Goal: Task Accomplishment & Management: Manage account settings

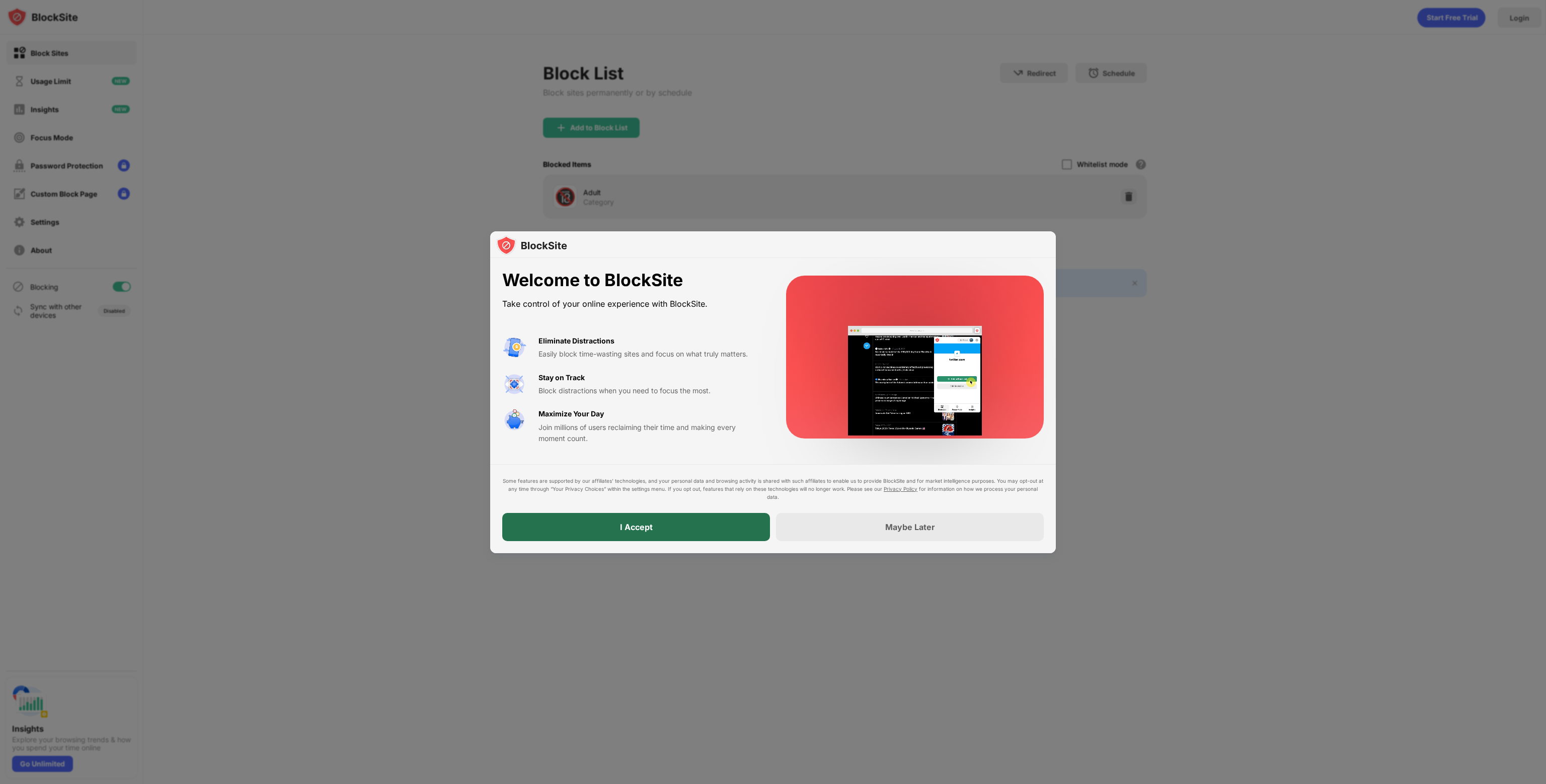
click at [665, 523] on div "I Accept" at bounding box center [636, 527] width 268 height 28
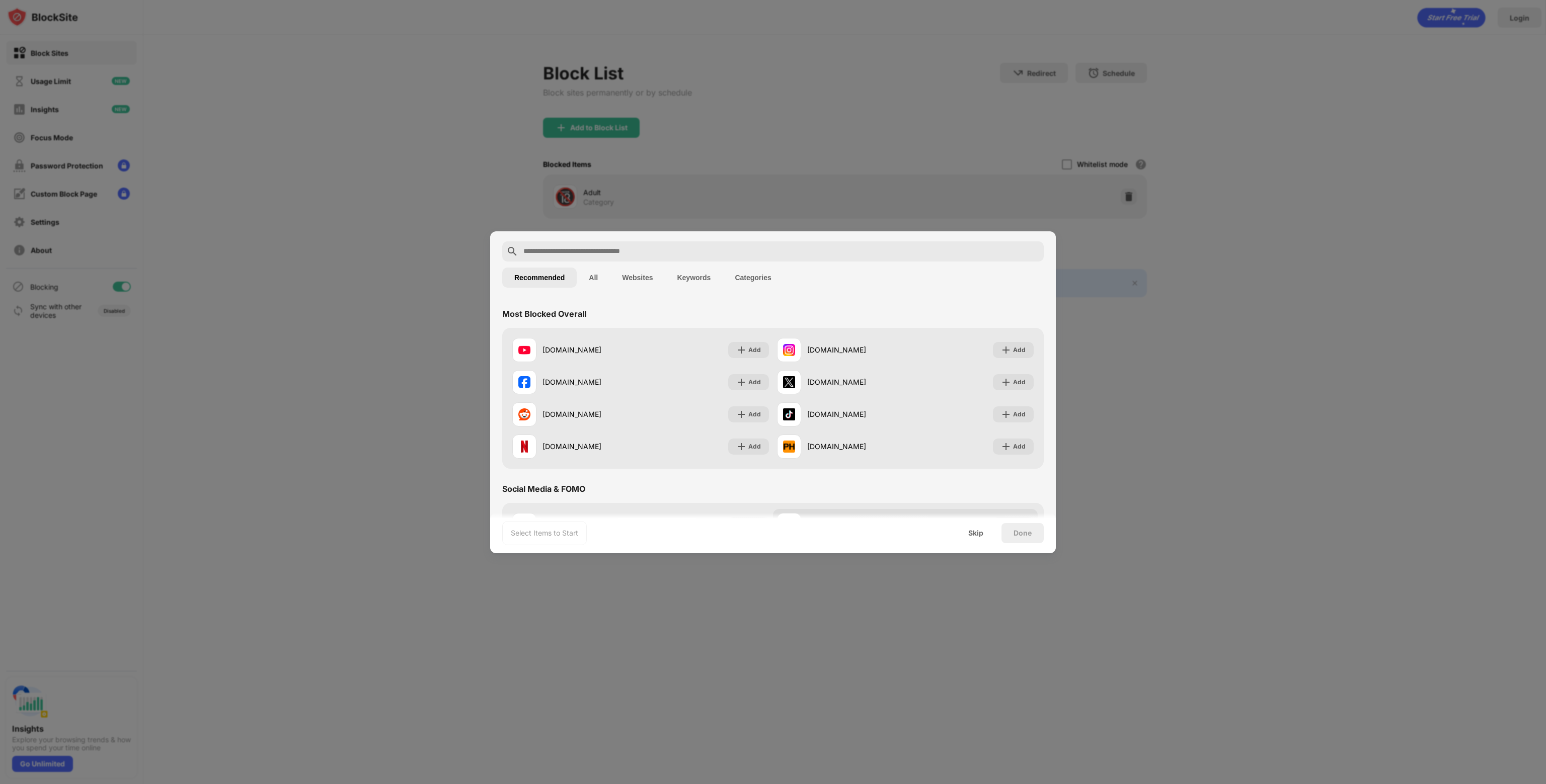
scroll to position [101, 0]
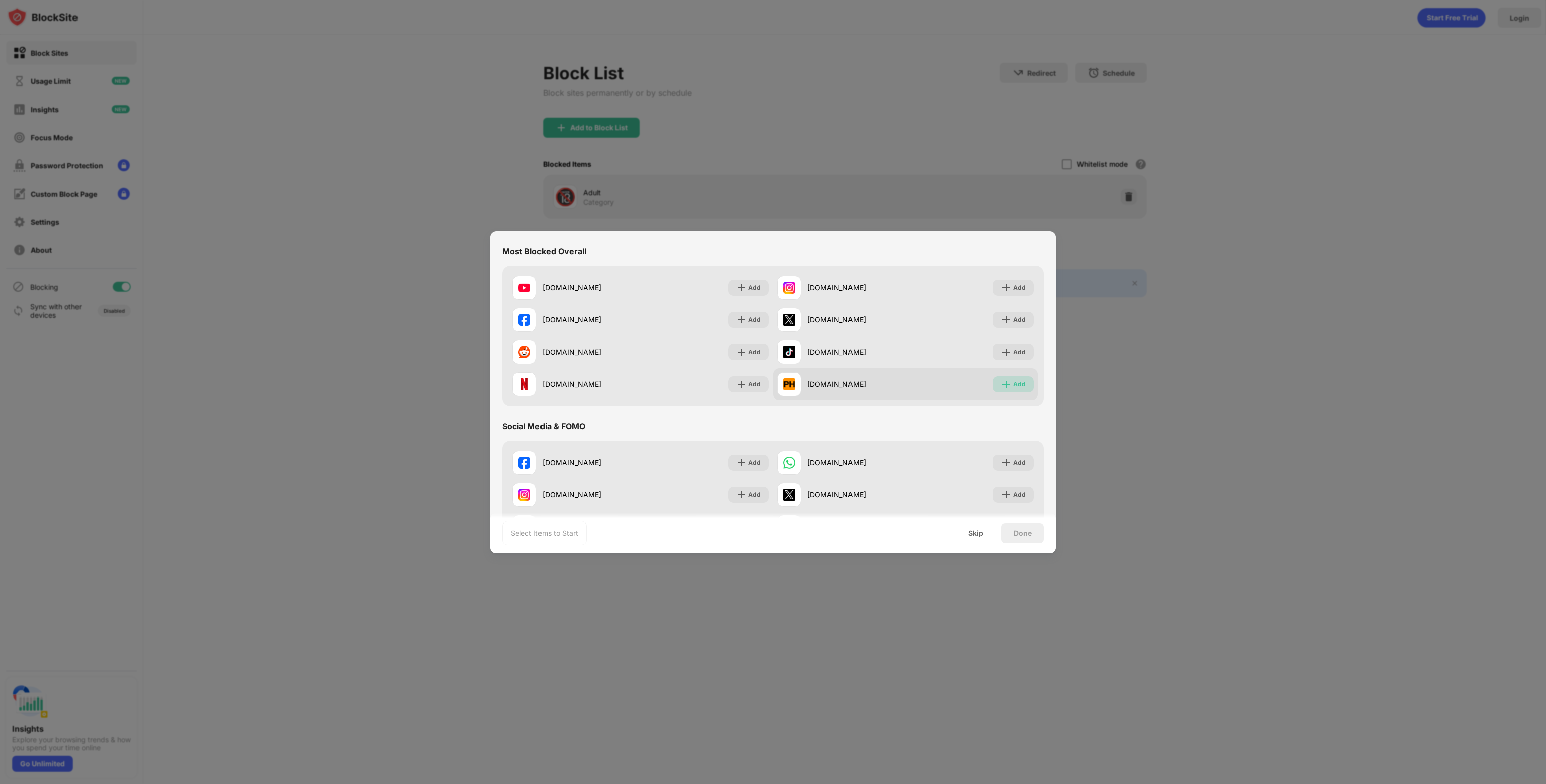
click at [1013, 385] on div "Add" at bounding box center [1019, 384] width 13 height 10
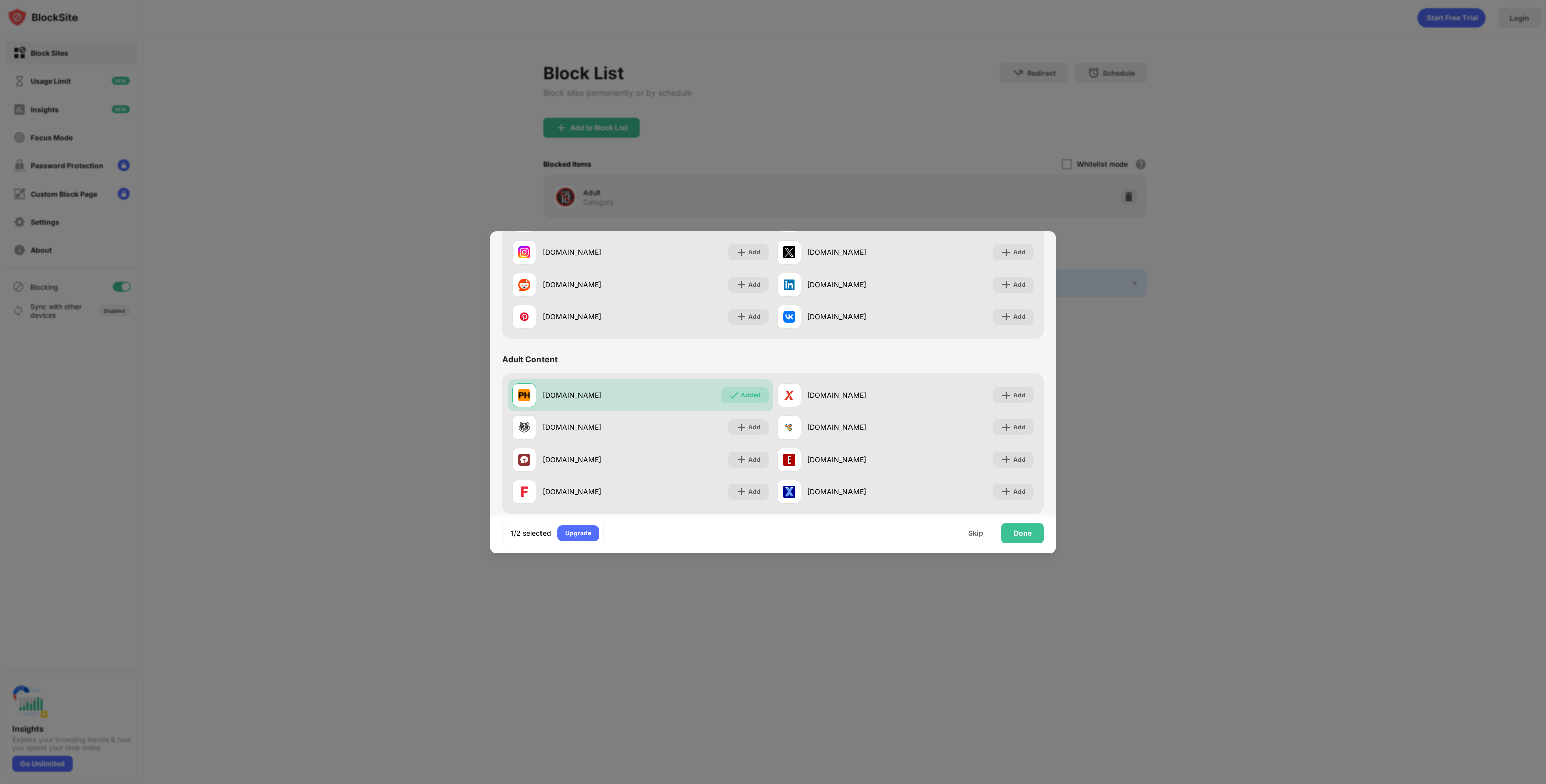
scroll to position [352, 0]
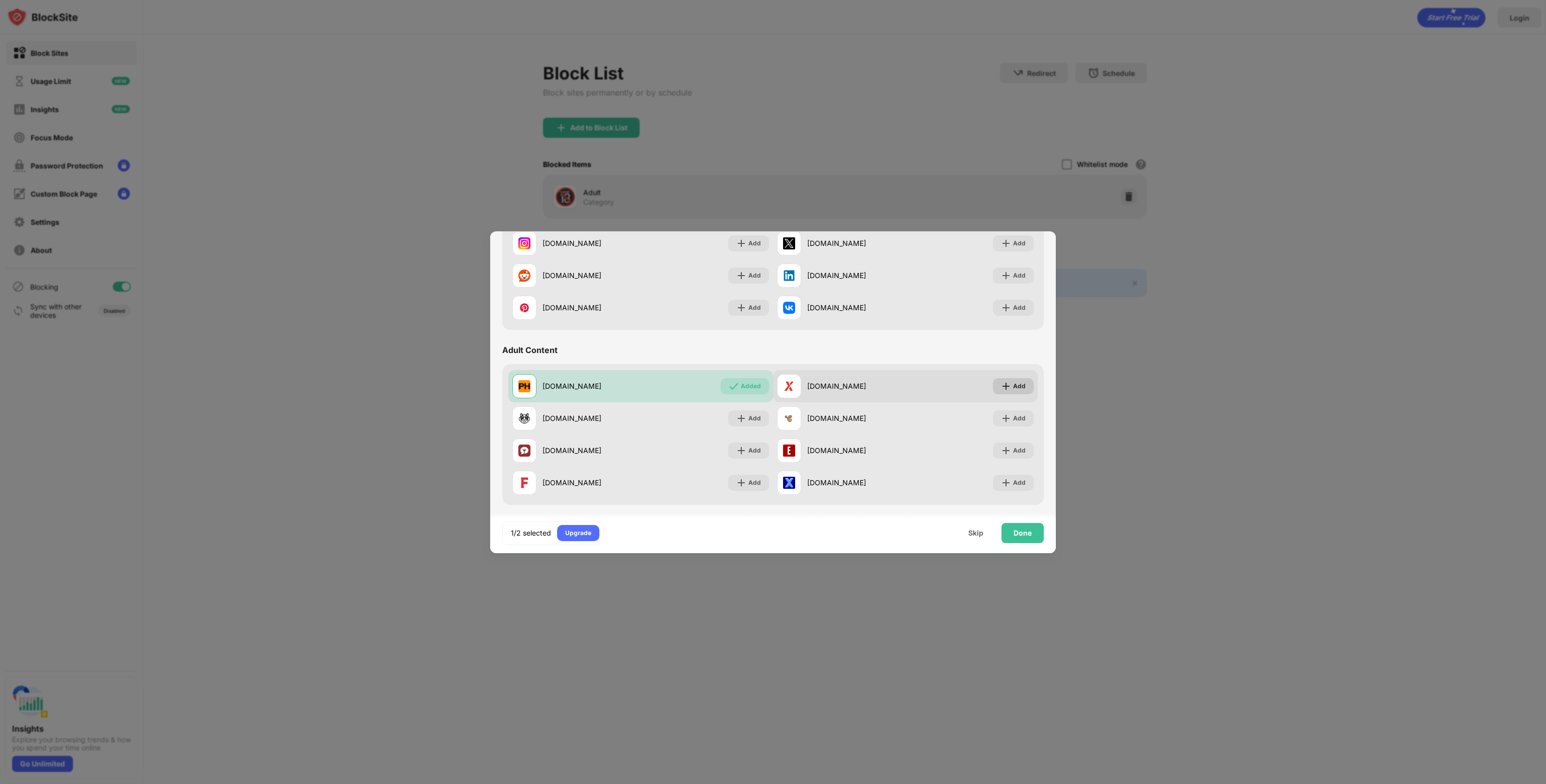
click at [1002, 386] on img at bounding box center [1006, 386] width 10 height 10
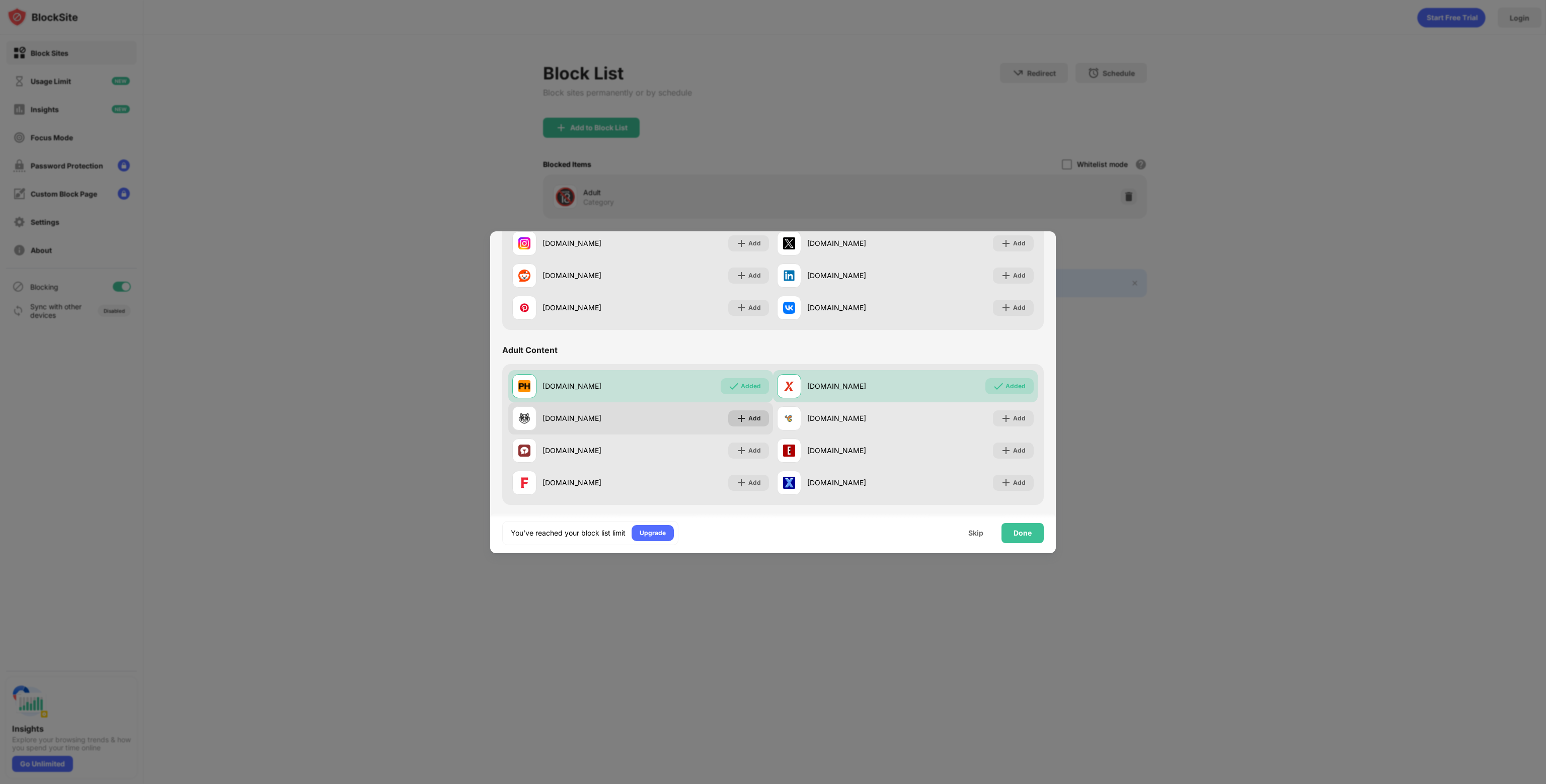
click at [748, 415] on div "Add" at bounding box center [754, 418] width 13 height 10
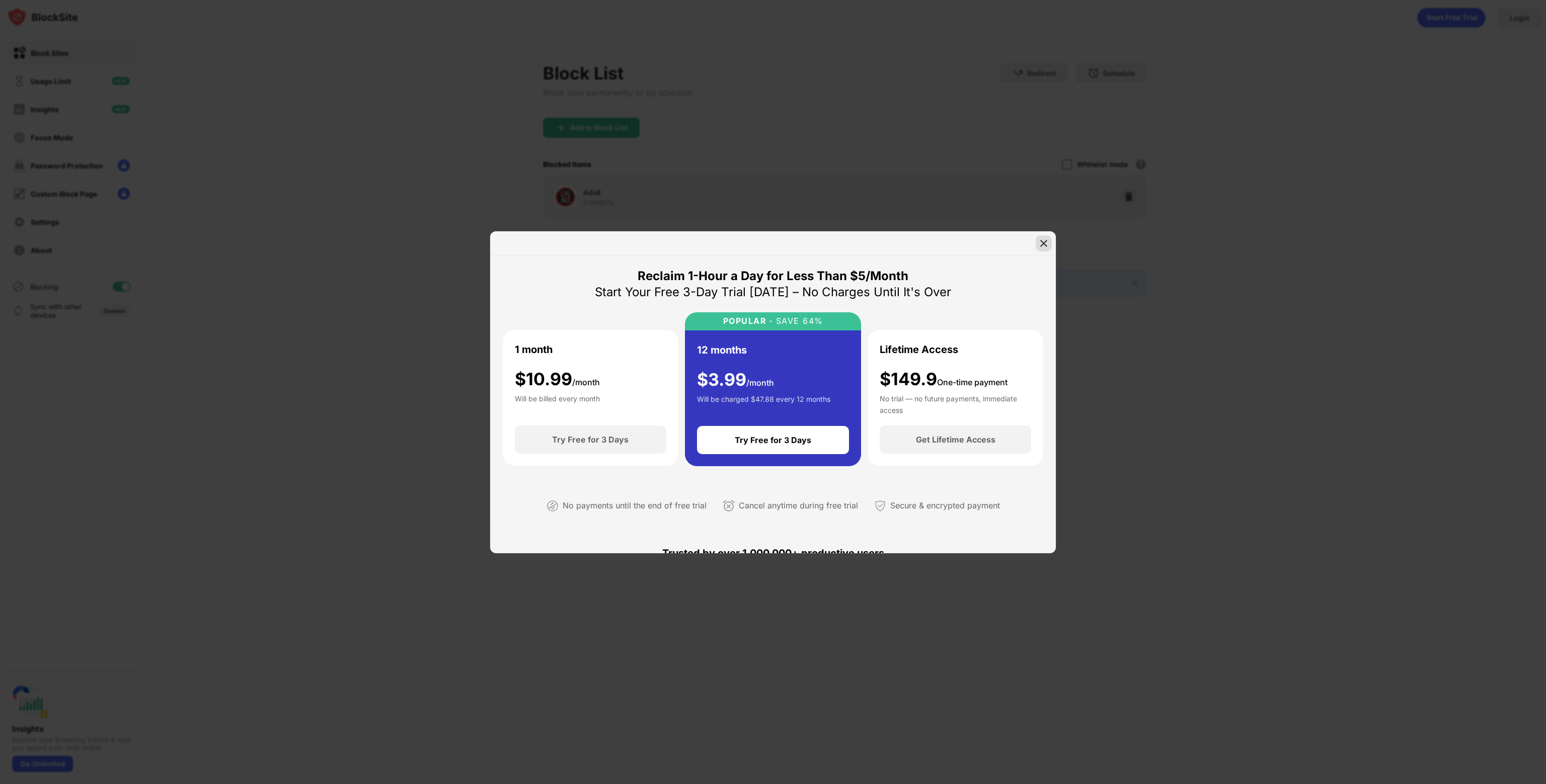
click at [1049, 239] on div at bounding box center [1044, 243] width 16 height 16
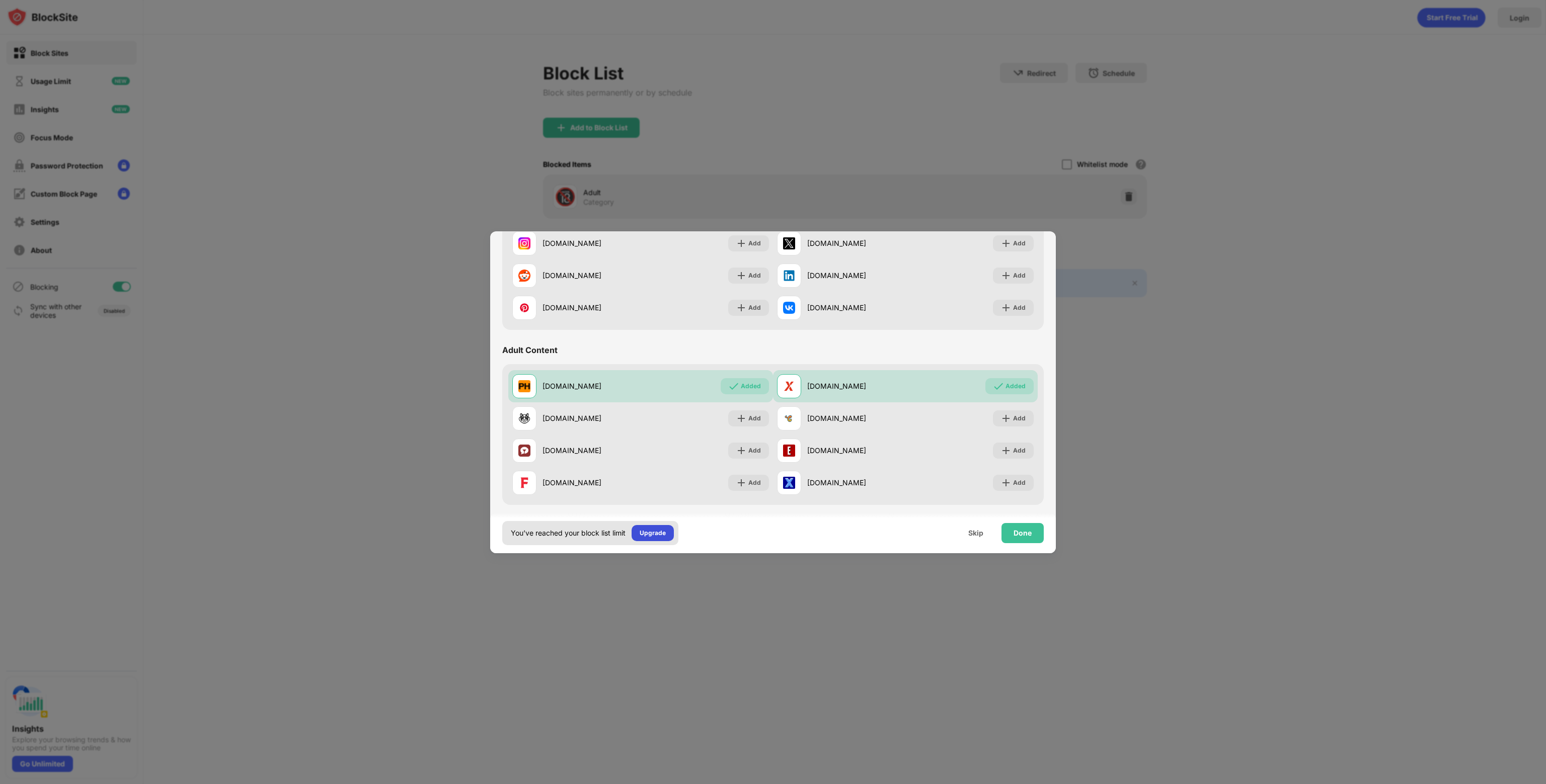
click at [660, 537] on div "Upgrade" at bounding box center [653, 533] width 26 height 10
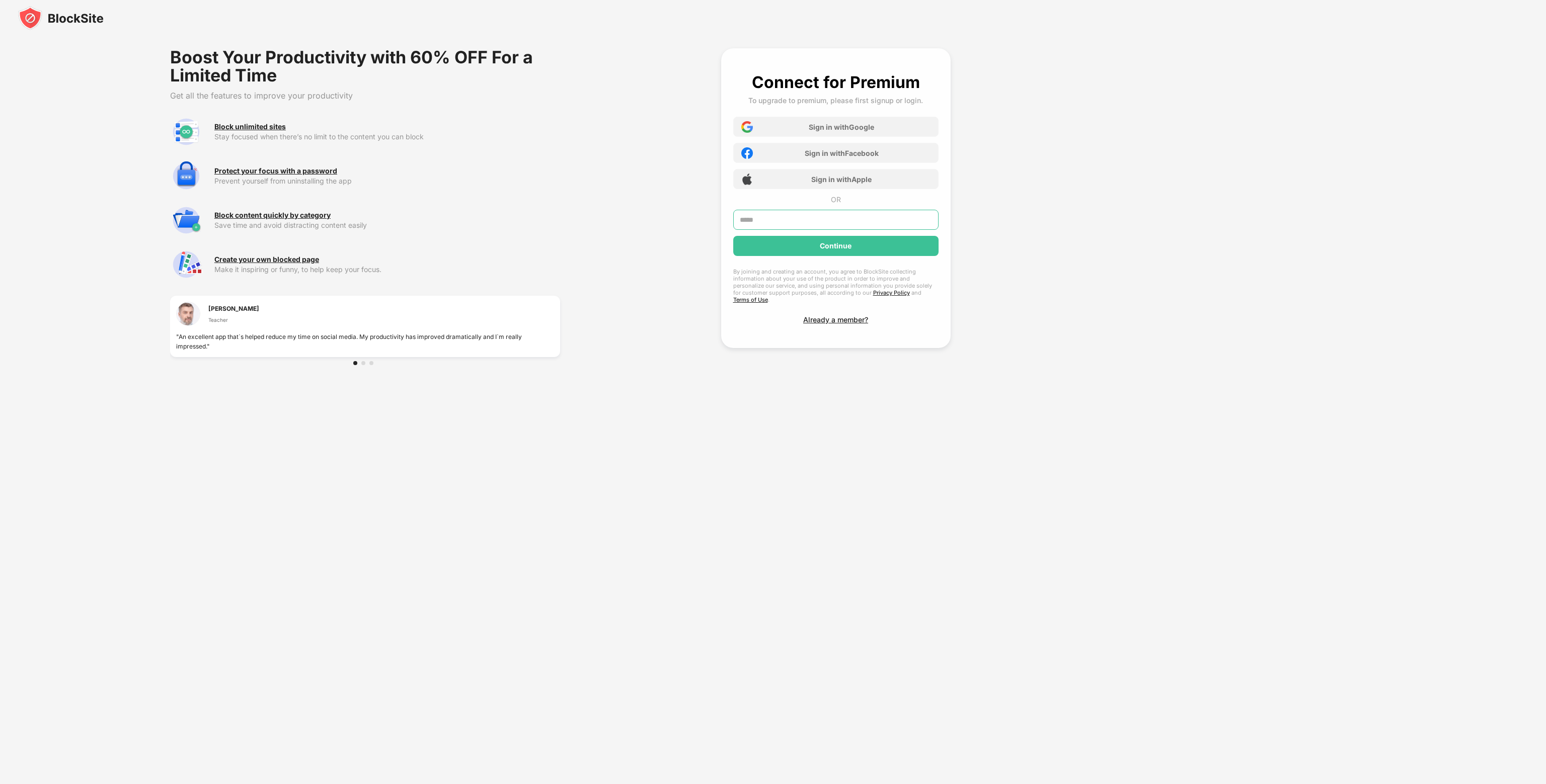
click at [799, 218] on input "text" at bounding box center [836, 220] width 205 height 20
type input "**********"
click at [819, 250] on div "Continue" at bounding box center [836, 246] width 205 height 20
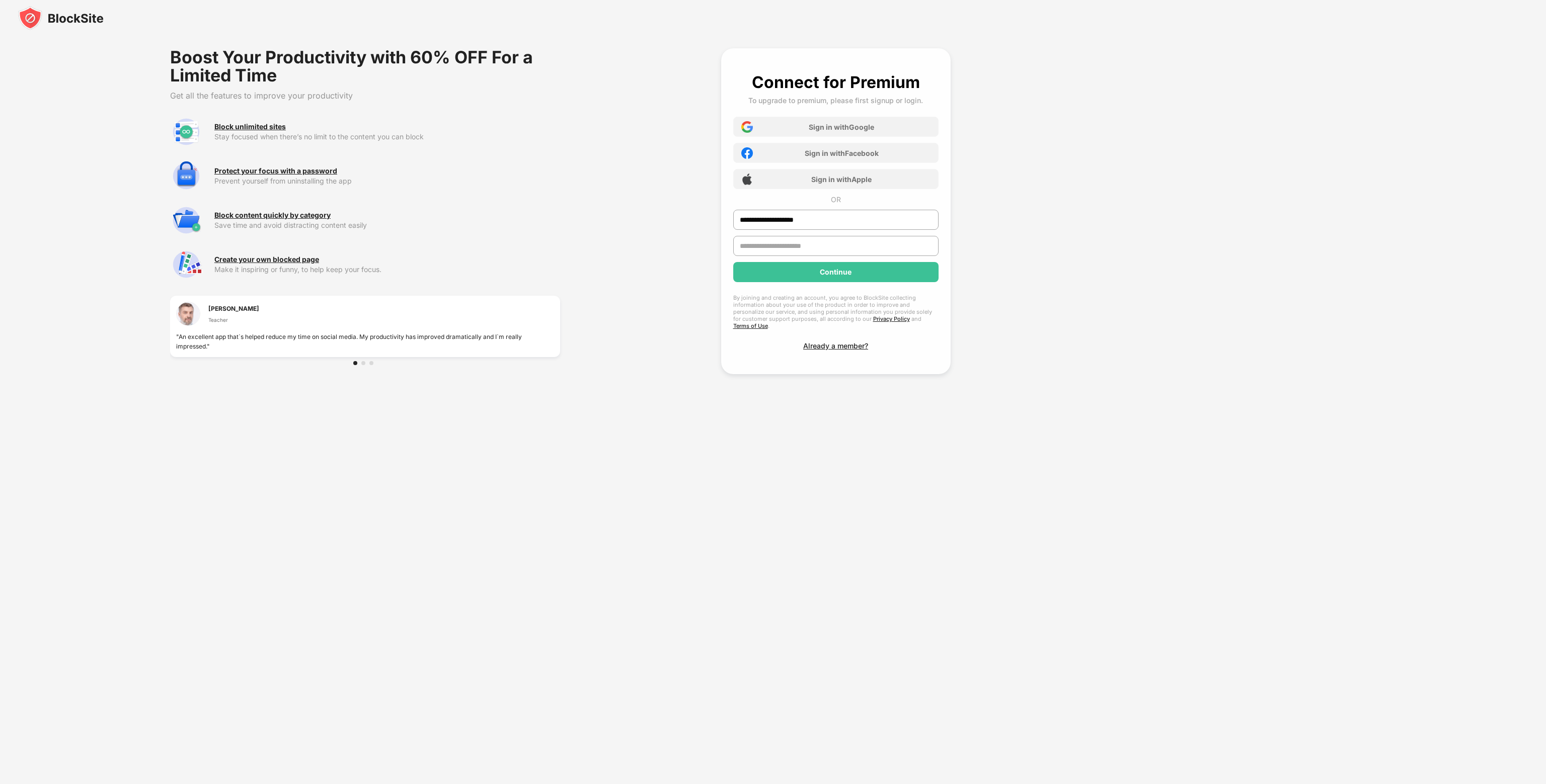
click at [819, 253] on input "text" at bounding box center [836, 246] width 205 height 20
type input "********"
click at [823, 278] on div "Continue" at bounding box center [836, 272] width 205 height 20
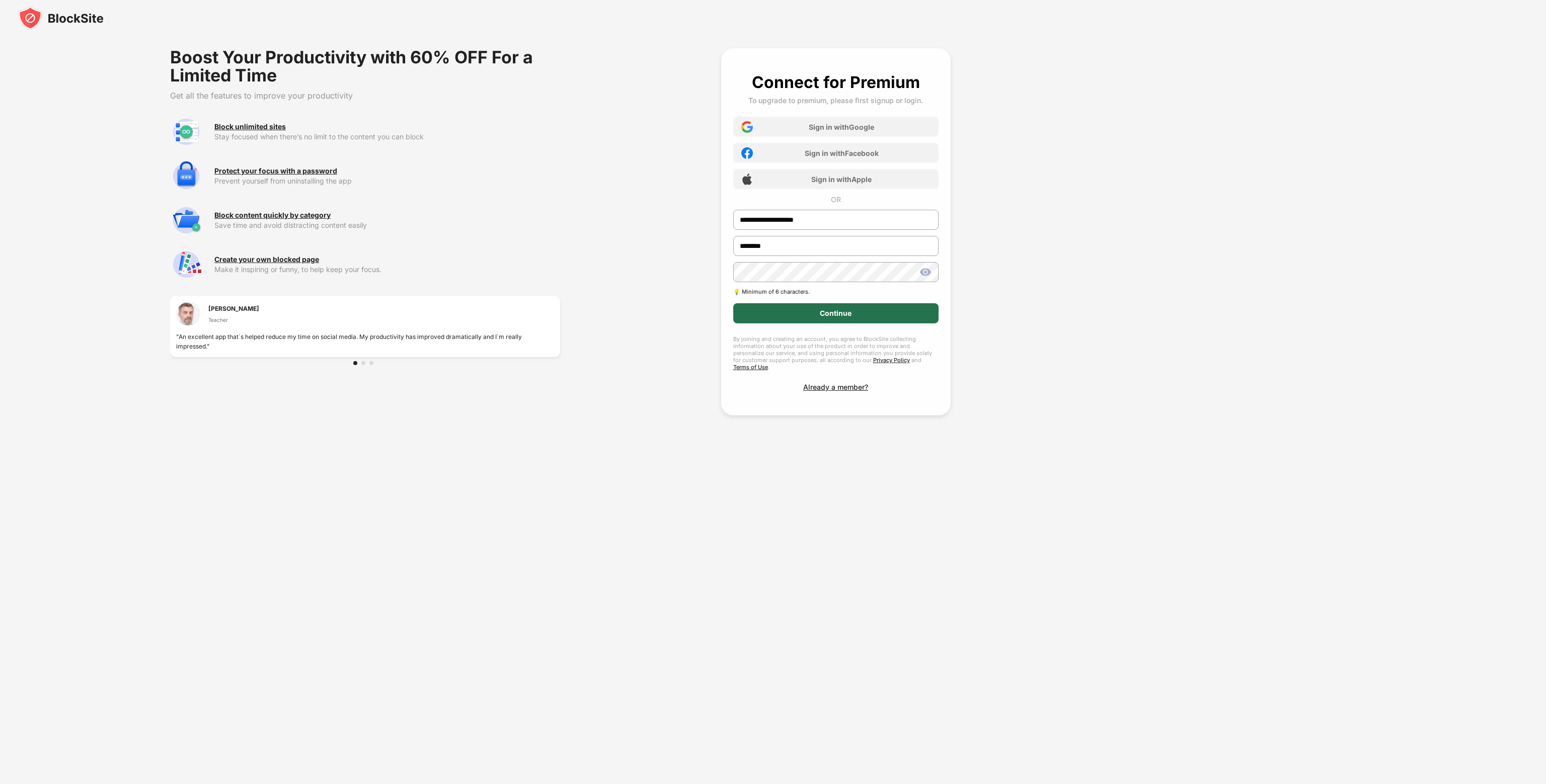
click at [897, 313] on div "Continue" at bounding box center [836, 314] width 205 height 20
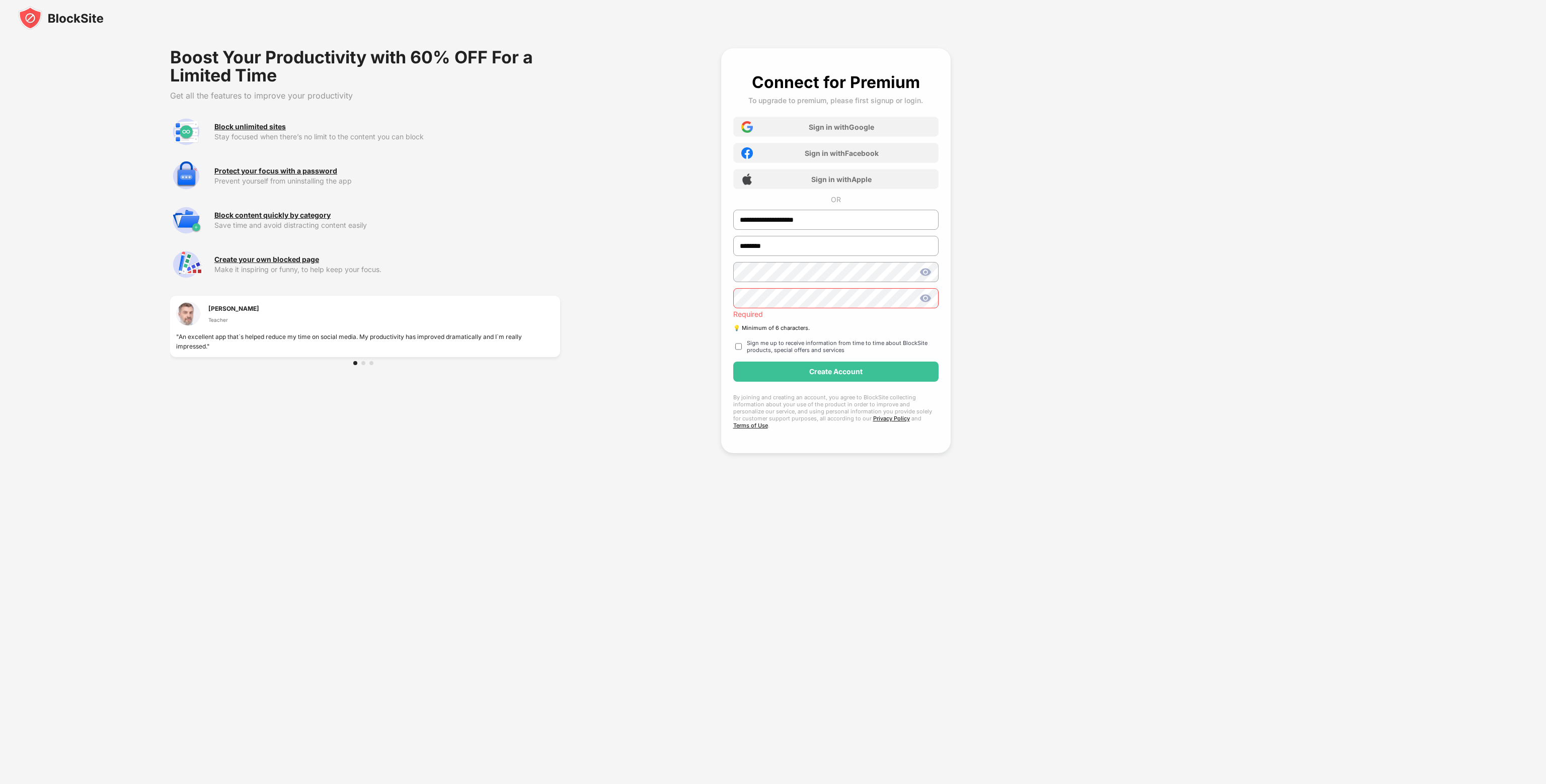
click at [1428, 181] on div "**********" at bounding box center [773, 410] width 1546 height 748
click at [990, 341] on div "**********" at bounding box center [772, 410] width 1206 height 748
click at [849, 366] on div "Create Account" at bounding box center [836, 362] width 205 height 20
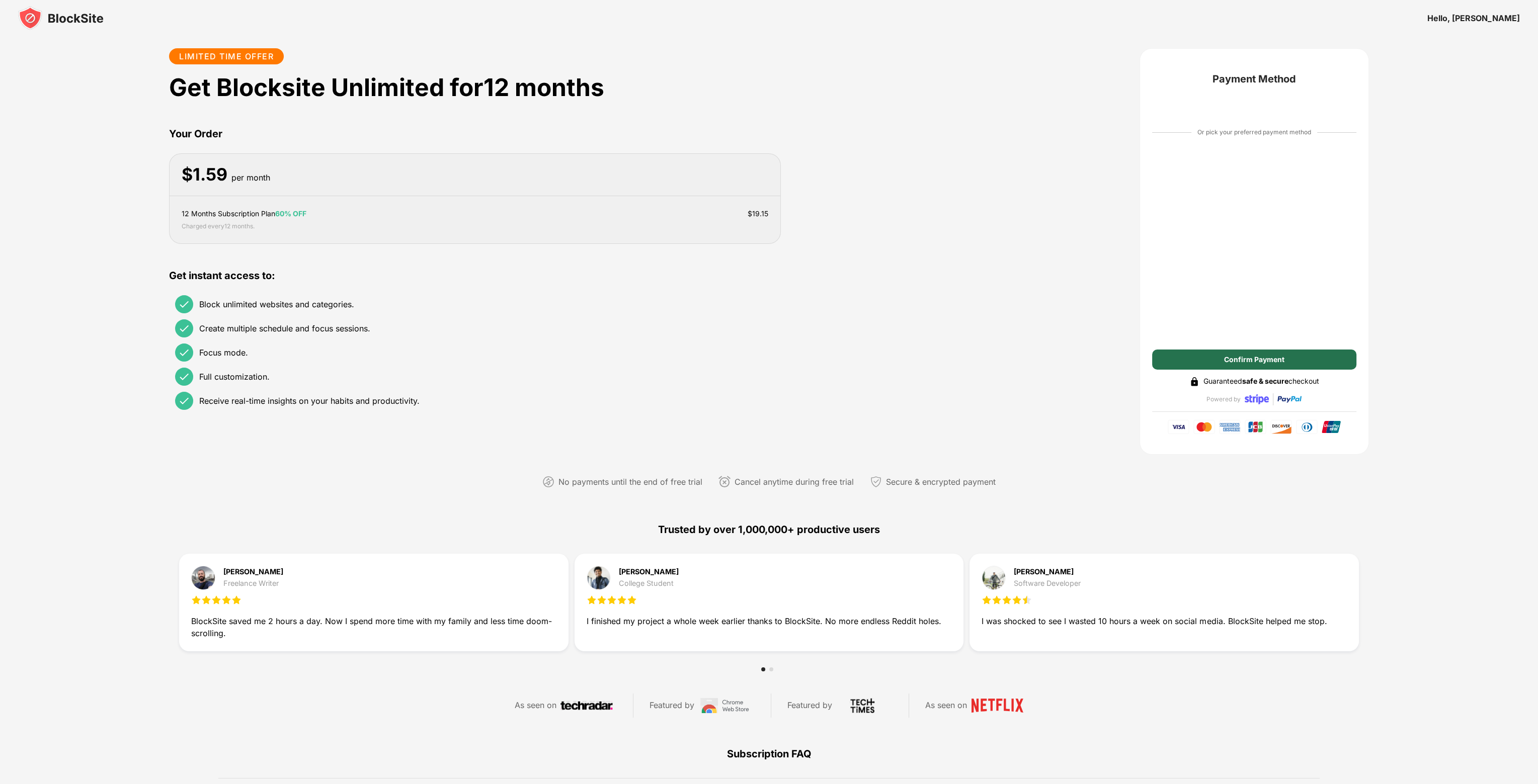
click at [1247, 362] on div "Confirm Payment" at bounding box center [1254, 359] width 61 height 8
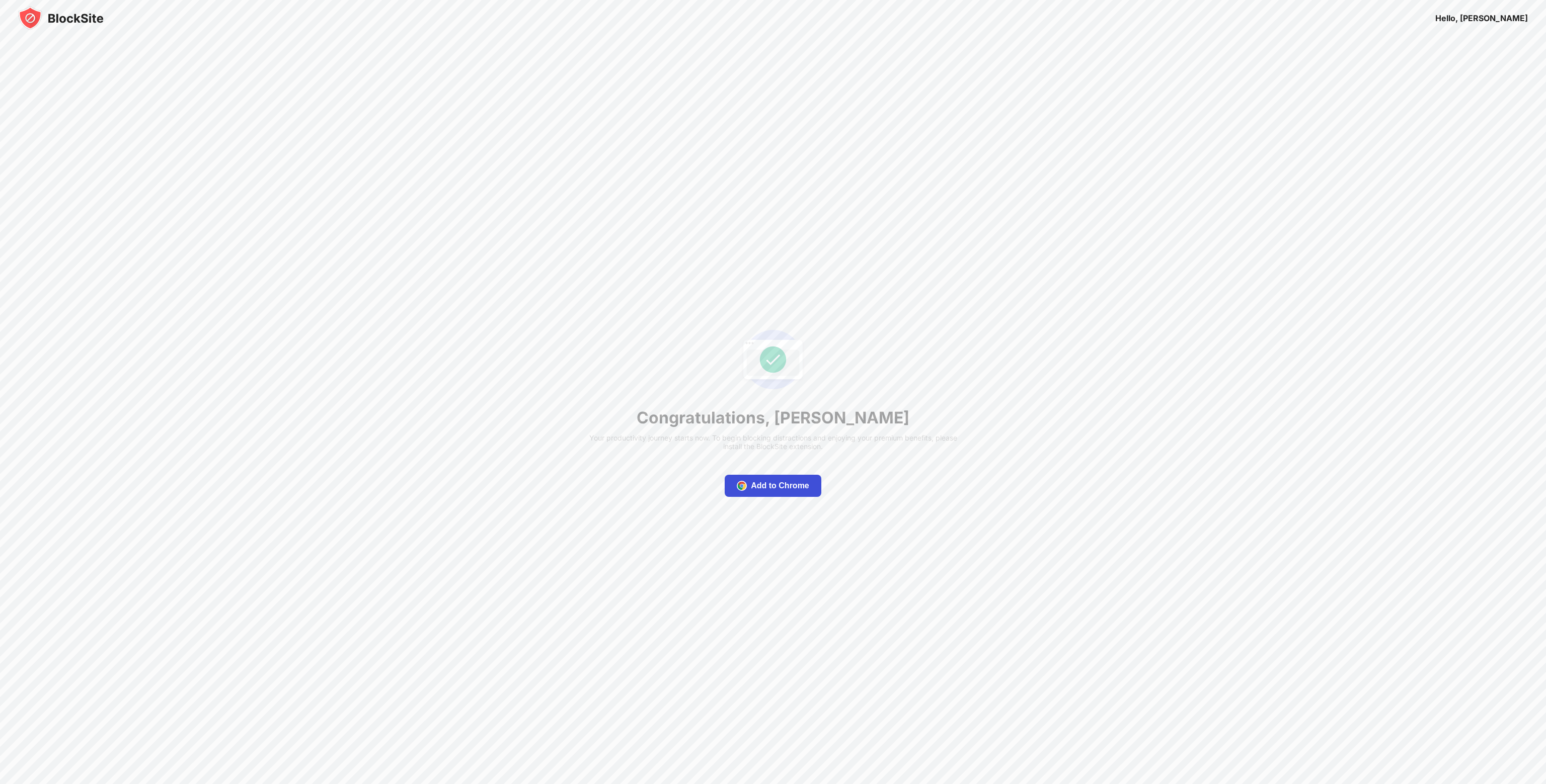
click at [795, 490] on div "Add to Chrome" at bounding box center [780, 486] width 58 height 10
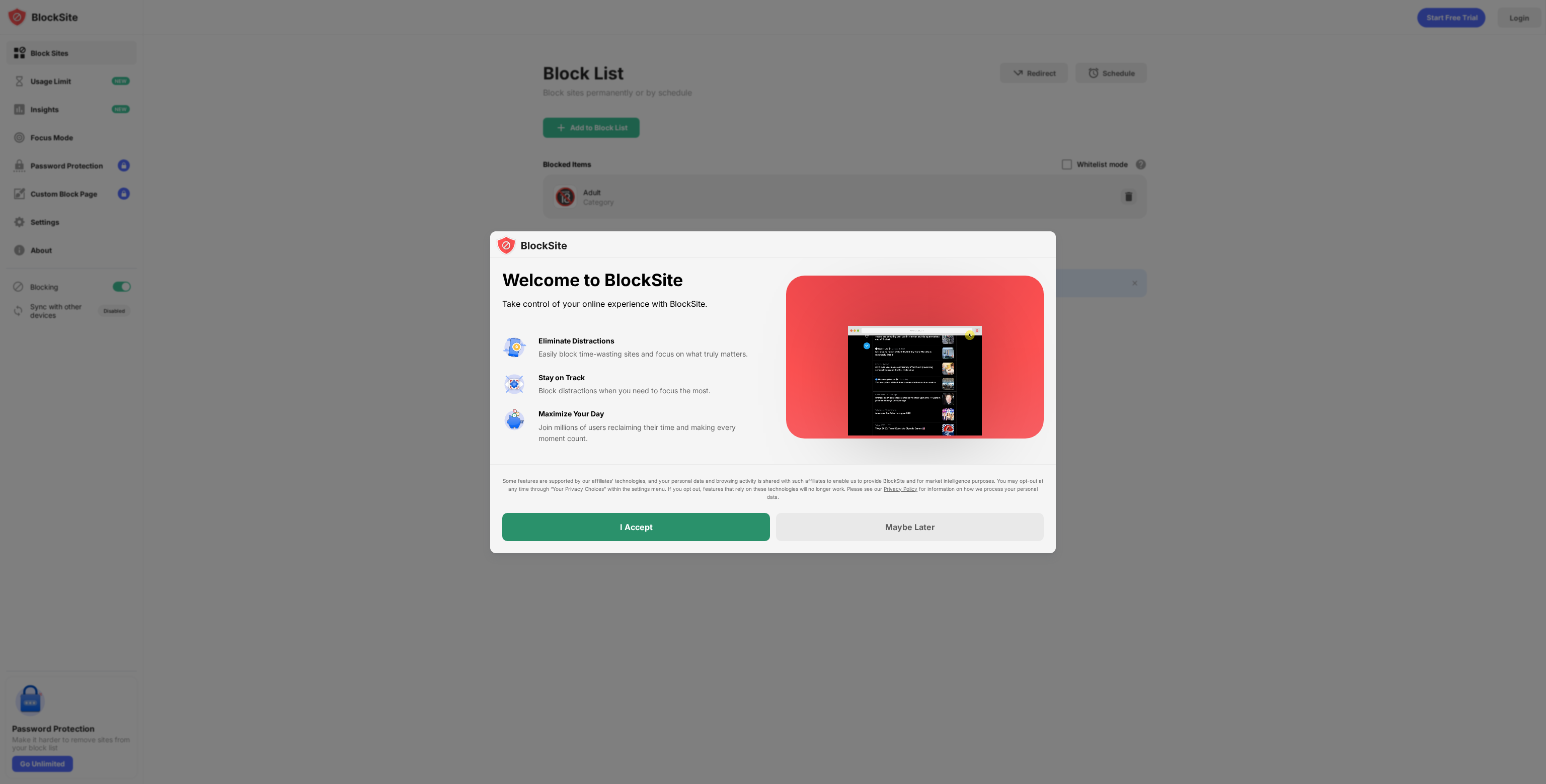
click at [613, 534] on div "I Accept" at bounding box center [636, 527] width 268 height 28
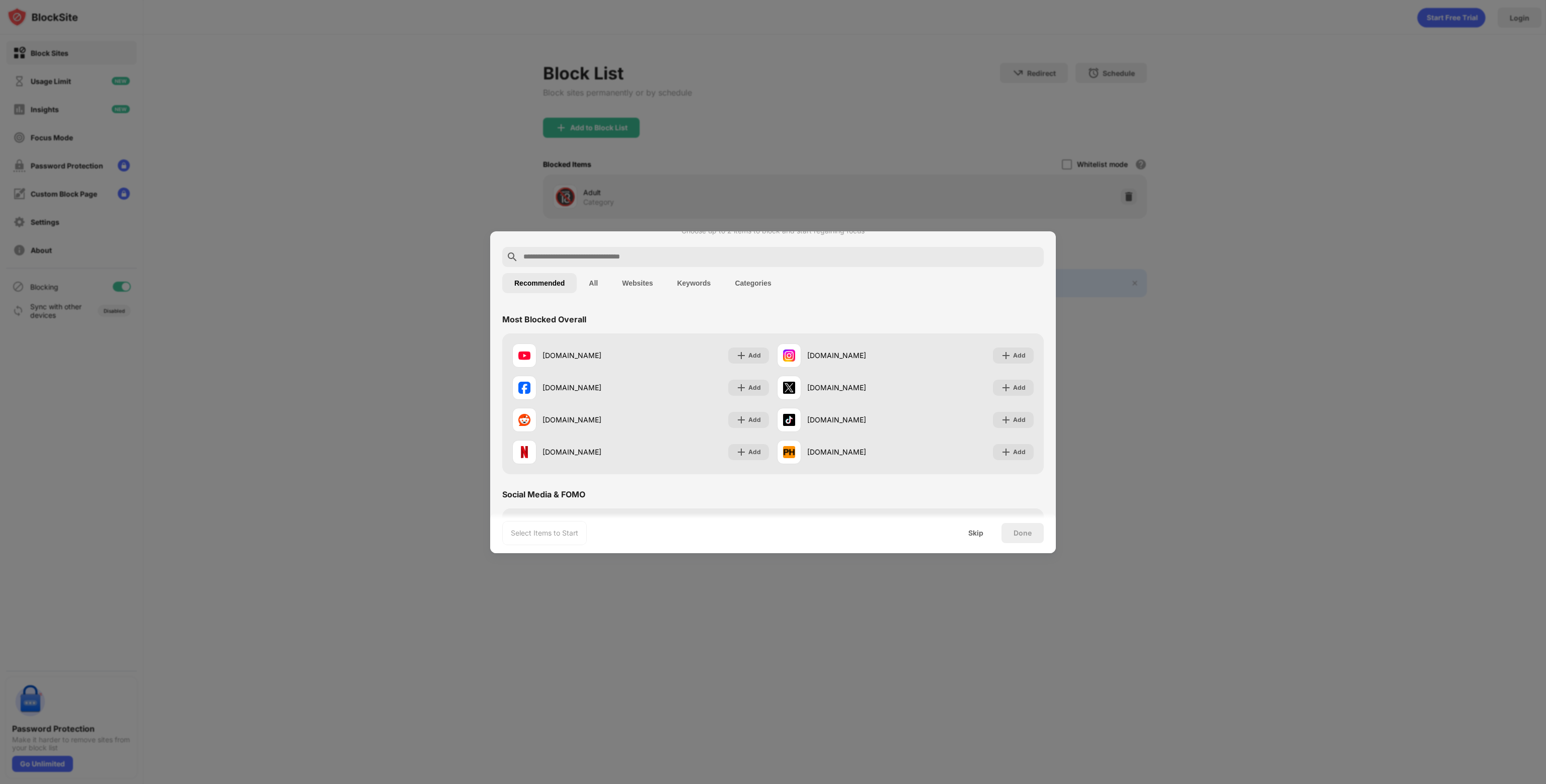
scroll to position [101, 0]
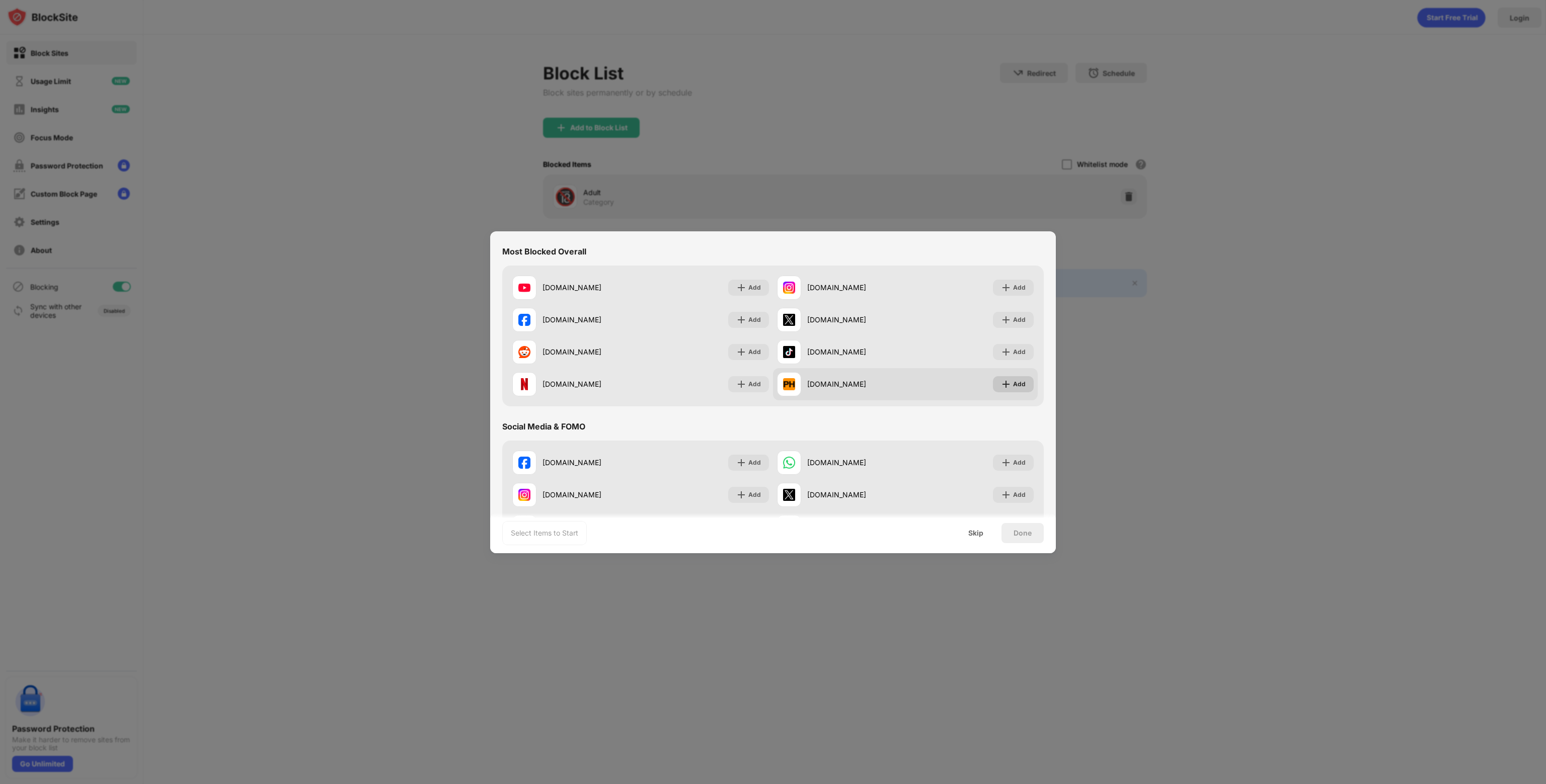
click at [1005, 388] on div "Add" at bounding box center [1013, 384] width 41 height 16
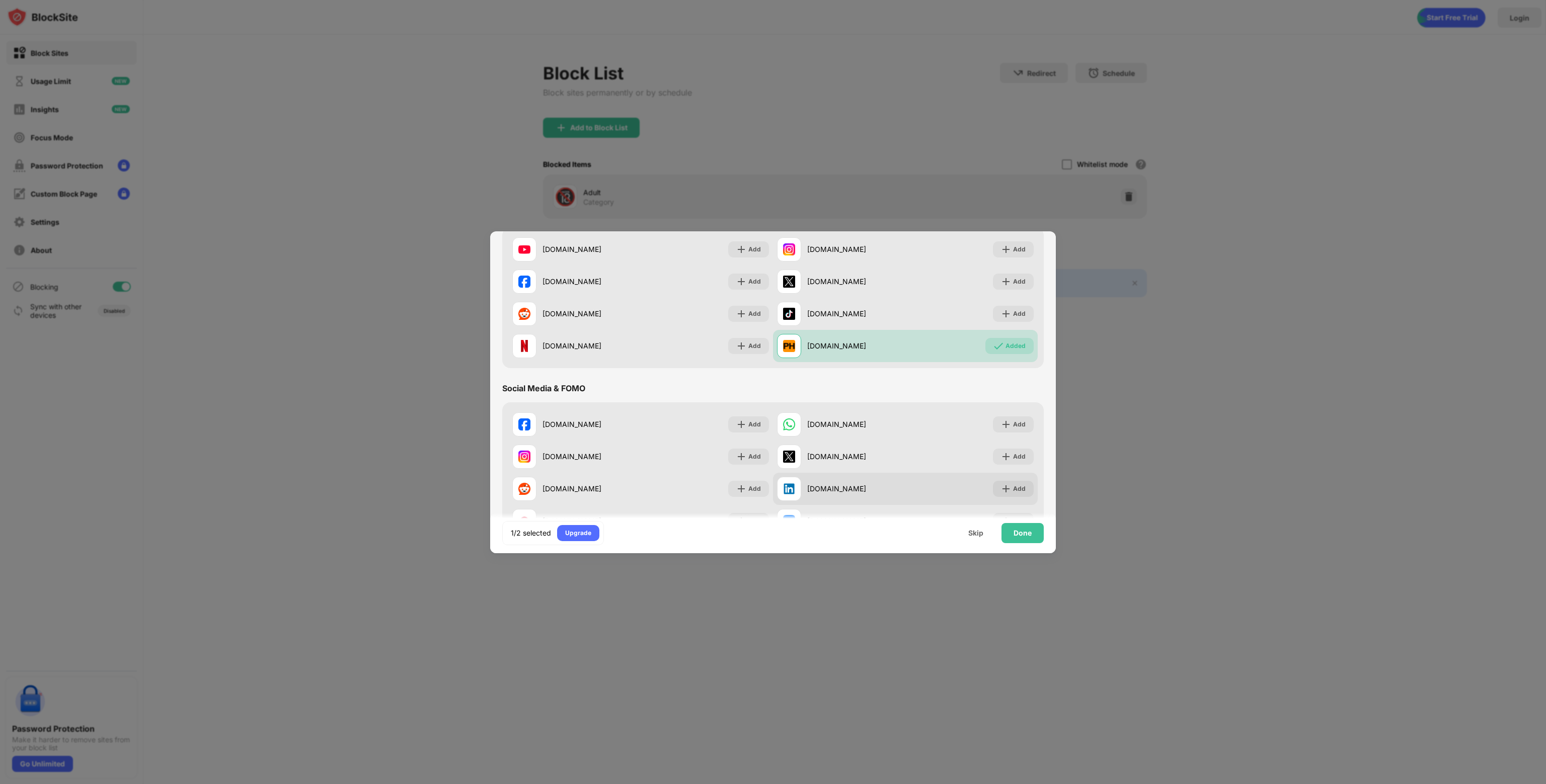
scroll to position [201, 0]
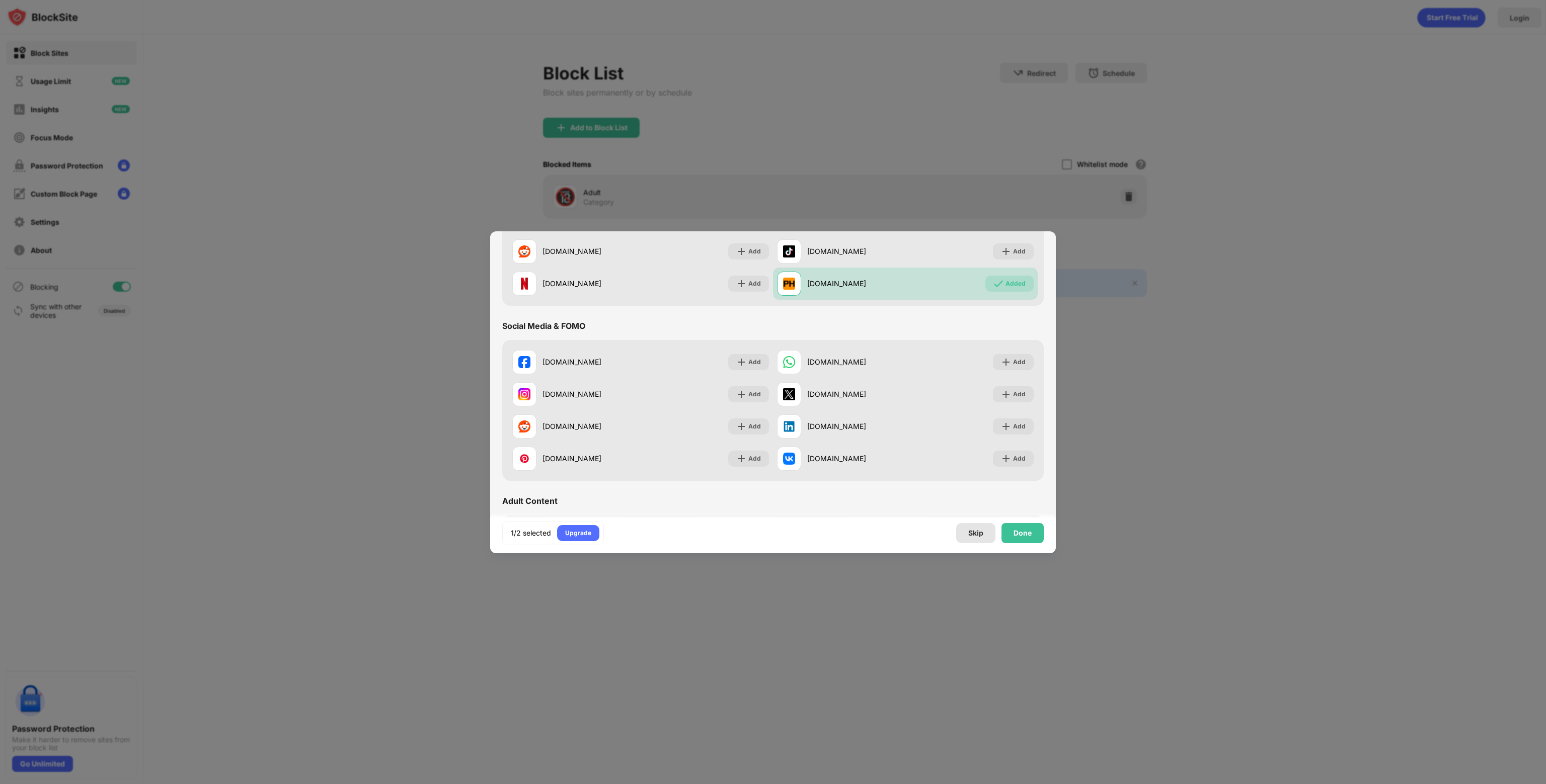
click at [975, 534] on div "Skip" at bounding box center [975, 533] width 15 height 8
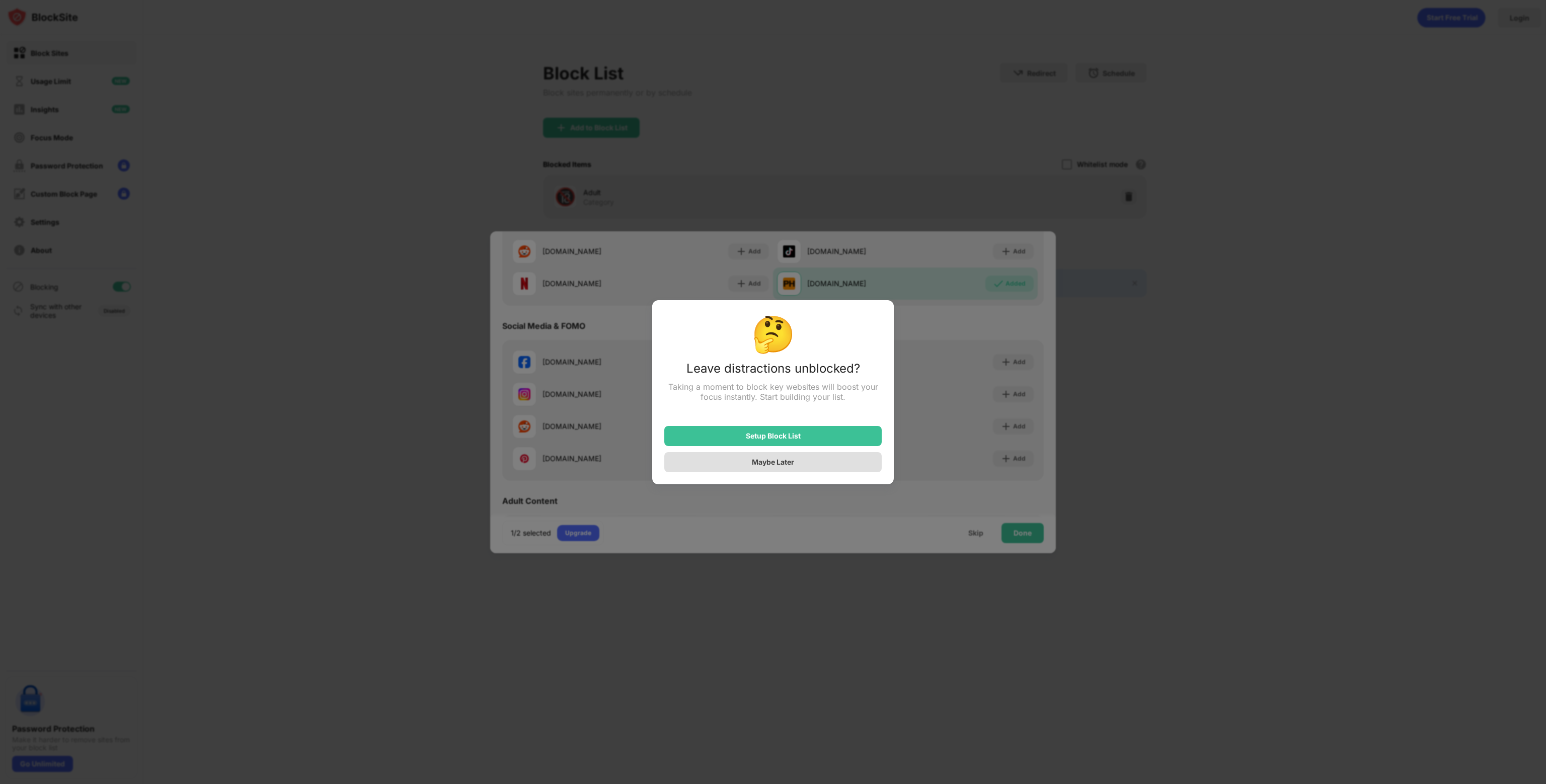
click at [768, 462] on div "Maybe Later" at bounding box center [773, 462] width 42 height 8
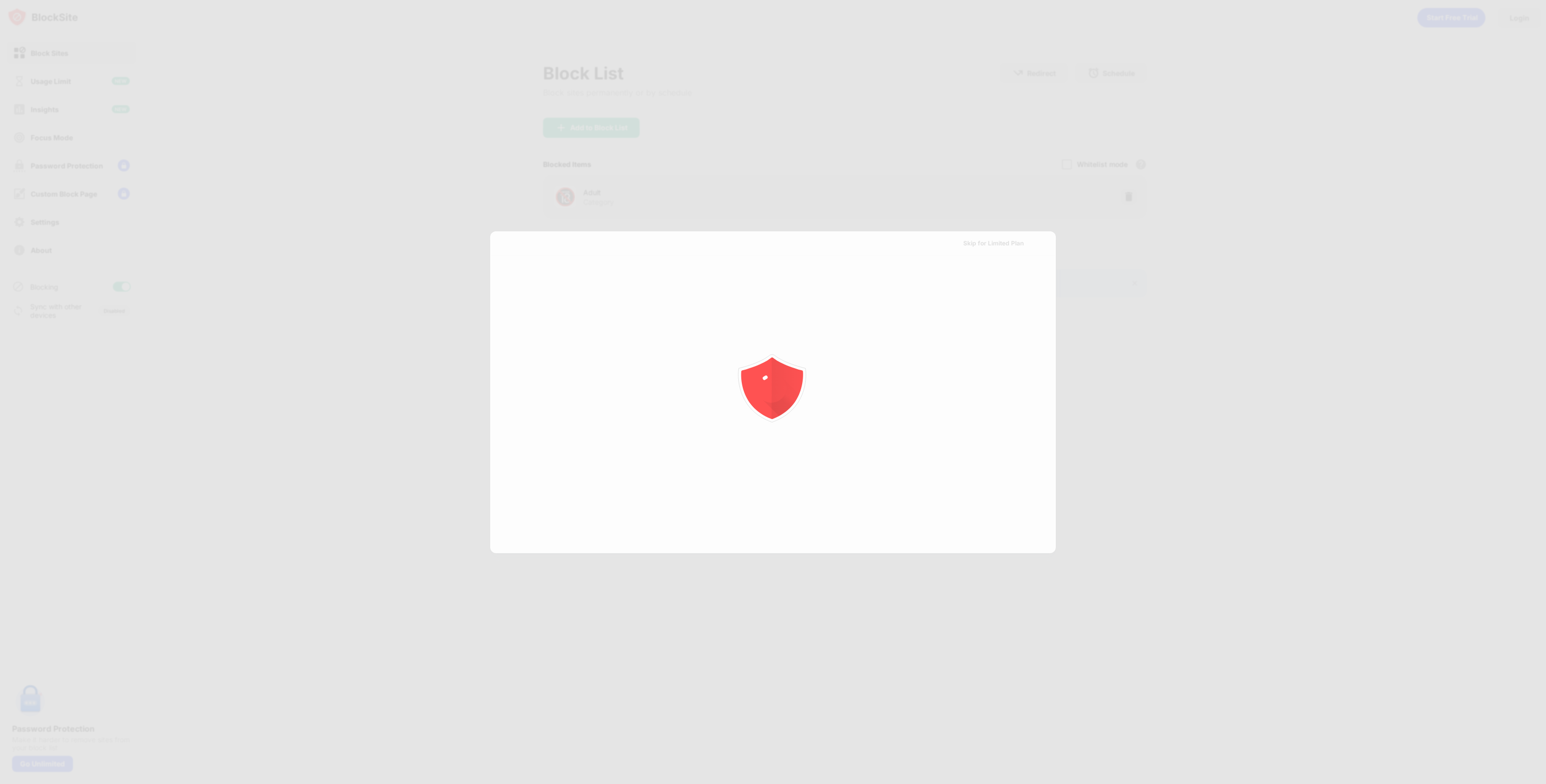
scroll to position [0, 0]
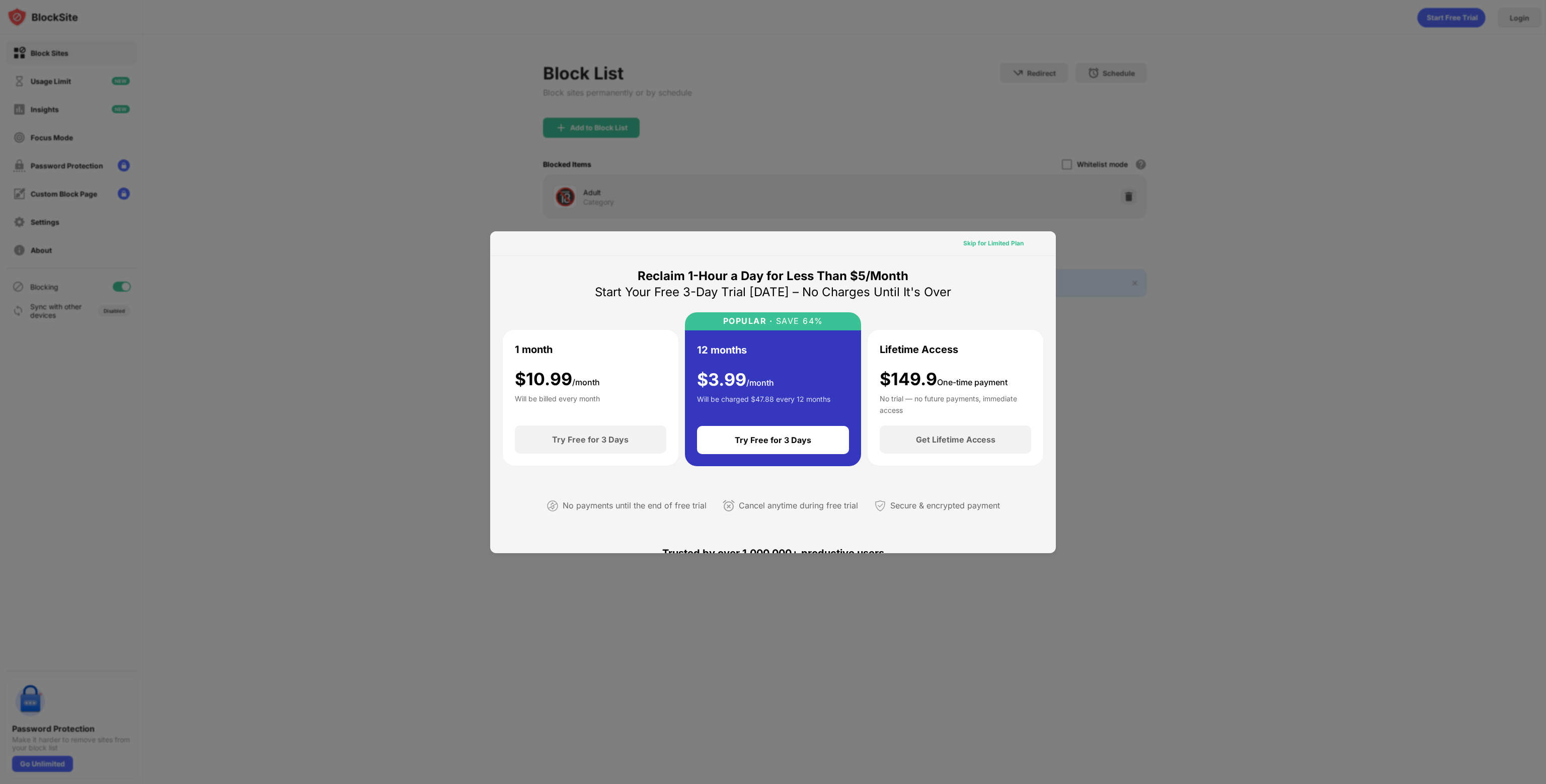
click at [1008, 245] on div "Skip for Limited Plan" at bounding box center [993, 243] width 61 height 10
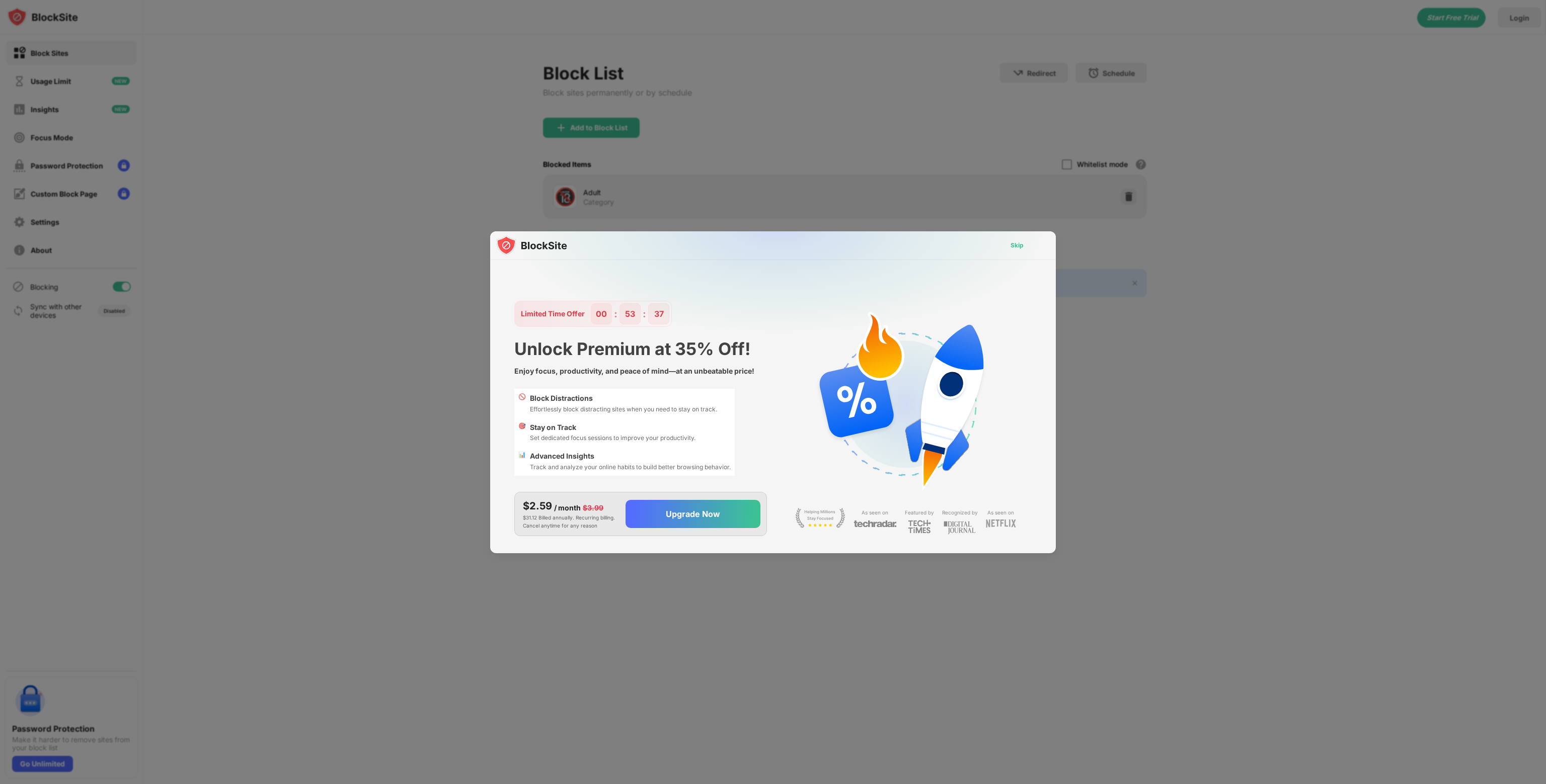
click at [1014, 244] on div "Skip" at bounding box center [1017, 245] width 13 height 10
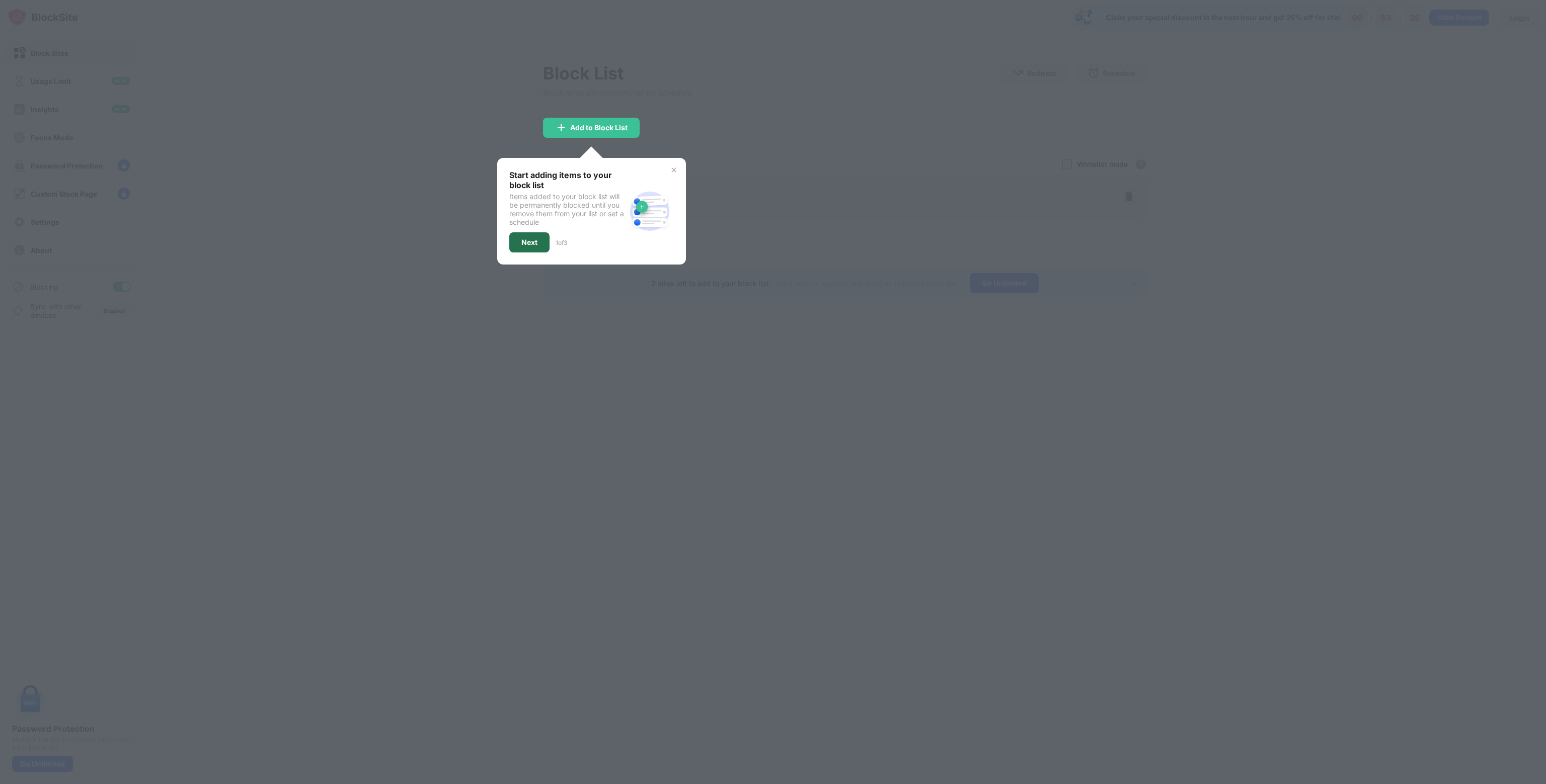
click at [532, 238] on div "Next" at bounding box center [529, 242] width 16 height 8
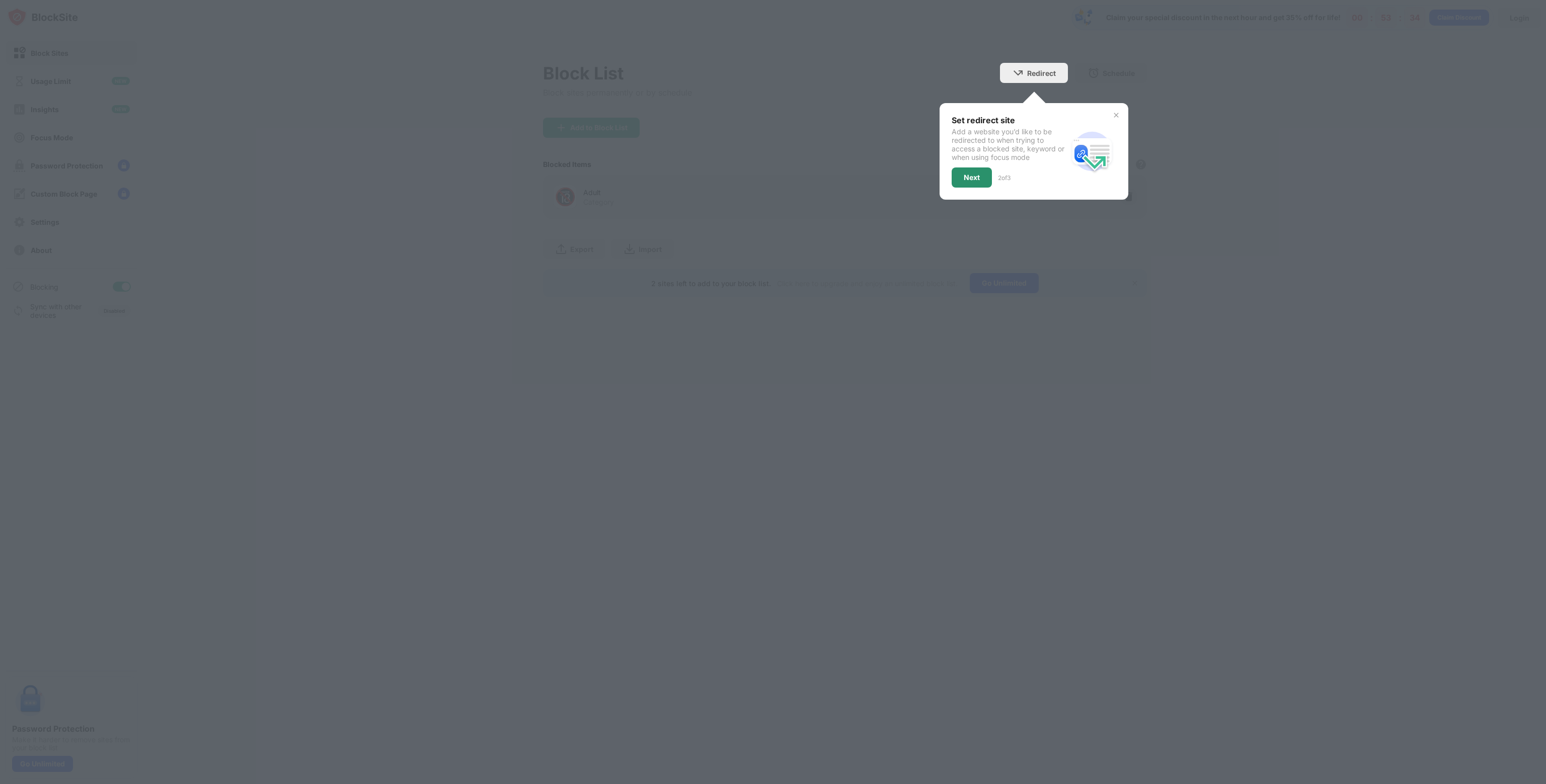
click at [976, 176] on div "Next" at bounding box center [972, 177] width 16 height 8
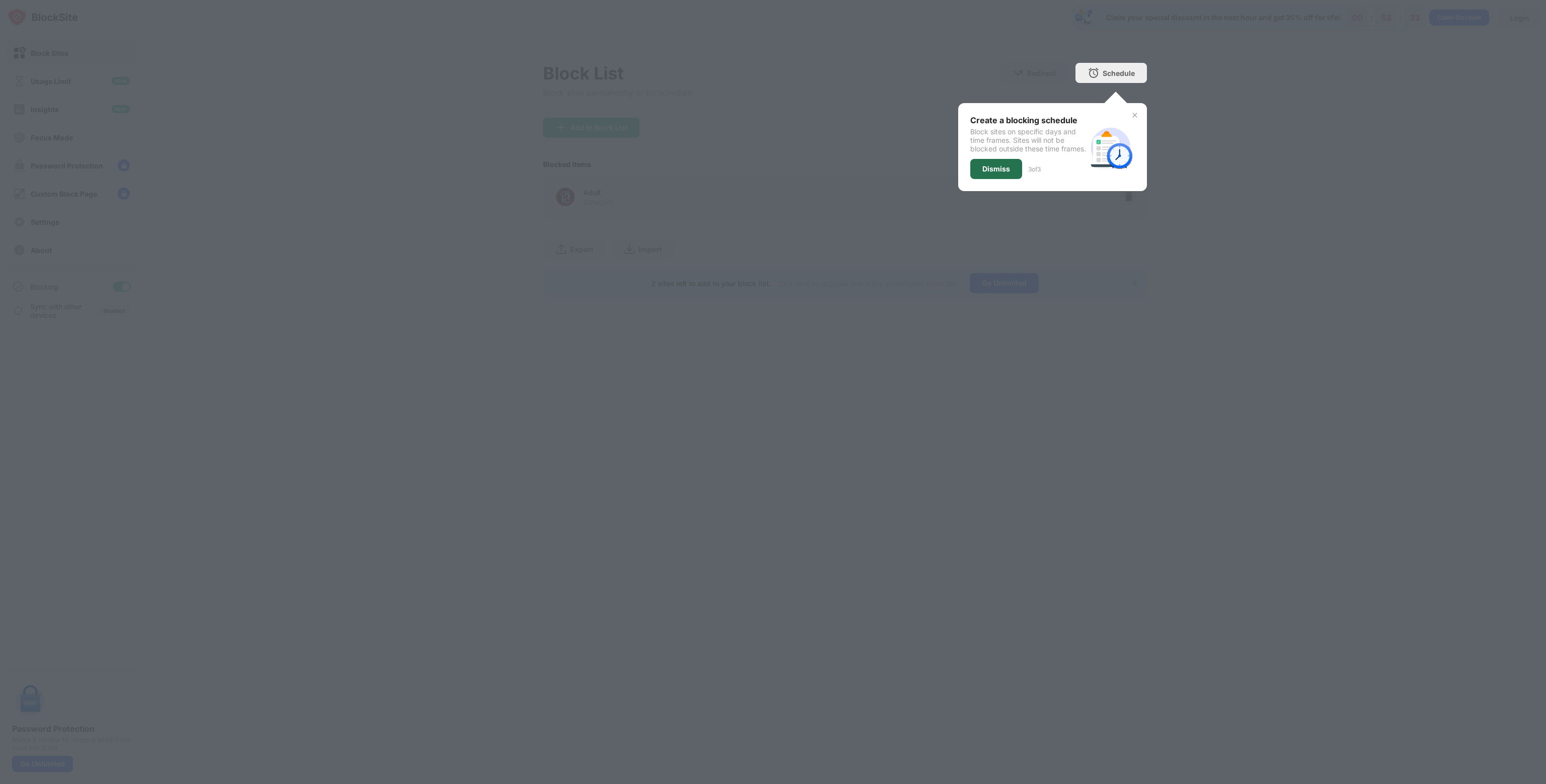
click at [999, 173] on div "Dismiss" at bounding box center [996, 169] width 28 height 8
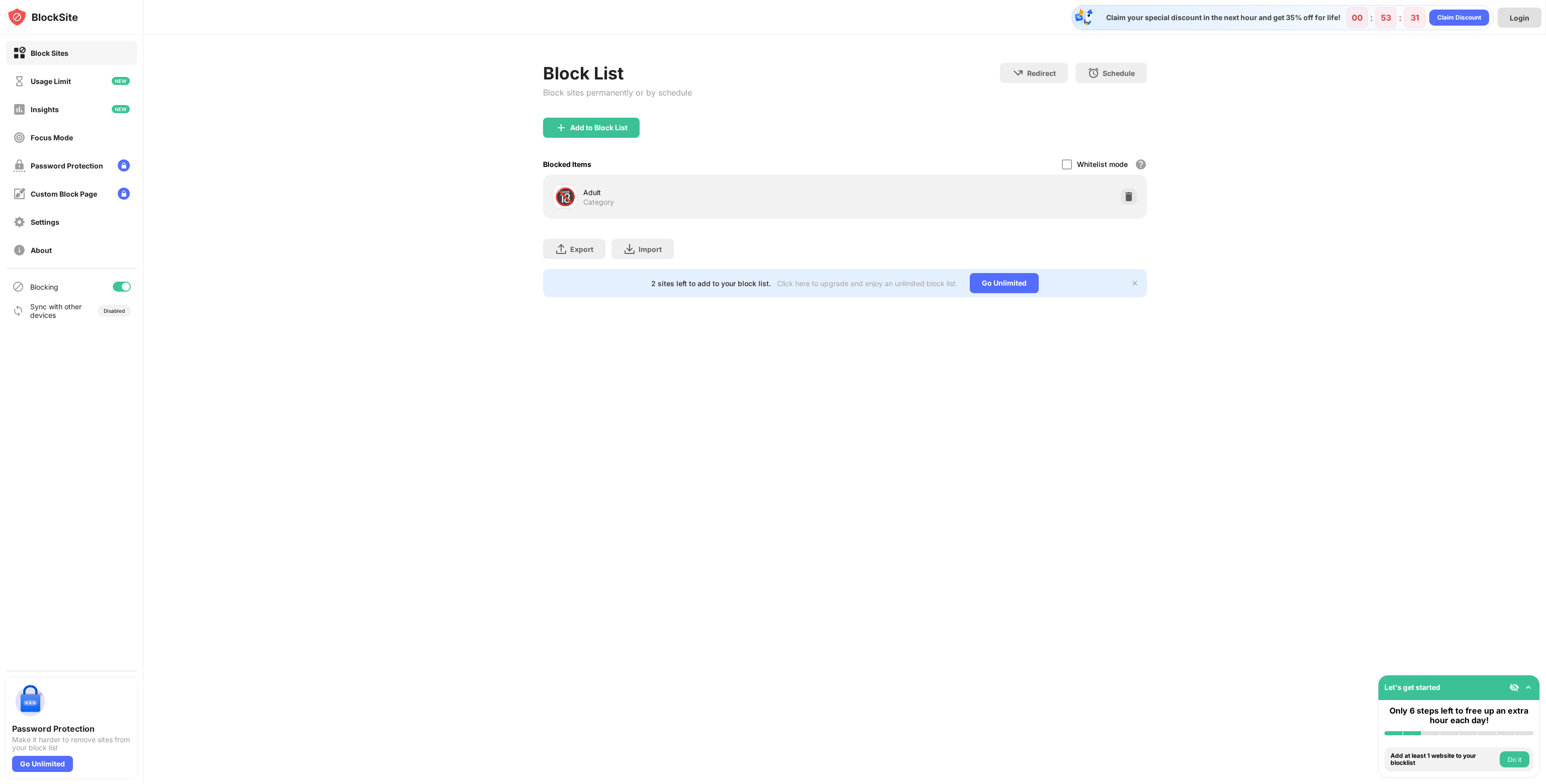
click at [1513, 17] on div "Login" at bounding box center [1520, 18] width 20 height 8
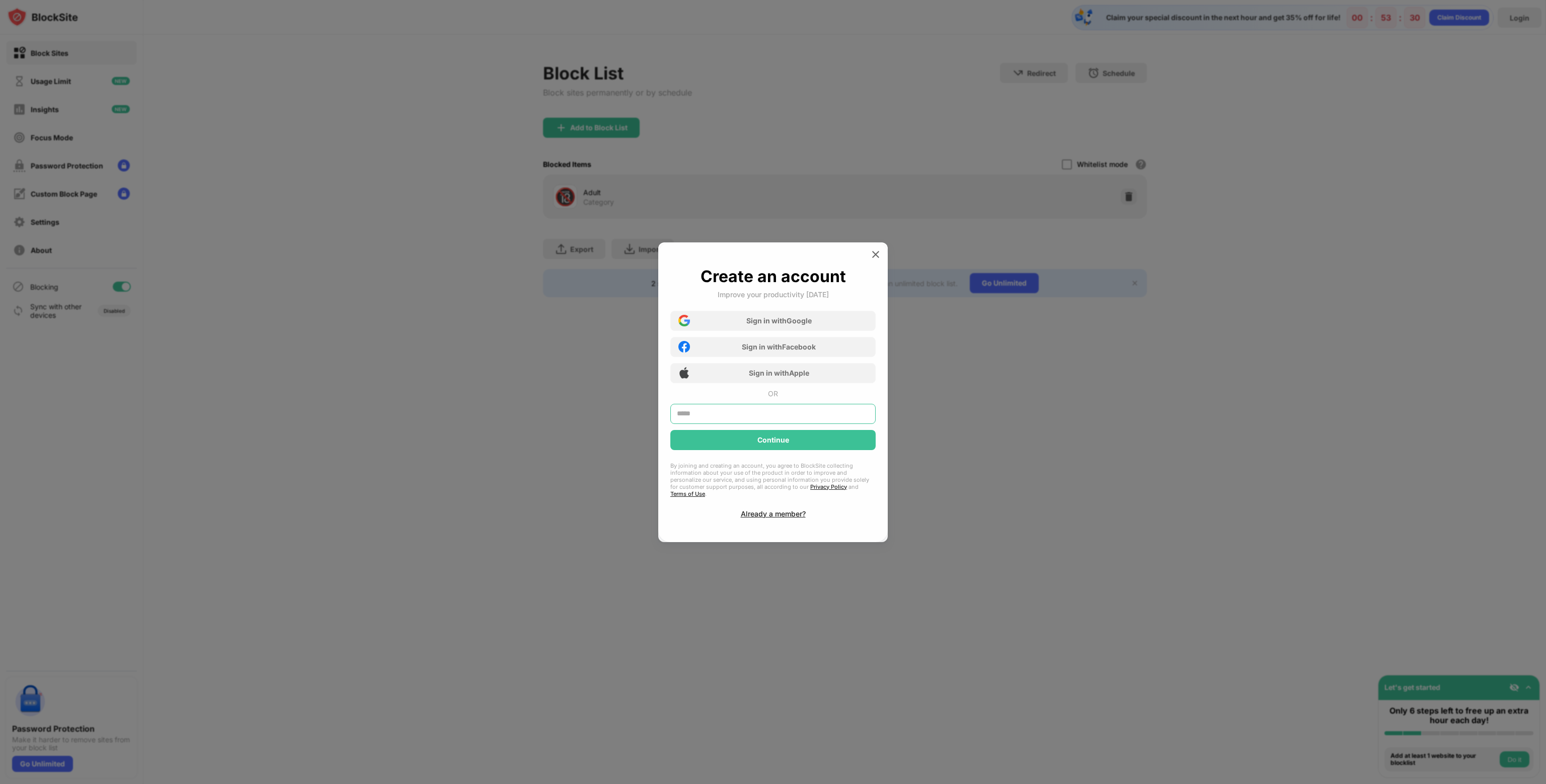
click at [766, 416] on input "text" at bounding box center [773, 414] width 205 height 20
type input "**********"
click at [779, 444] on div "Continue" at bounding box center [773, 440] width 32 height 8
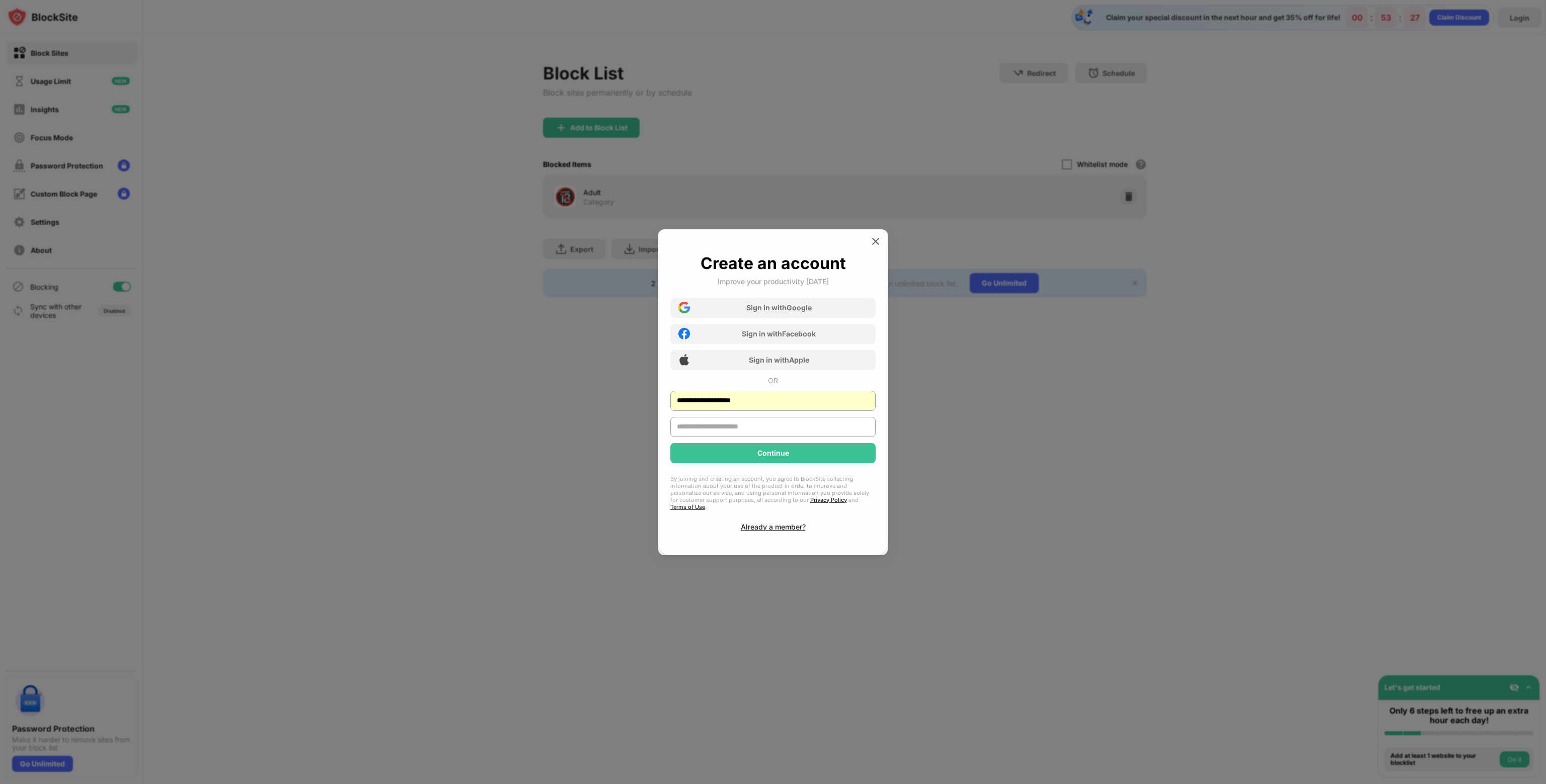
click at [763, 432] on input "text" at bounding box center [773, 427] width 205 height 20
click at [782, 521] on div "**********" at bounding box center [773, 392] width 205 height 278
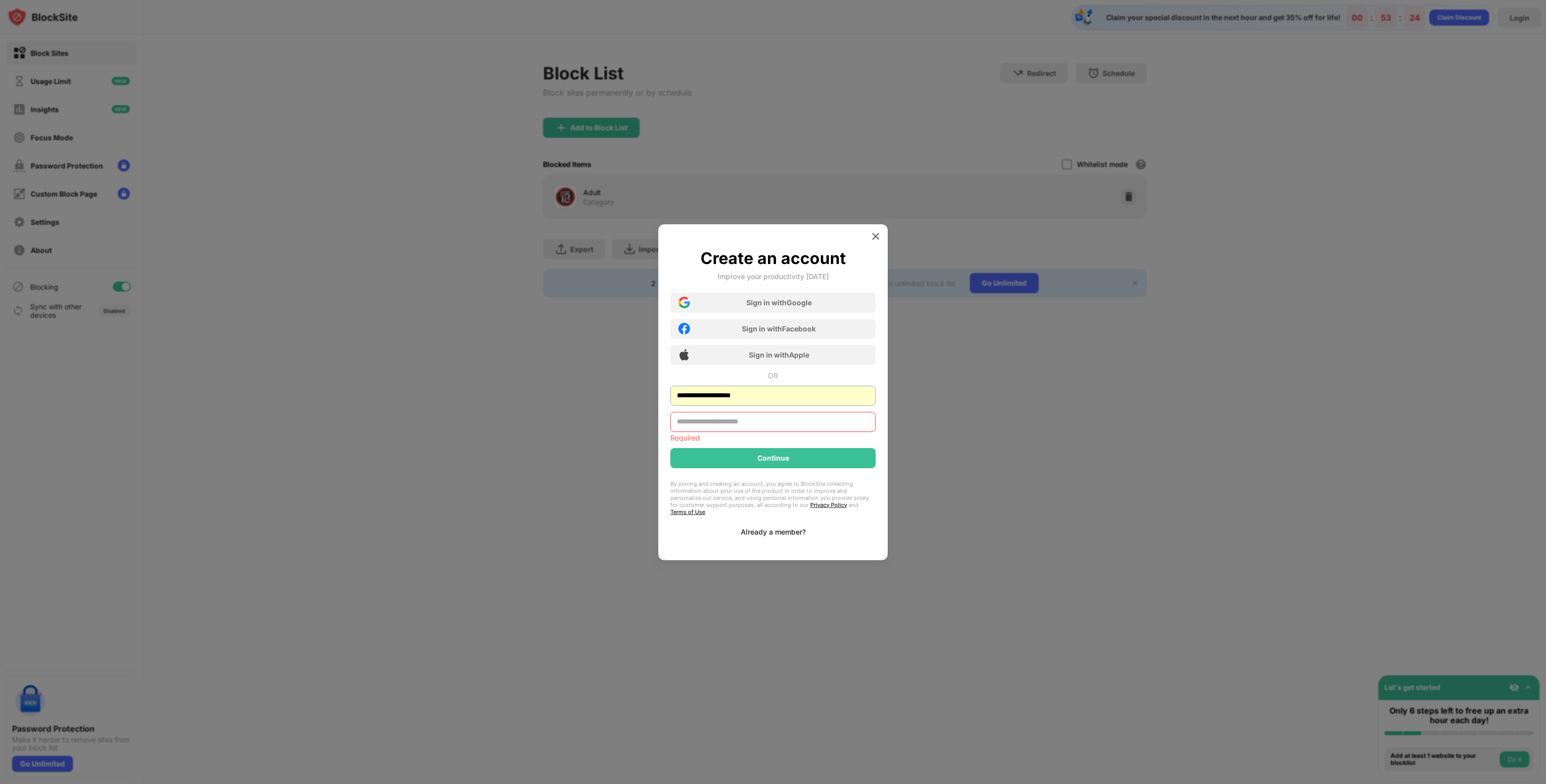
click at [768, 529] on div "Already a member?" at bounding box center [773, 532] width 65 height 8
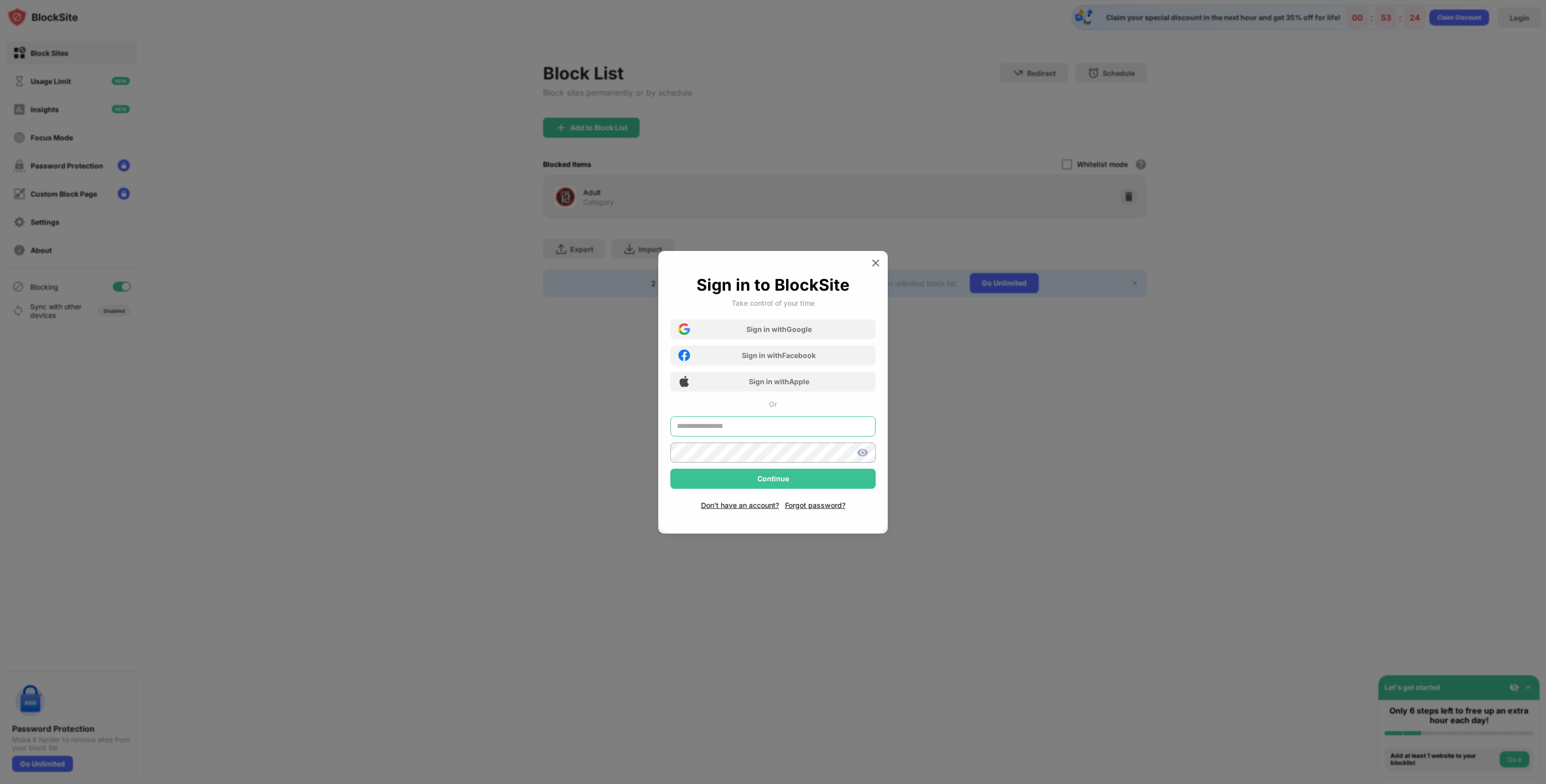
type input "**********"
click at [765, 483] on div "Continue" at bounding box center [773, 479] width 205 height 20
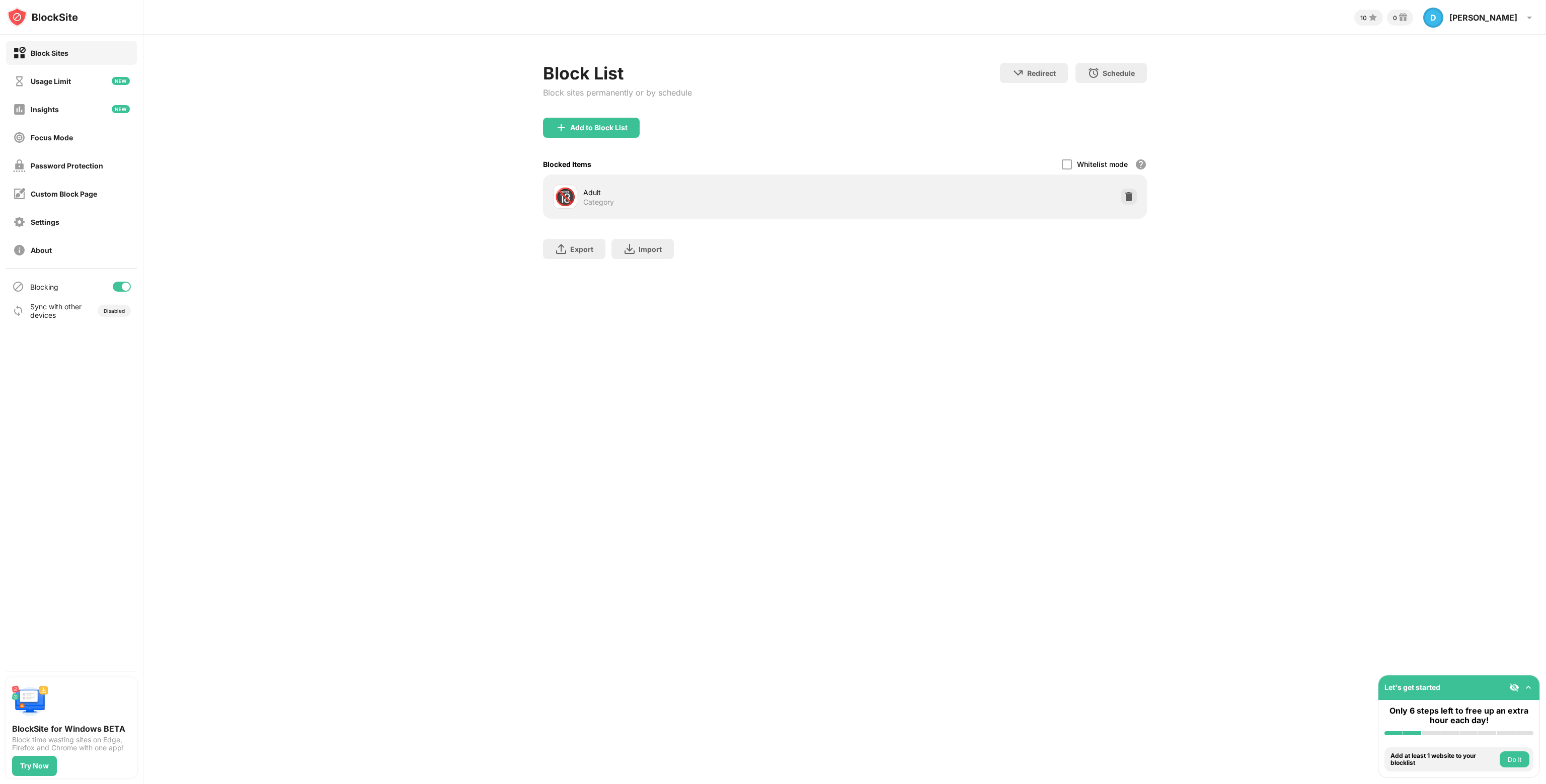
click at [880, 173] on div "Blocked Items Whitelist mode Block all websites except for those in your whitel…" at bounding box center [845, 164] width 604 height 20
click at [610, 130] on div "Add to Block List" at bounding box center [599, 127] width 58 height 8
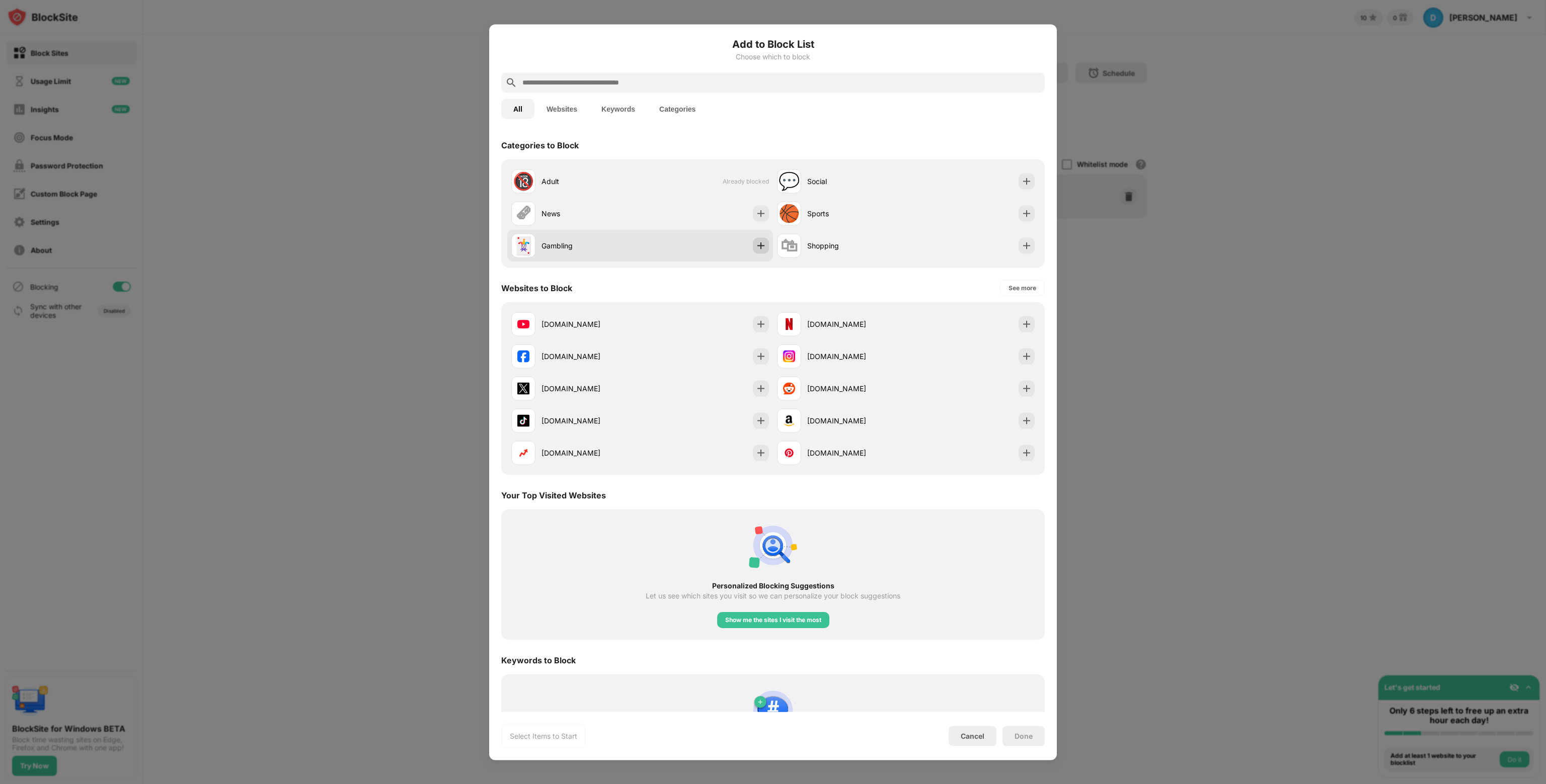
click at [759, 245] on img at bounding box center [760, 245] width 10 height 10
click at [569, 107] on button "Websites" at bounding box center [562, 109] width 55 height 20
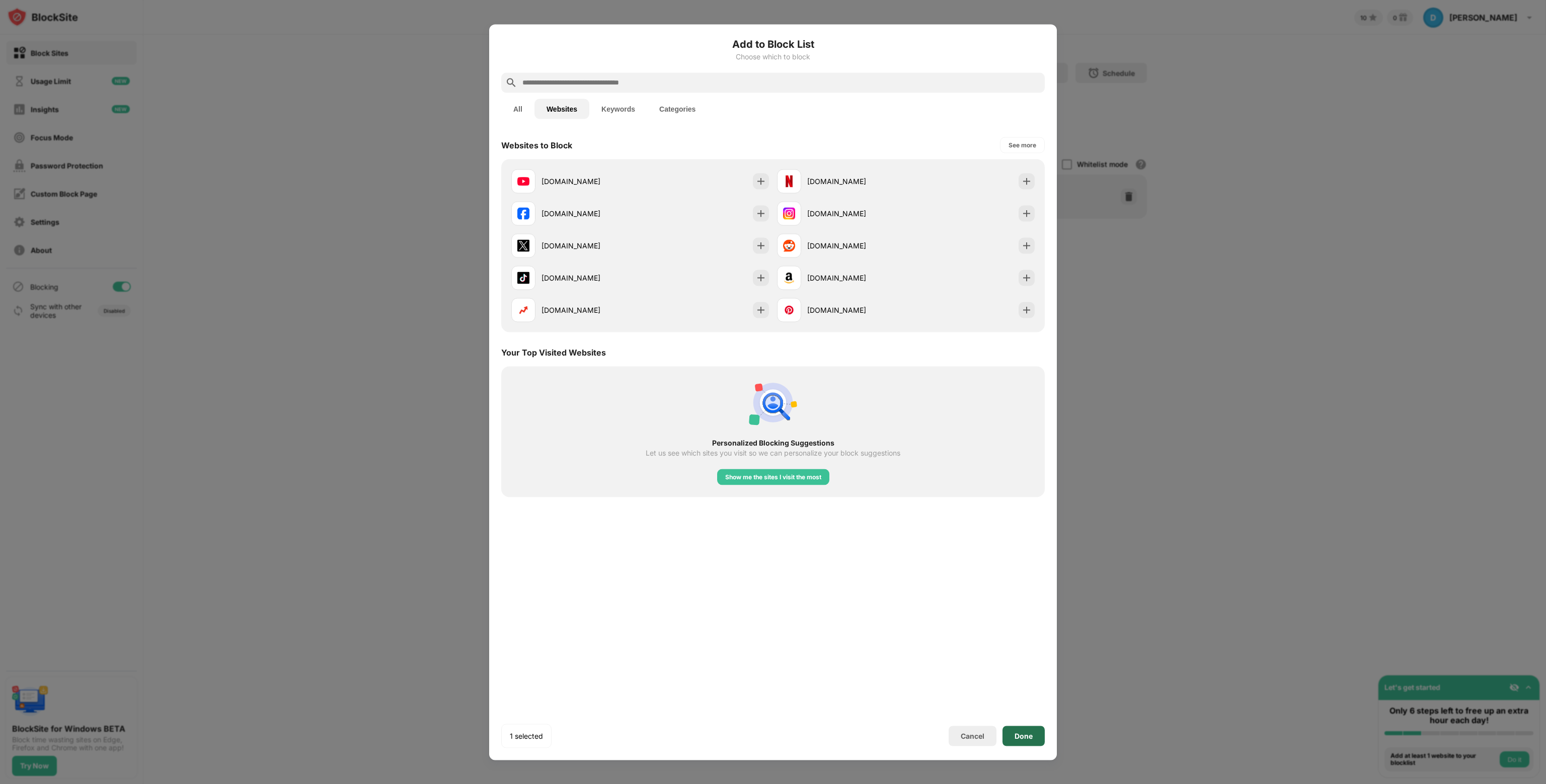
click at [1035, 738] on div "Done" at bounding box center [1023, 736] width 42 height 20
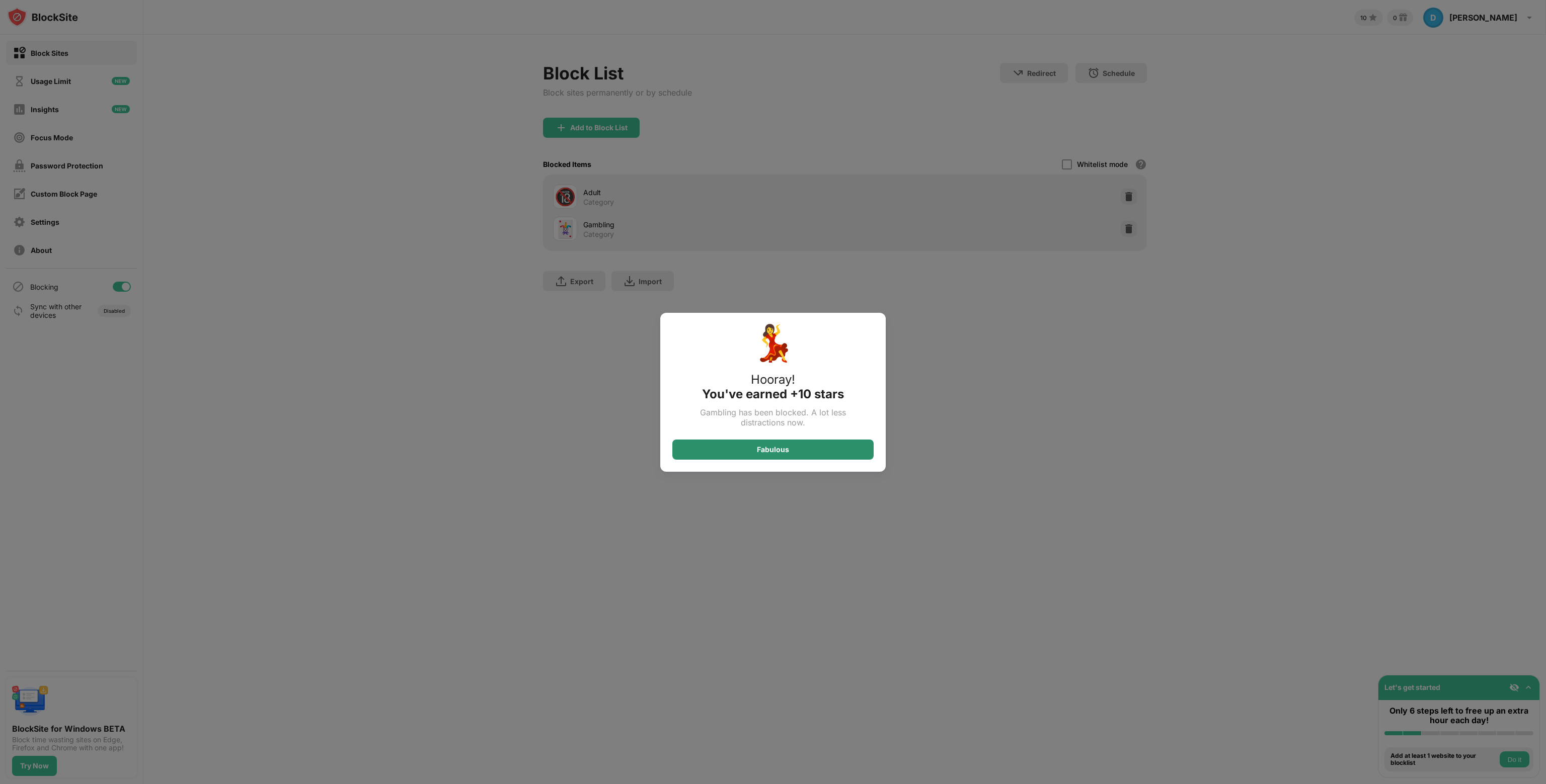
click at [805, 449] on div "Fabulous" at bounding box center [772, 450] width 201 height 20
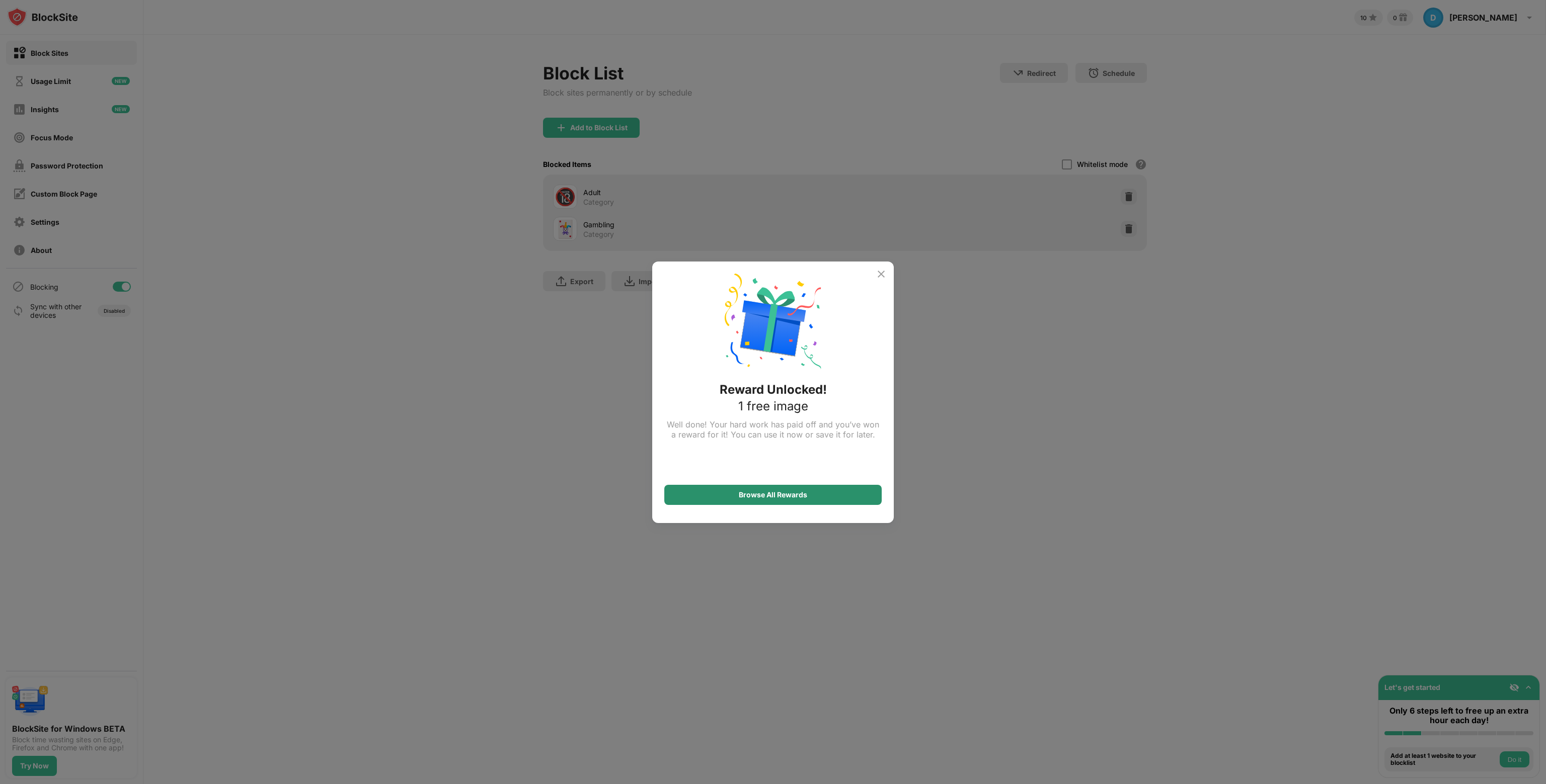
click at [827, 497] on div "Browse All Rewards" at bounding box center [773, 495] width 217 height 20
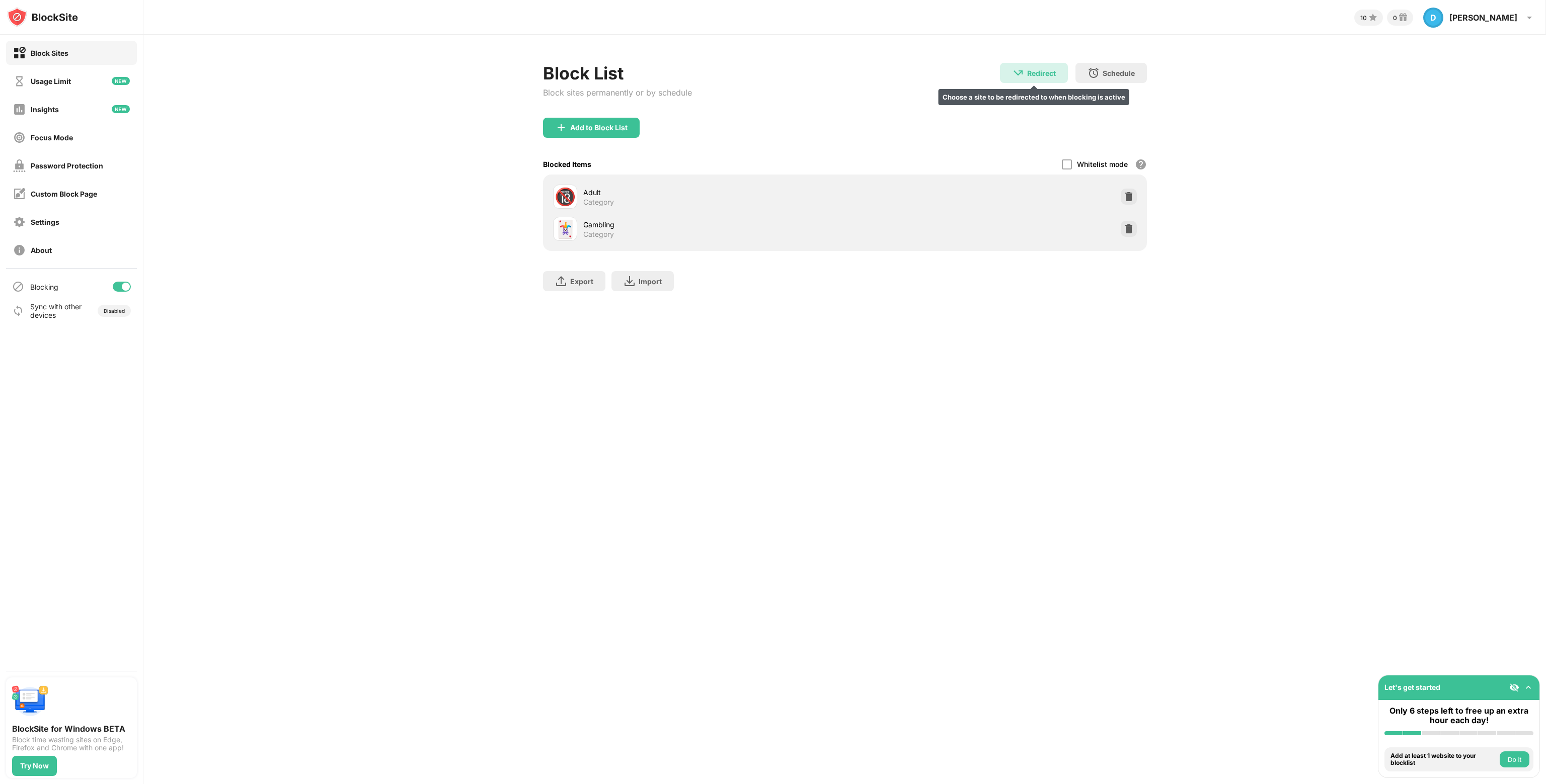
click at [1042, 71] on div "Redirect" at bounding box center [1041, 73] width 29 height 8
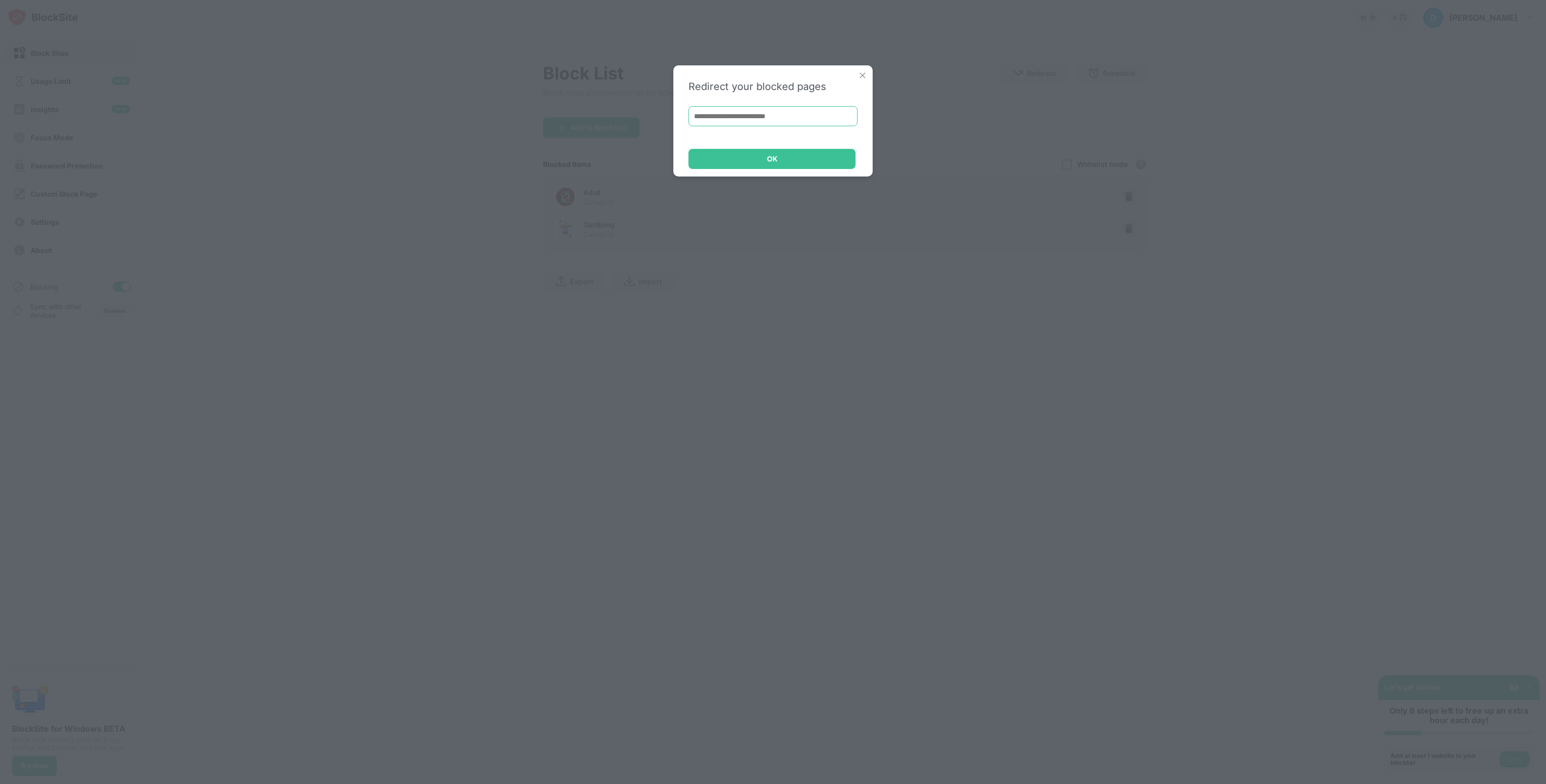
click at [786, 119] on input at bounding box center [773, 116] width 169 height 20
type input "**********"
click at [863, 74] on img at bounding box center [862, 75] width 10 height 10
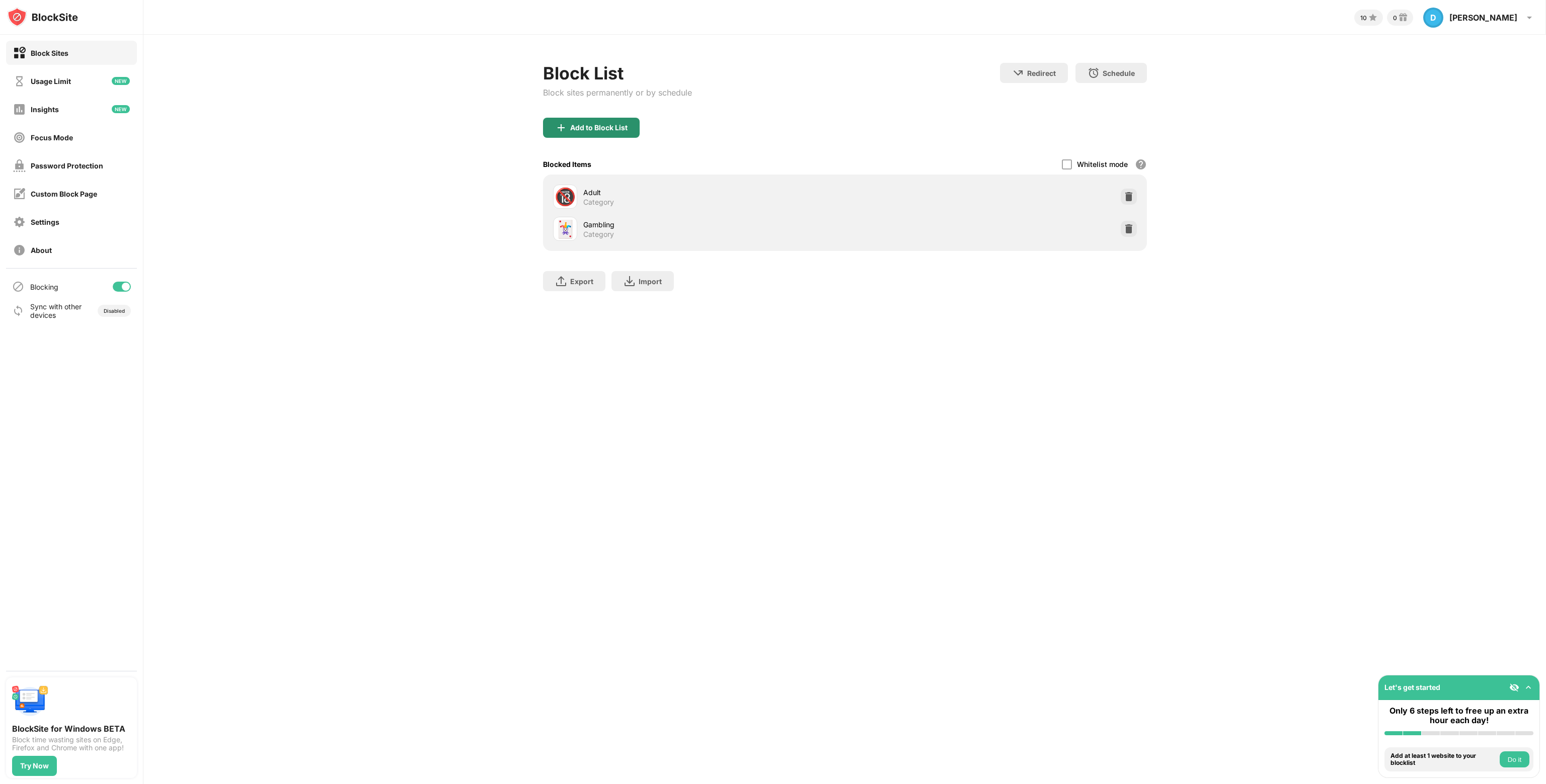
click at [628, 126] on div "Add to Block List" at bounding box center [591, 128] width 97 height 20
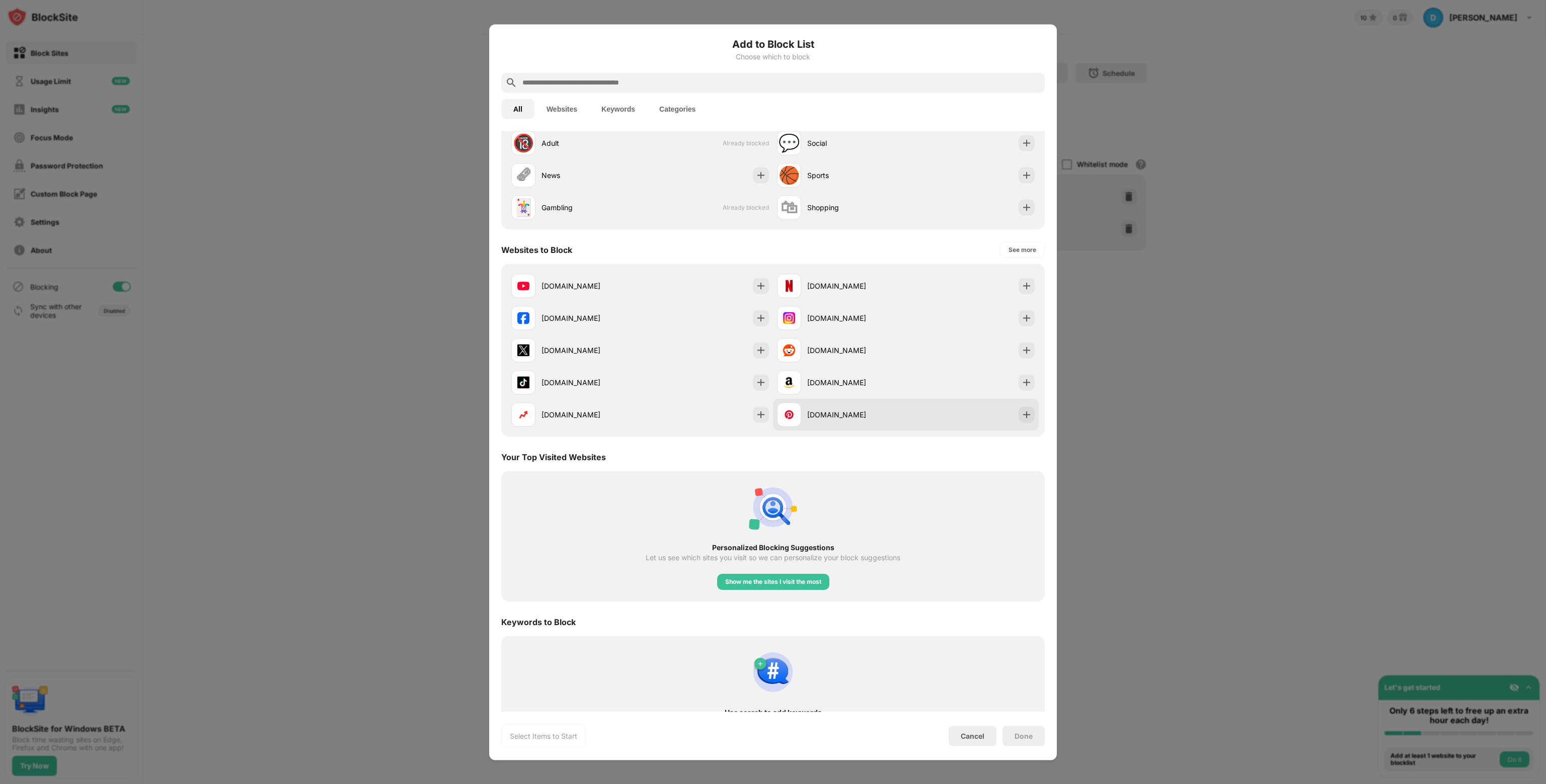
scroll to position [64, 0]
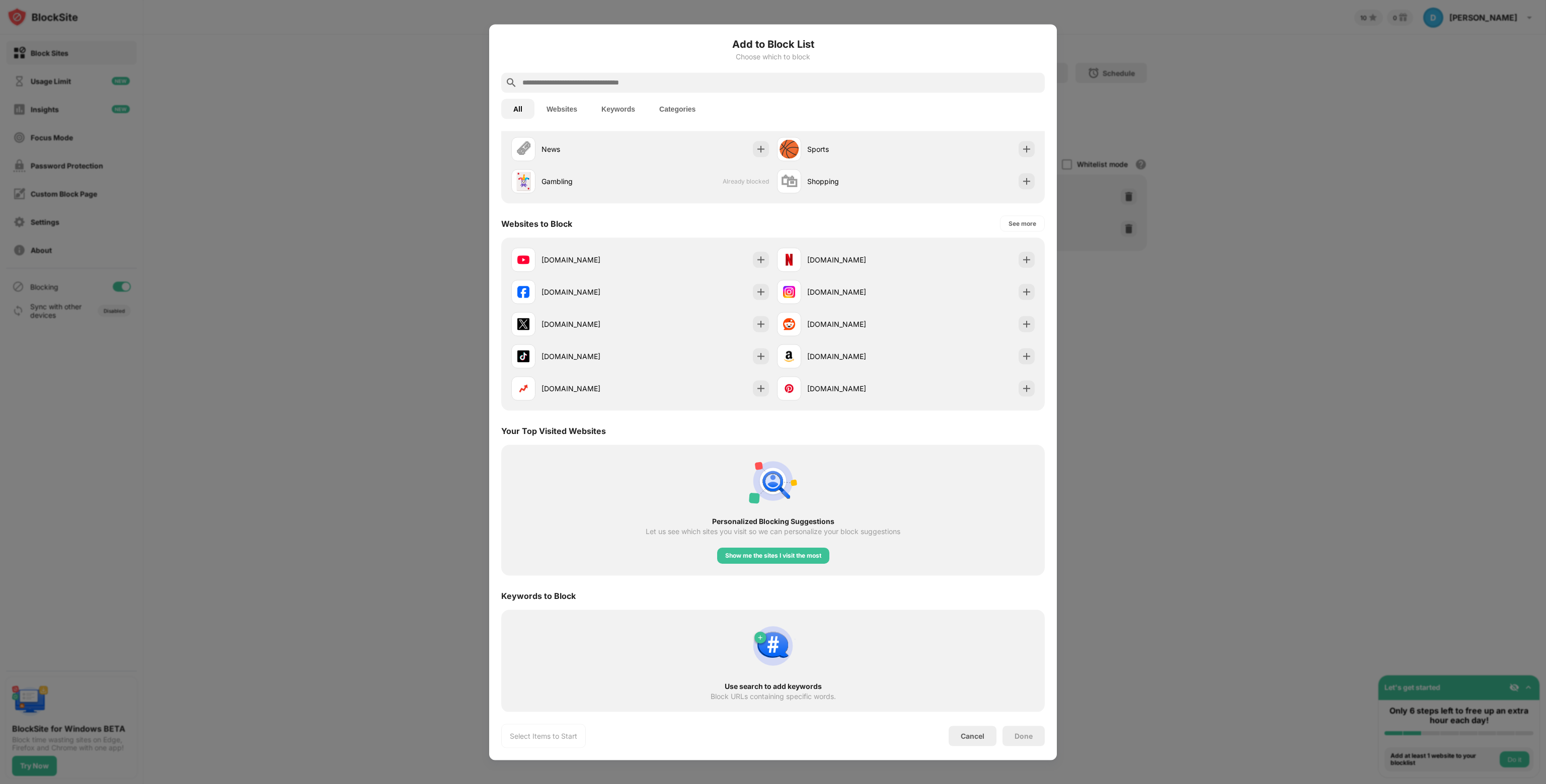
click at [619, 83] on input "text" at bounding box center [781, 82] width 519 height 12
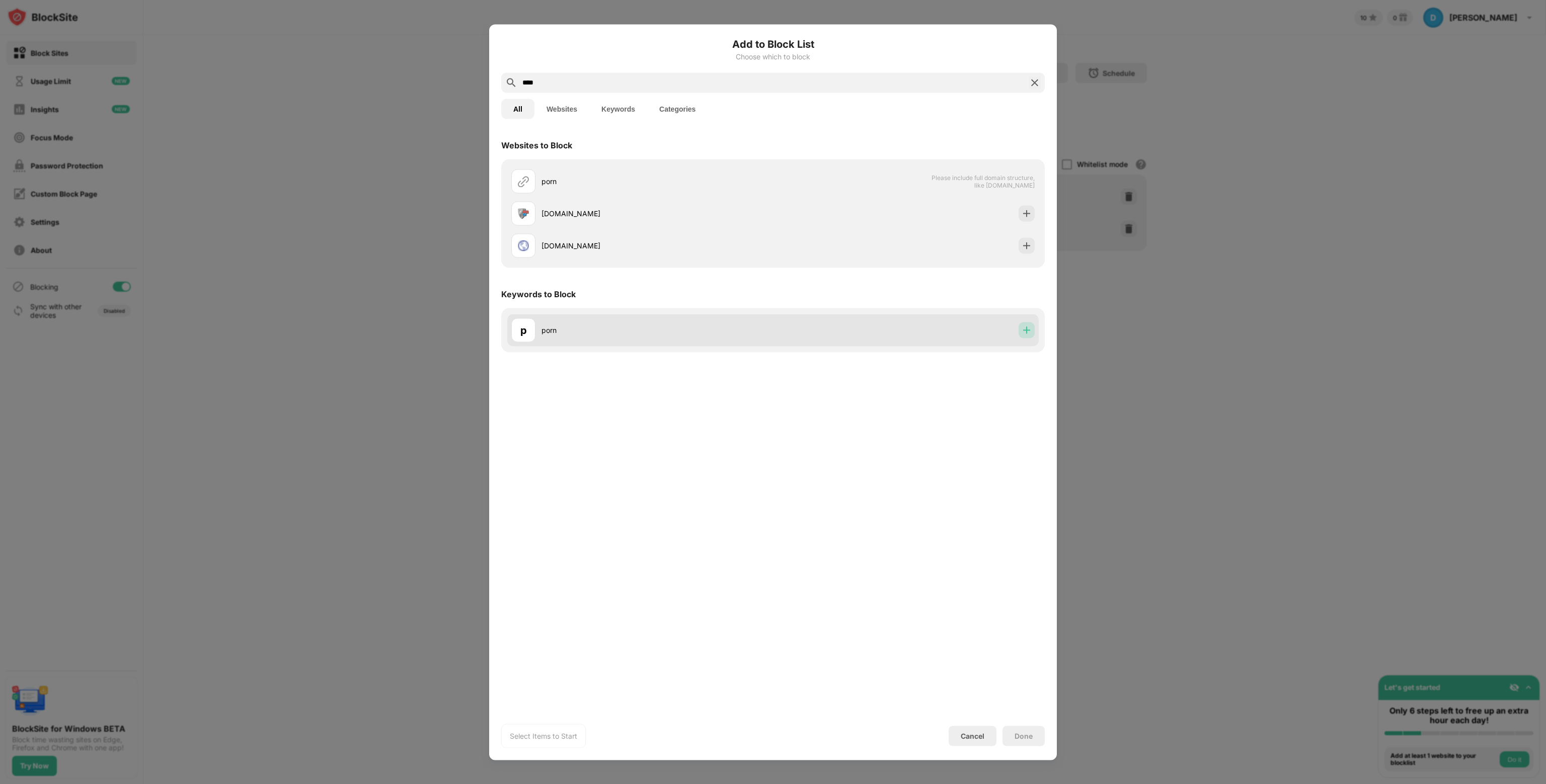
click at [1024, 333] on img at bounding box center [1026, 330] width 10 height 10
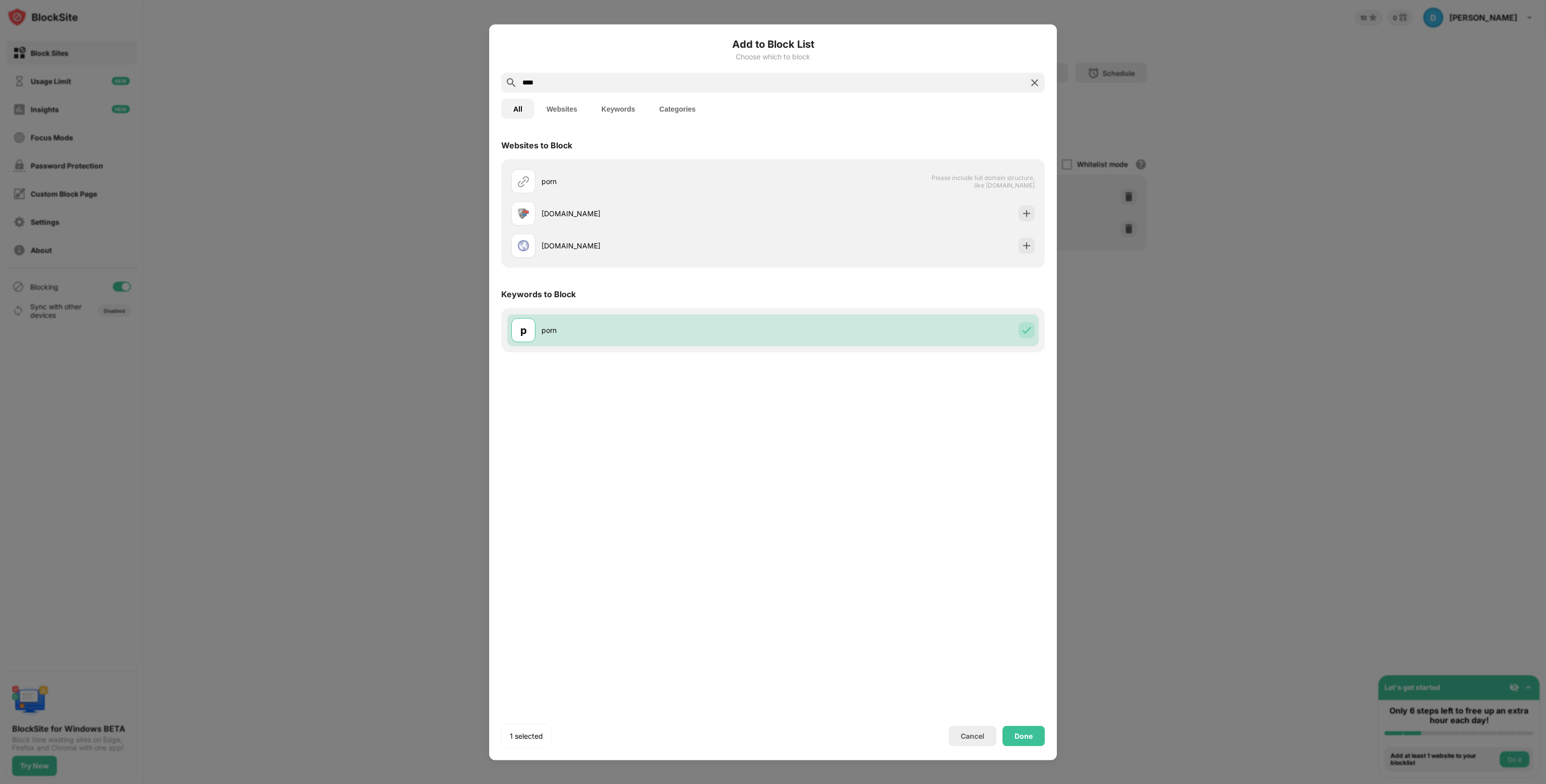
drag, startPoint x: 626, startPoint y: 85, endPoint x: 459, endPoint y: 89, distance: 167.0
click at [459, 783] on div "Add to Block List Choose which to block **** All Websites Keywords Categories W…" at bounding box center [773, 784] width 1546 height 0
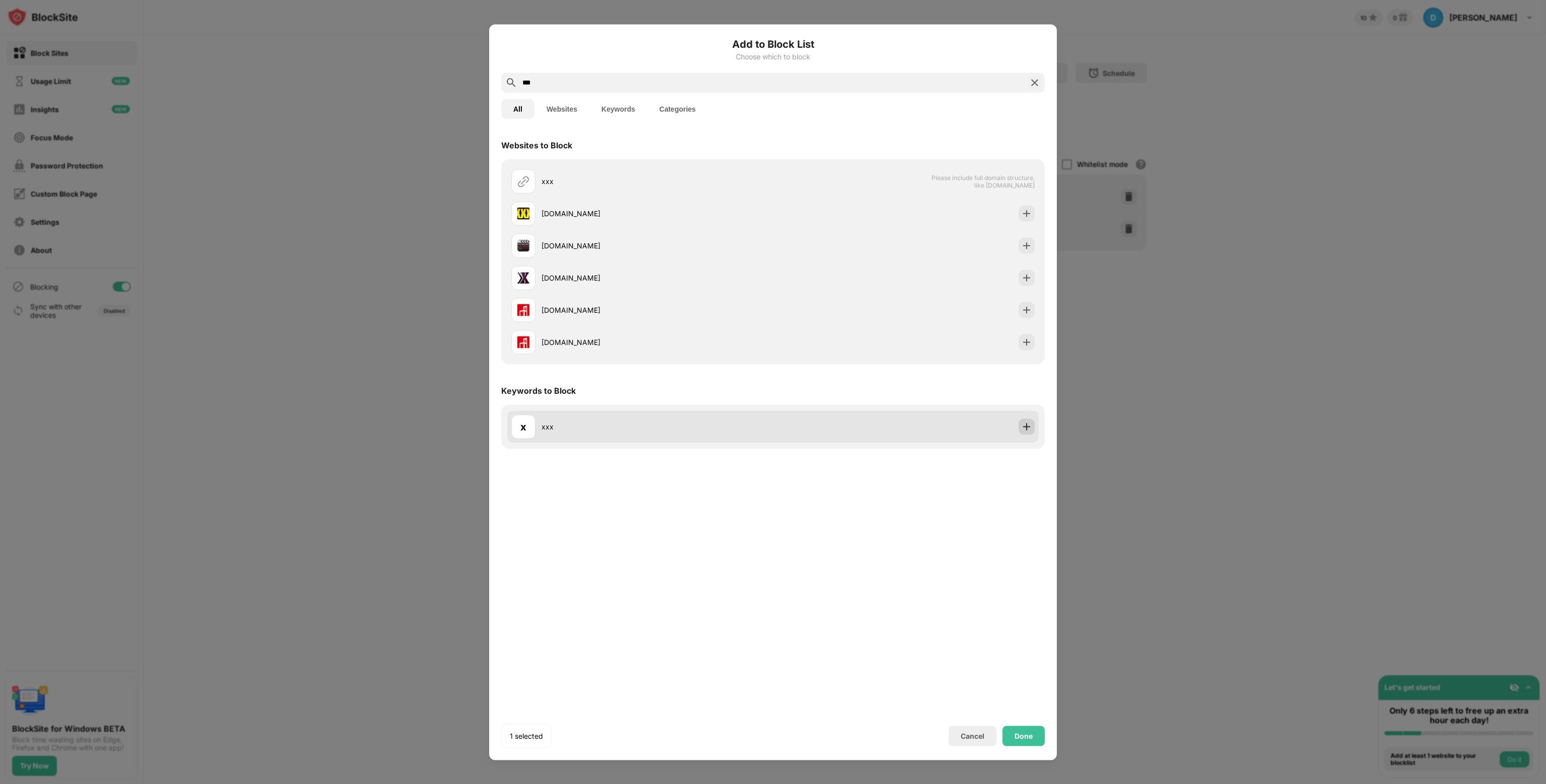
click at [1027, 431] on img at bounding box center [1026, 426] width 10 height 10
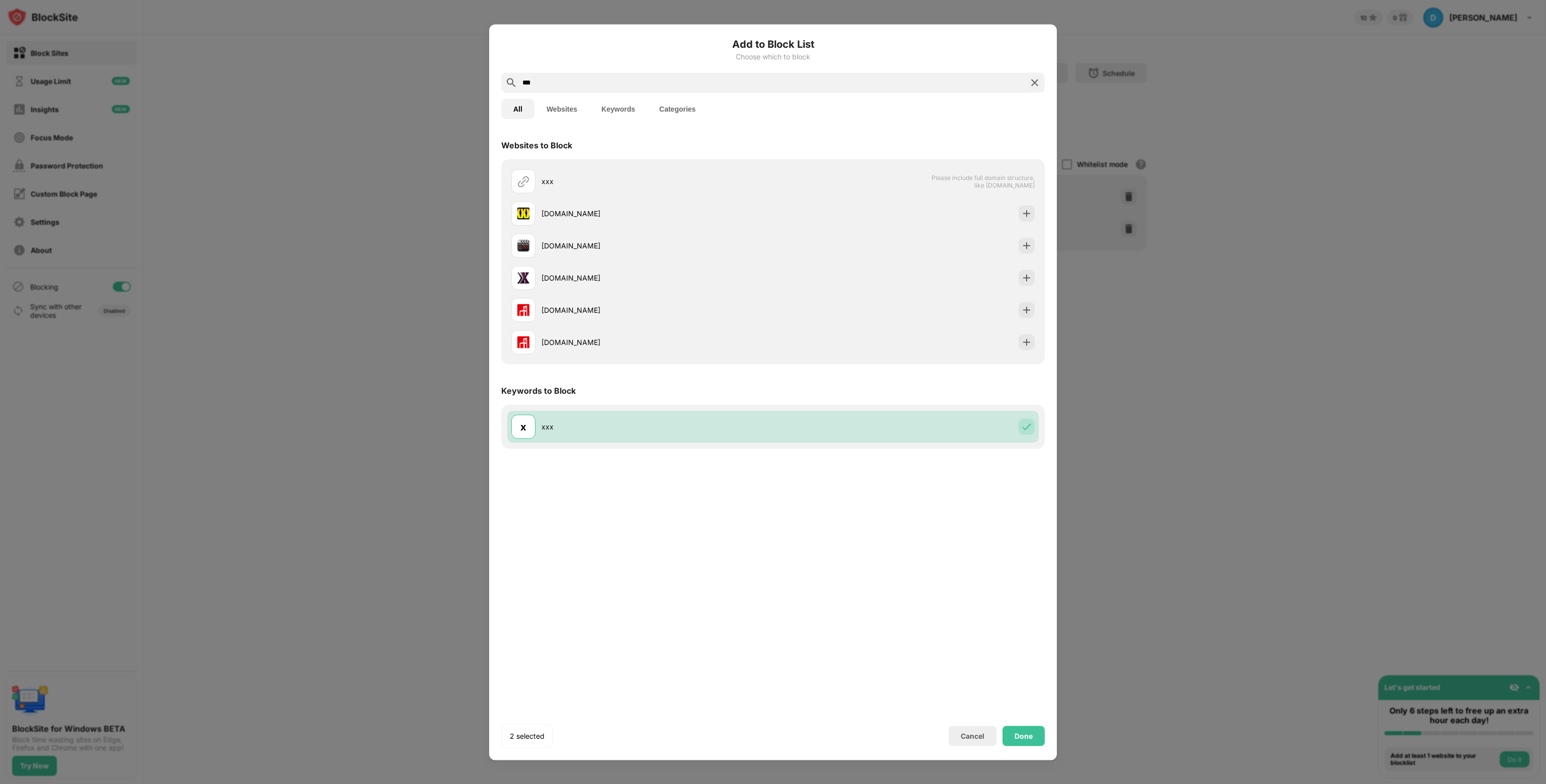
drag, startPoint x: 603, startPoint y: 78, endPoint x: 288, endPoint y: 101, distance: 315.8
click at [288, 783] on div "Add to Block List Choose which to block *** All Websites Keywords Categories We…" at bounding box center [773, 784] width 1546 height 0
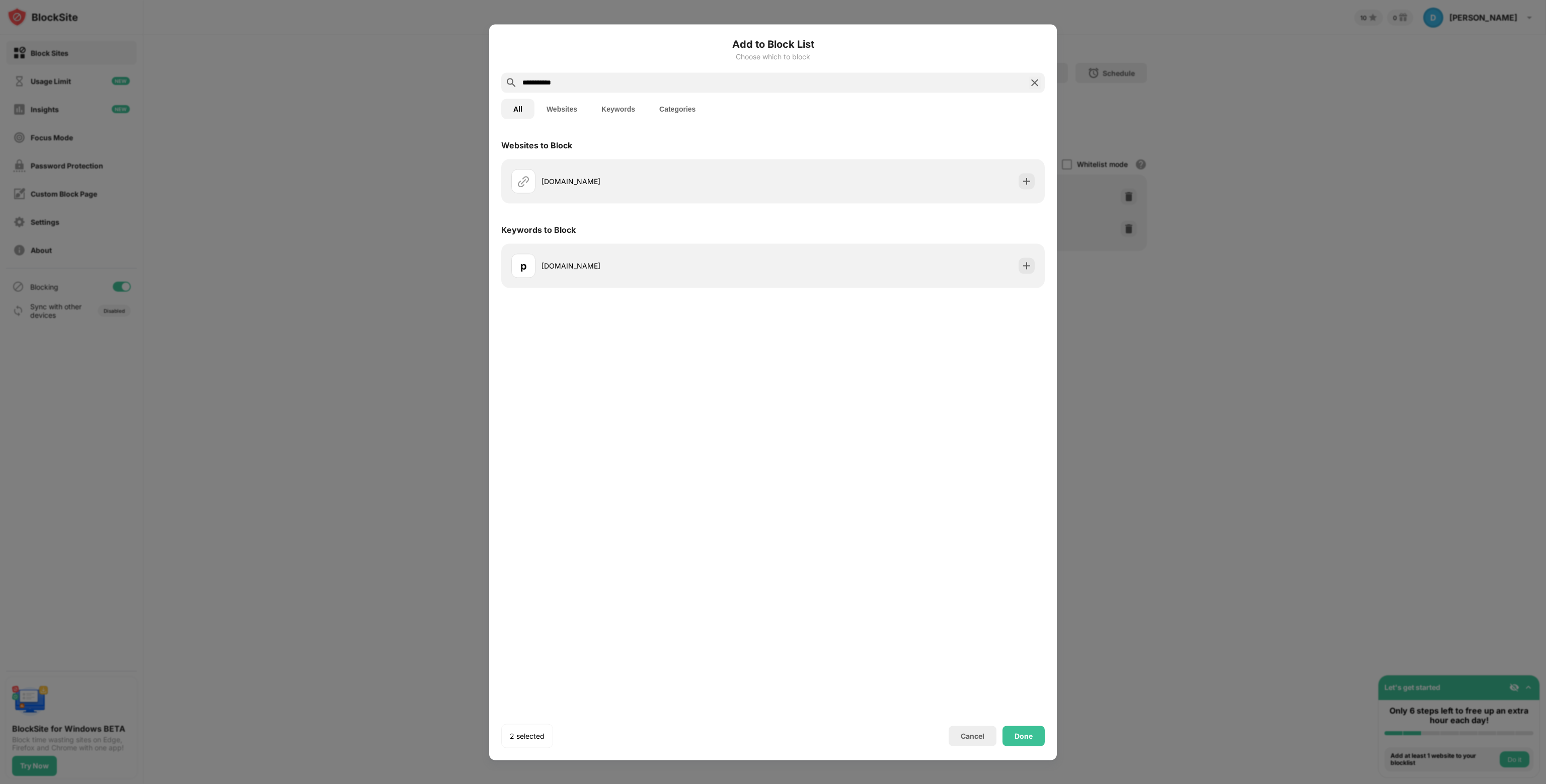
type input "**********"
click at [579, 110] on button "Websites" at bounding box center [562, 109] width 55 height 20
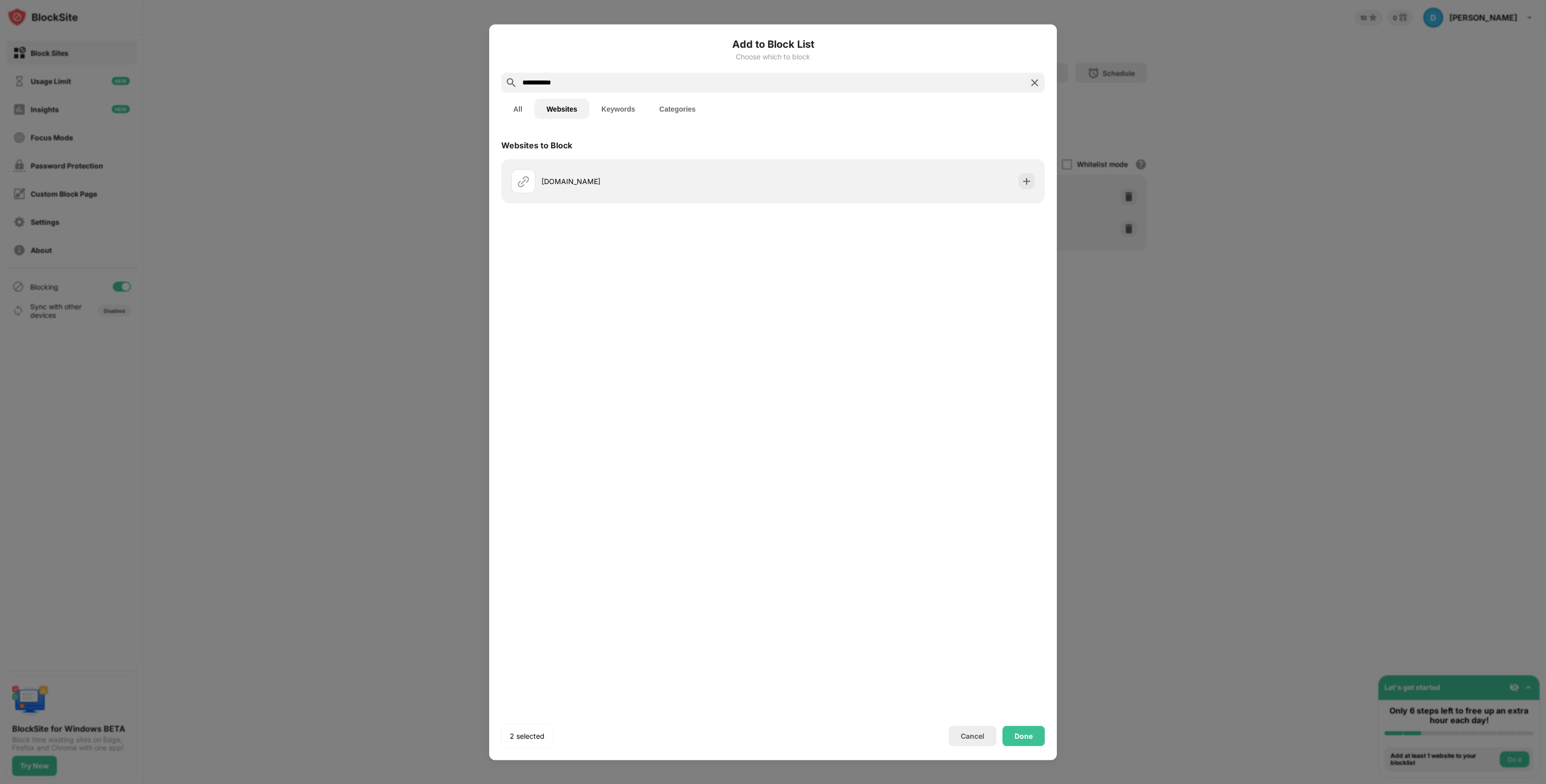
click at [1039, 82] on img at bounding box center [1035, 82] width 12 height 12
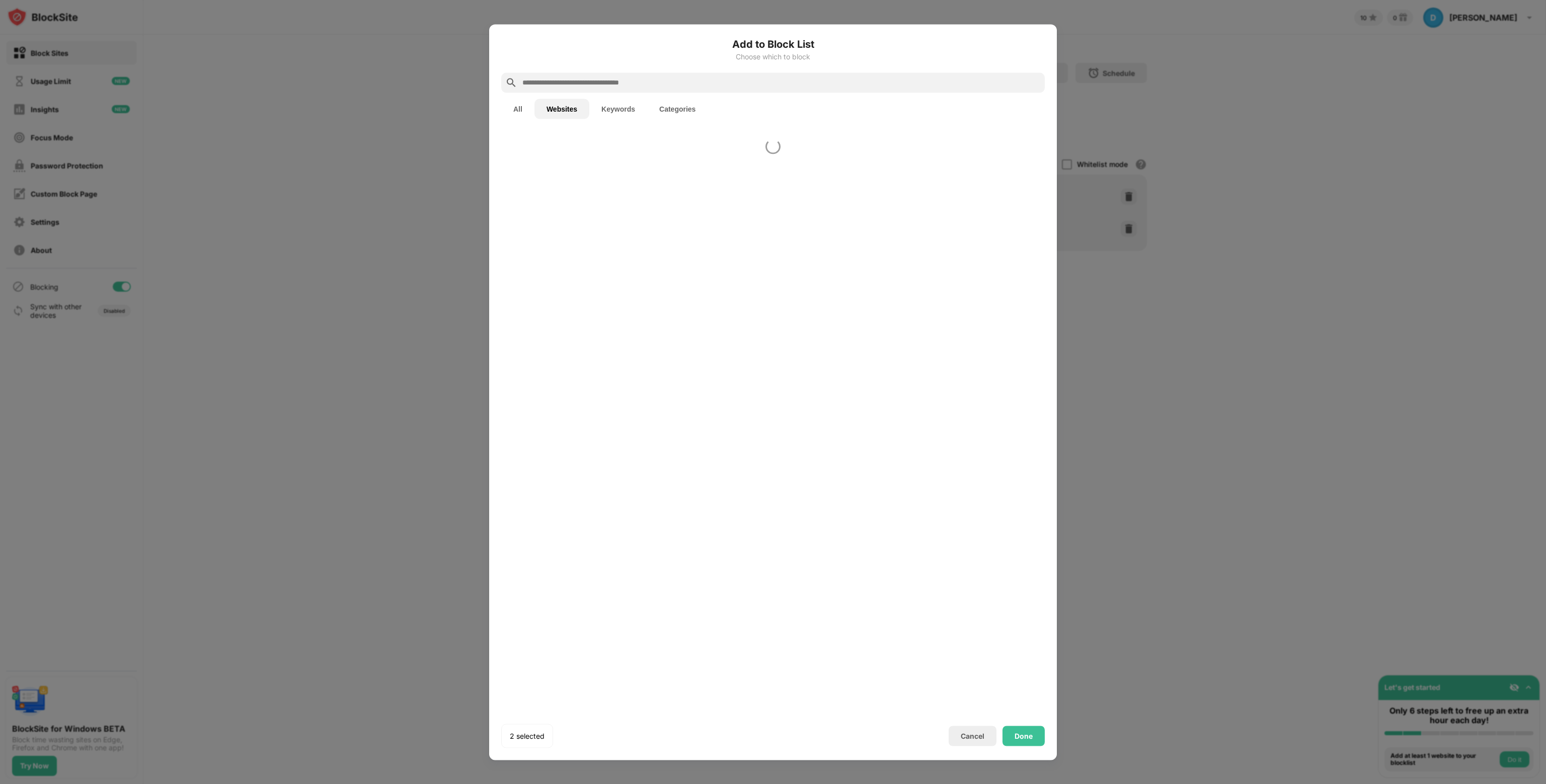
click at [880, 71] on div "Add to Block List Choose which to block" at bounding box center [773, 54] width 544 height 36
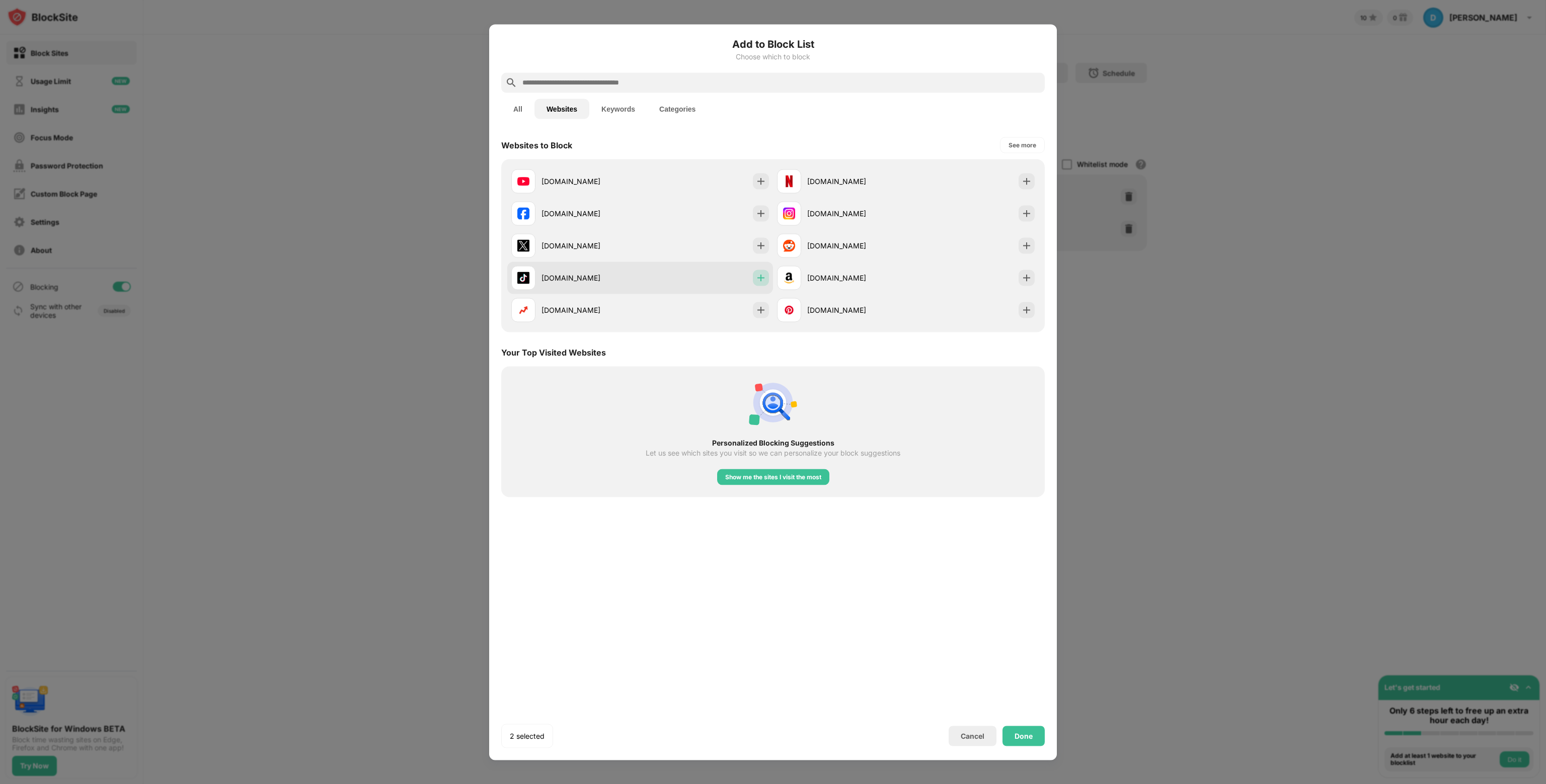
click at [759, 276] on img at bounding box center [760, 277] width 10 height 10
click at [1027, 740] on div "Done" at bounding box center [1023, 735] width 18 height 8
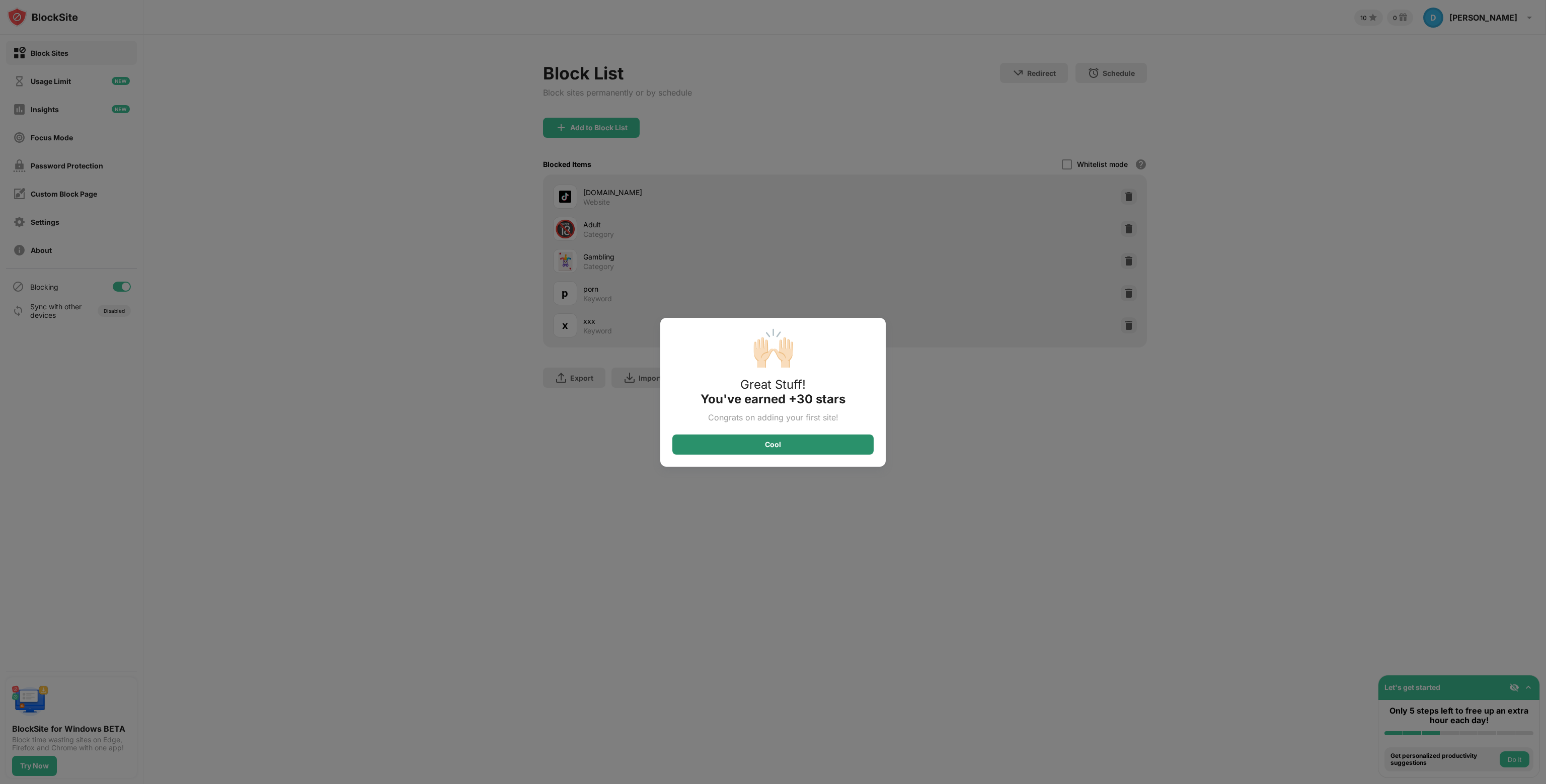
click at [816, 446] on div "Cool" at bounding box center [772, 444] width 201 height 20
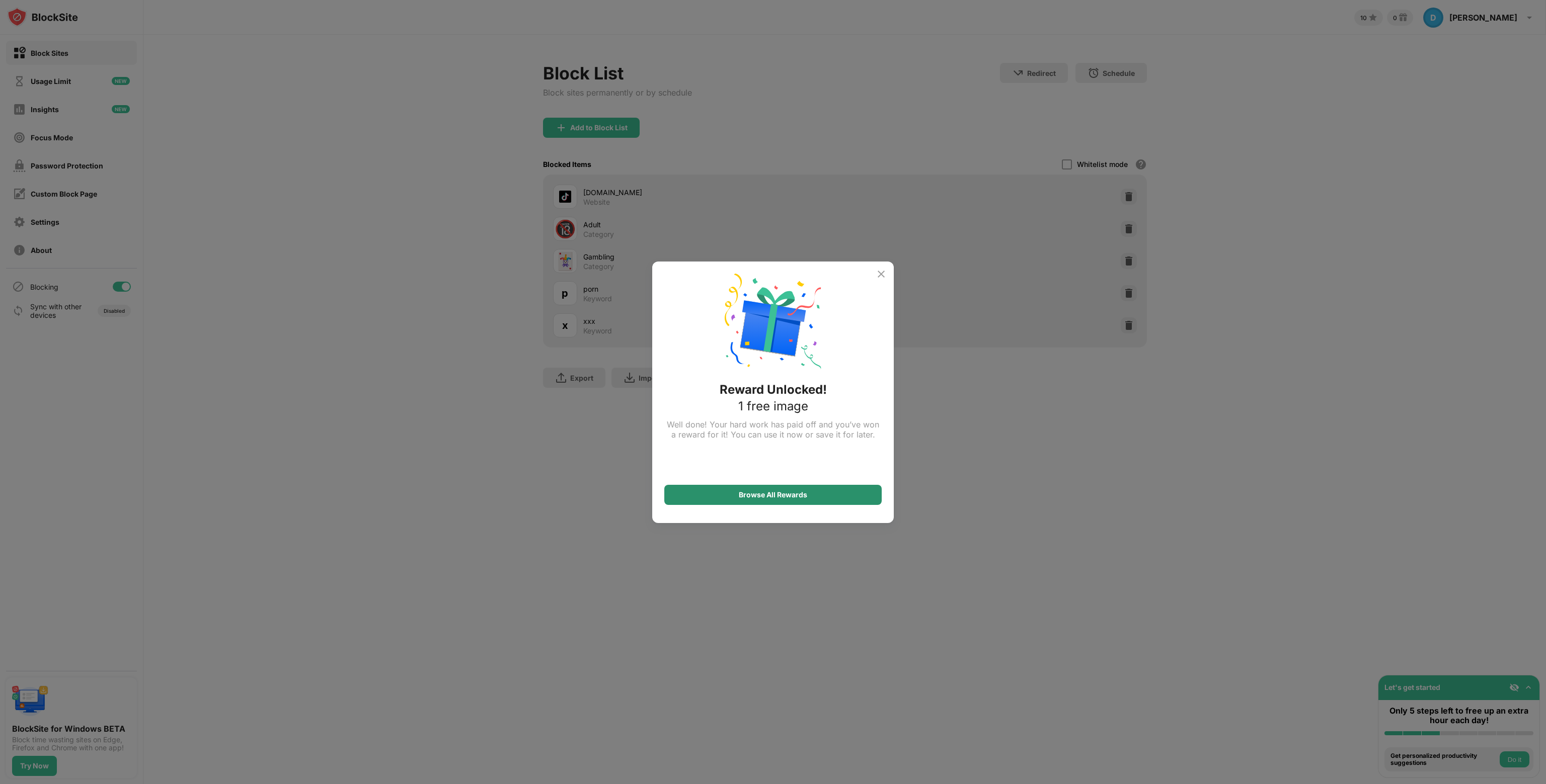
click at [822, 494] on div "Browse All Rewards" at bounding box center [773, 495] width 217 height 20
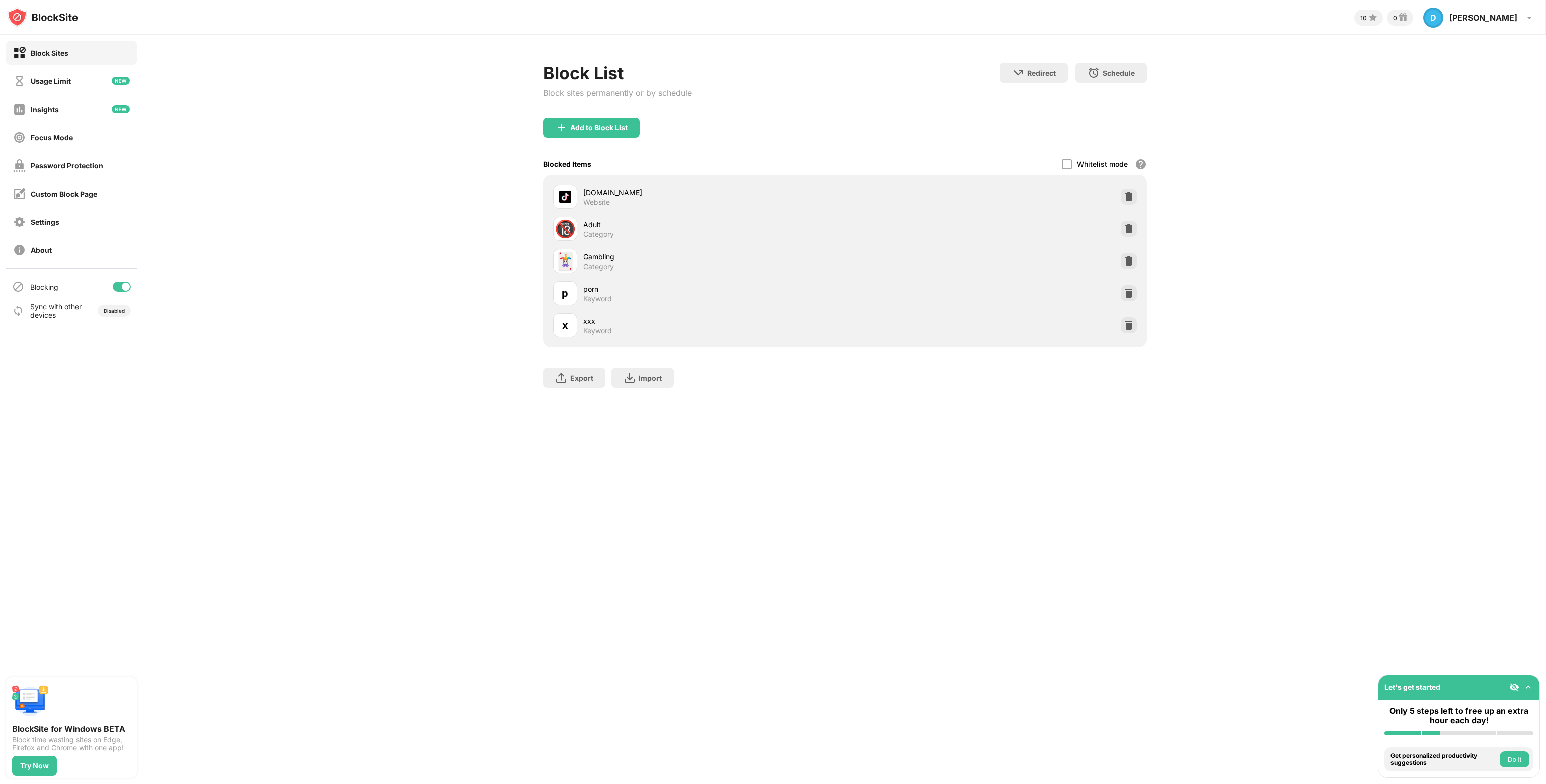
click at [1513, 760] on button "Do it" at bounding box center [1514, 759] width 29 height 16
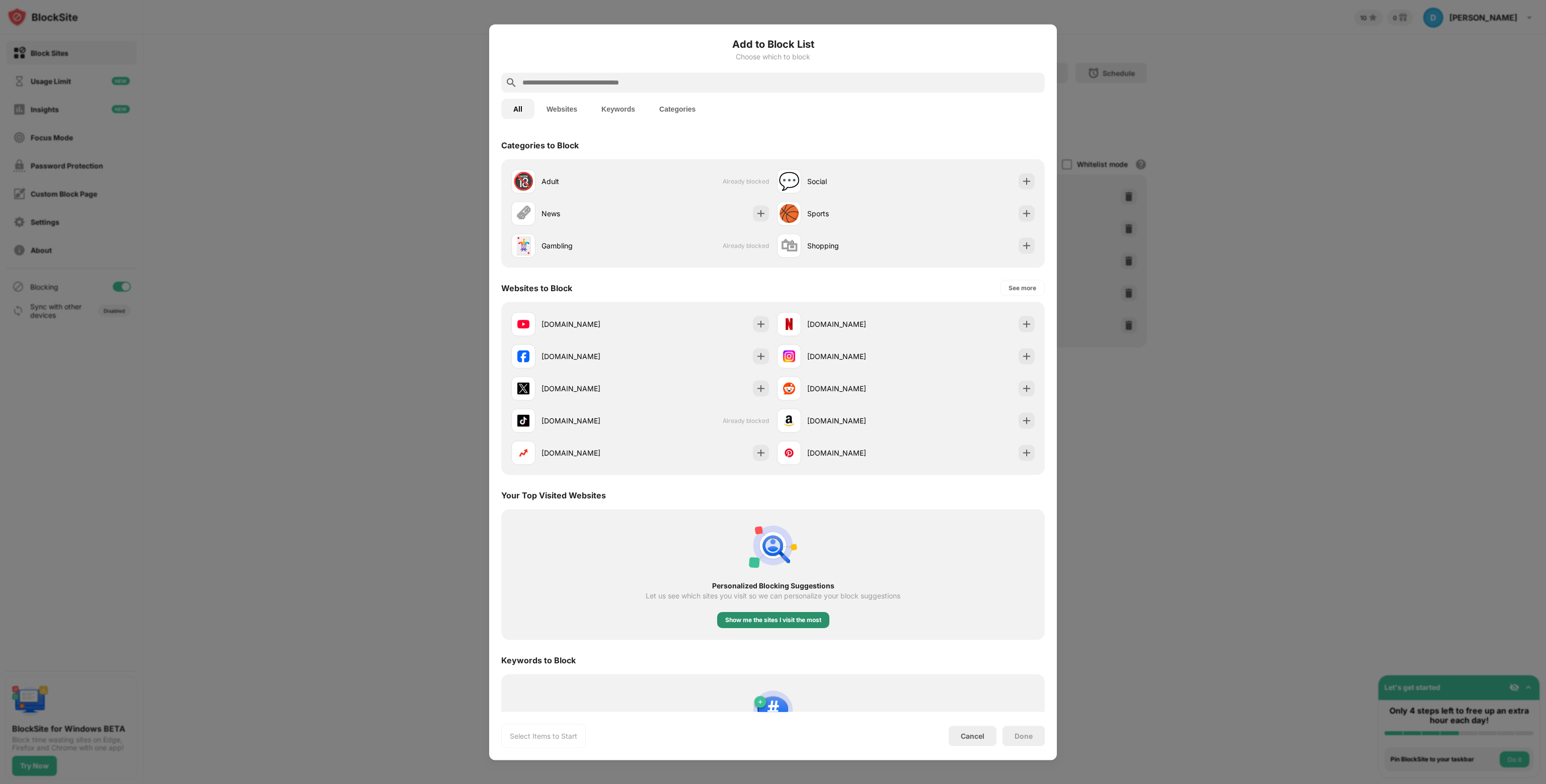
click at [781, 625] on div "Show me the sites I visit the most" at bounding box center [773, 620] width 112 height 16
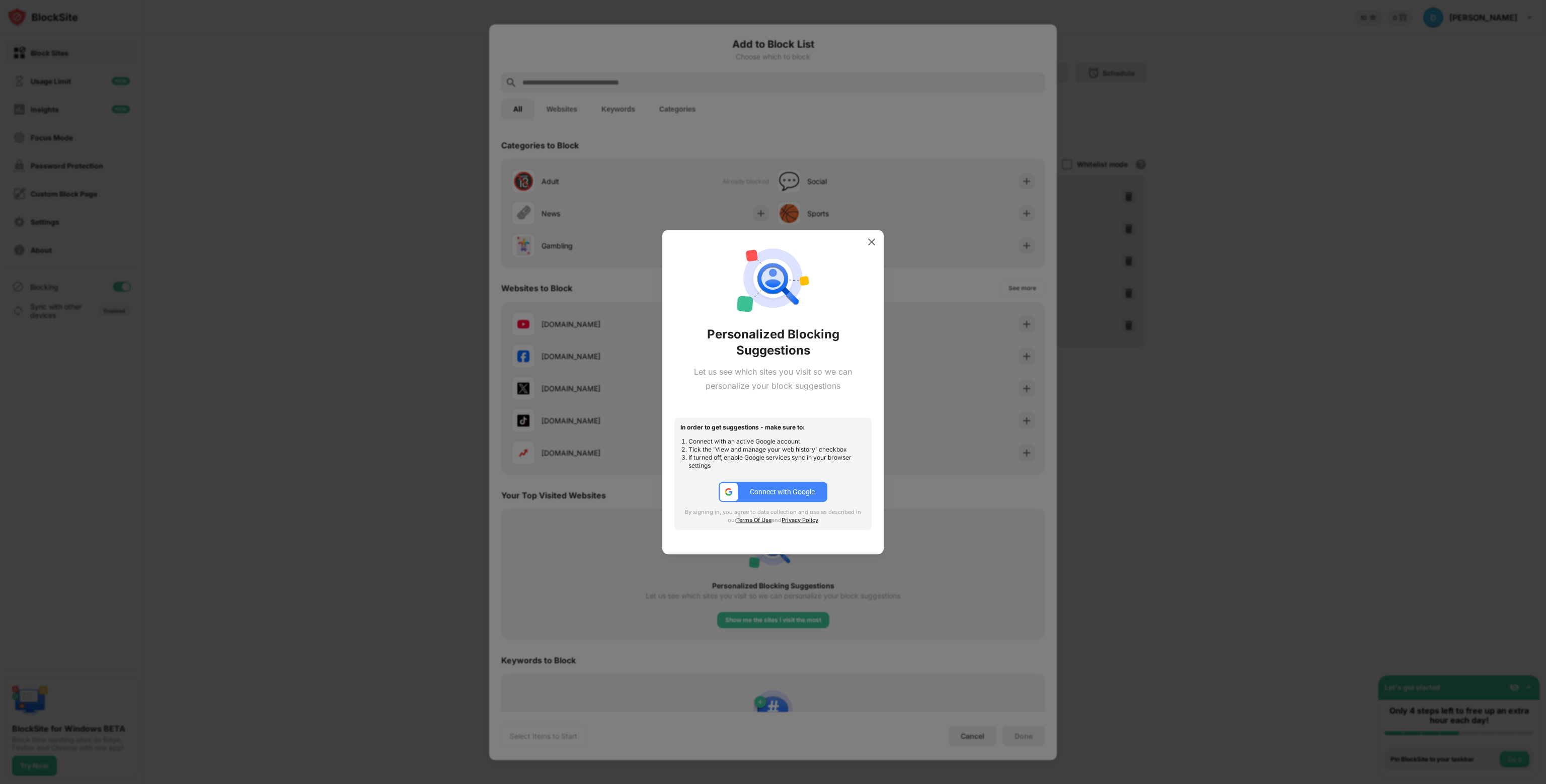
click at [783, 494] on div "Connect with Google" at bounding box center [782, 491] width 65 height 8
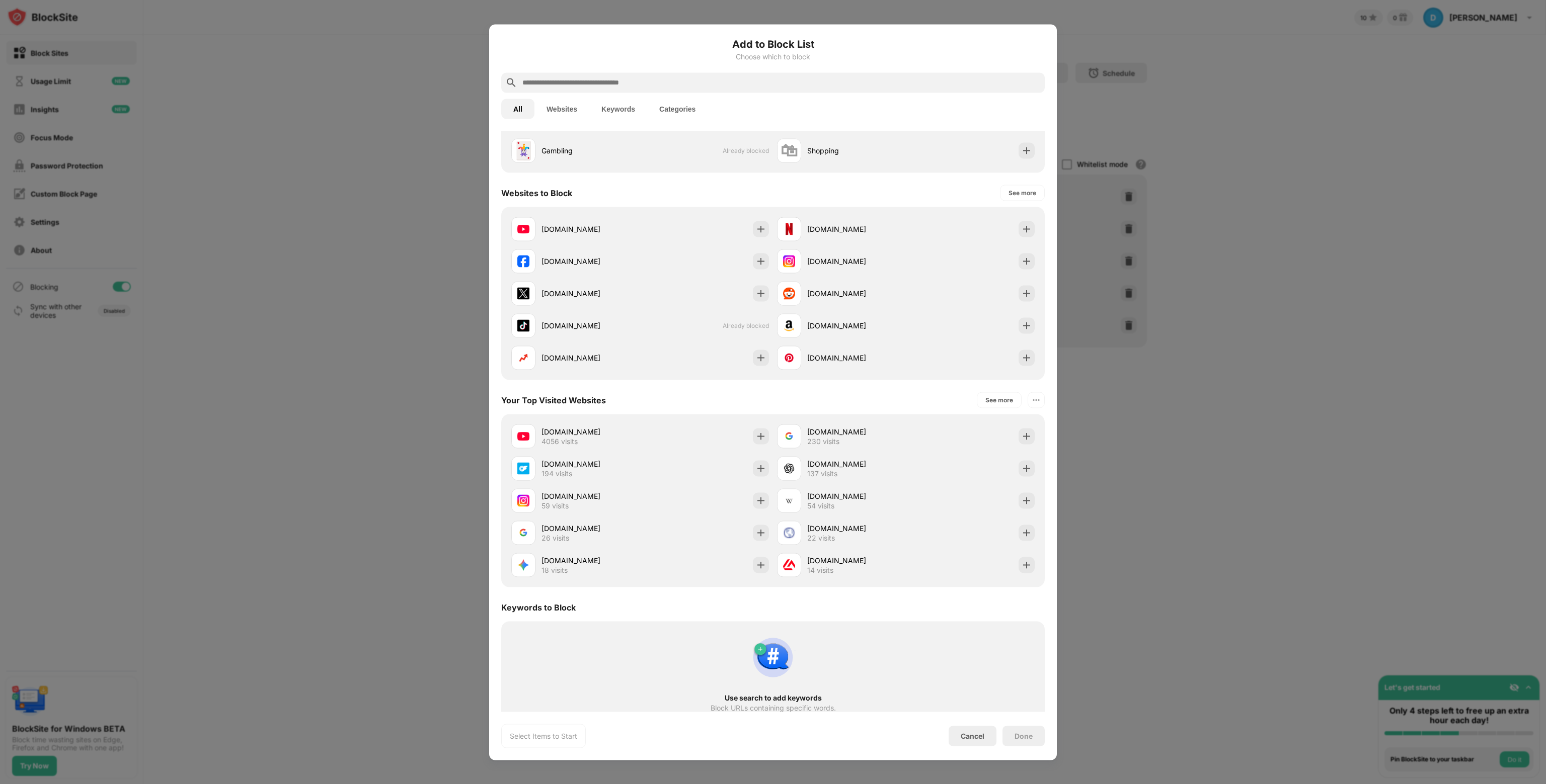
scroll to position [101, 0]
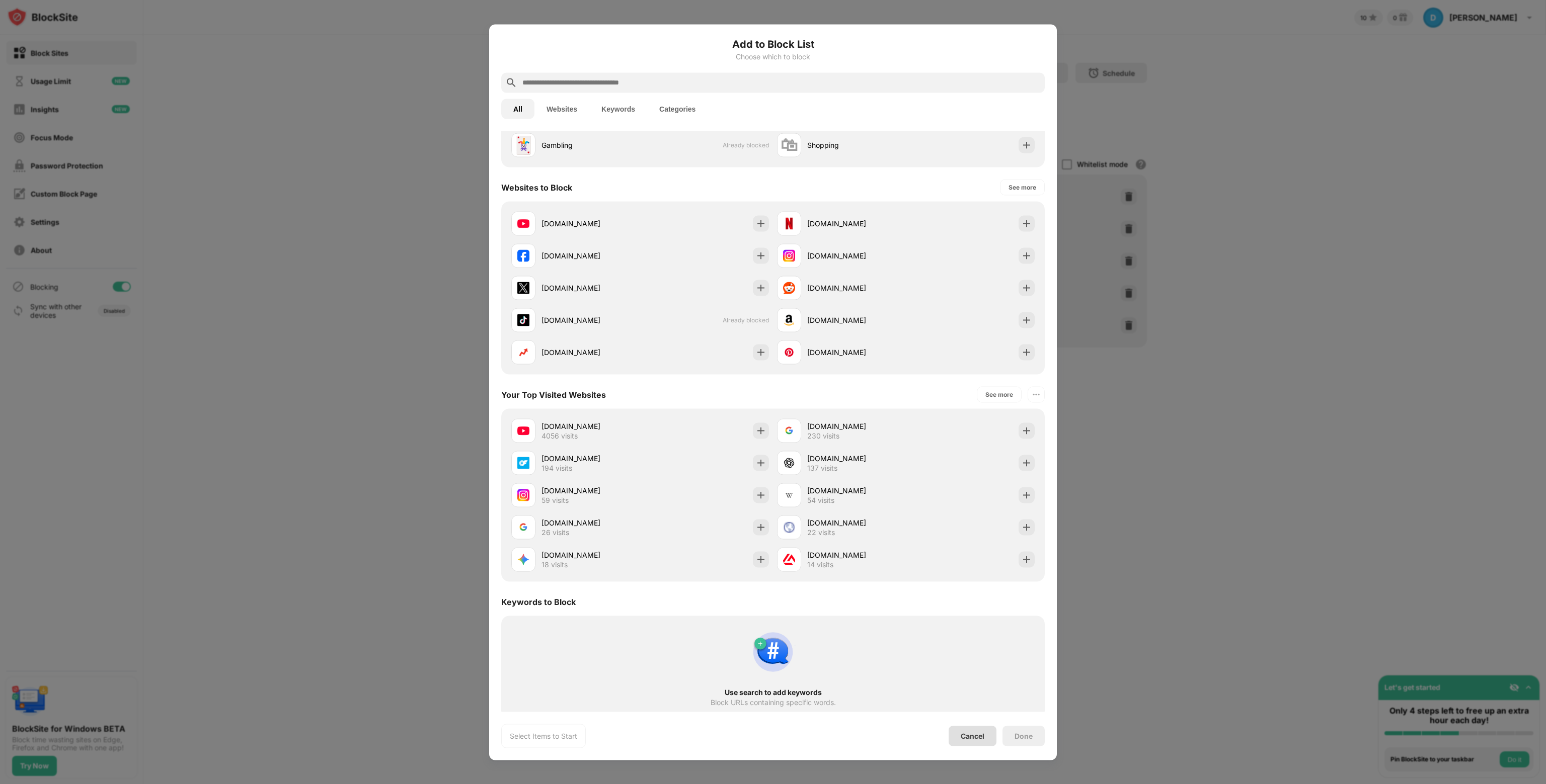
click at [964, 741] on div "Cancel" at bounding box center [973, 736] width 48 height 20
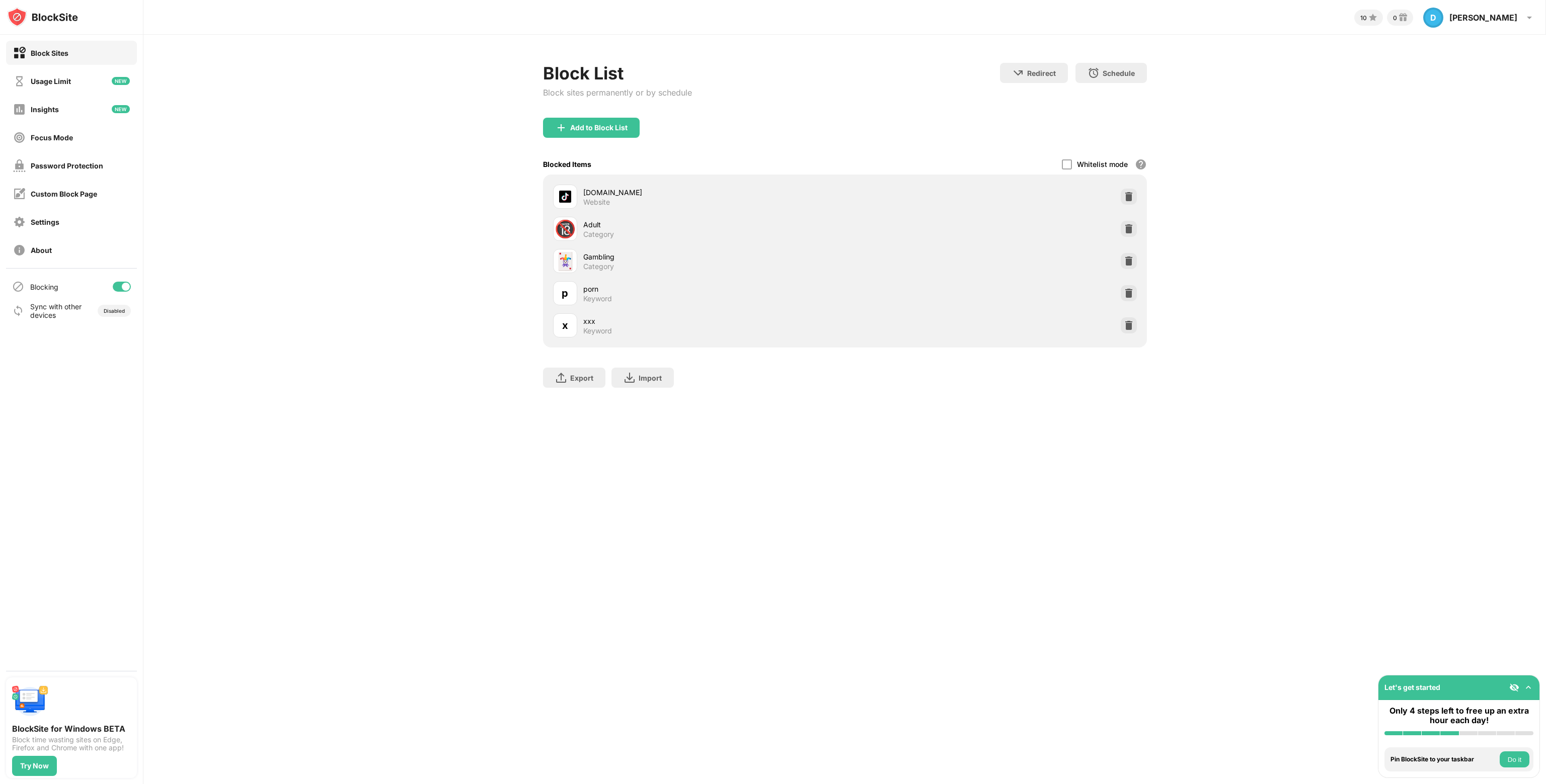
click at [1507, 765] on button "Do it" at bounding box center [1514, 759] width 29 height 16
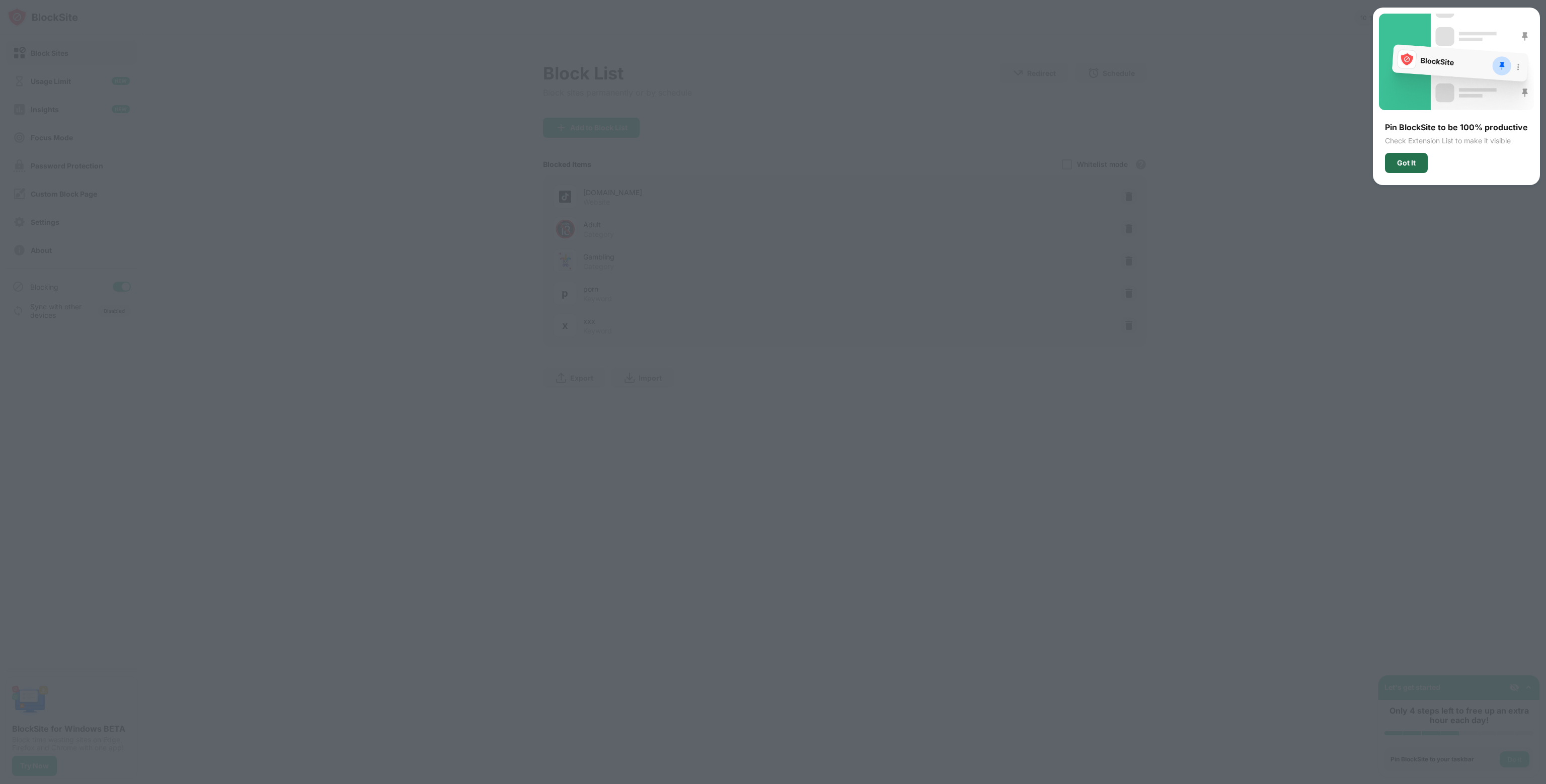
click at [1413, 164] on div "Got It" at bounding box center [1406, 163] width 19 height 8
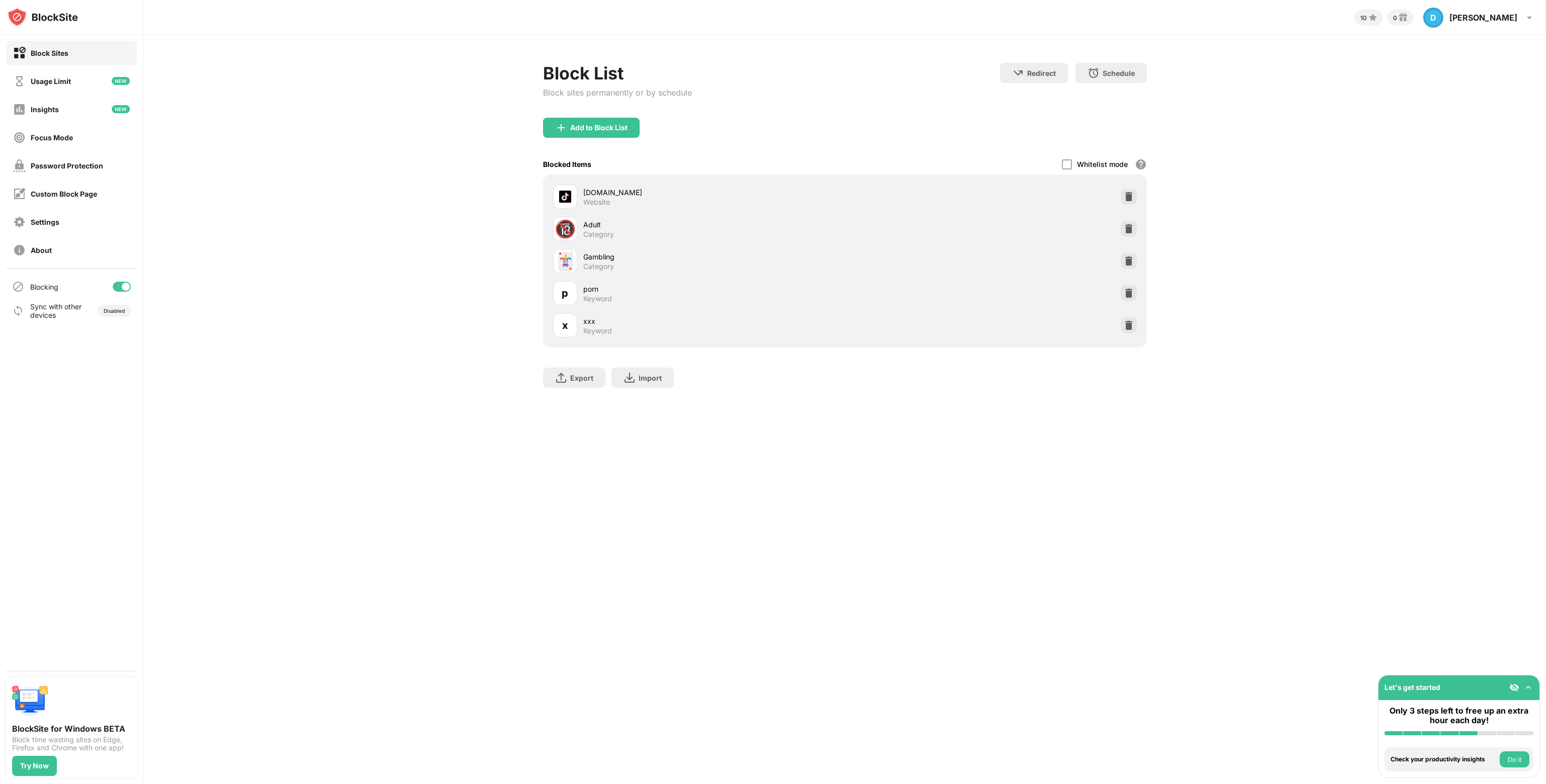
click at [1498, 448] on div "10 0 D Dimitris D Dimitris View Account Insights Rewards Settings Support Log O…" at bounding box center [844, 392] width 1403 height 784
click at [1502, 760] on button "Do it" at bounding box center [1514, 759] width 29 height 16
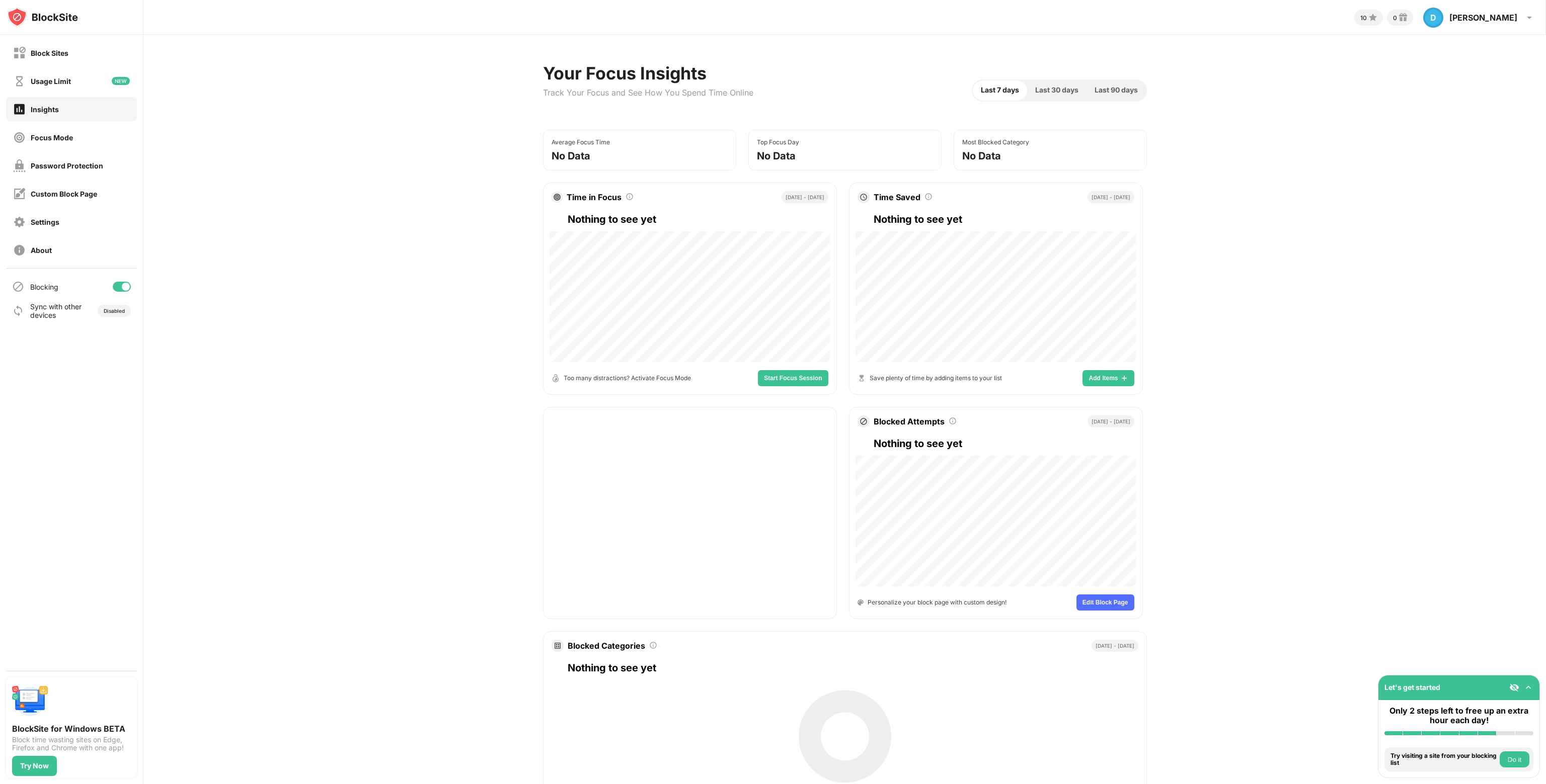
click at [1520, 765] on button "Do it" at bounding box center [1514, 759] width 29 height 16
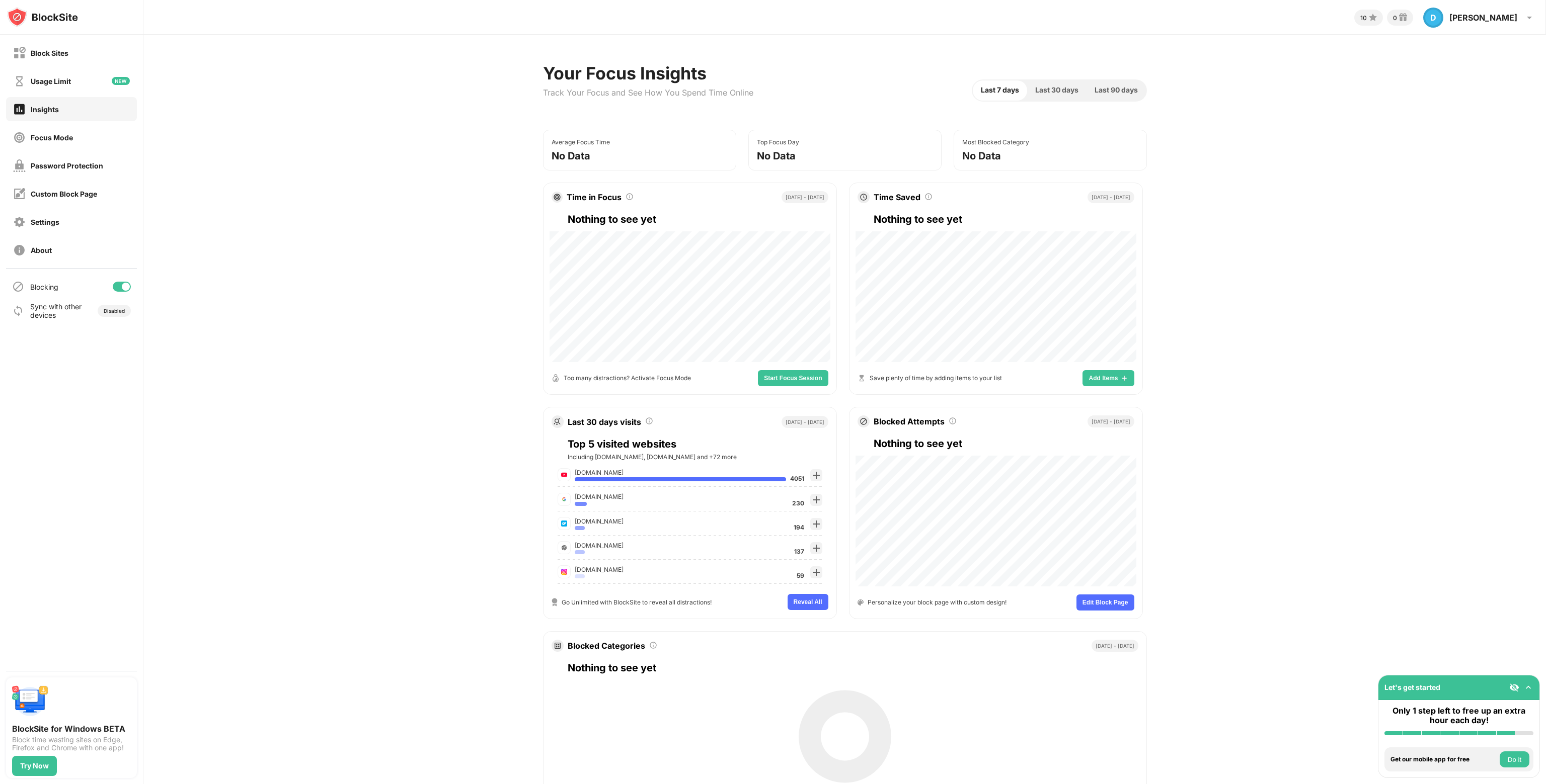
click at [1510, 762] on button "Do it" at bounding box center [1514, 759] width 29 height 16
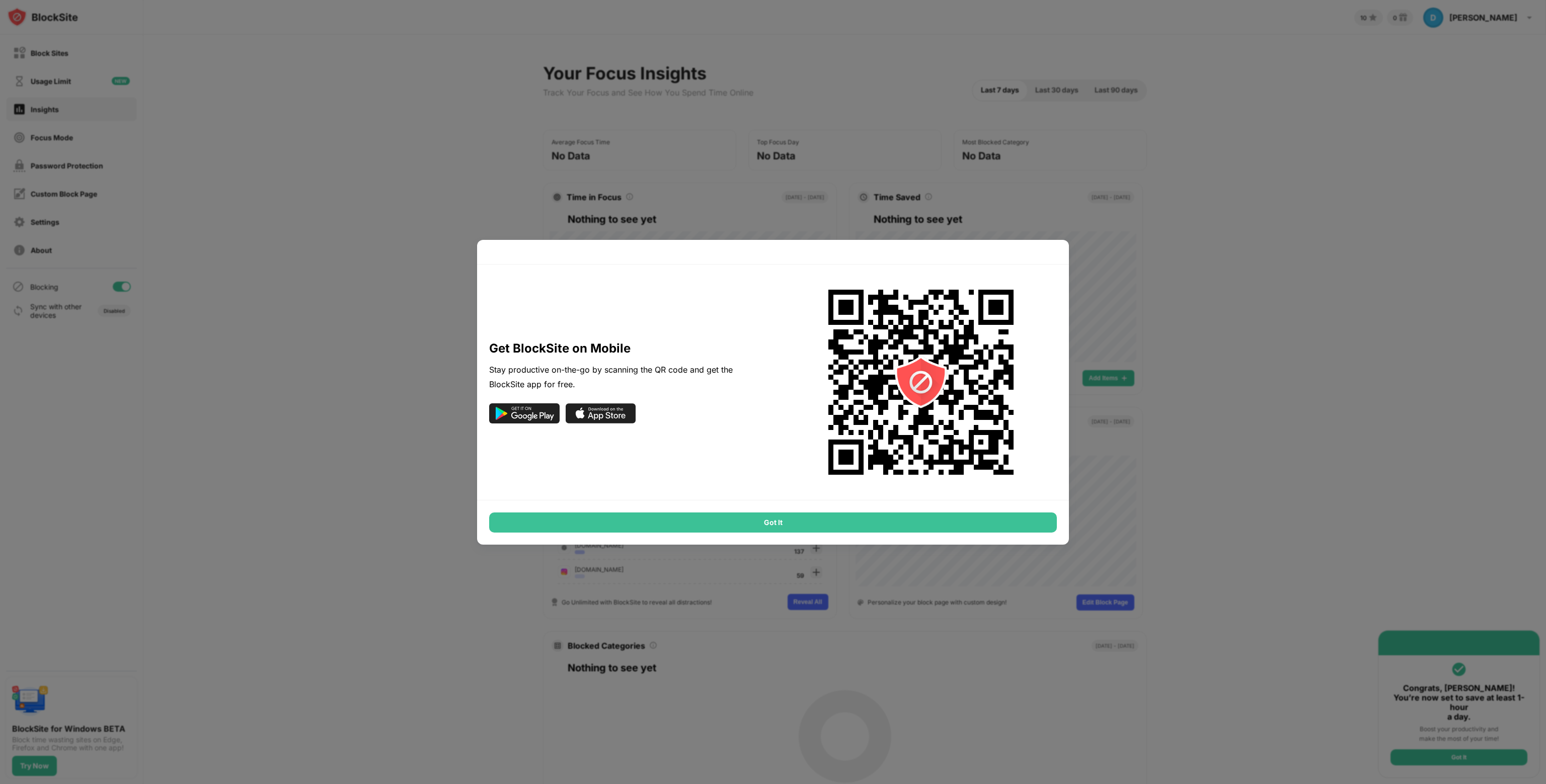
click at [818, 524] on div "Got It" at bounding box center [773, 522] width 568 height 20
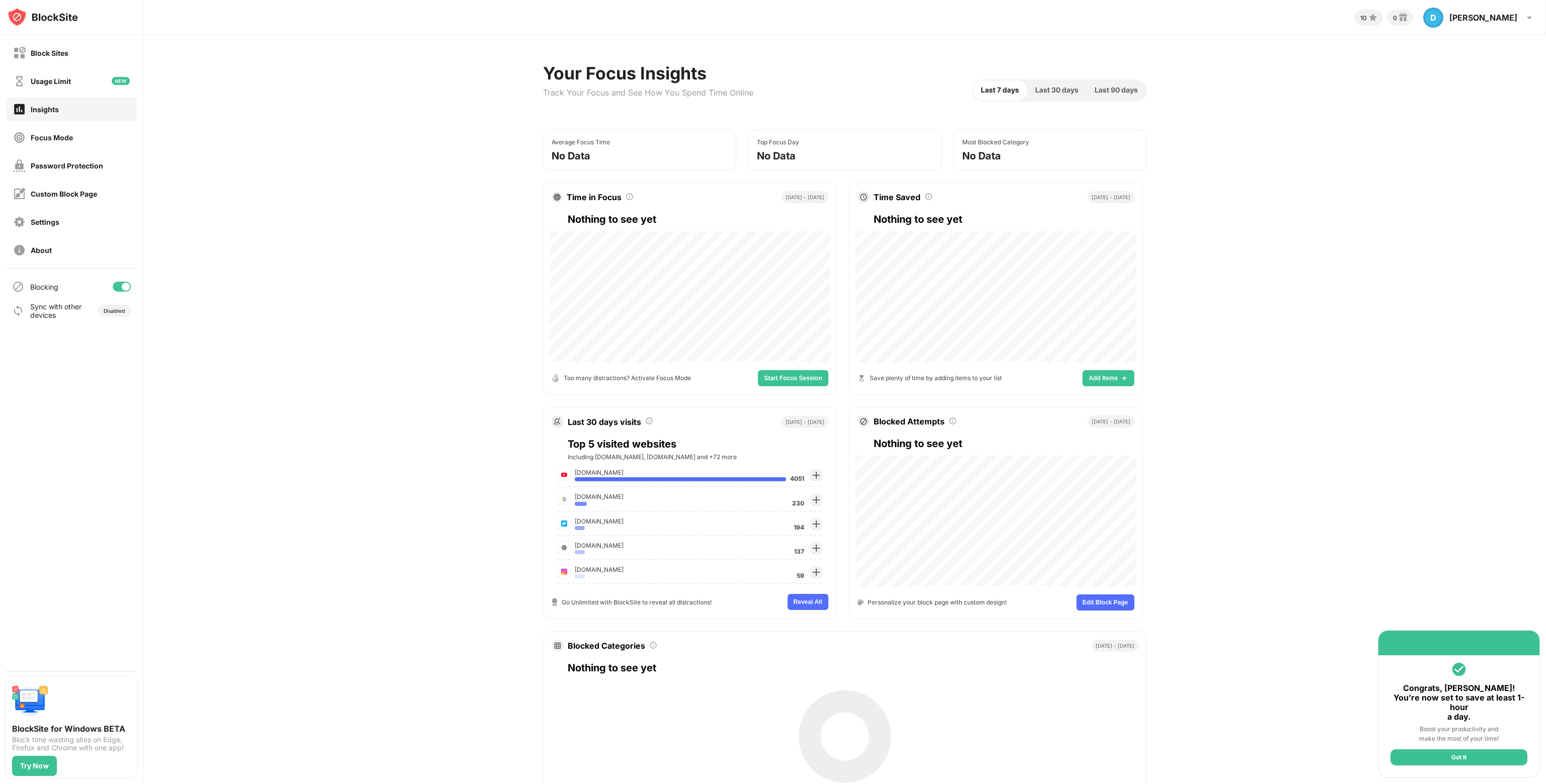
click at [1463, 759] on div "Got It" at bounding box center [1459, 757] width 137 height 16
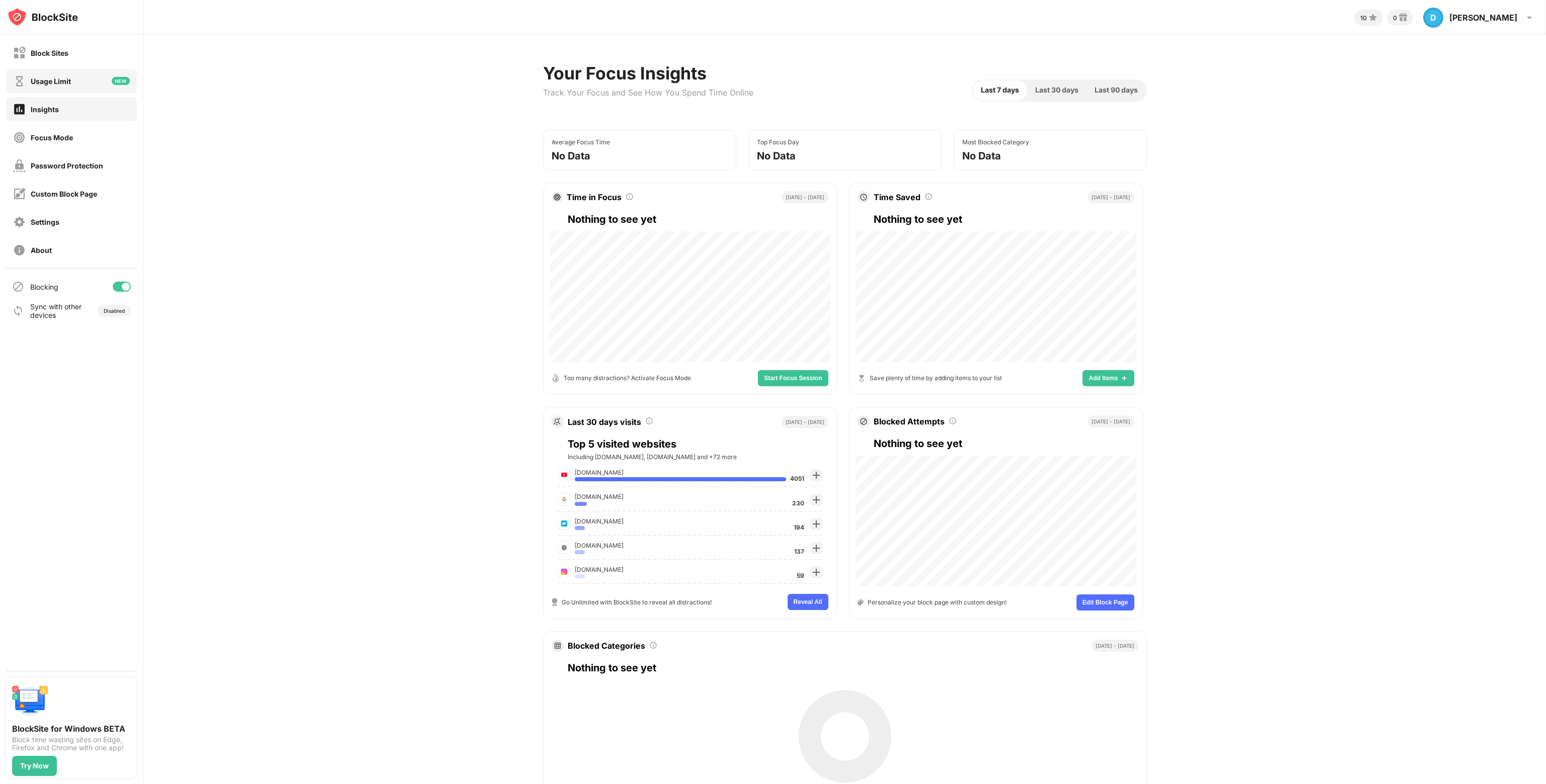
click at [68, 80] on div "Usage Limit" at bounding box center [50, 81] width 40 height 8
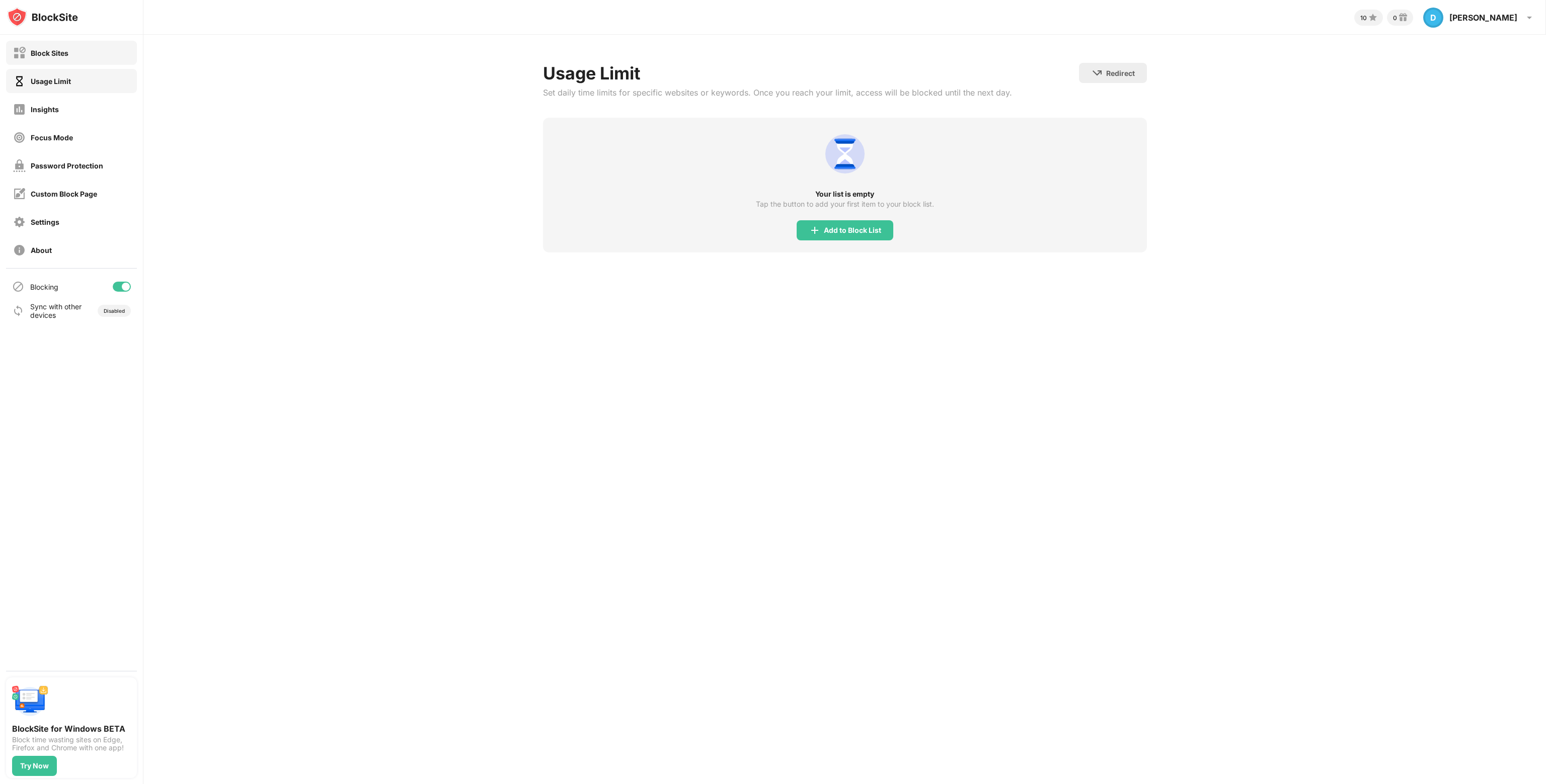
click at [89, 61] on div "Block Sites" at bounding box center [71, 53] width 131 height 24
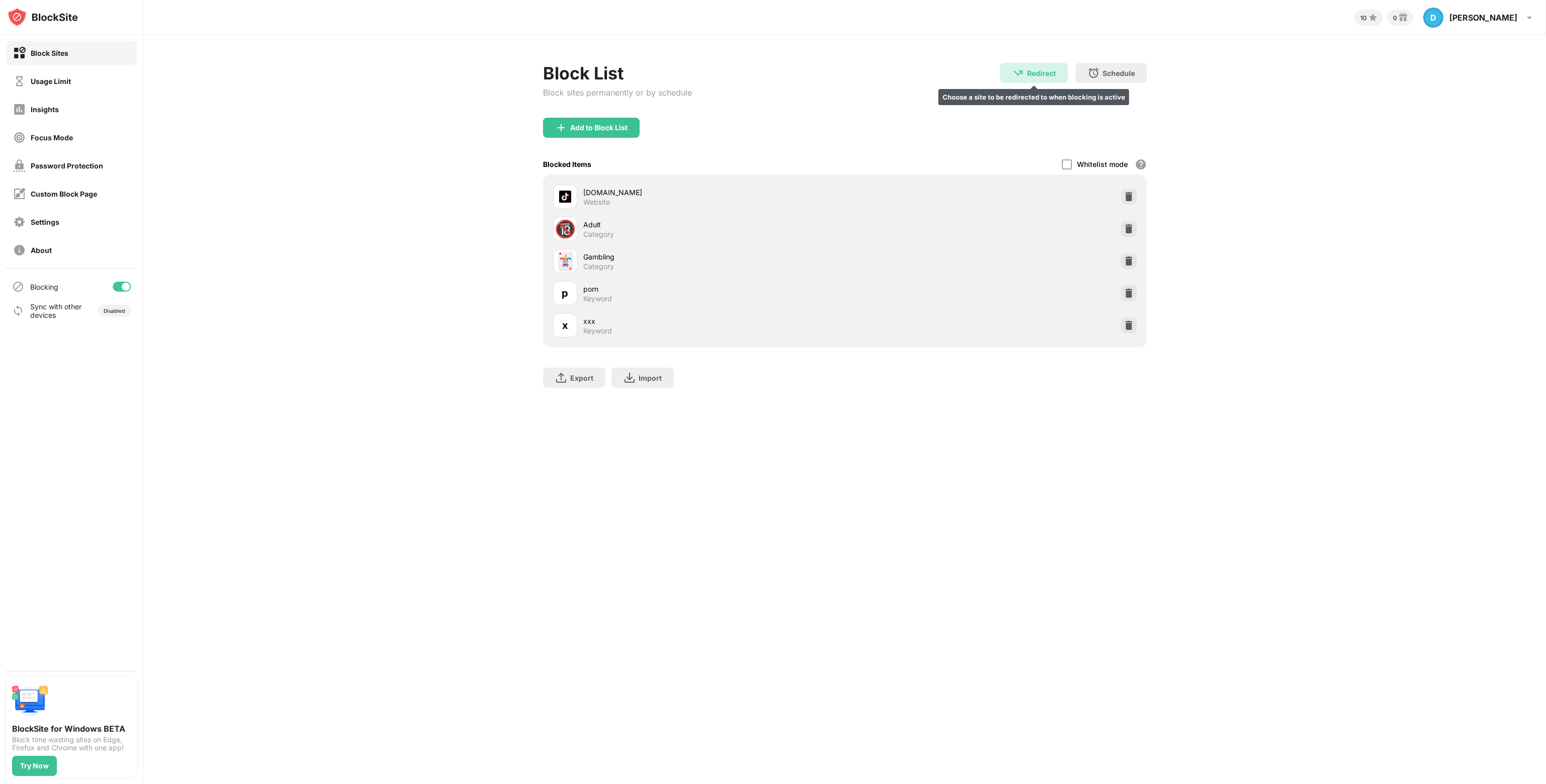
click at [1041, 68] on div "Redirect Choose a site to be redirected to when blocking is active" at bounding box center [1033, 73] width 68 height 20
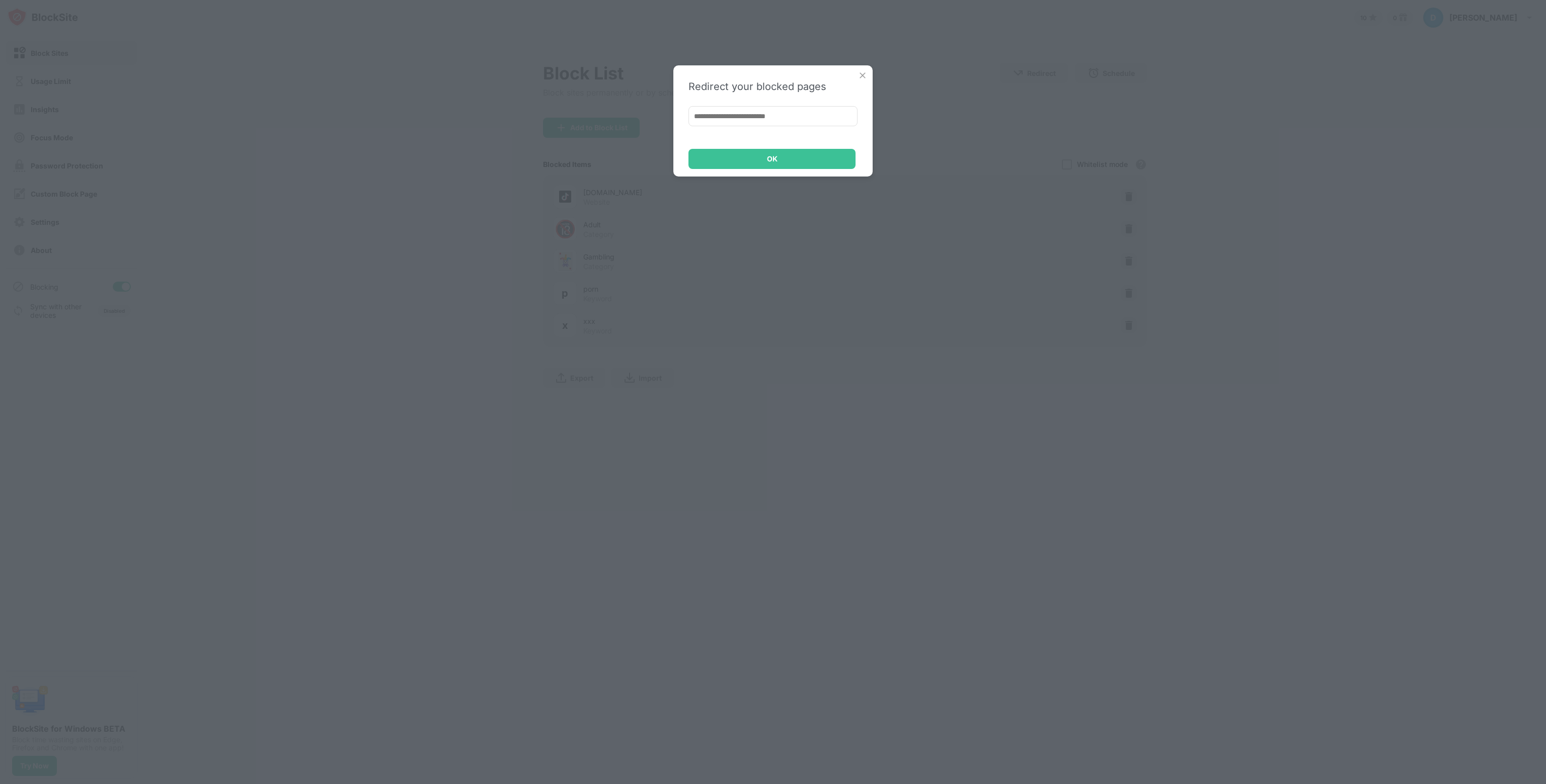
click at [785, 116] on input at bounding box center [773, 116] width 169 height 20
click at [736, 108] on input at bounding box center [773, 116] width 169 height 20
paste input "**********"
type input "**********"
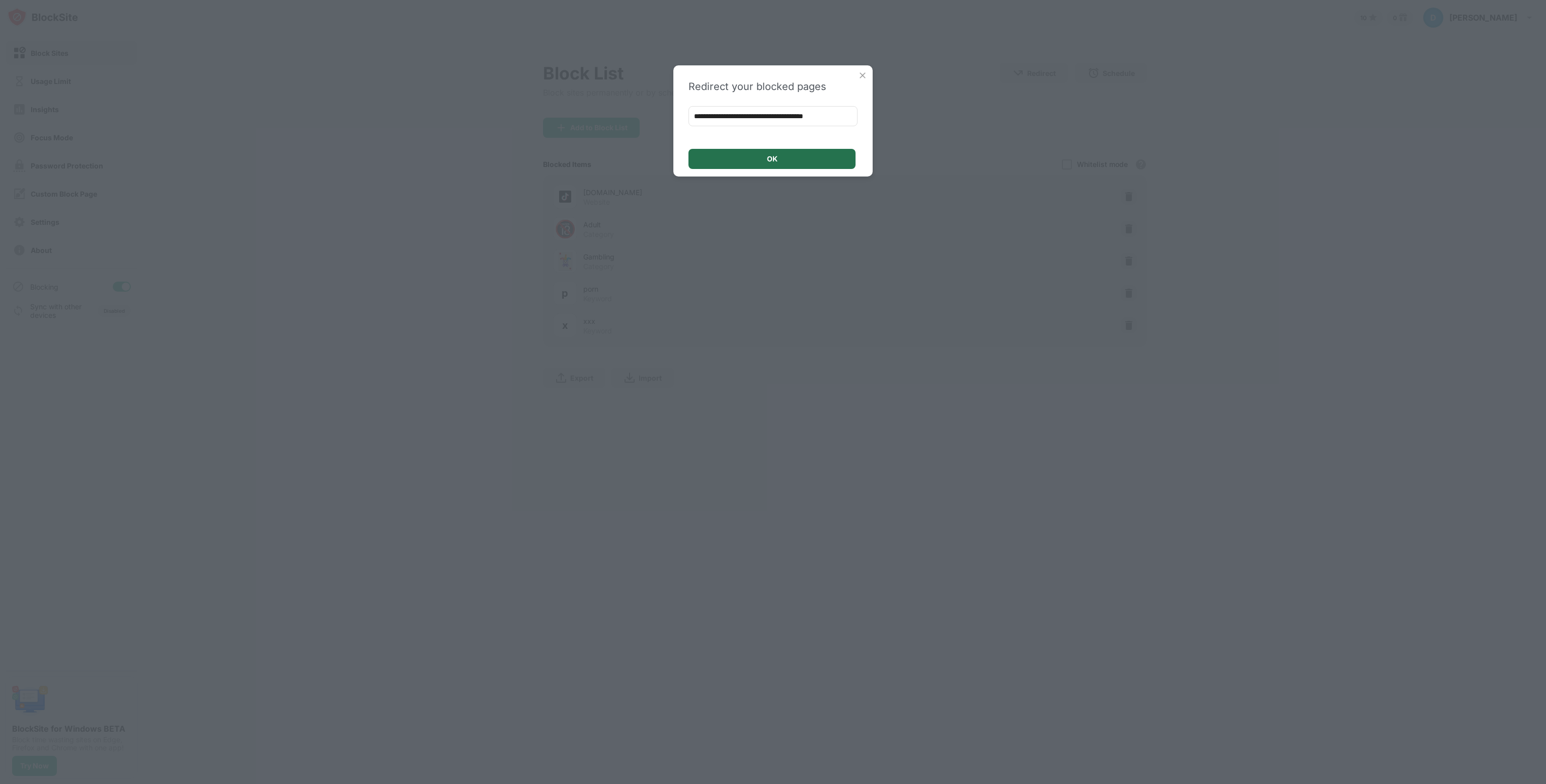
scroll to position [0, 0]
click at [768, 158] on div "OK" at bounding box center [772, 158] width 11 height 8
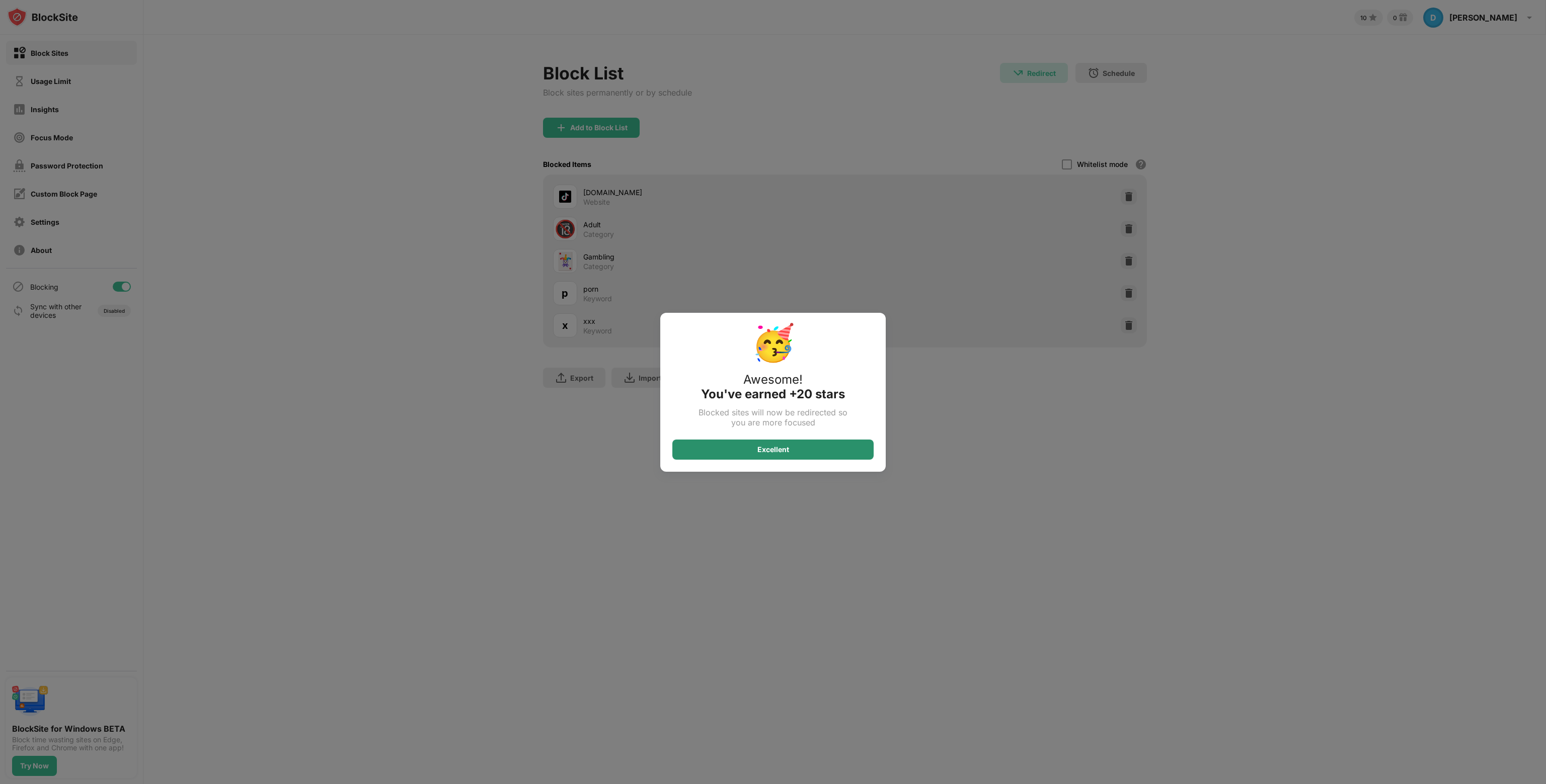
click at [787, 452] on div "Excellent" at bounding box center [773, 449] width 32 height 8
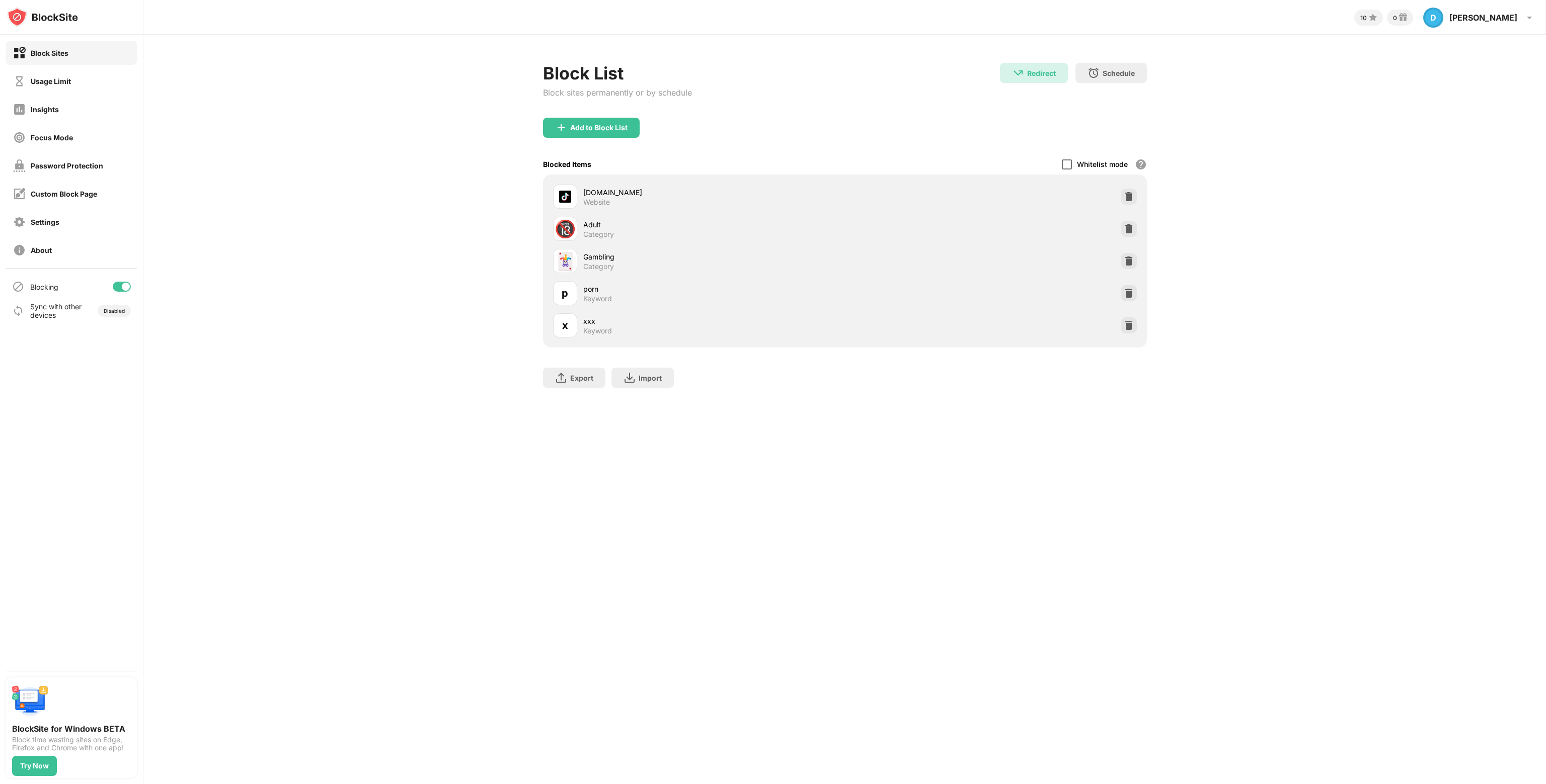
click at [1068, 166] on div at bounding box center [1066, 164] width 10 height 10
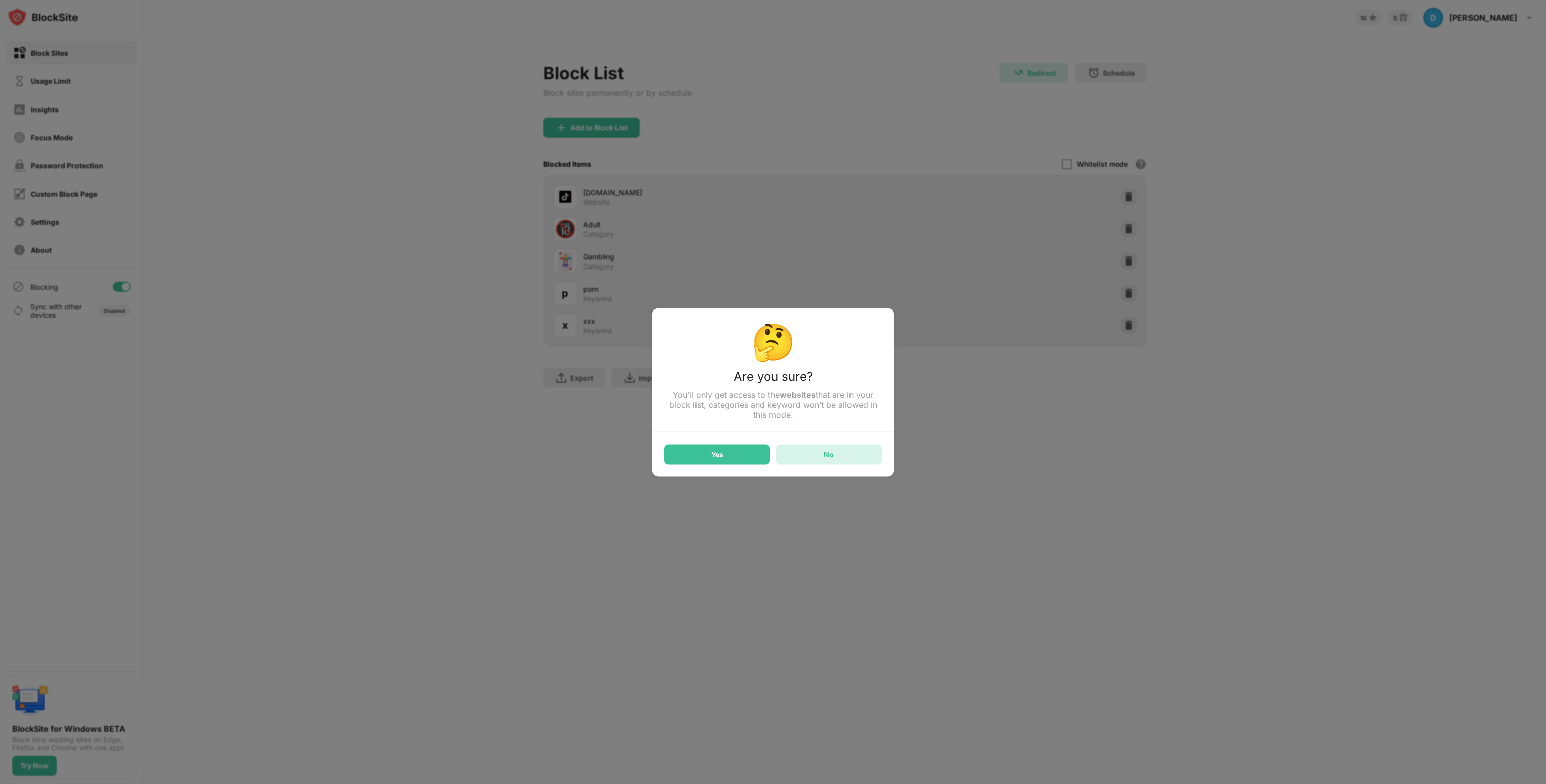
click at [805, 459] on div "No" at bounding box center [829, 454] width 106 height 20
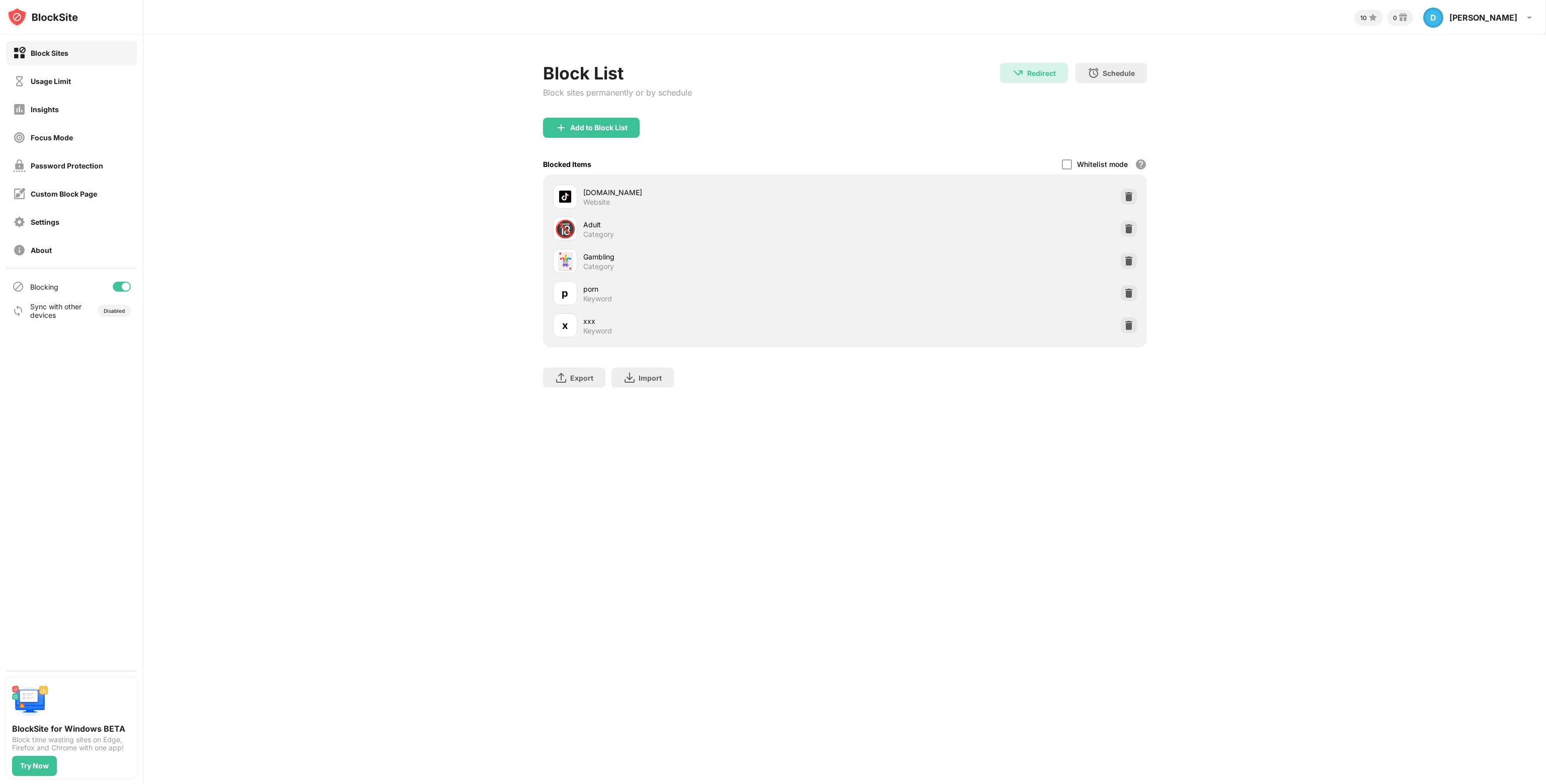
click at [1067, 224] on div "🔞 Adult Category" at bounding box center [845, 229] width 592 height 32
click at [72, 211] on div "Settings" at bounding box center [71, 222] width 131 height 24
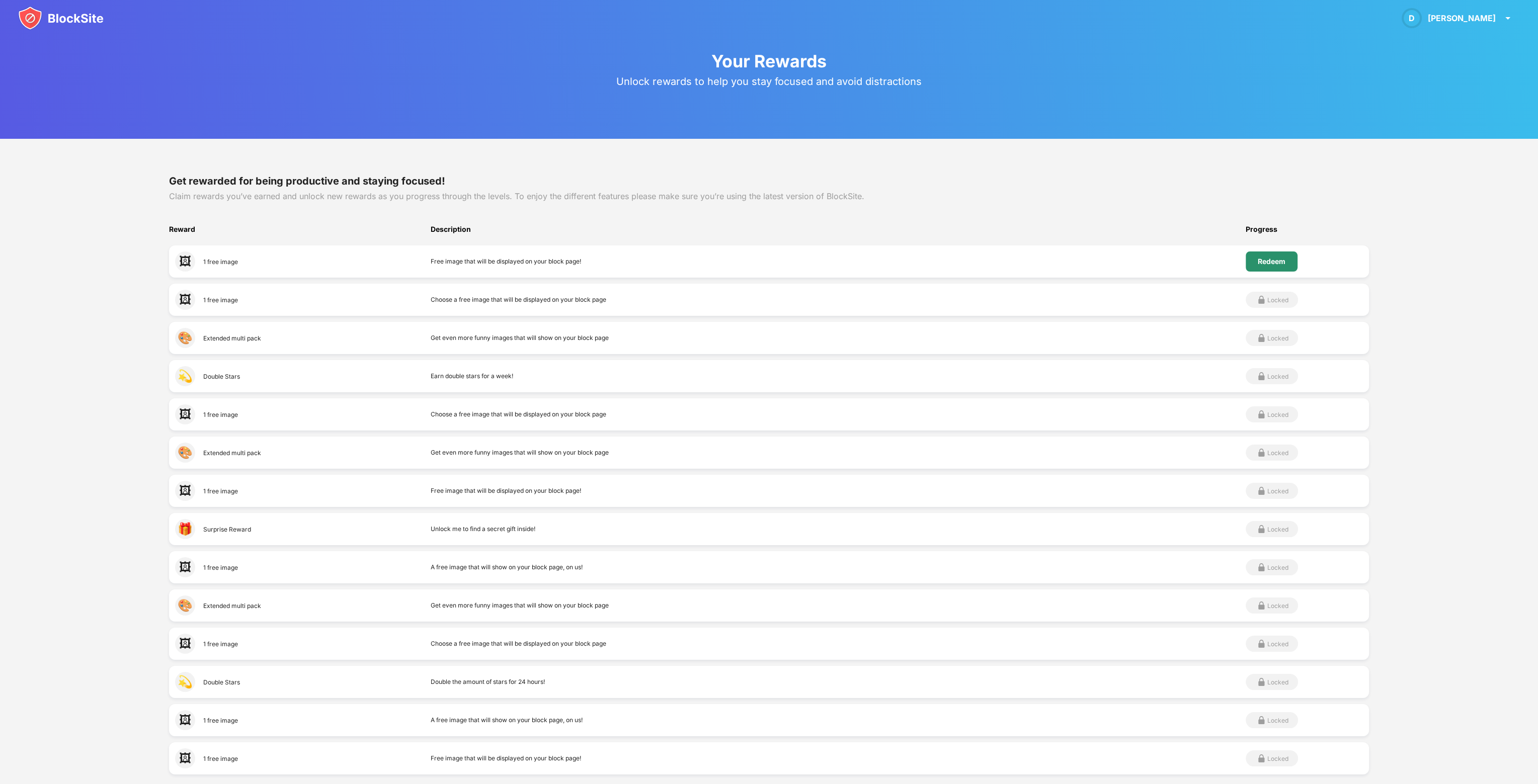
click at [1274, 263] on div "Redeem" at bounding box center [1272, 261] width 28 height 8
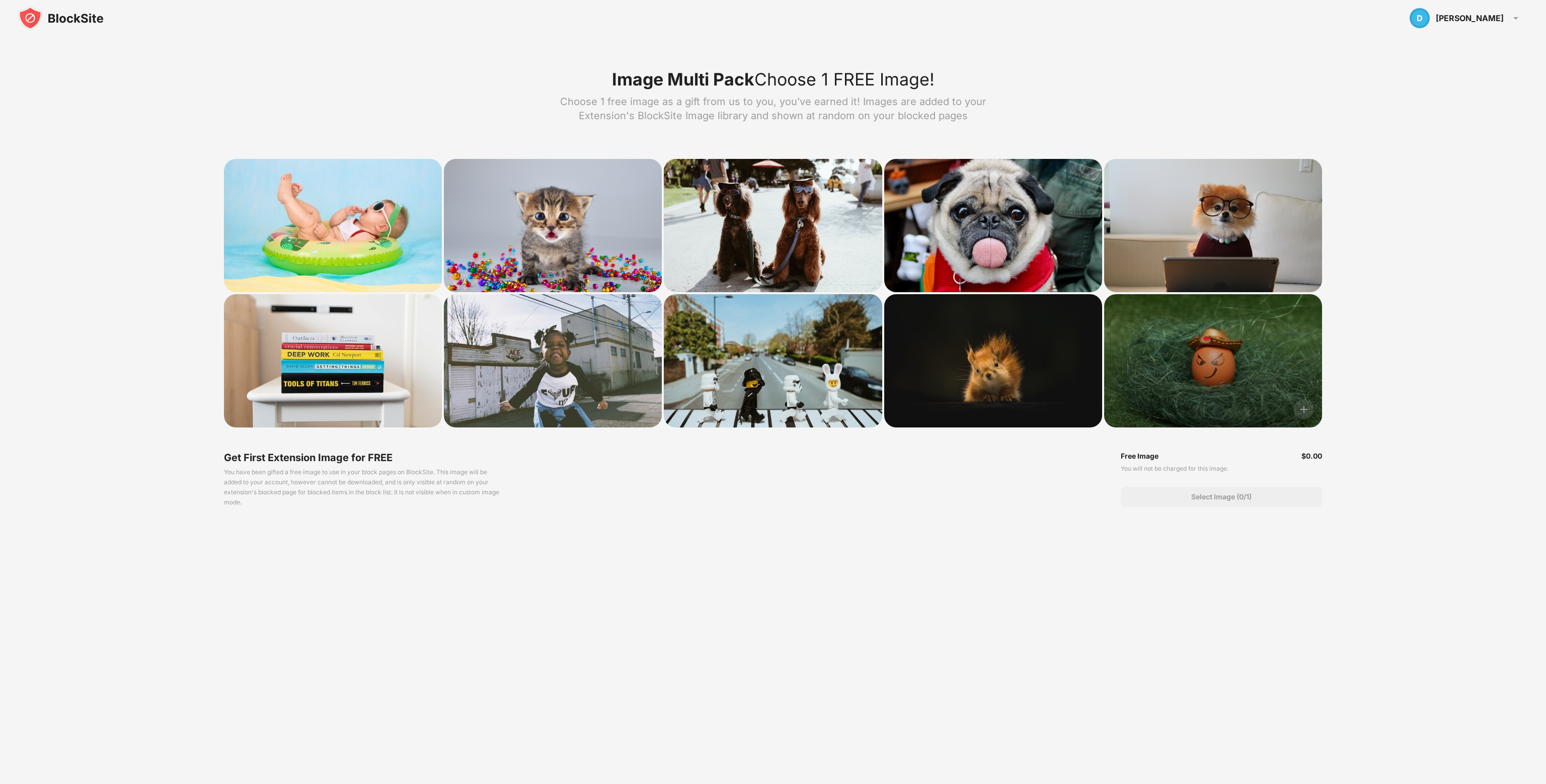
click at [1255, 386] on div at bounding box center [1213, 361] width 218 height 133
click at [1302, 410] on img at bounding box center [1304, 410] width 20 height 20
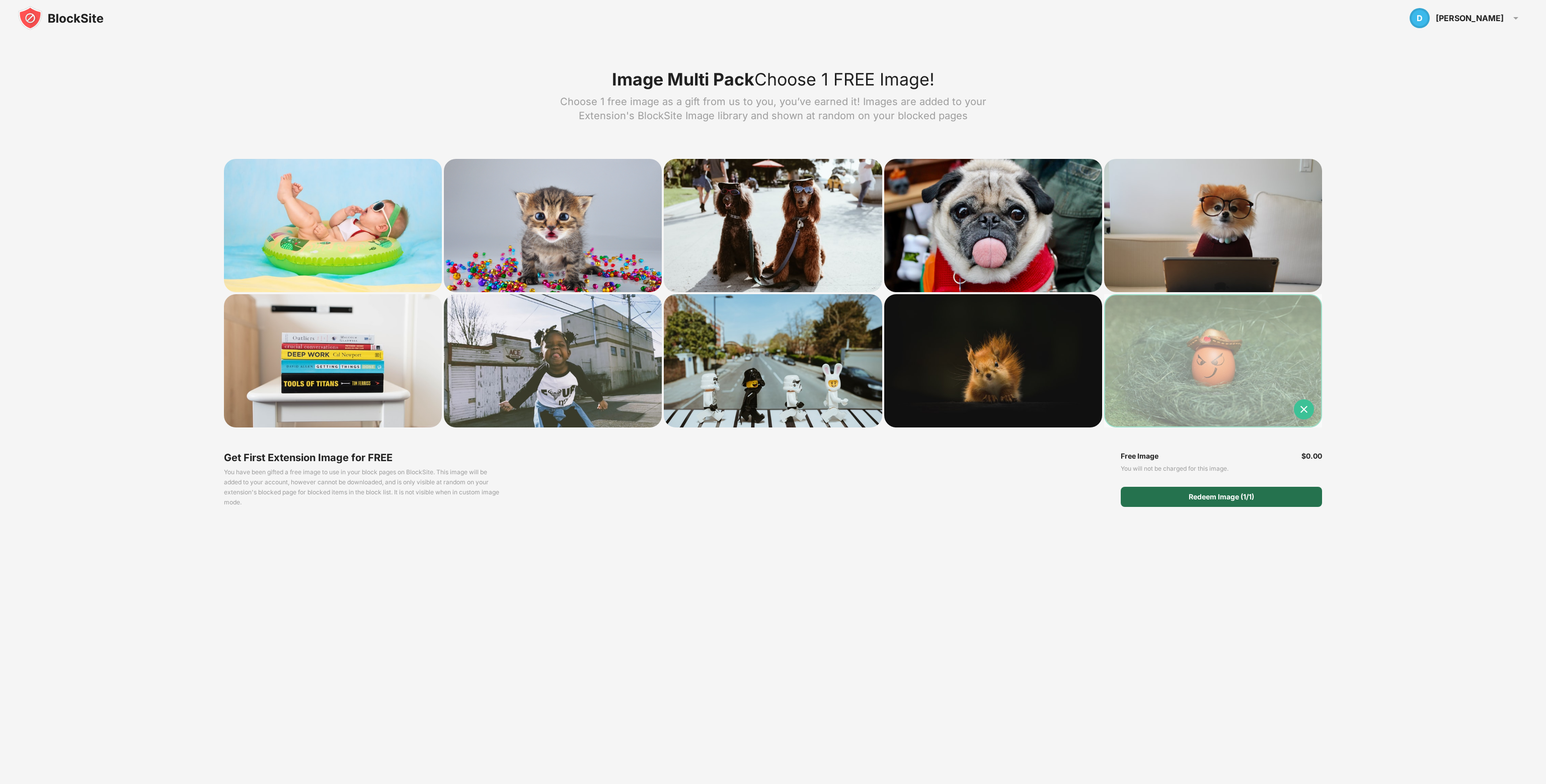
click at [1253, 491] on div "Redeem Image (1/1)" at bounding box center [1221, 497] width 201 height 20
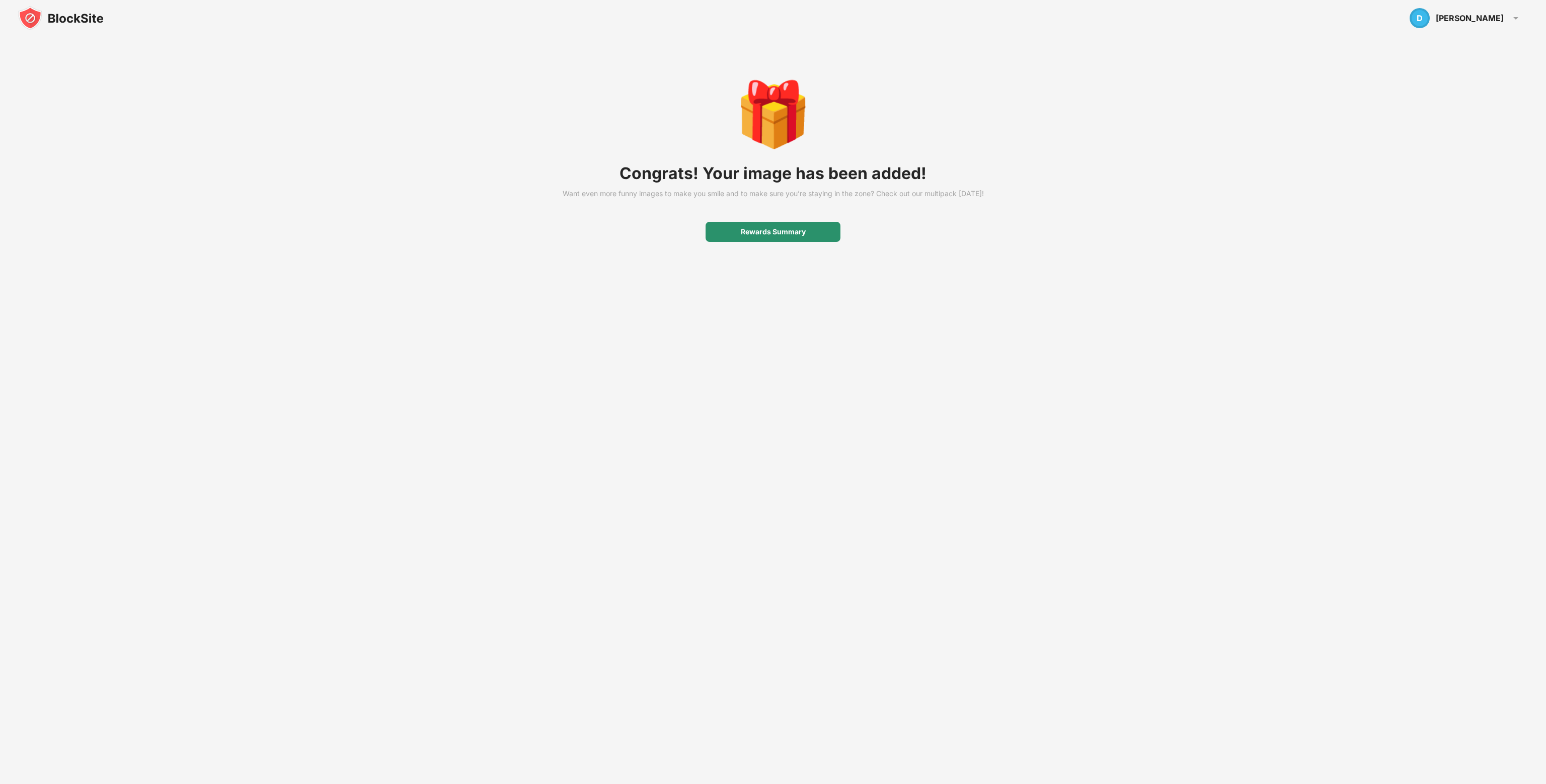
click at [810, 242] on div "Rewards Summary" at bounding box center [773, 232] width 135 height 20
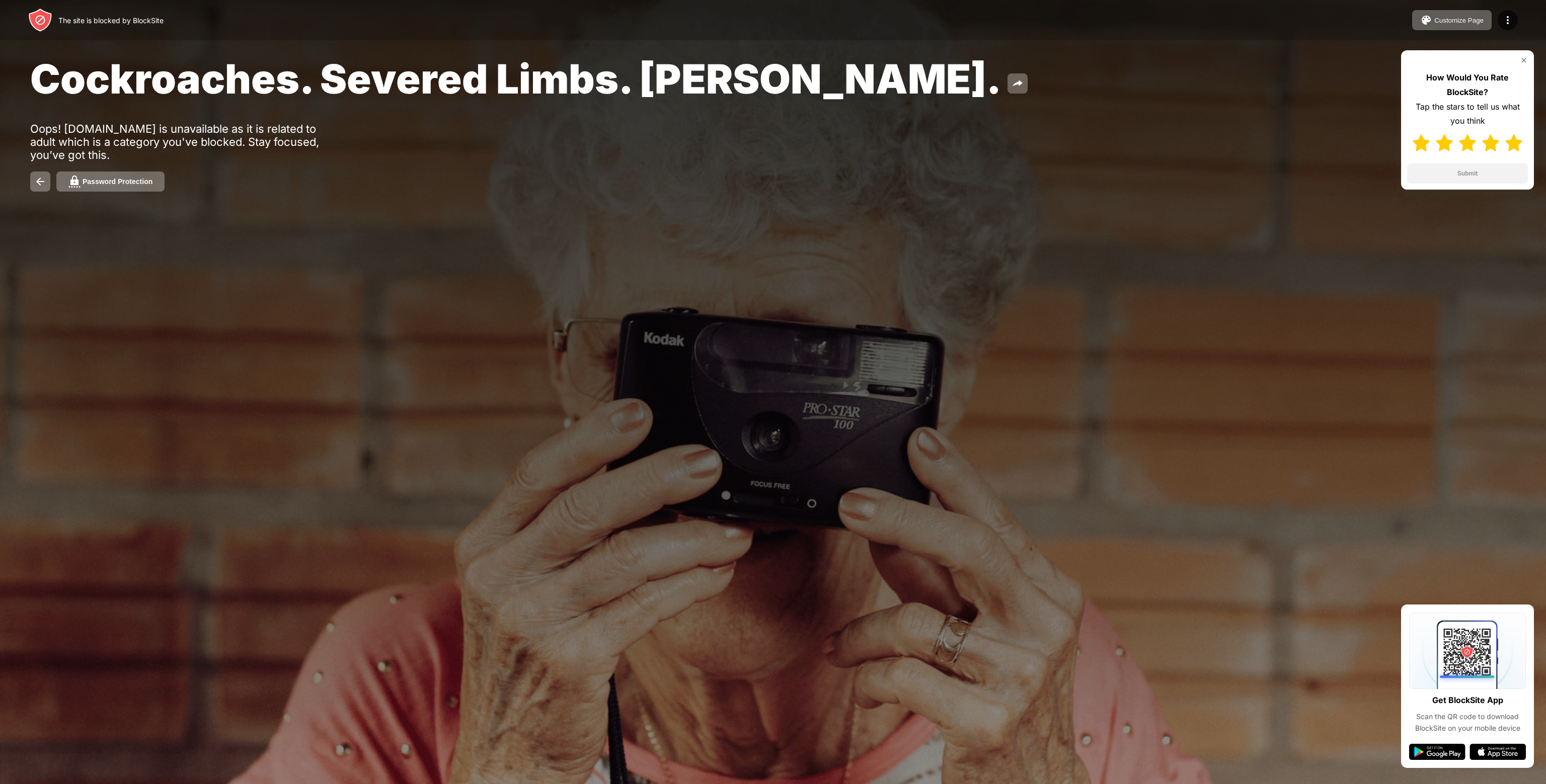
click at [1514, 144] on img at bounding box center [1514, 143] width 17 height 17
click at [1490, 170] on button "Submit" at bounding box center [1467, 174] width 121 height 20
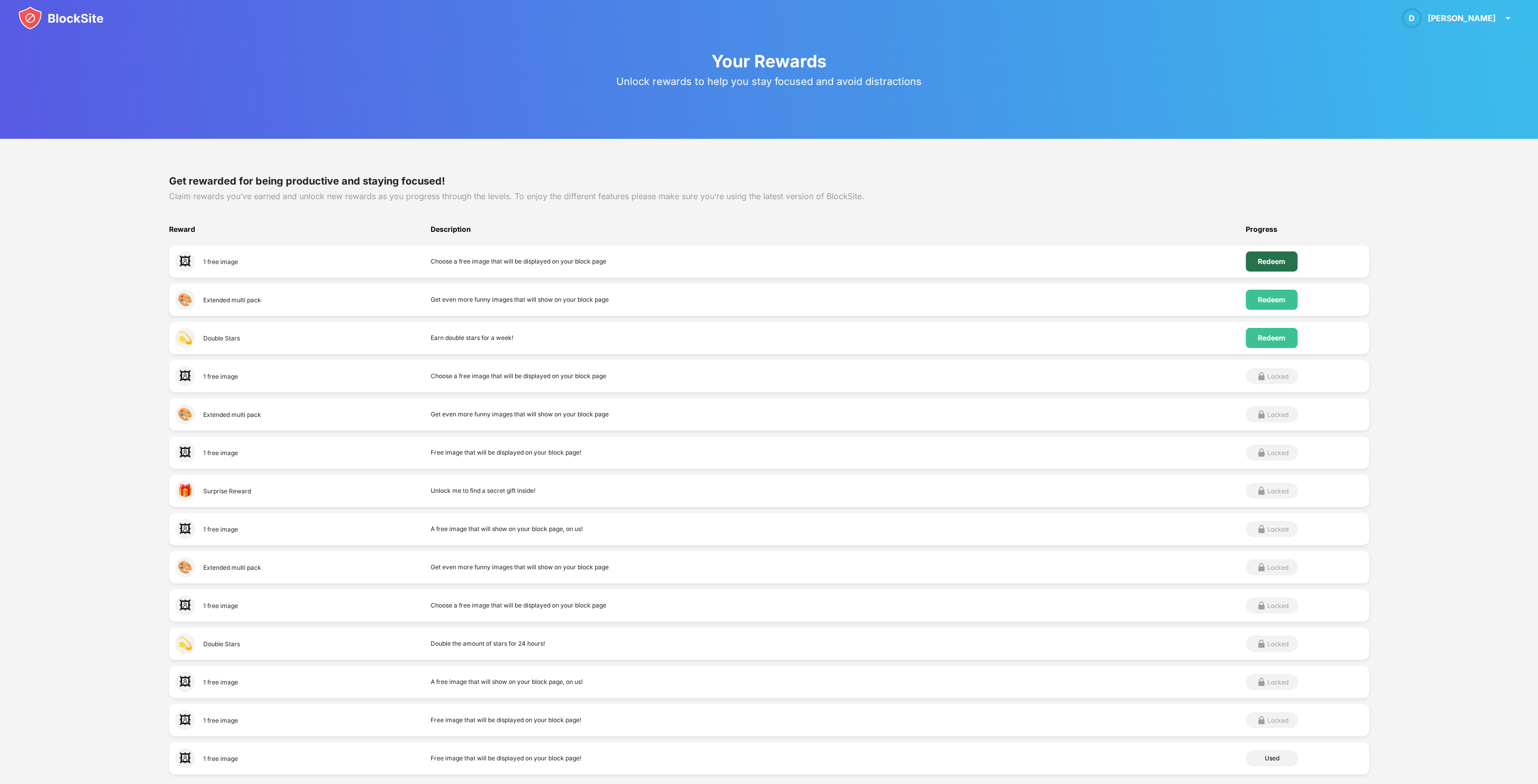
click at [1275, 266] on div "Redeem" at bounding box center [1272, 262] width 52 height 20
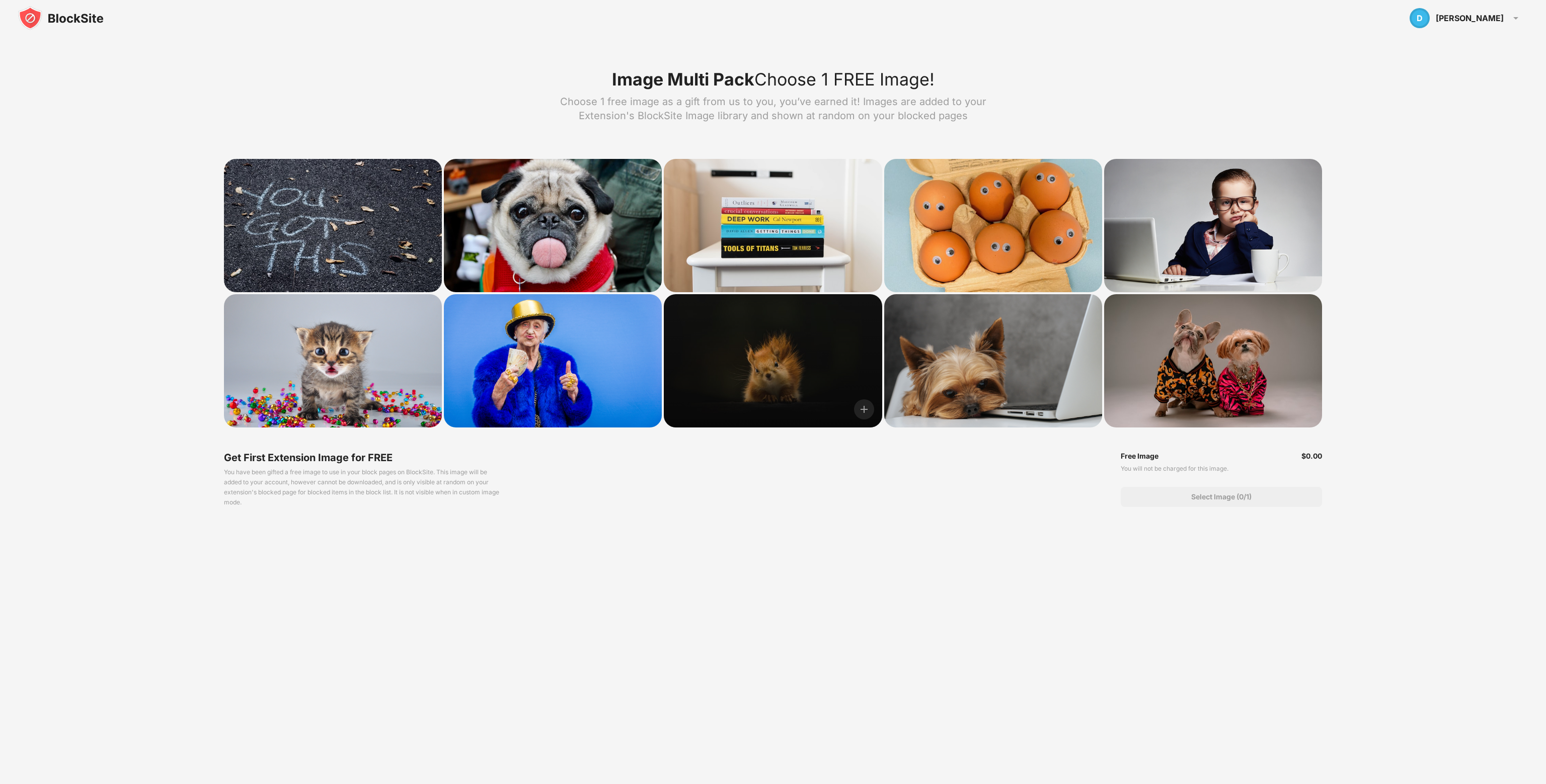
click at [758, 375] on div at bounding box center [772, 361] width 218 height 133
click at [859, 414] on img at bounding box center [864, 410] width 20 height 20
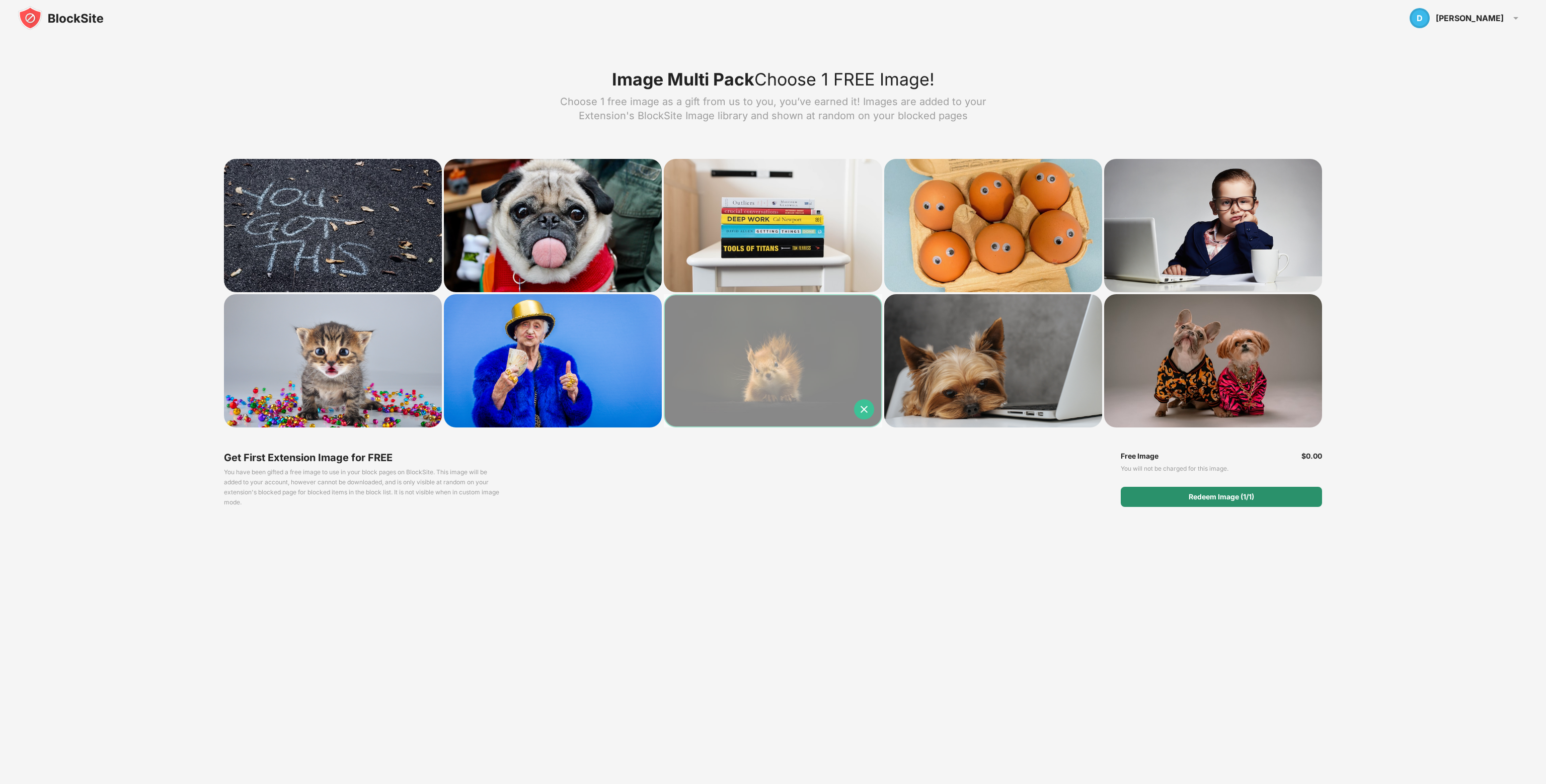
click at [1220, 495] on div "Redeem Image (1/1)" at bounding box center [1221, 497] width 65 height 8
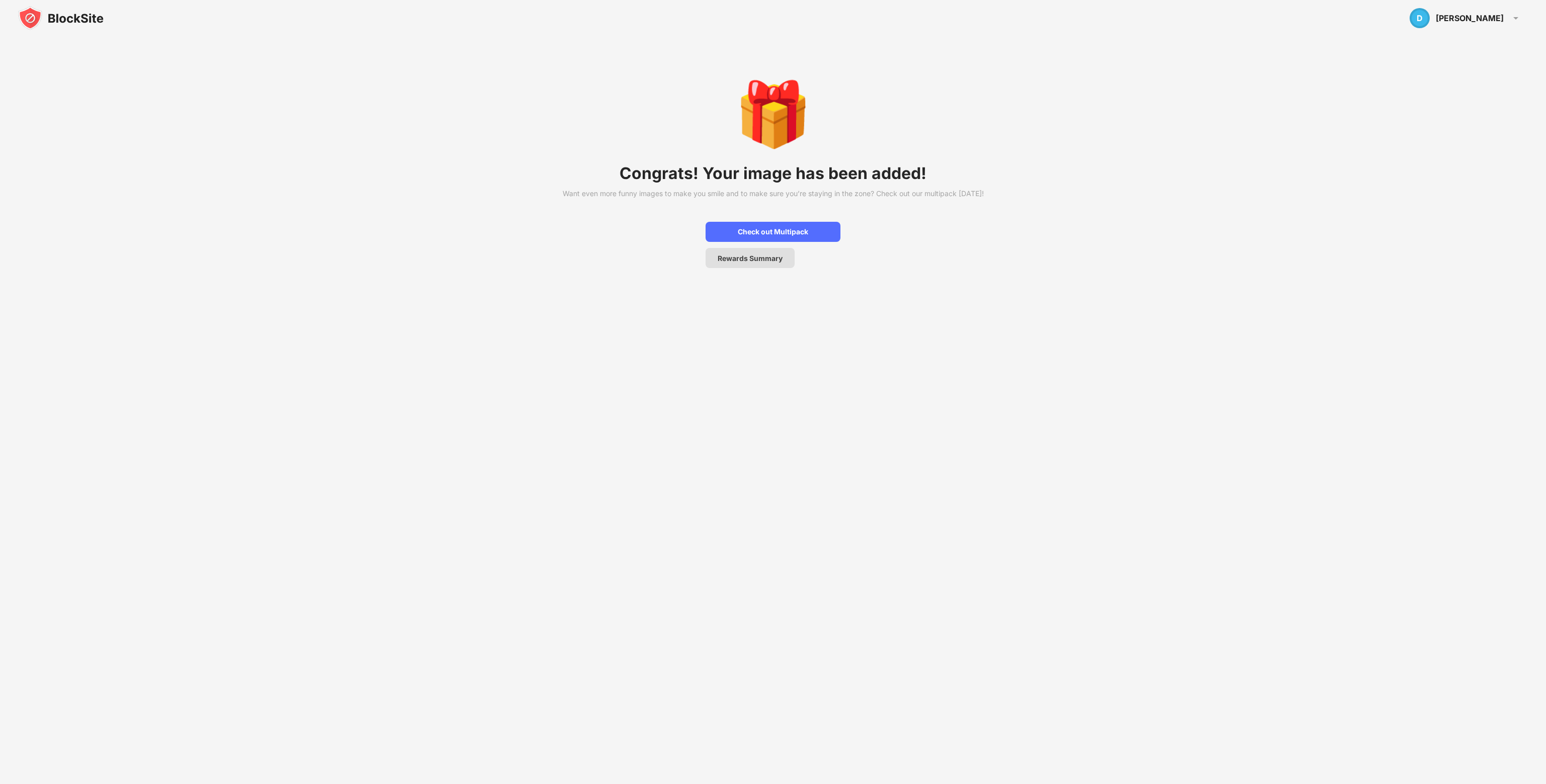
click at [772, 263] on div "Rewards Summary" at bounding box center [750, 258] width 65 height 8
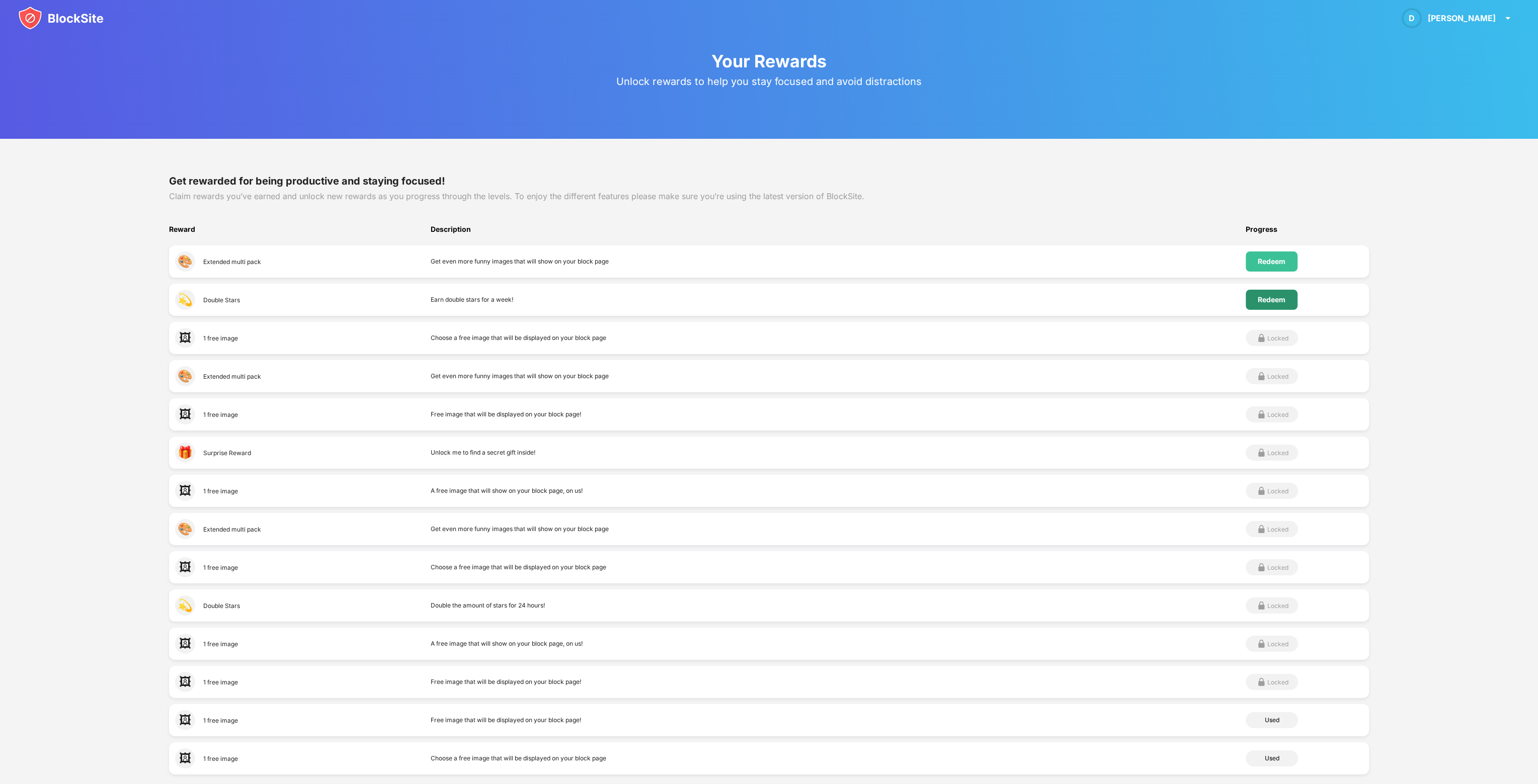
click at [1285, 301] on div "Redeem" at bounding box center [1272, 299] width 28 height 8
click at [1280, 257] on div "Redeem" at bounding box center [1272, 261] width 28 height 8
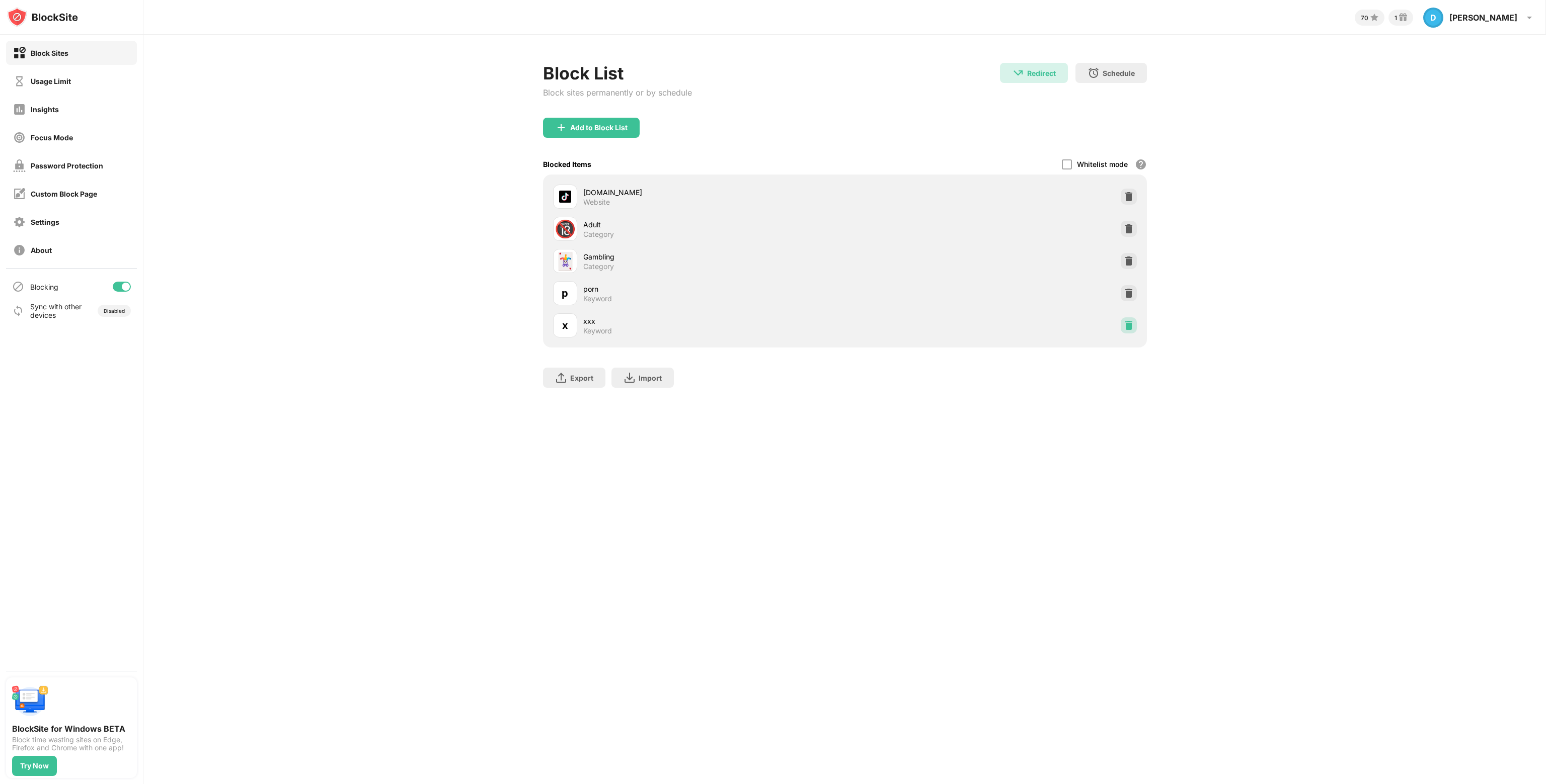
click at [1134, 322] on div at bounding box center [1128, 325] width 16 height 16
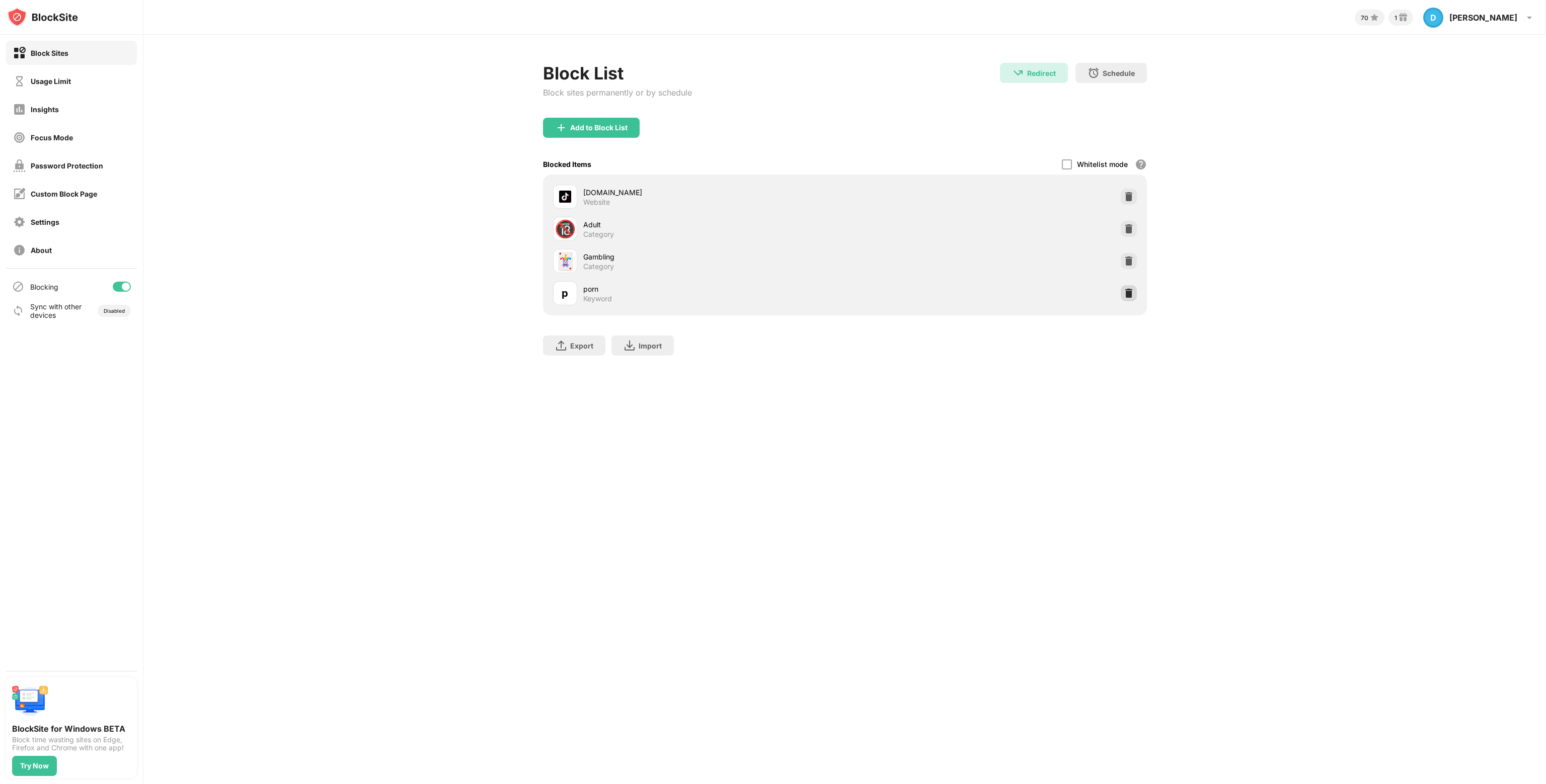
click at [1130, 293] on img at bounding box center [1128, 293] width 10 height 10
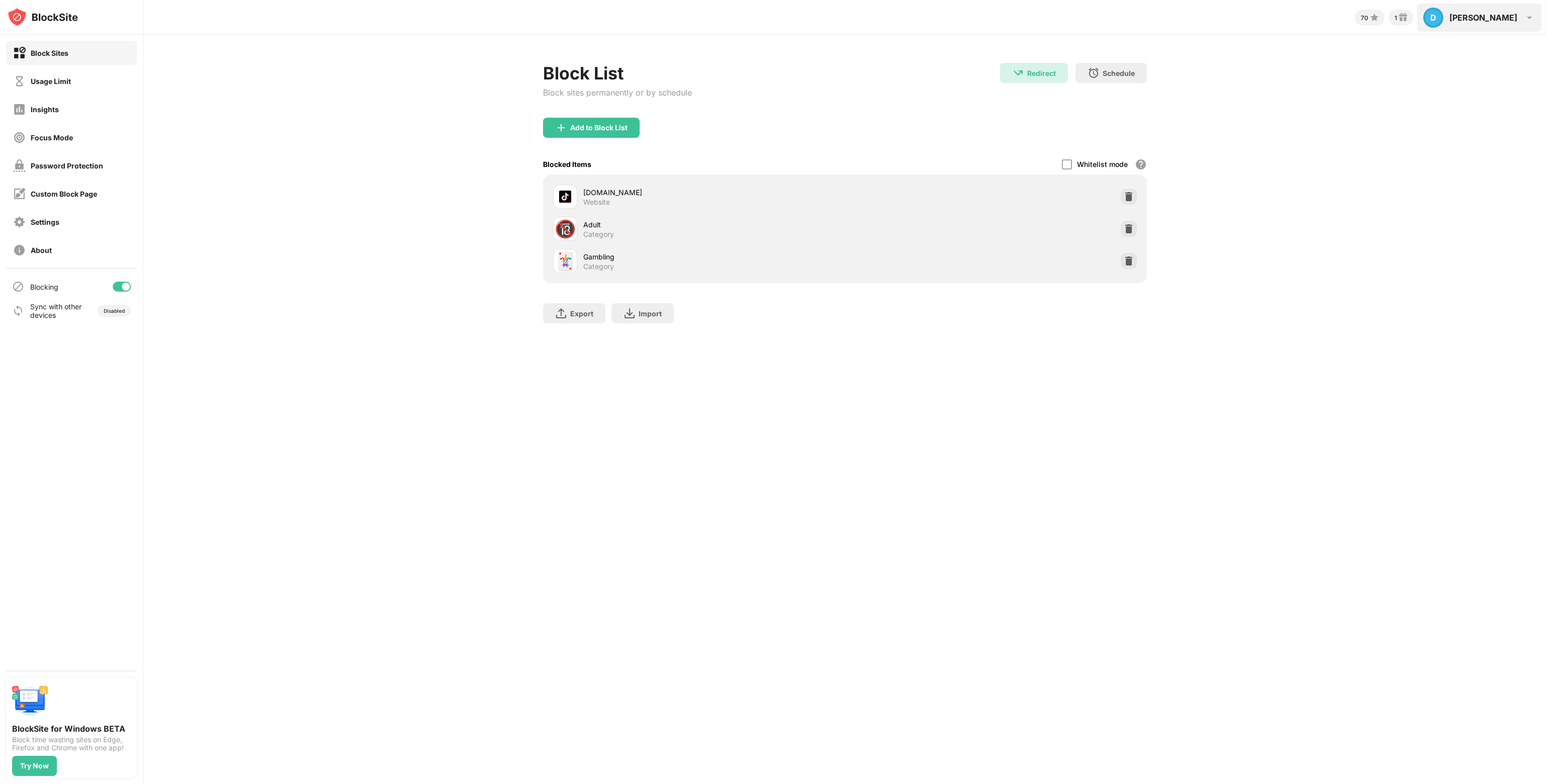
click at [1521, 18] on div "D [PERSON_NAME] D [PERSON_NAME] View Account Insights Rewards Settings Support …" at bounding box center [1479, 17] width 124 height 28
click at [930, 364] on div "70 1 D [PERSON_NAME] D [PERSON_NAME] View Account Insights Rewards Settings Sup…" at bounding box center [844, 392] width 1403 height 784
click at [1063, 166] on div at bounding box center [1066, 164] width 10 height 10
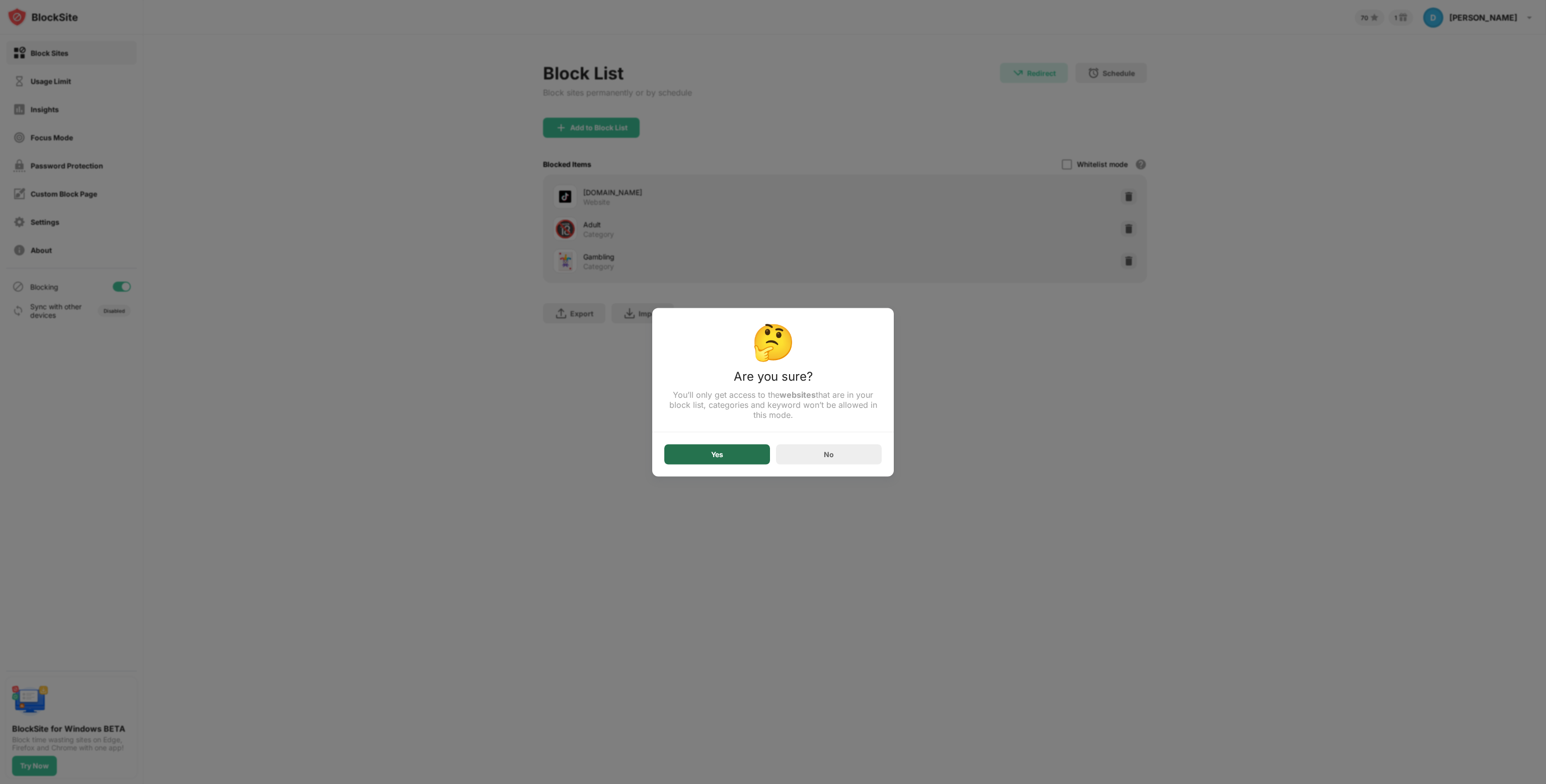
click at [737, 452] on div "Yes" at bounding box center [717, 454] width 106 height 20
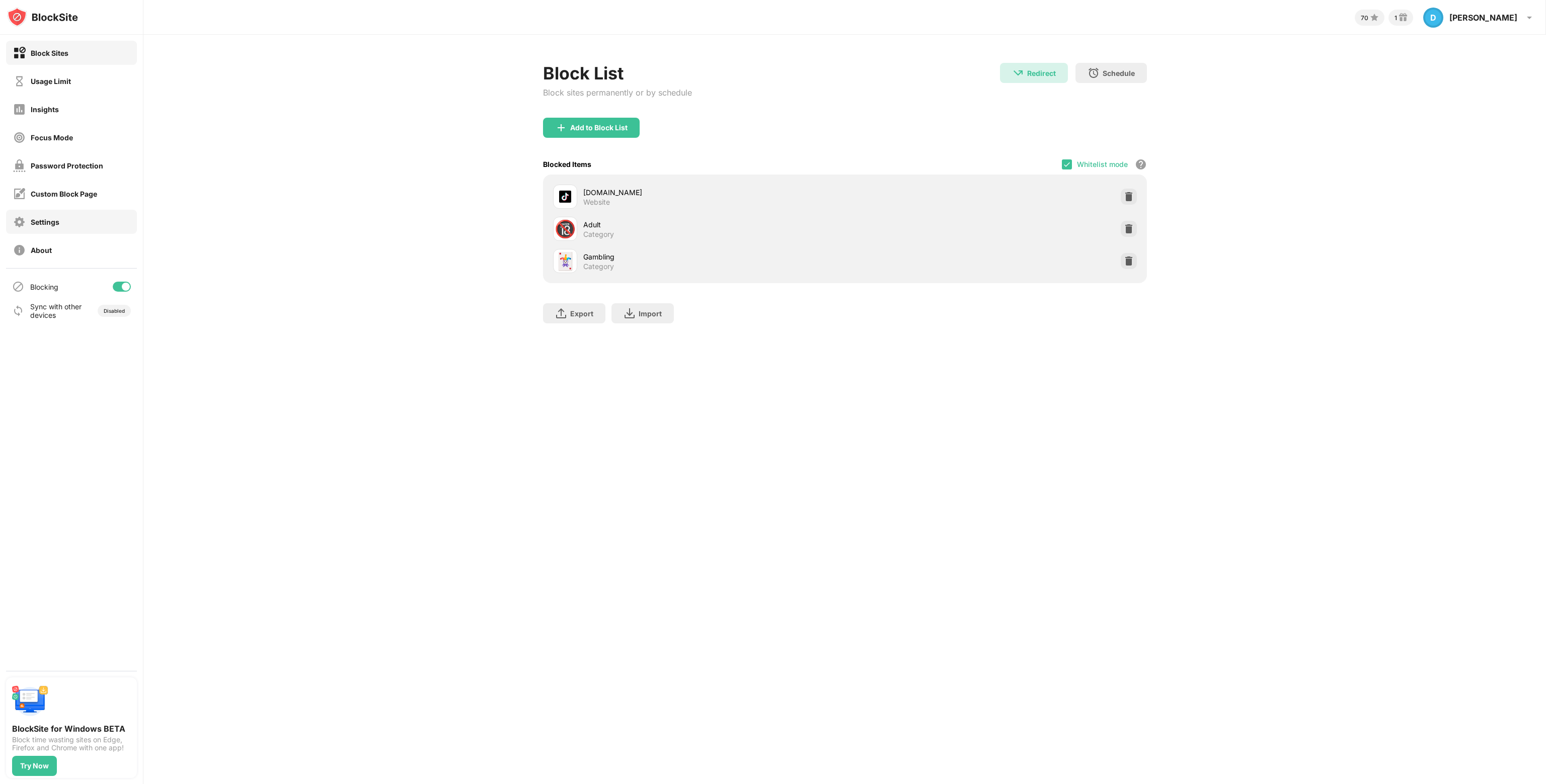
click at [104, 223] on div "Settings" at bounding box center [71, 222] width 131 height 24
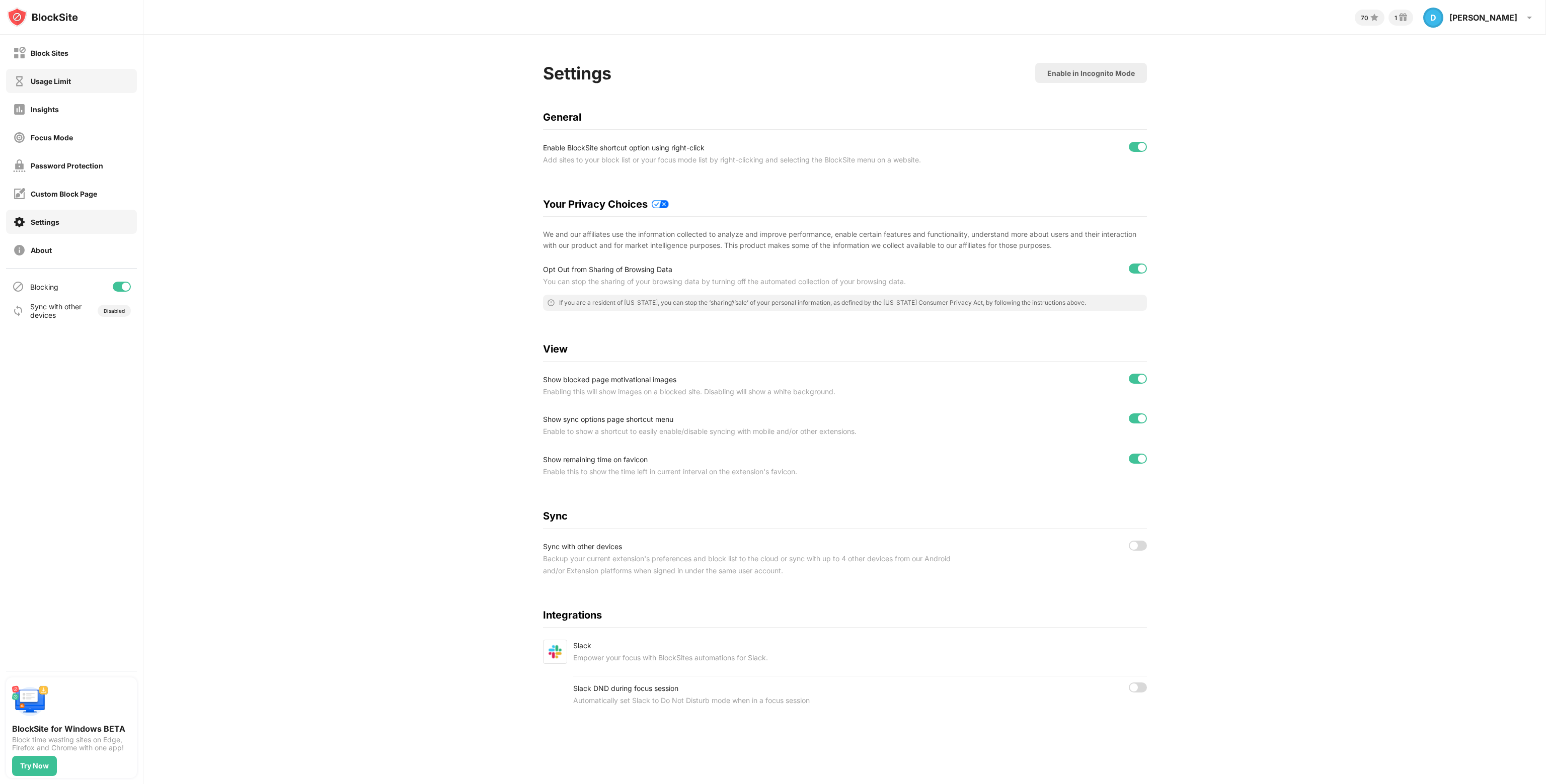
click at [88, 84] on div "Usage Limit" at bounding box center [71, 81] width 131 height 24
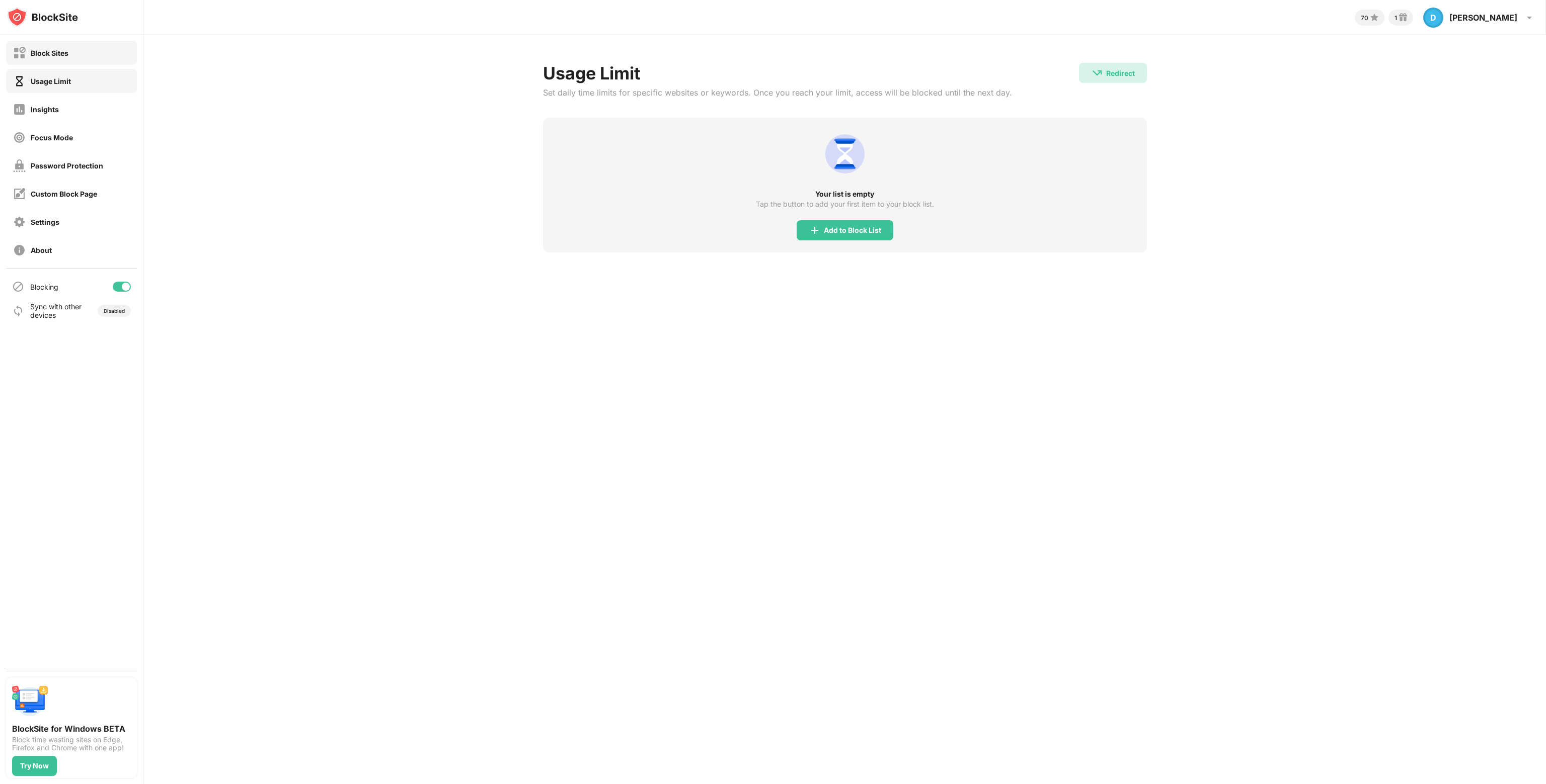
click at [77, 56] on div "Block Sites" at bounding box center [71, 53] width 131 height 24
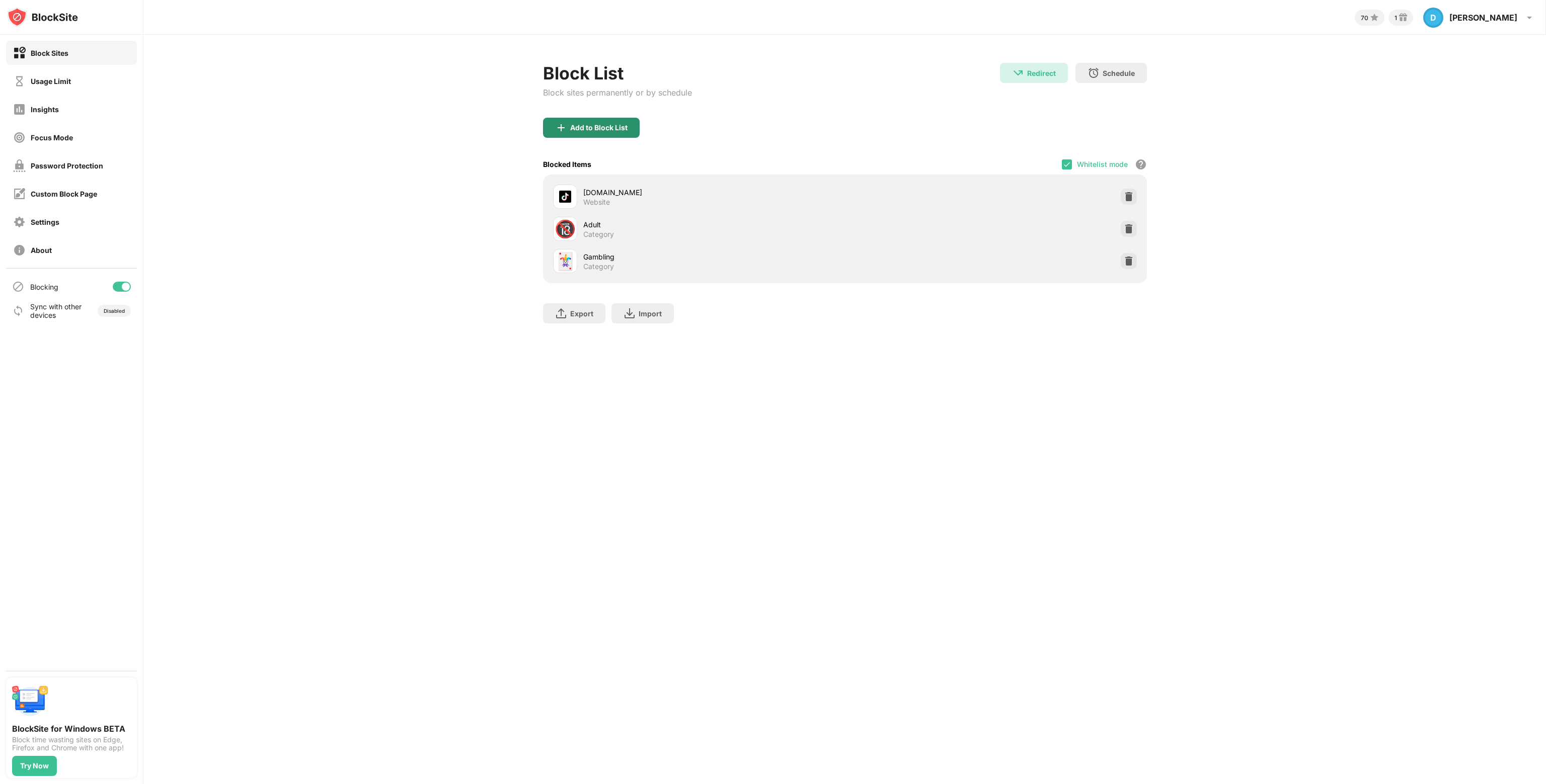
click at [596, 133] on div "Add to Block List" at bounding box center [591, 128] width 97 height 20
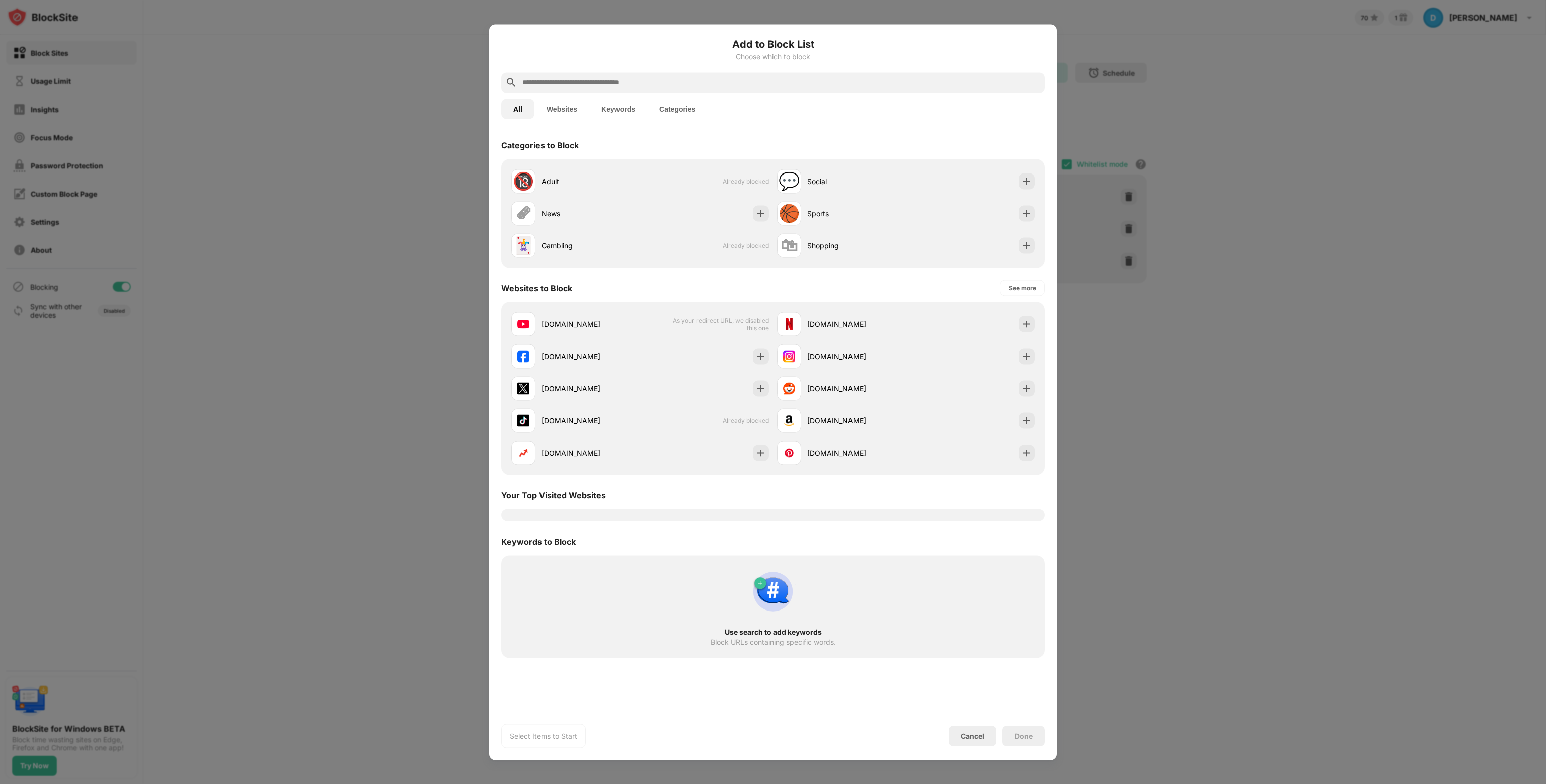
click at [553, 107] on button "Websites" at bounding box center [562, 109] width 55 height 20
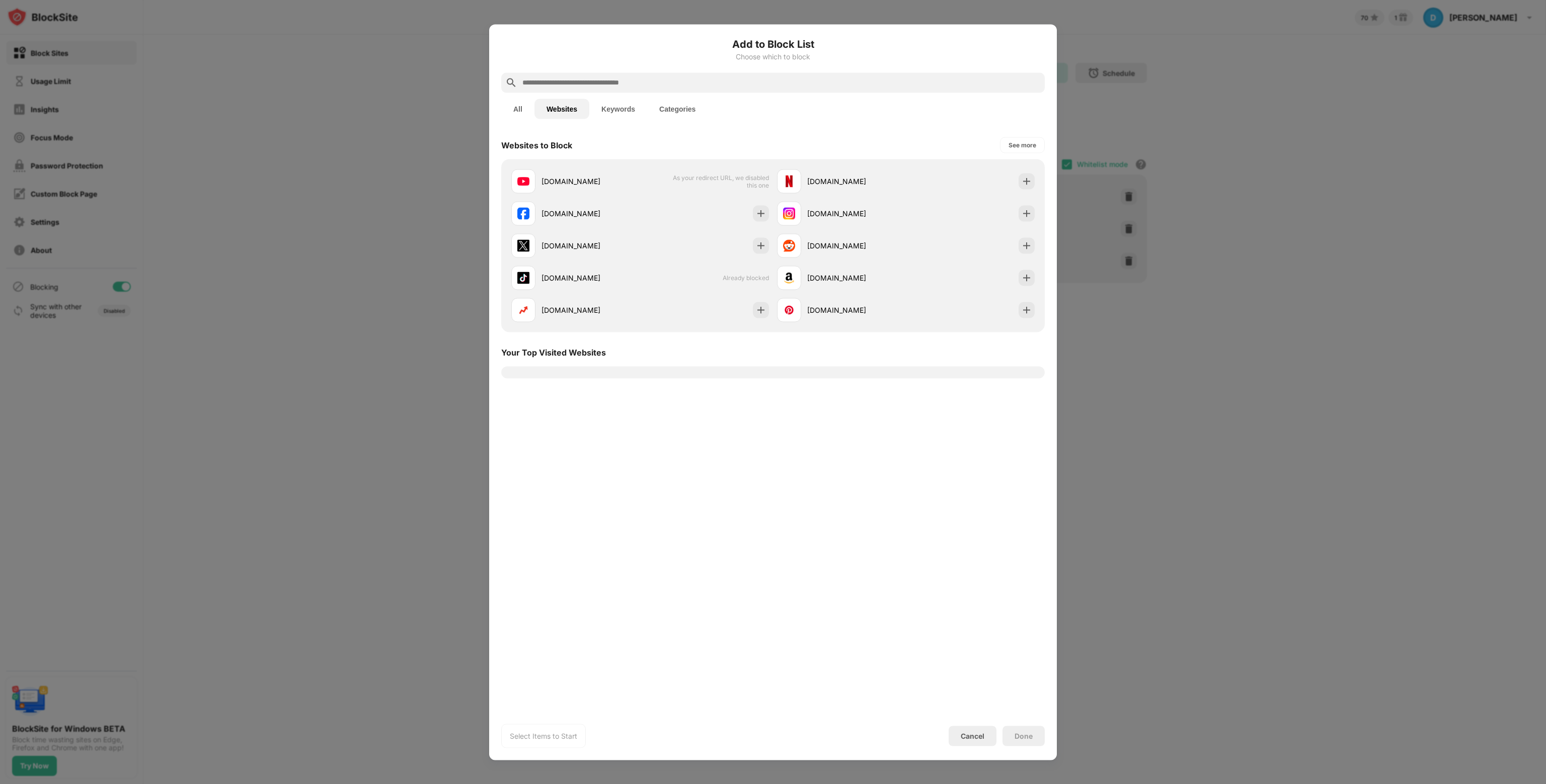
click at [645, 82] on input "text" at bounding box center [781, 82] width 519 height 12
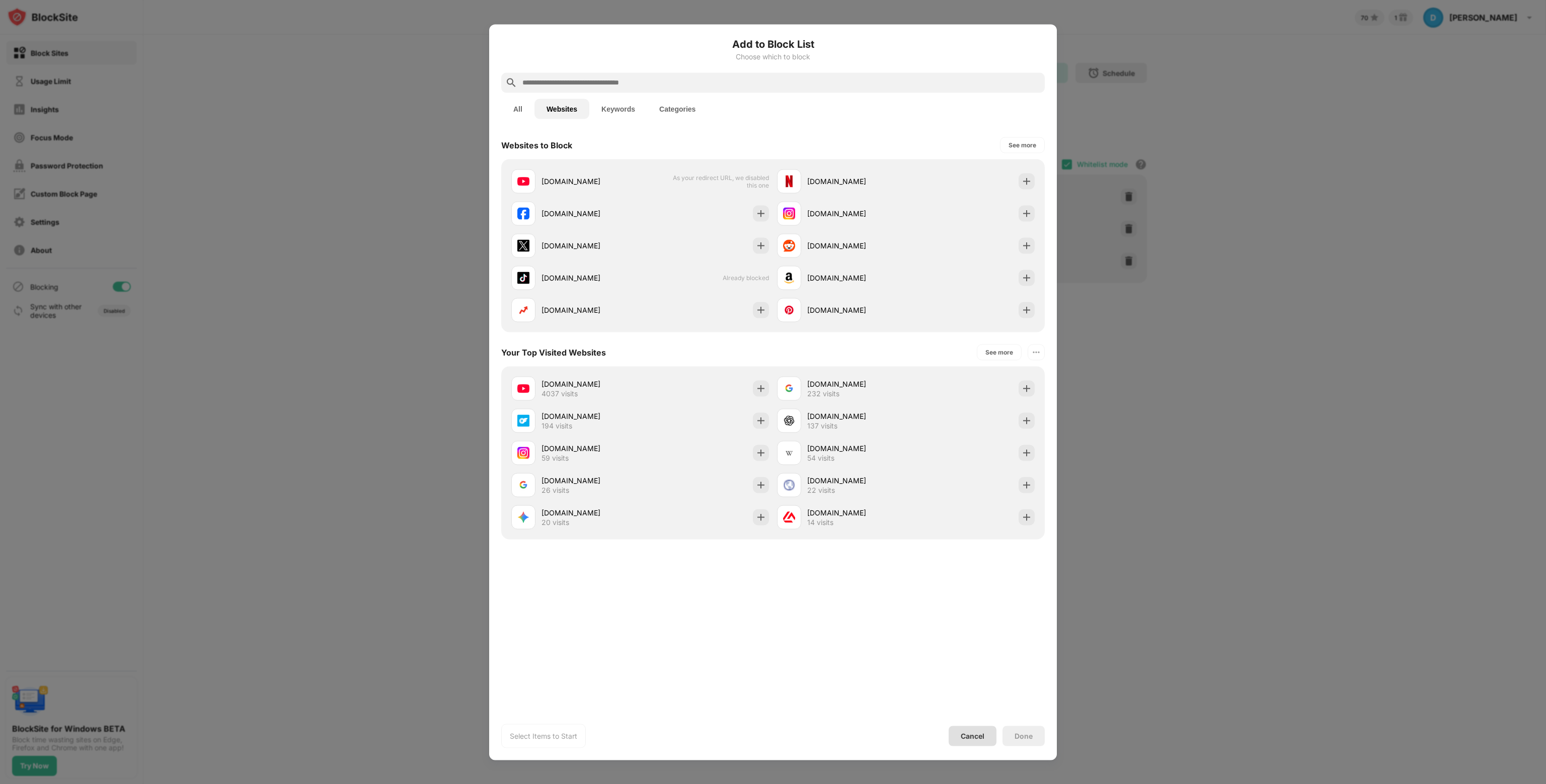
click at [986, 734] on div "Cancel" at bounding box center [973, 736] width 48 height 20
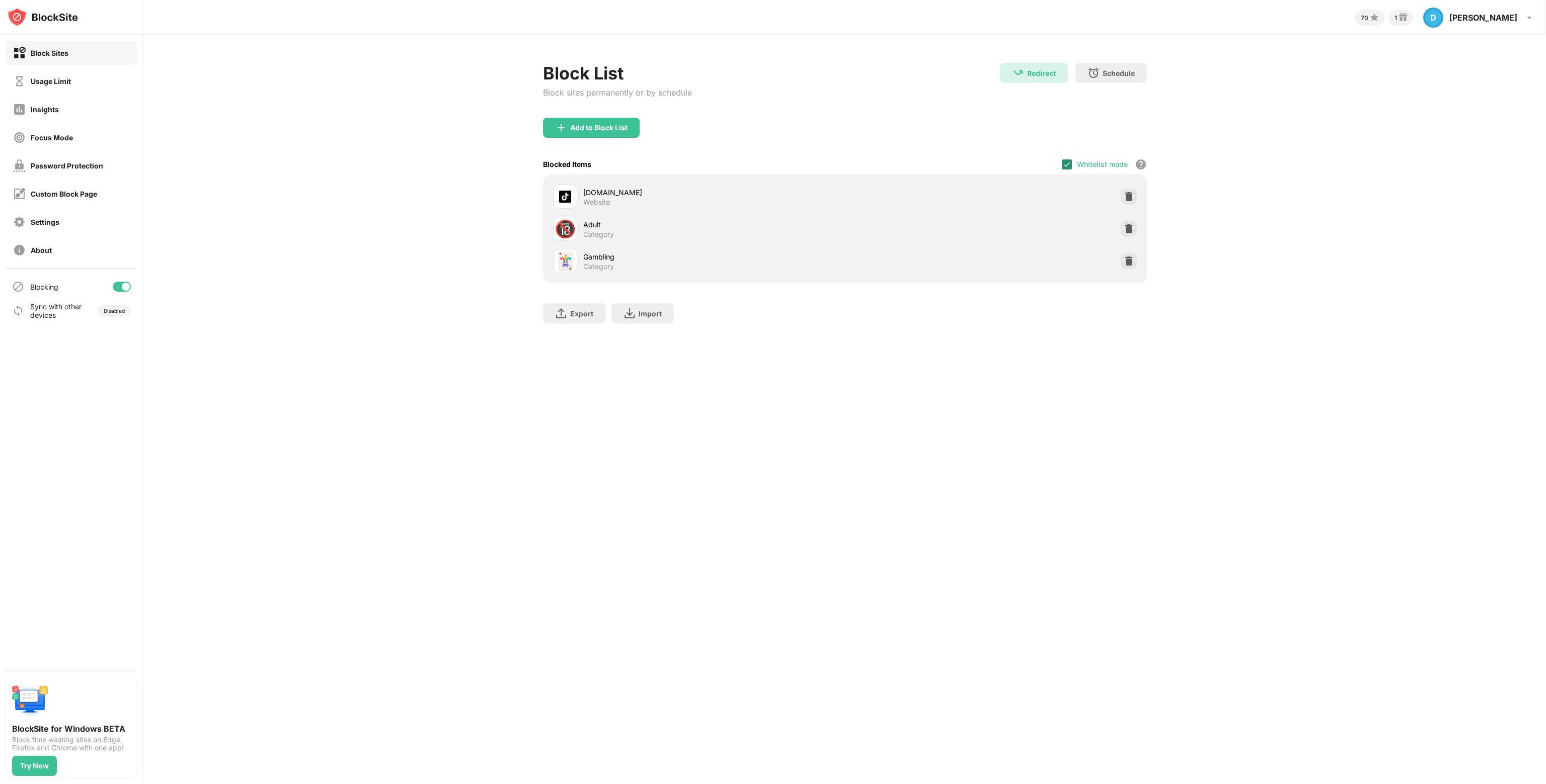
click at [1067, 160] on img at bounding box center [1066, 164] width 8 height 8
drag, startPoint x: 1355, startPoint y: 425, endPoint x: 1365, endPoint y: 185, distance: 240.2
click at [1355, 424] on div "70 1 D [PERSON_NAME] D [PERSON_NAME] View Account Insights Rewards Settings Sup…" at bounding box center [844, 392] width 1403 height 784
click at [1505, 14] on div "[PERSON_NAME]" at bounding box center [1483, 17] width 68 height 10
click at [1426, 29] on div "View Account" at bounding box center [1422, 32] width 59 height 8
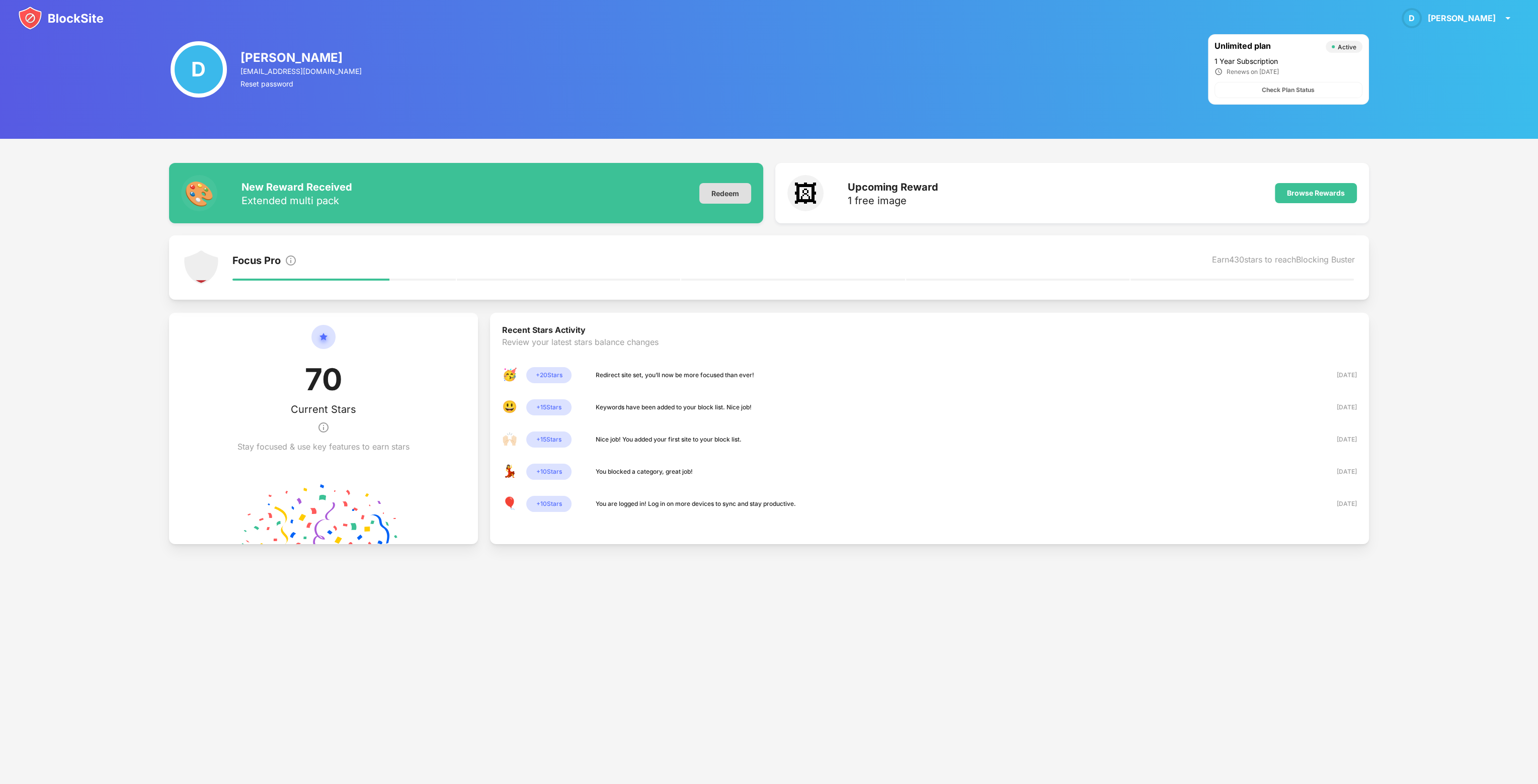
click at [749, 193] on div "Redeem" at bounding box center [725, 193] width 52 height 20
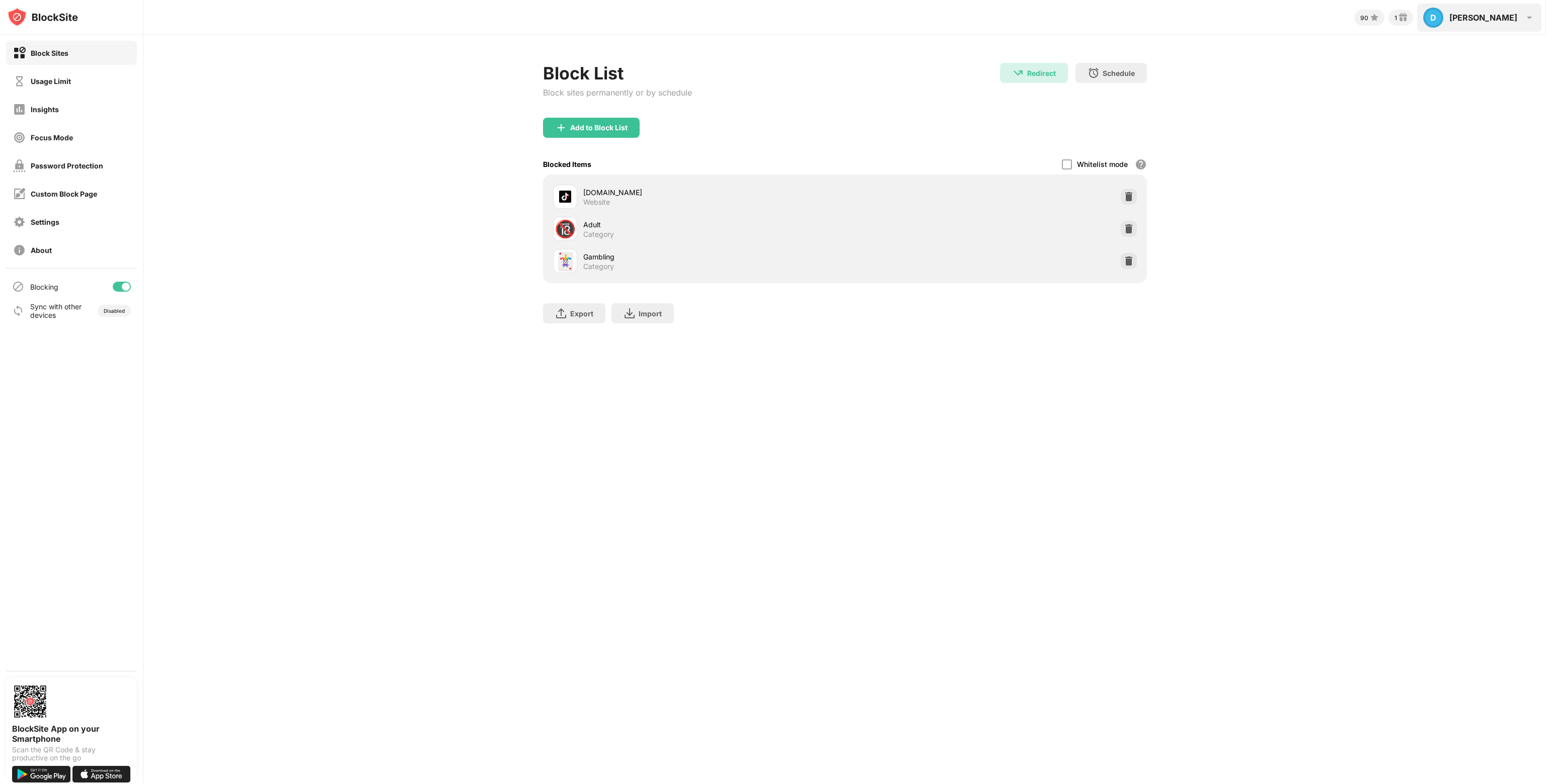
click at [1494, 20] on div "[PERSON_NAME]" at bounding box center [1483, 17] width 68 height 10
click at [1440, 20] on div "D [PERSON_NAME] View Account" at bounding box center [1448, 26] width 174 height 32
click at [70, 253] on div "About" at bounding box center [71, 250] width 131 height 24
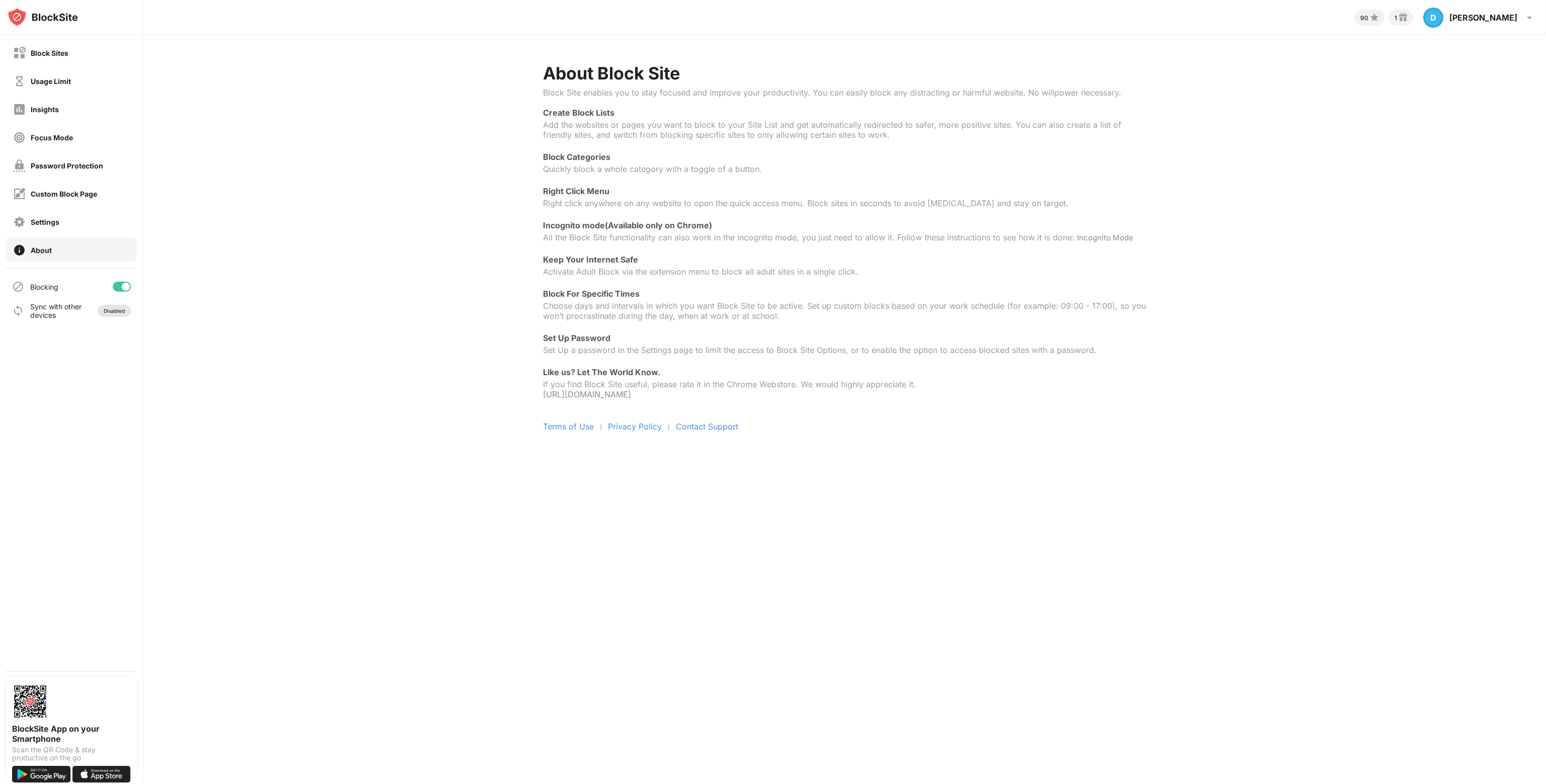
click at [109, 314] on div "Disabled" at bounding box center [114, 311] width 33 height 12
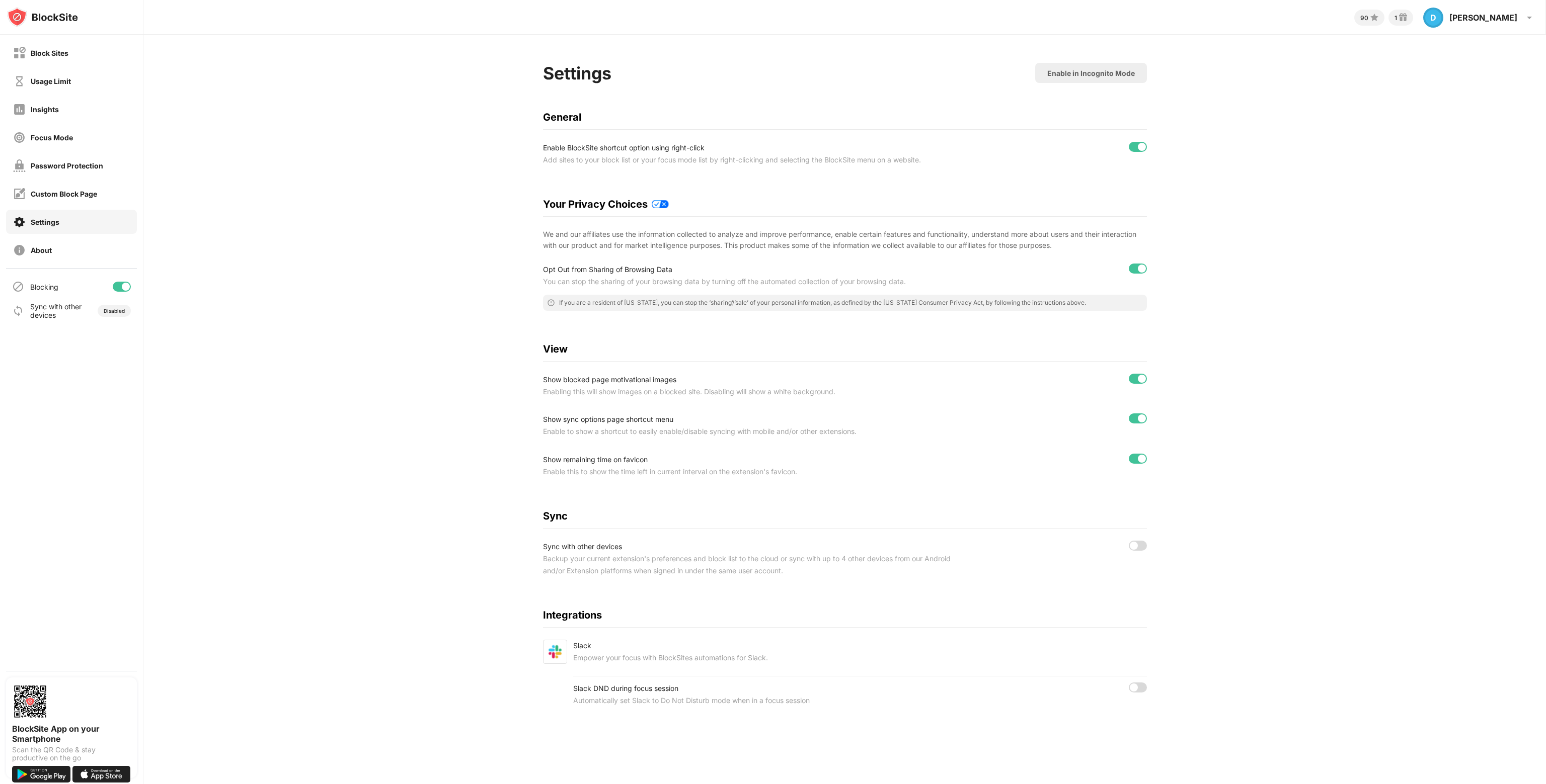
click at [1136, 546] on div at bounding box center [1134, 545] width 8 height 8
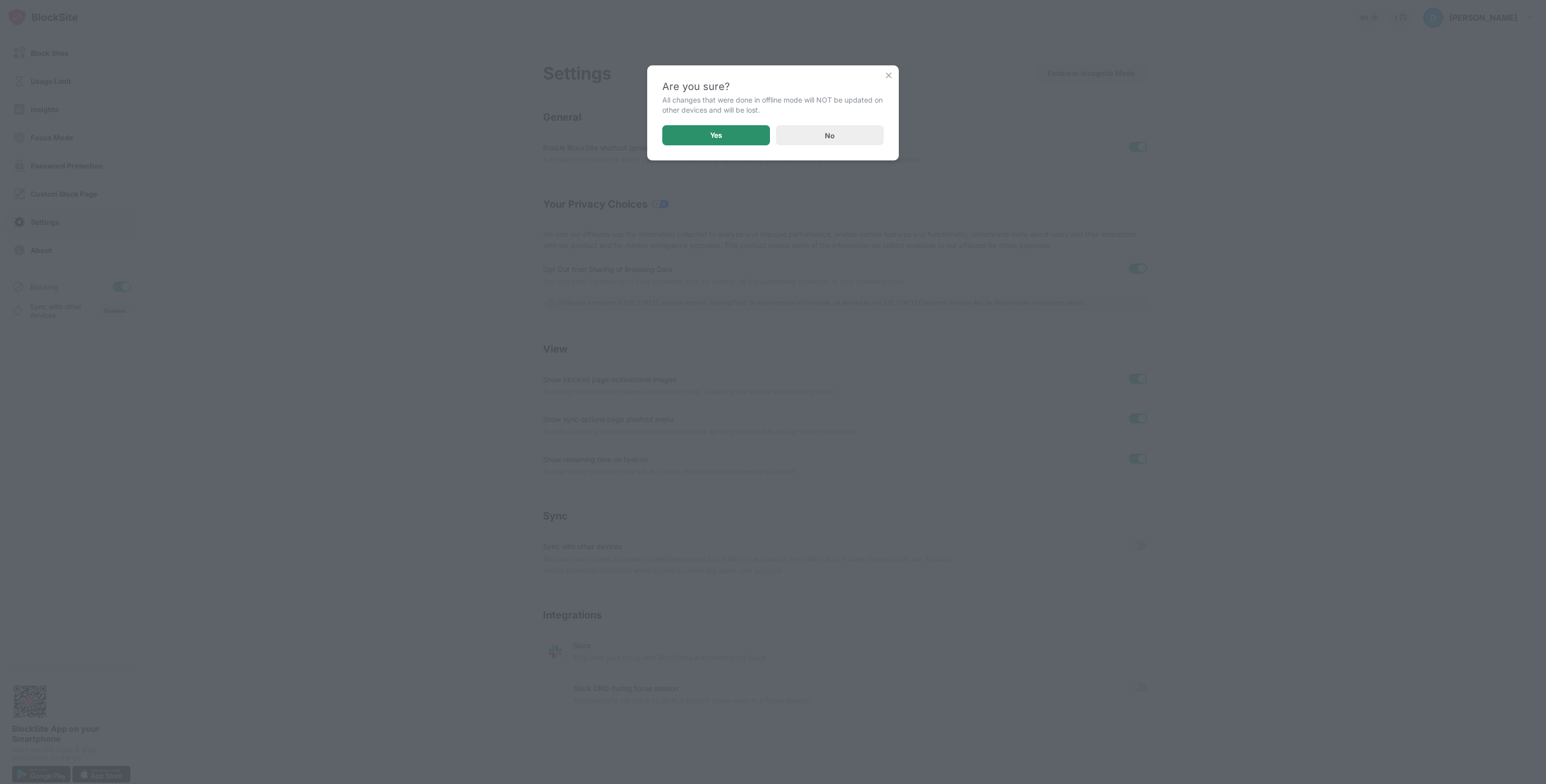
click at [763, 141] on div "Yes" at bounding box center [716, 136] width 107 height 20
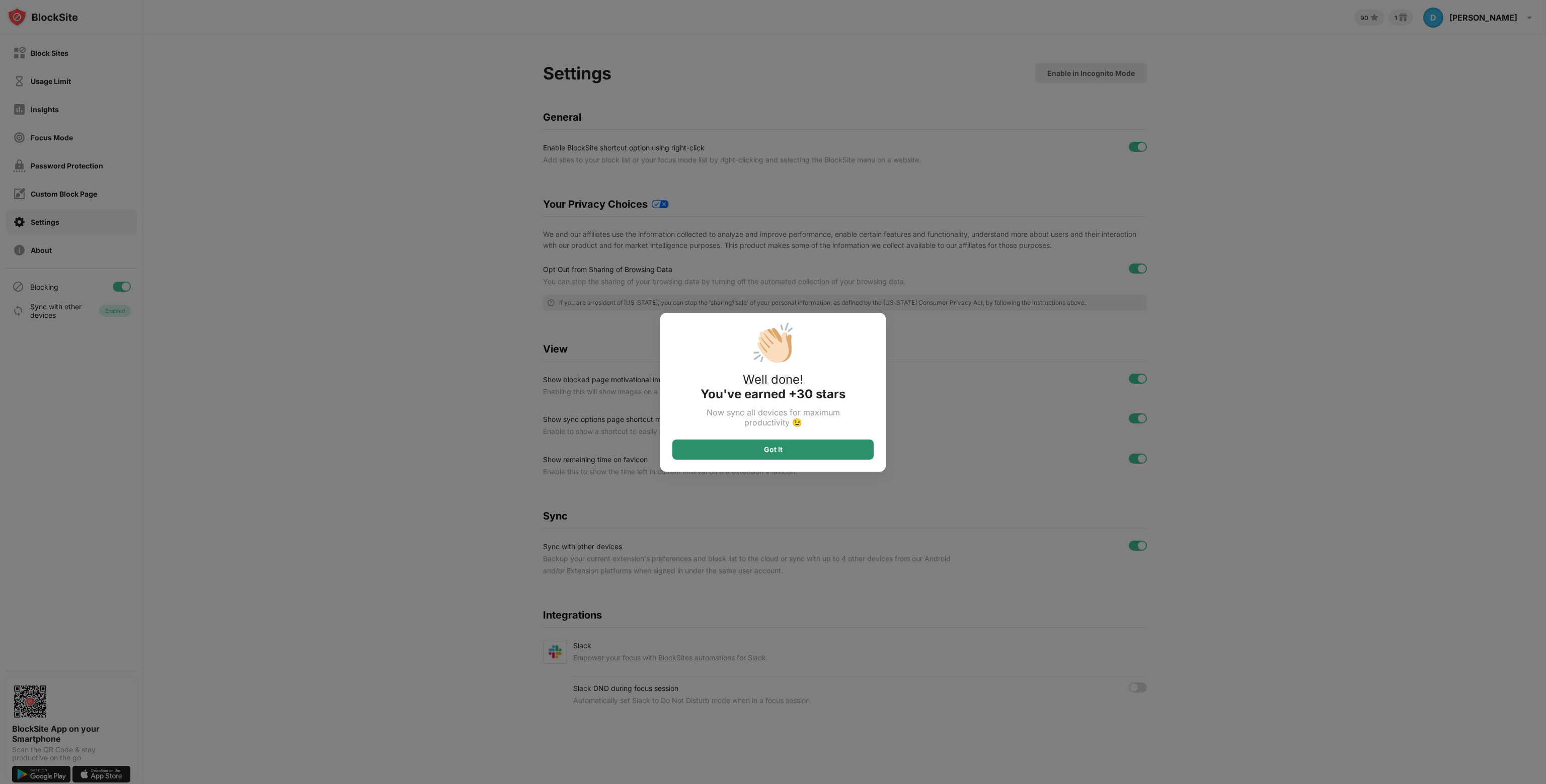
click at [767, 448] on div "Got It" at bounding box center [773, 449] width 19 height 8
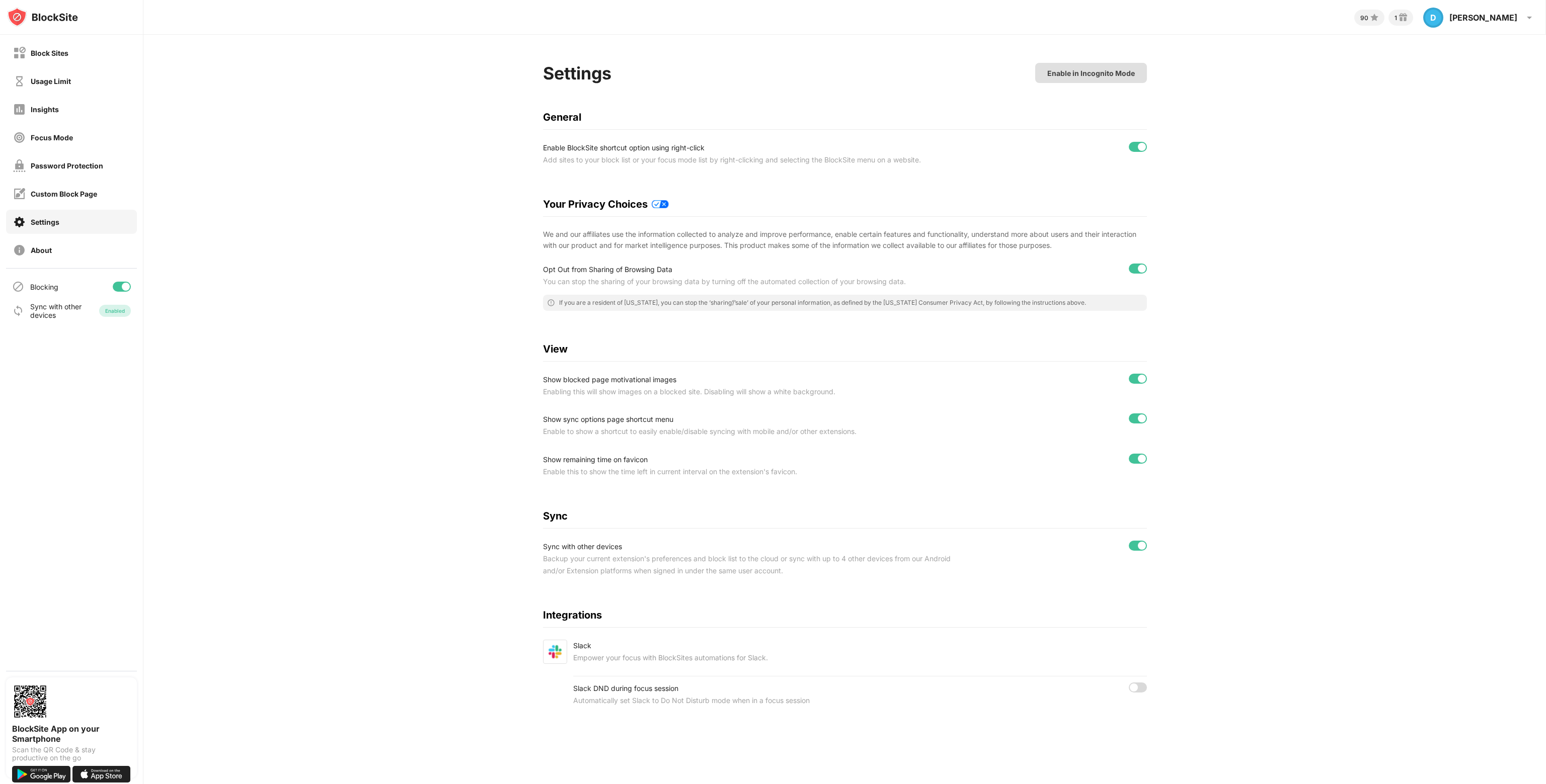
click at [1119, 67] on div "Enable in Incognito Mode" at bounding box center [1091, 73] width 112 height 20
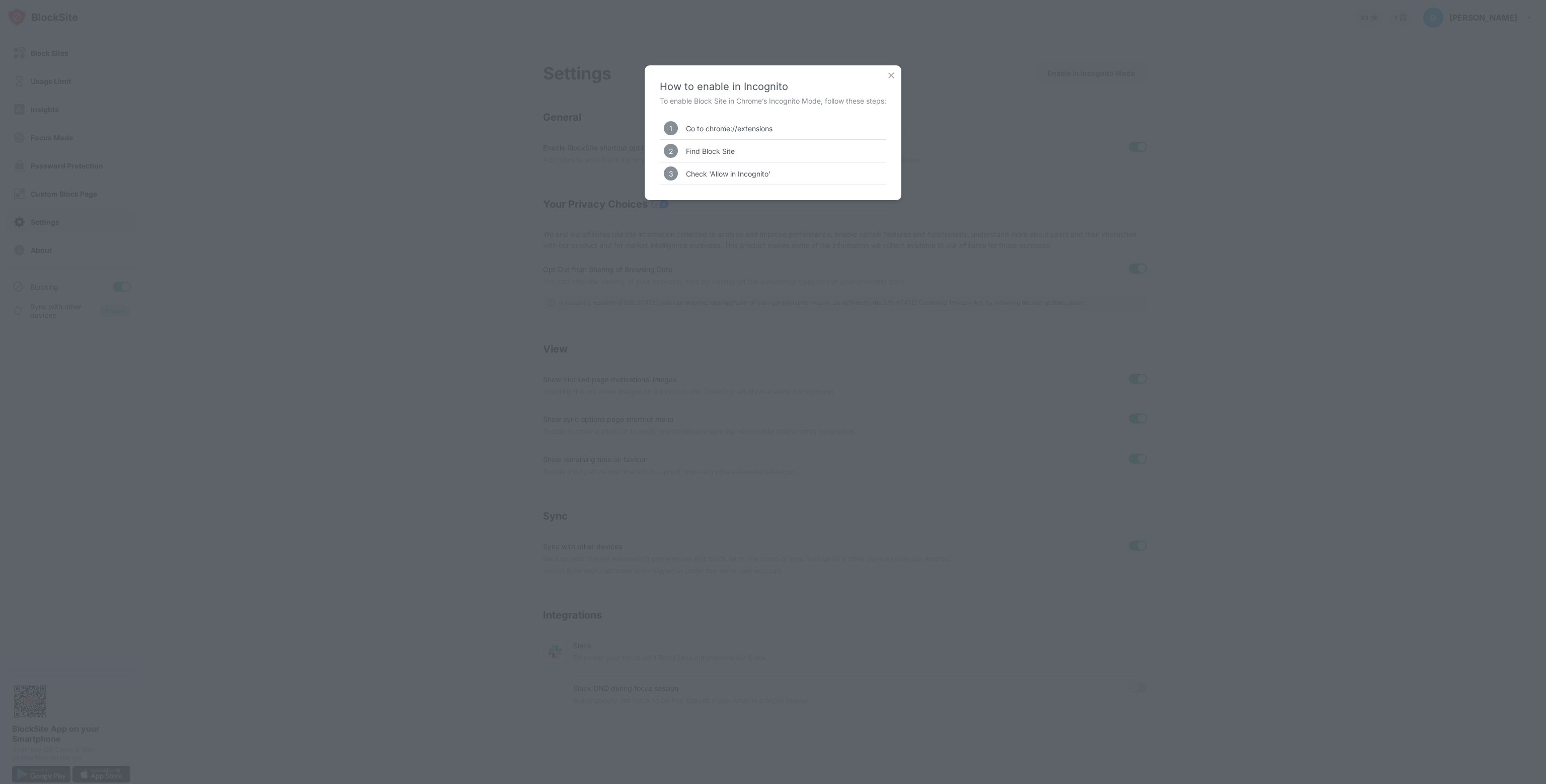
drag, startPoint x: 789, startPoint y: 125, endPoint x: 751, endPoint y: 128, distance: 38.1
click at [751, 128] on div "1 Go to chrome://extensions" at bounding box center [772, 128] width 226 height 22
click at [888, 76] on img at bounding box center [891, 75] width 10 height 10
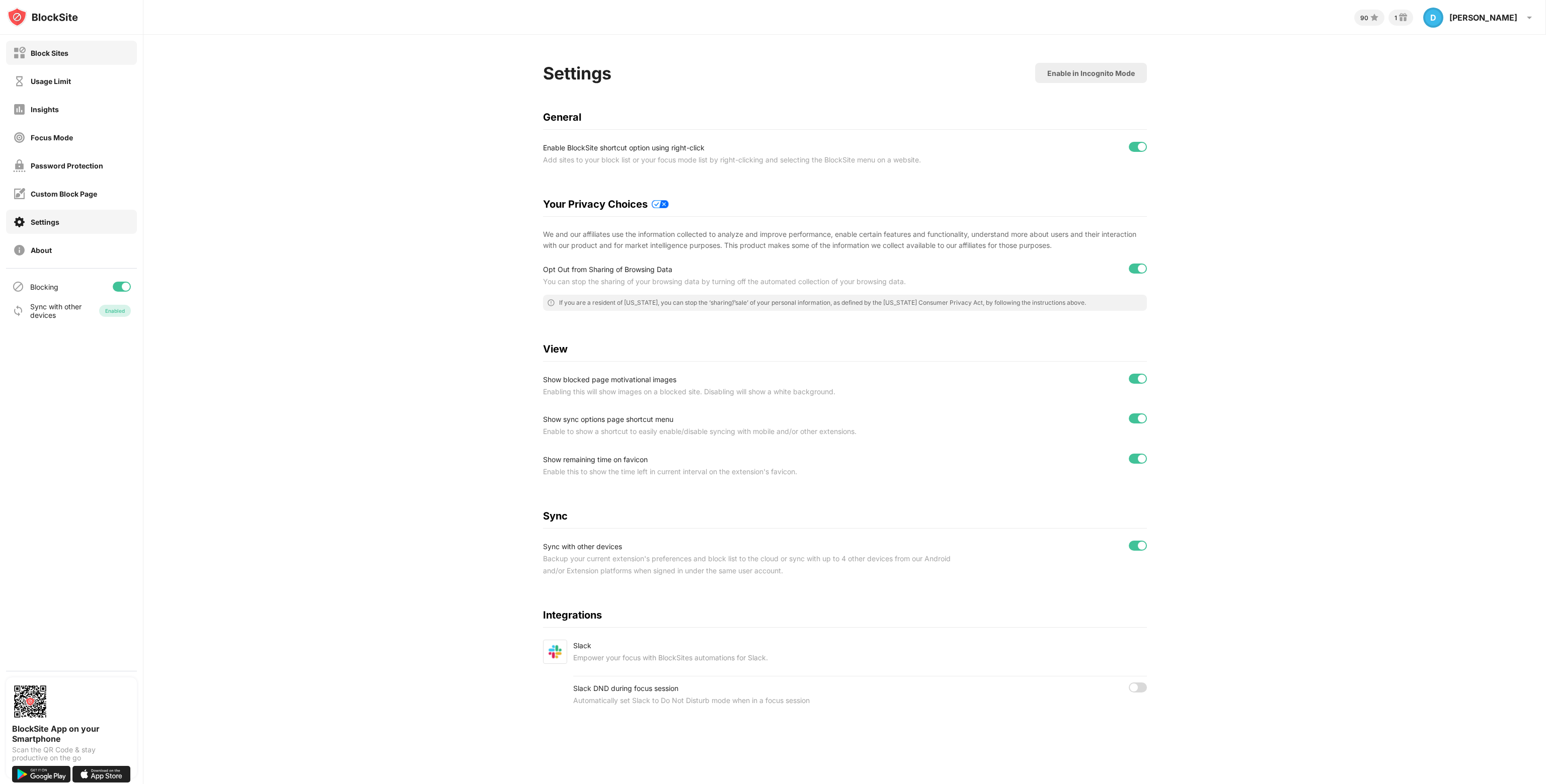
click at [65, 64] on div "Block Sites" at bounding box center [71, 53] width 131 height 24
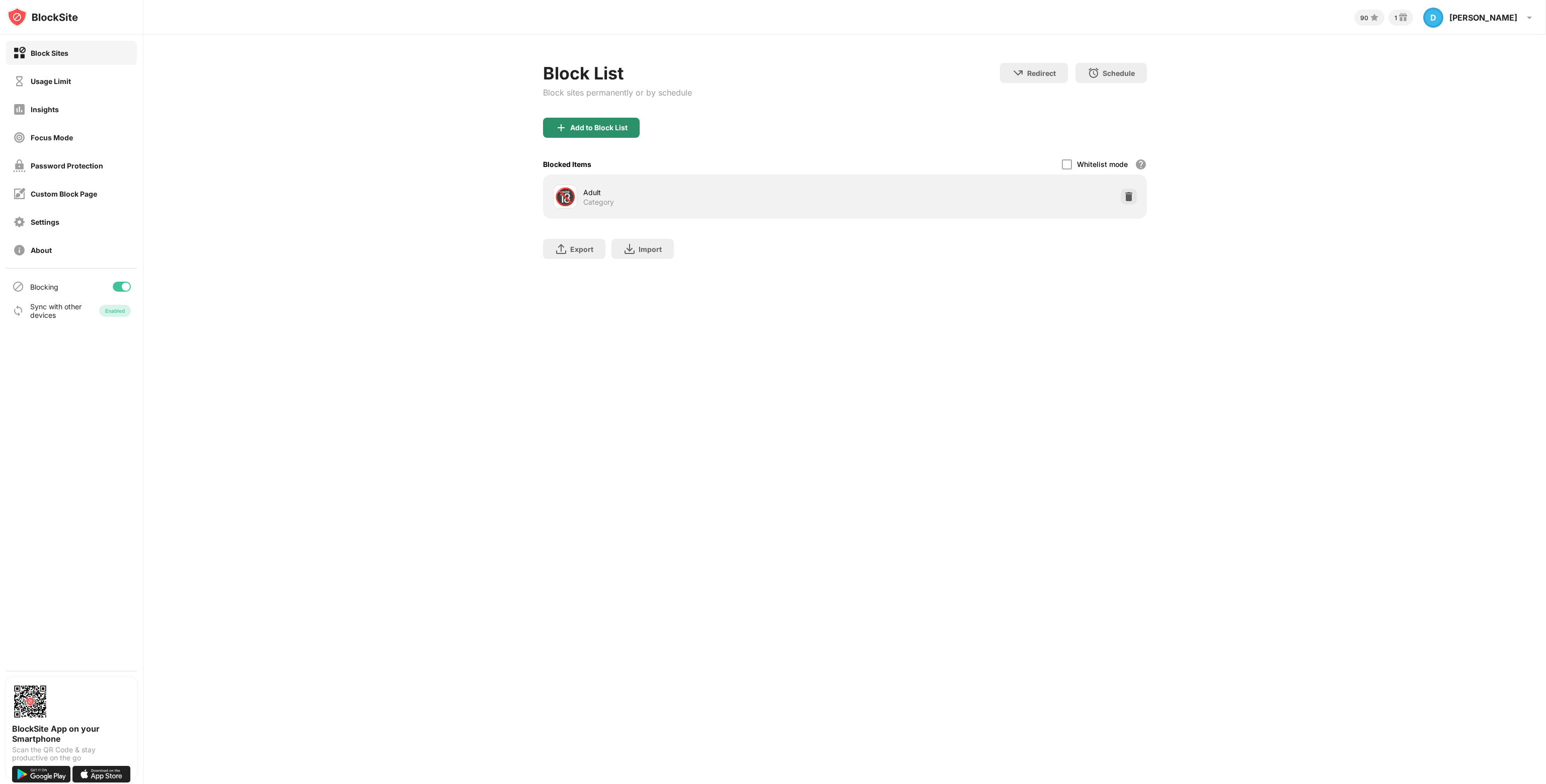
click at [594, 124] on div "Add to Block List" at bounding box center [599, 127] width 58 height 8
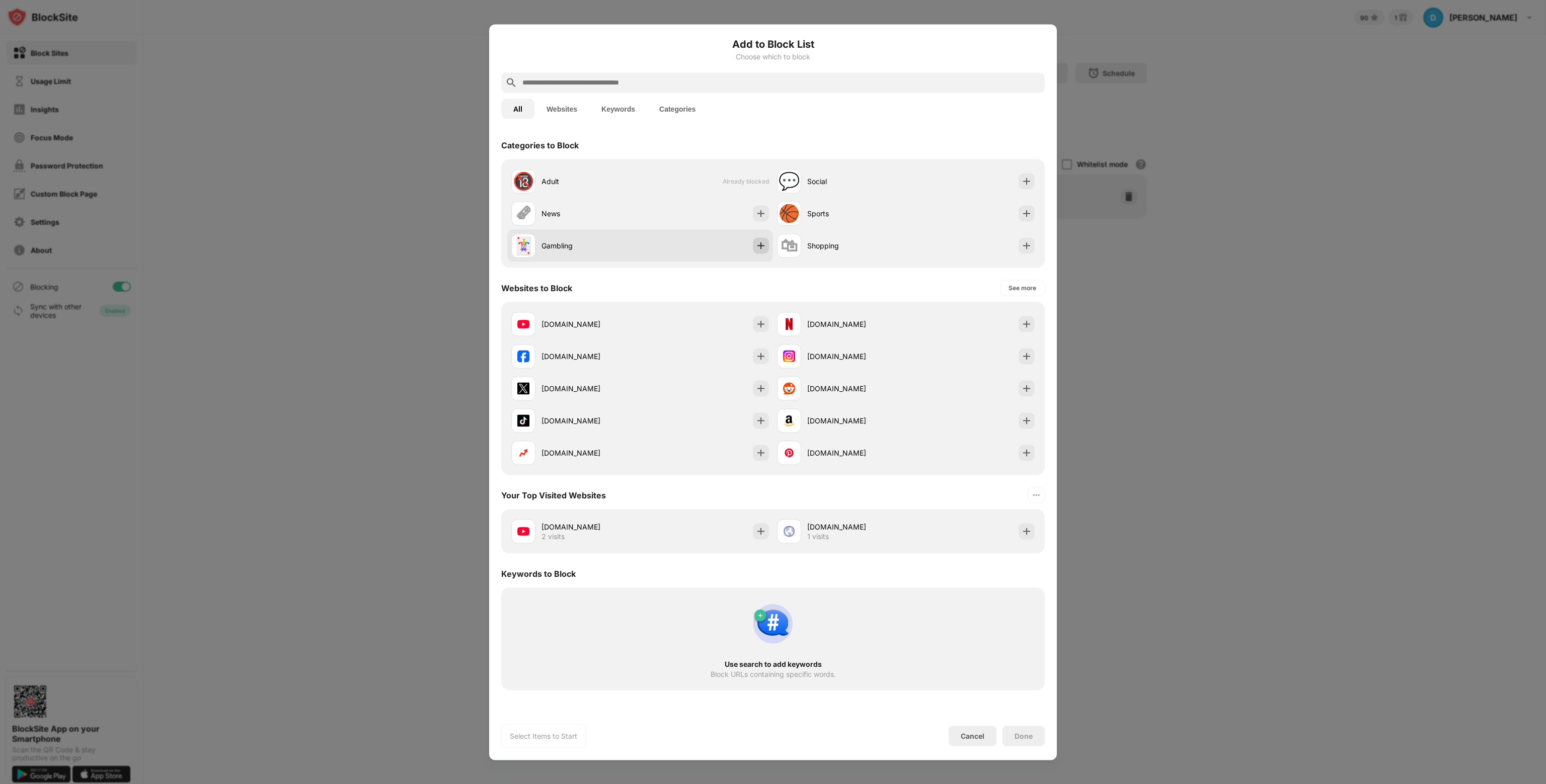
click at [760, 244] on img at bounding box center [760, 245] width 10 height 10
click at [1030, 735] on div "Done" at bounding box center [1023, 735] width 18 height 8
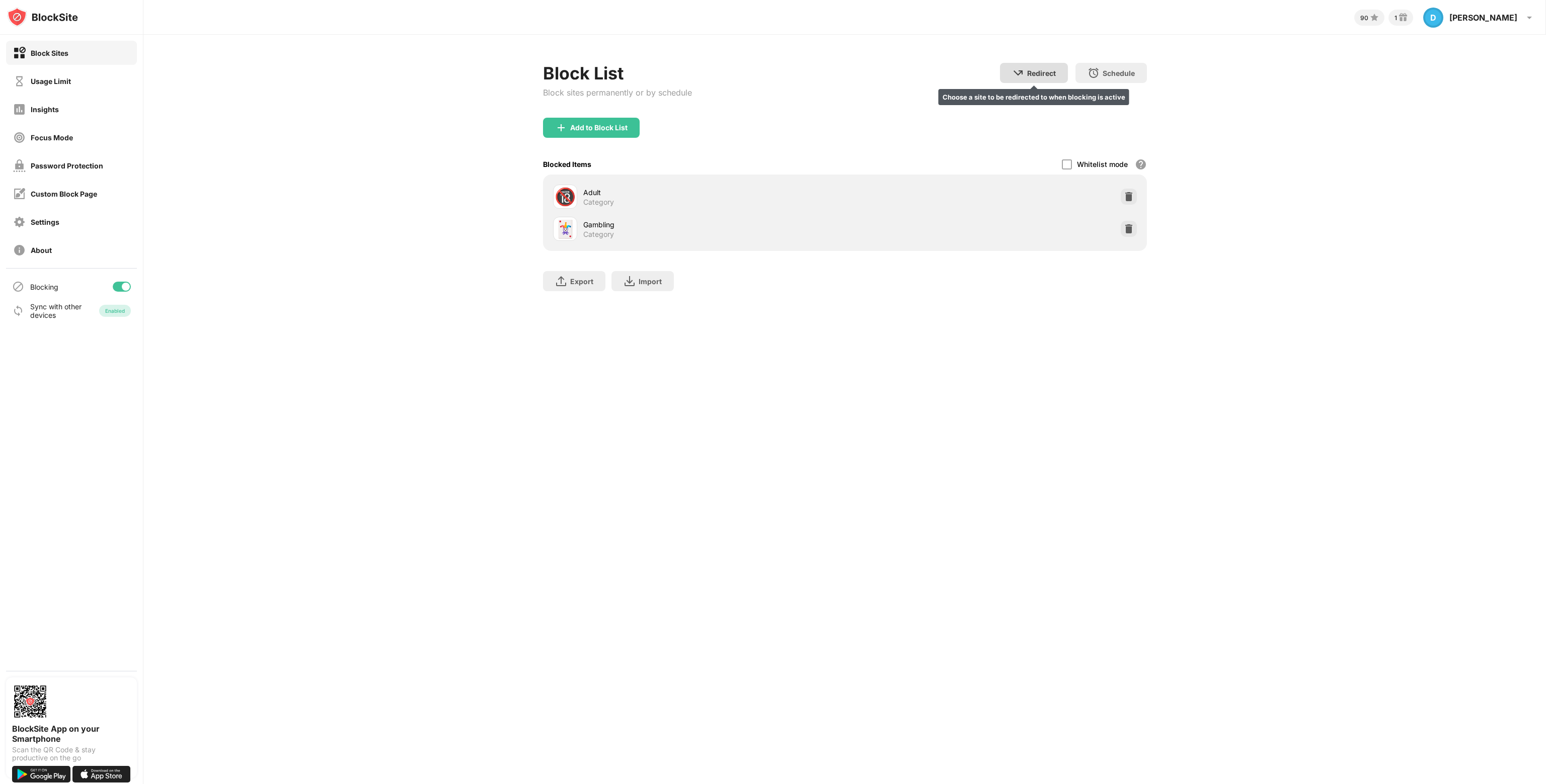
click at [1062, 77] on div "Redirect Choose a site to be redirected to when blocking is active" at bounding box center [1033, 73] width 68 height 20
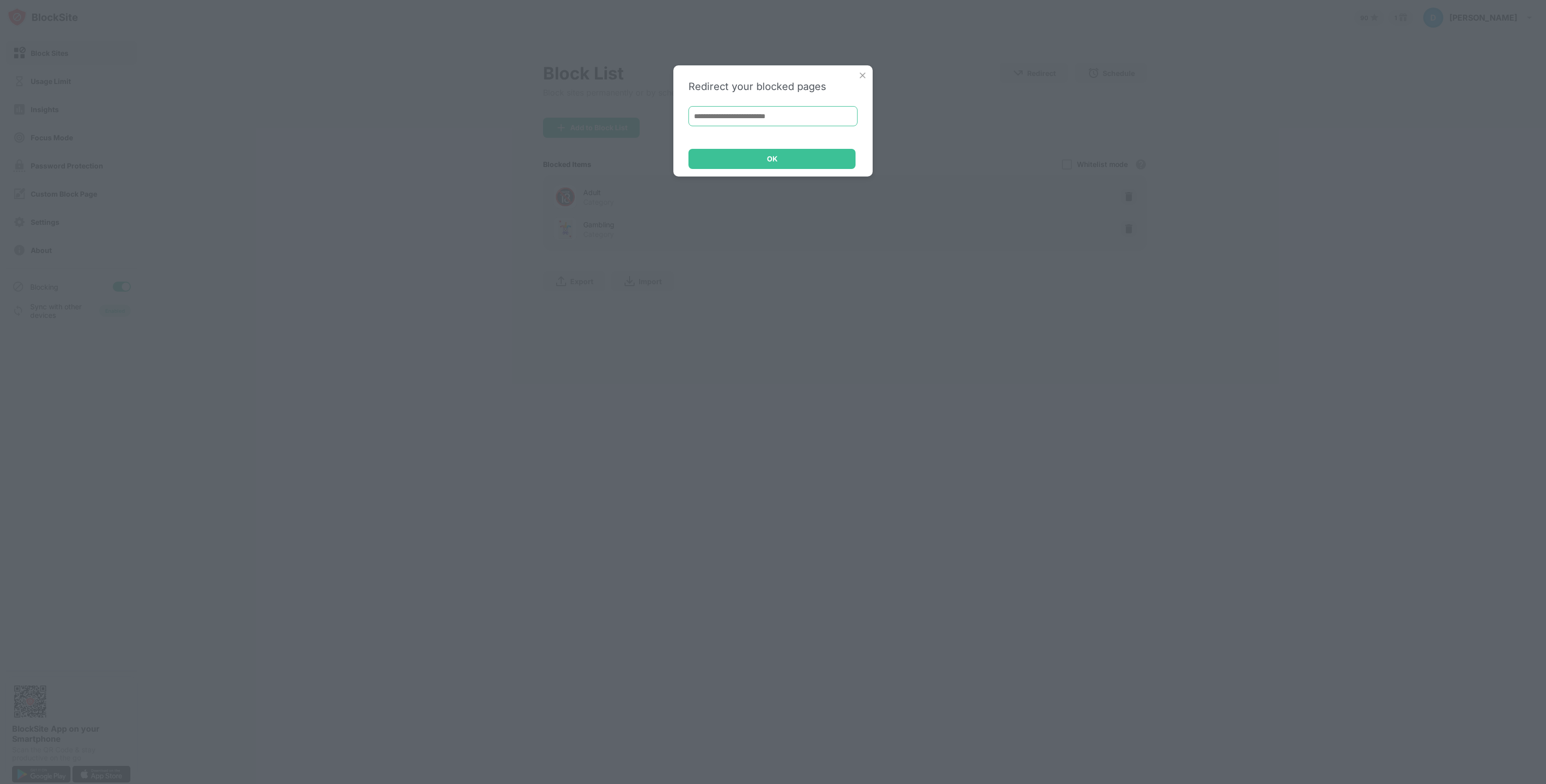
click at [789, 118] on input at bounding box center [773, 116] width 169 height 20
paste input "**"
type input "**"
drag, startPoint x: 784, startPoint y: 123, endPoint x: 664, endPoint y: 133, distance: 120.4
click at [665, 133] on div "Redirect your blocked pages ** OK" at bounding box center [773, 392] width 1546 height 784
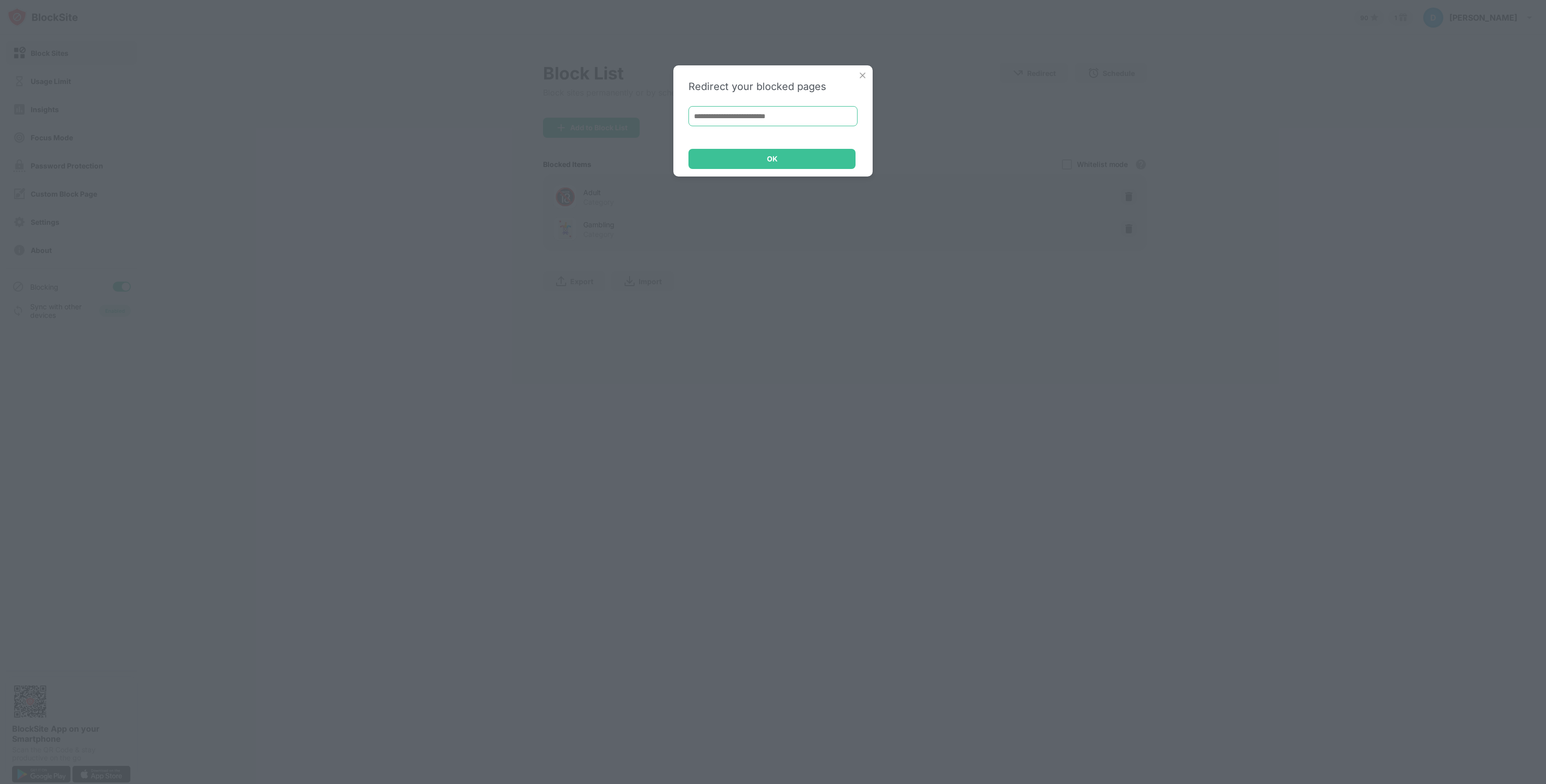
click at [775, 122] on input at bounding box center [773, 116] width 169 height 20
paste input "**********"
type input "**********"
click at [784, 154] on div "OK" at bounding box center [772, 159] width 167 height 20
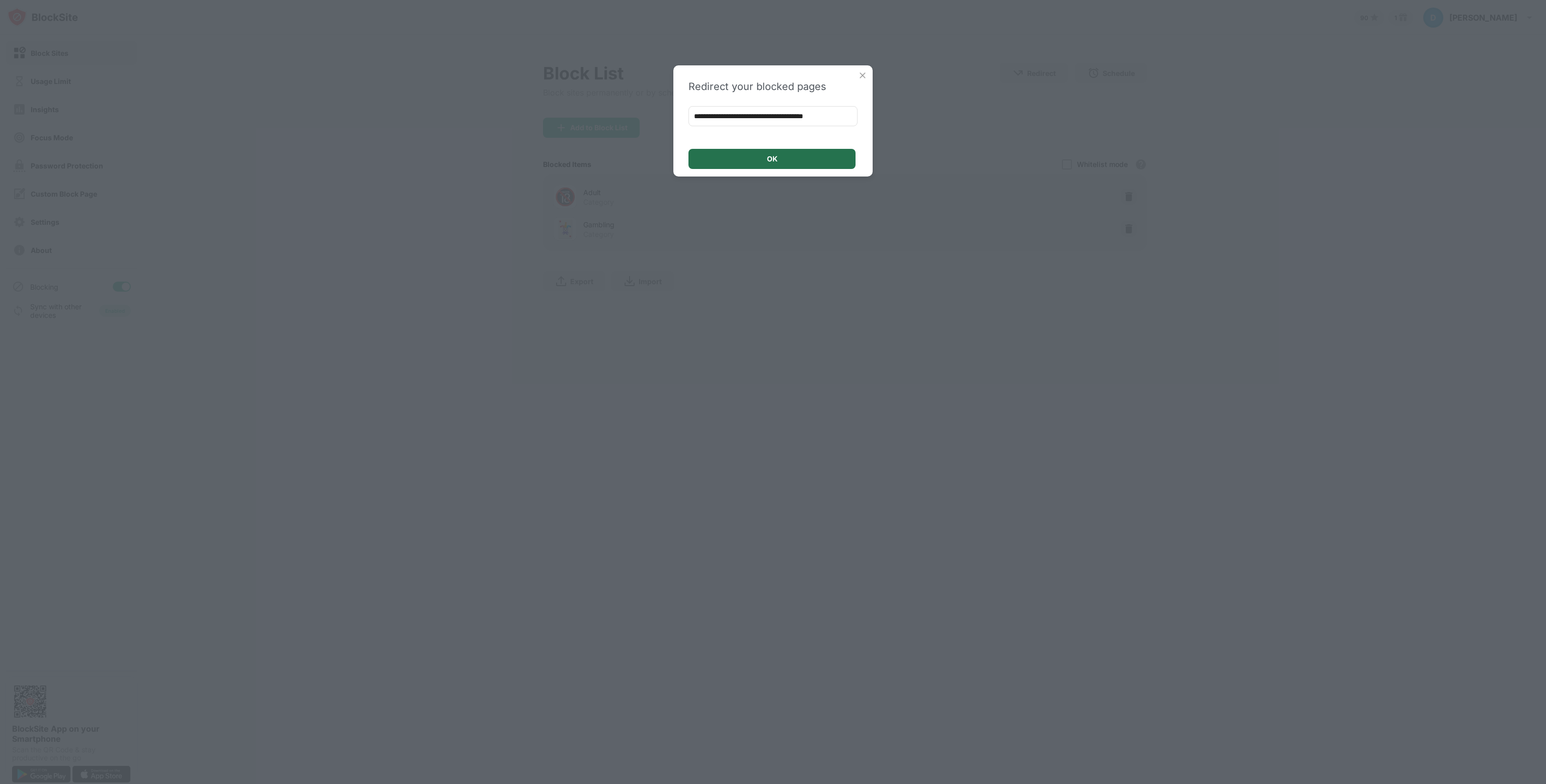
scroll to position [0, 0]
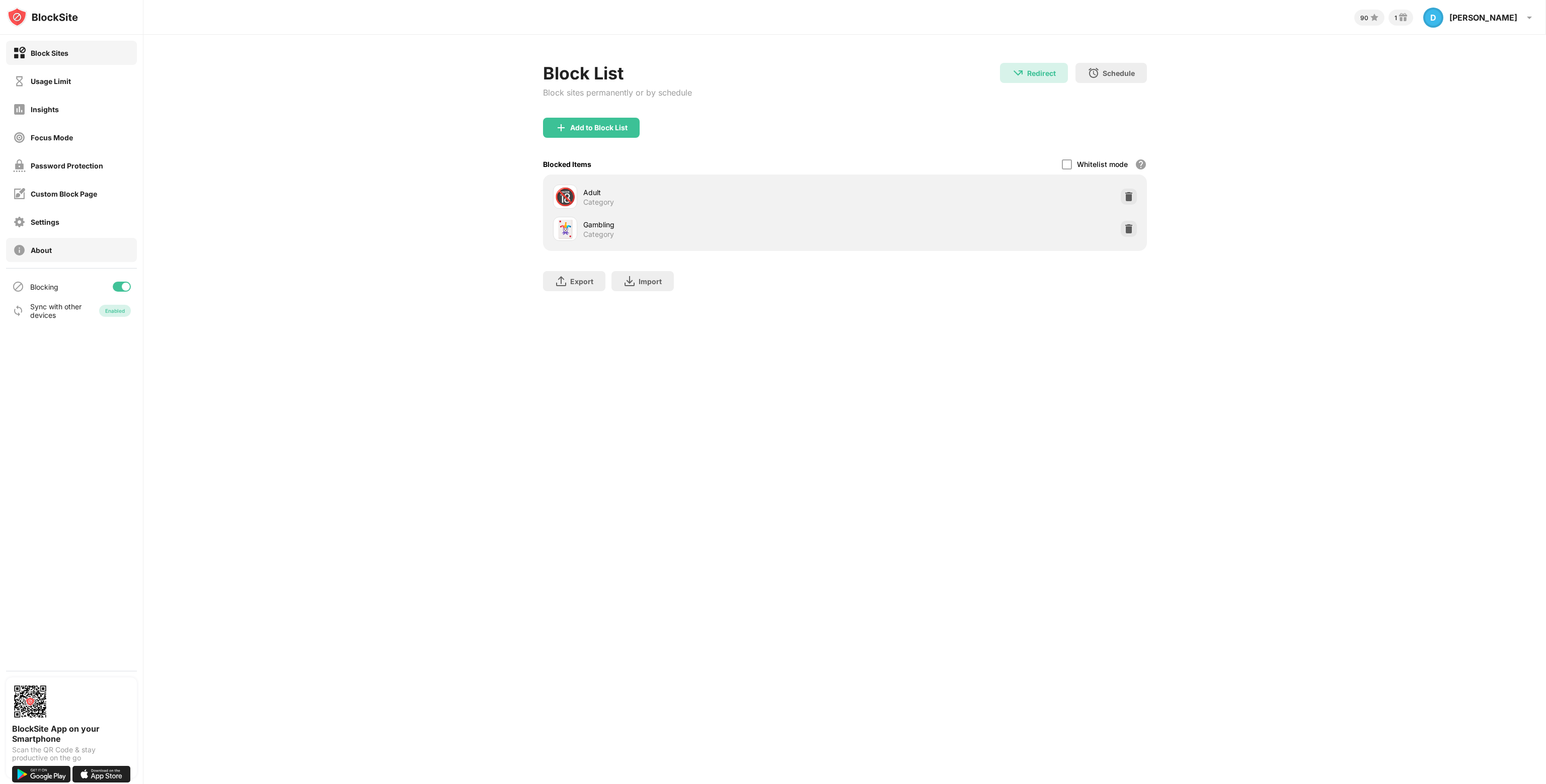
click at [56, 247] on div "About" at bounding box center [71, 250] width 131 height 24
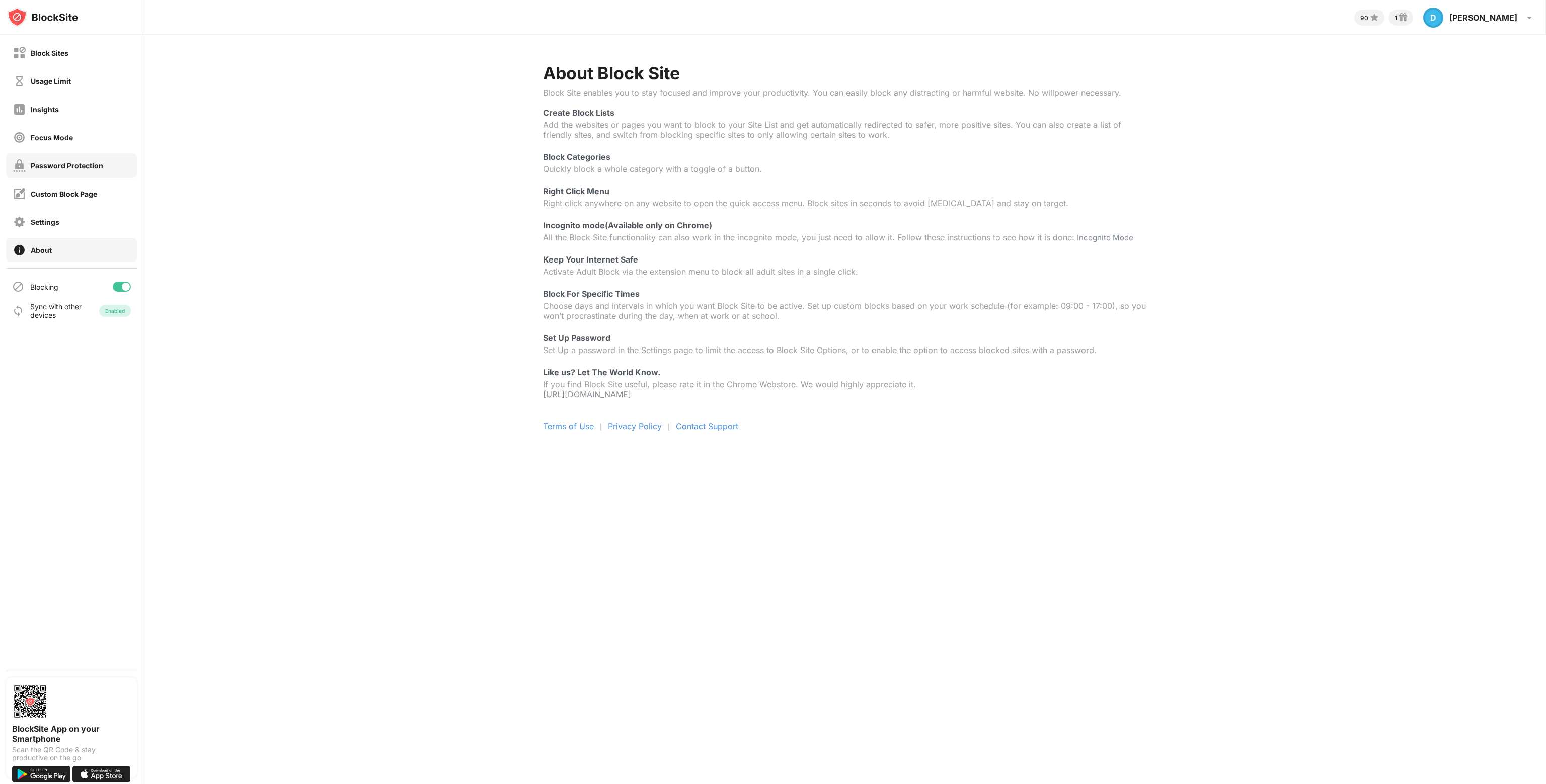
click at [98, 163] on div "Password Protection" at bounding box center [67, 166] width 73 height 8
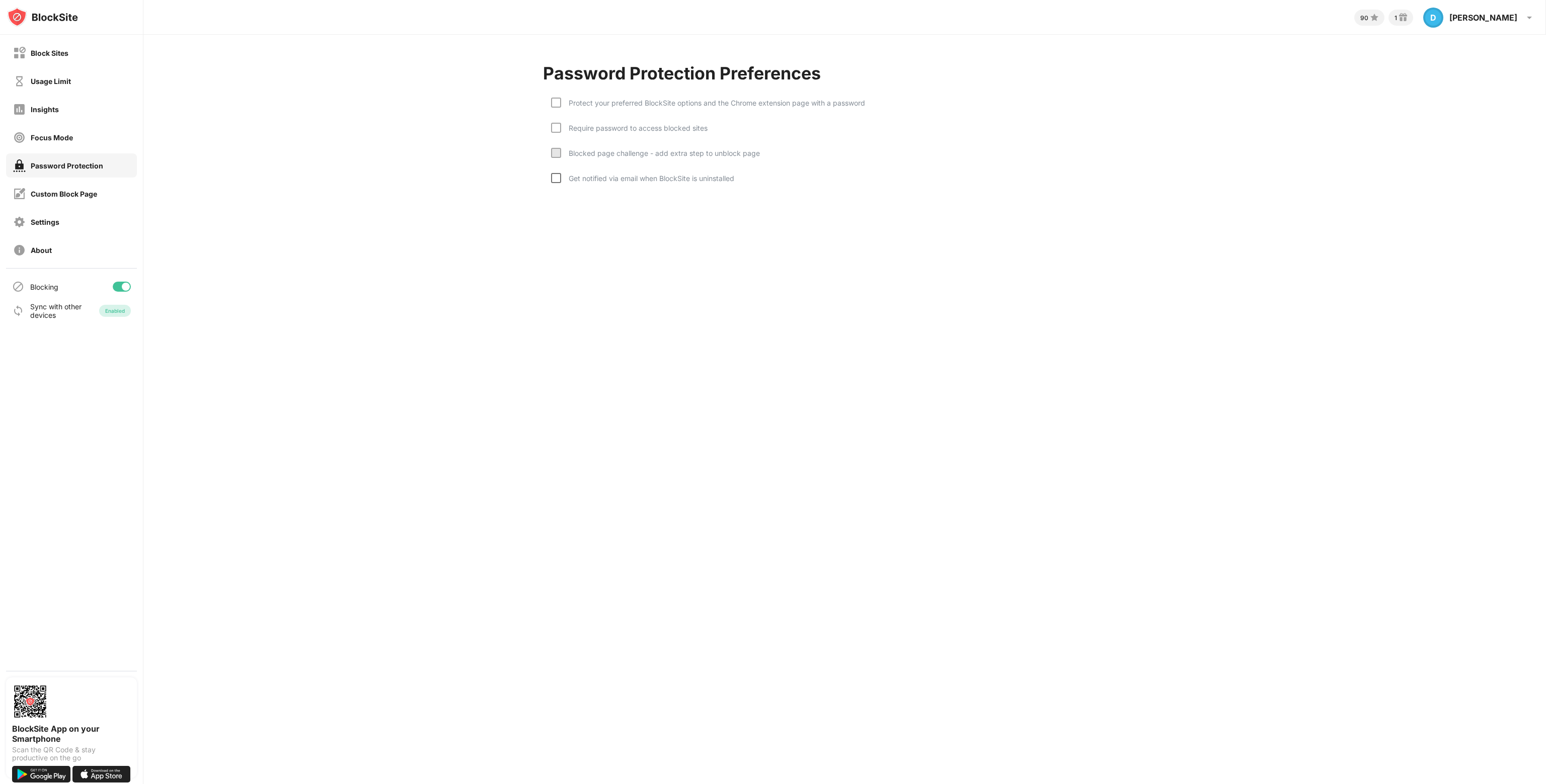
click at [559, 177] on div at bounding box center [556, 178] width 10 height 10
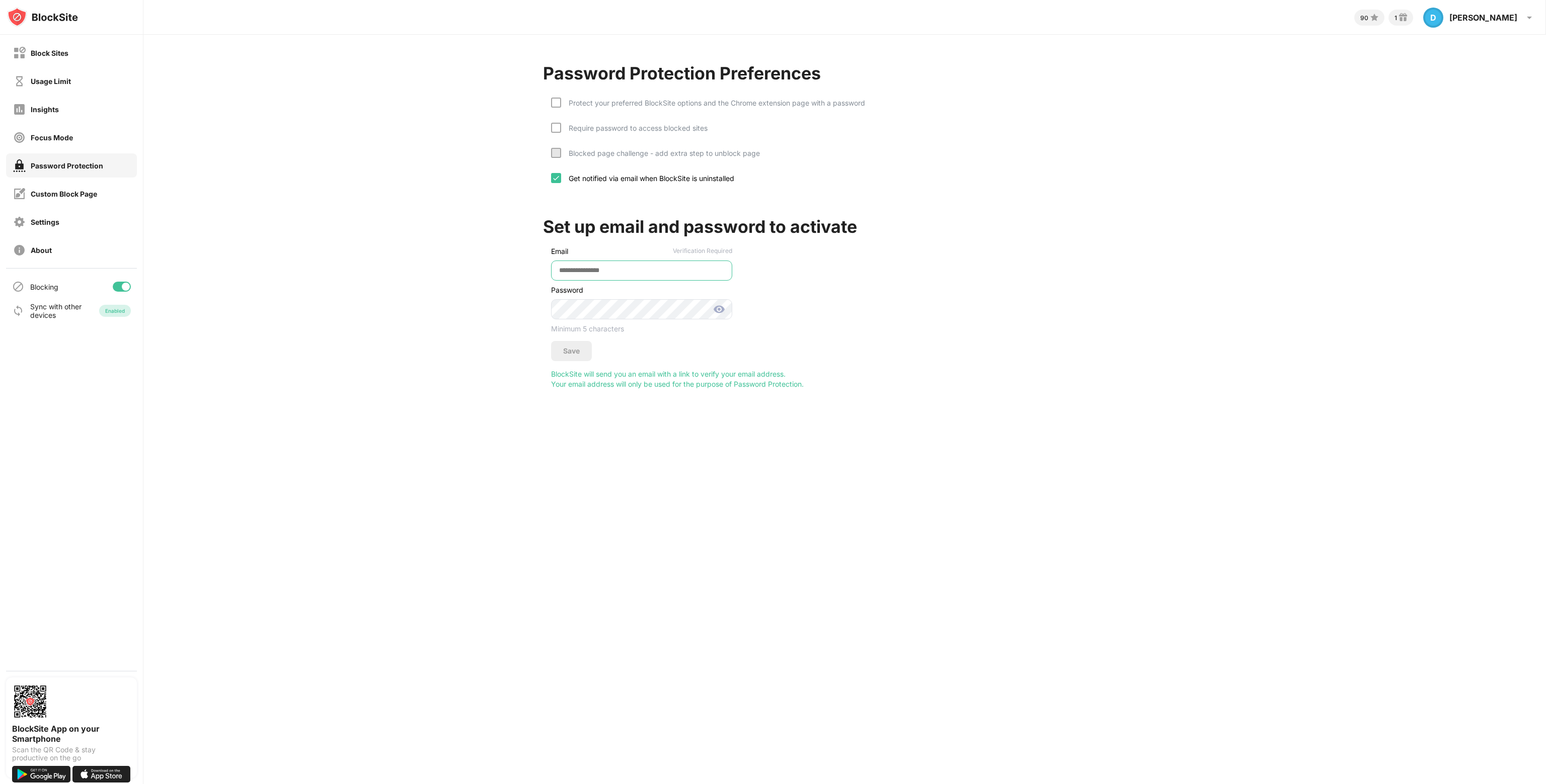
type input "**********"
click at [583, 348] on div "Save" at bounding box center [571, 352] width 41 height 20
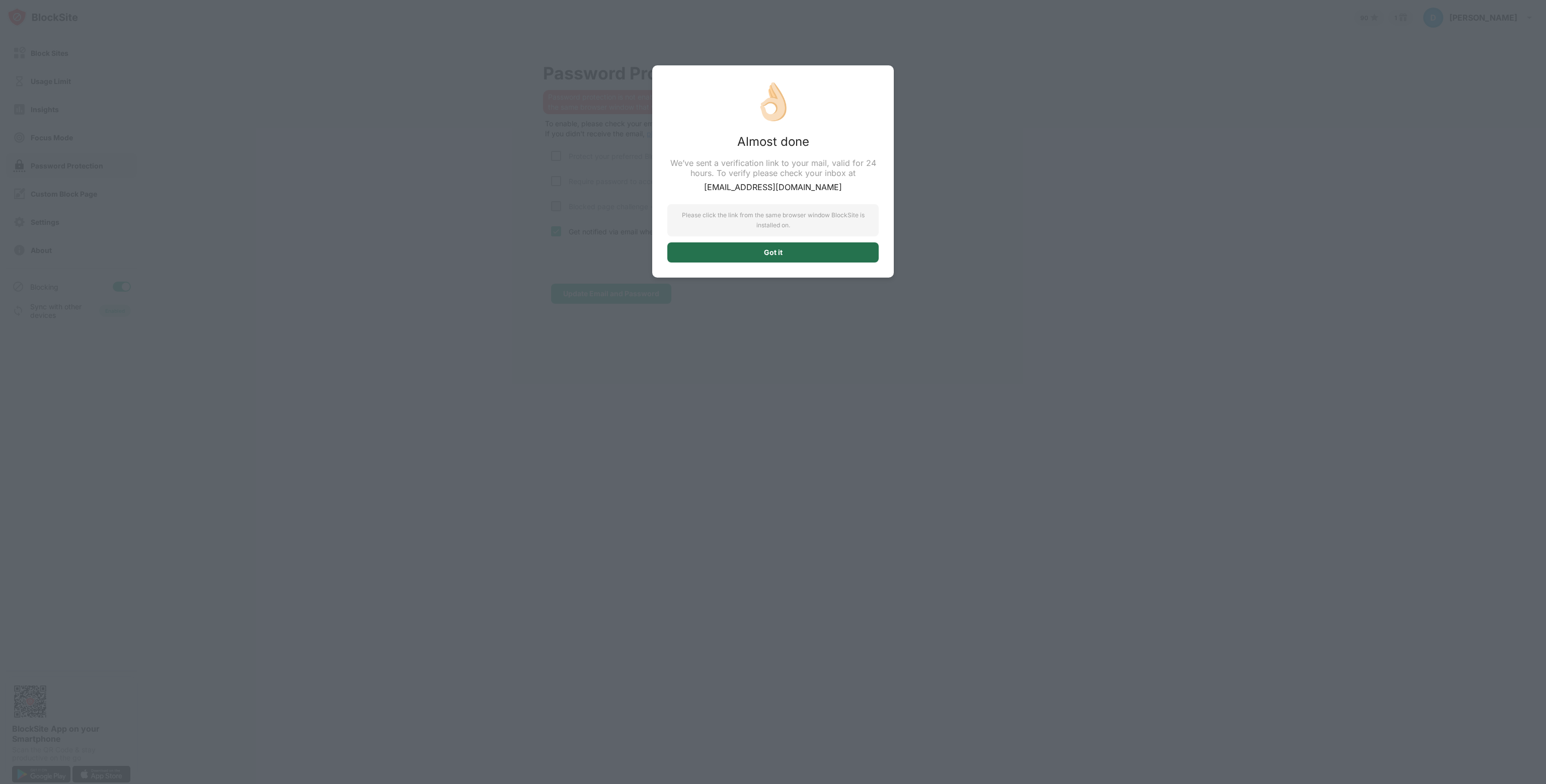
click at [779, 254] on div "Got it" at bounding box center [773, 252] width 19 height 8
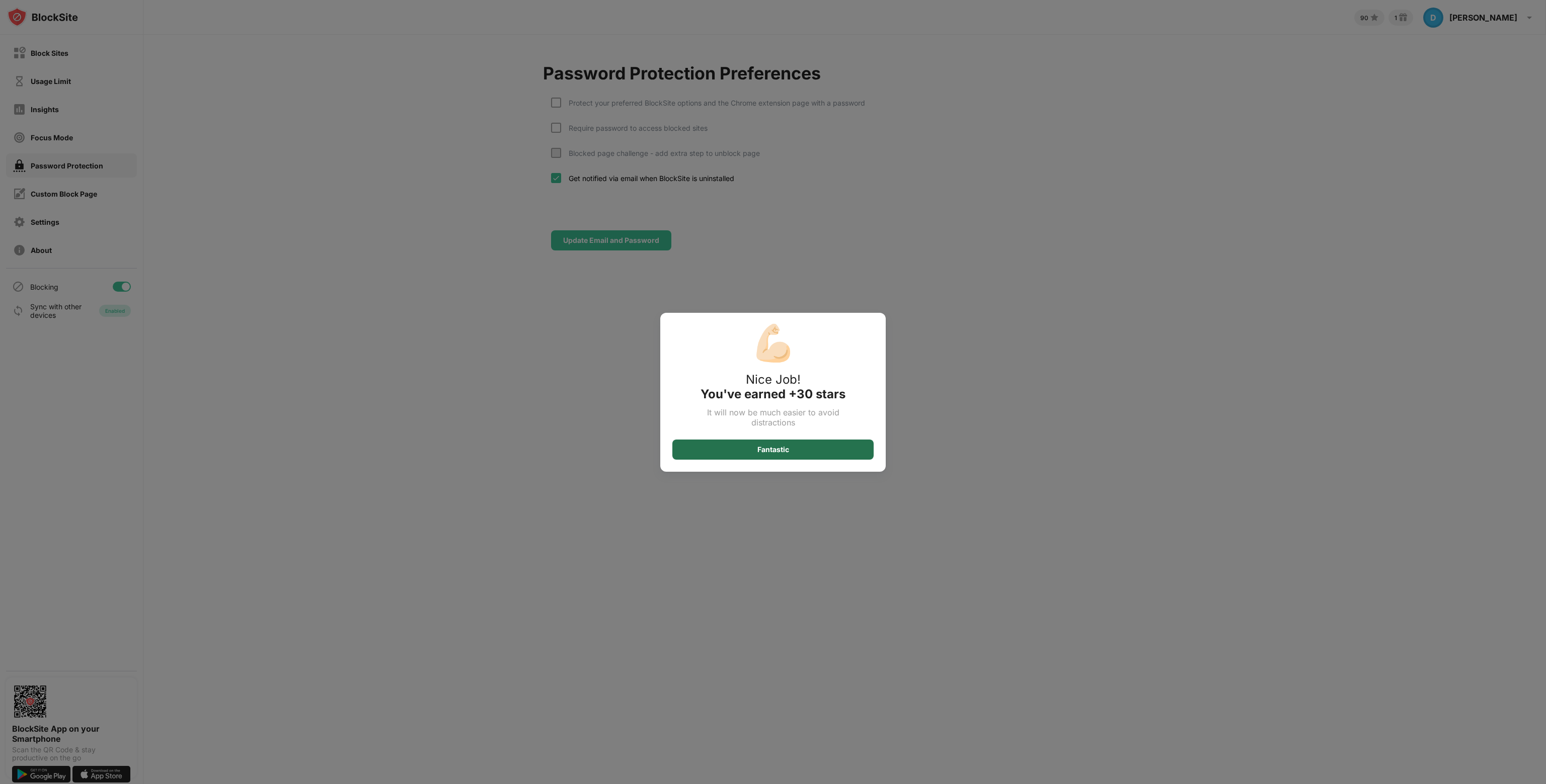
click at [790, 455] on div "Fantastic" at bounding box center [772, 450] width 201 height 20
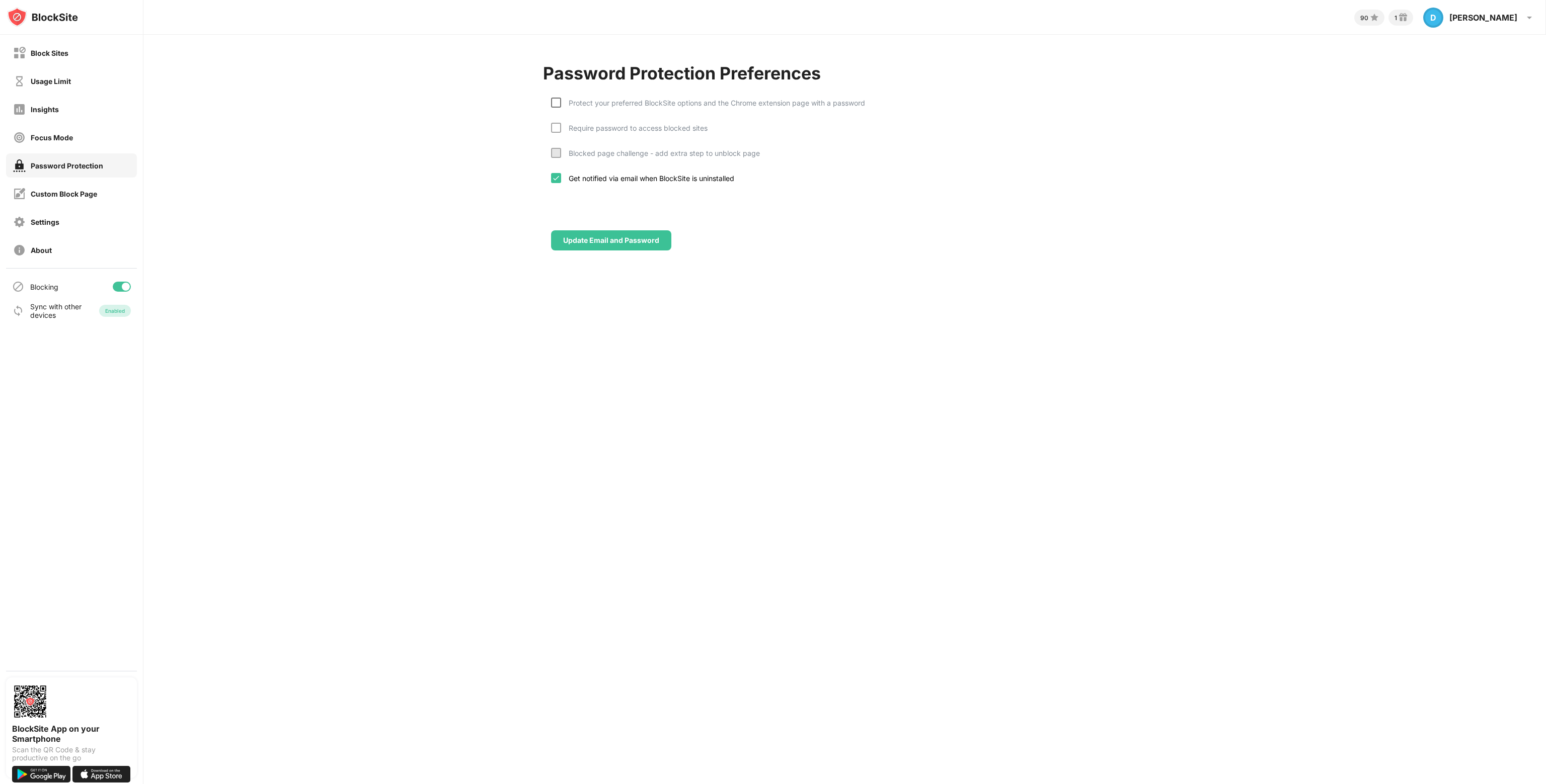
click at [555, 103] on div at bounding box center [556, 103] width 10 height 10
click at [556, 126] on div at bounding box center [556, 128] width 10 height 10
click at [556, 152] on div at bounding box center [556, 153] width 10 height 10
click at [79, 190] on div "Custom Block Page" at bounding box center [64, 194] width 67 height 8
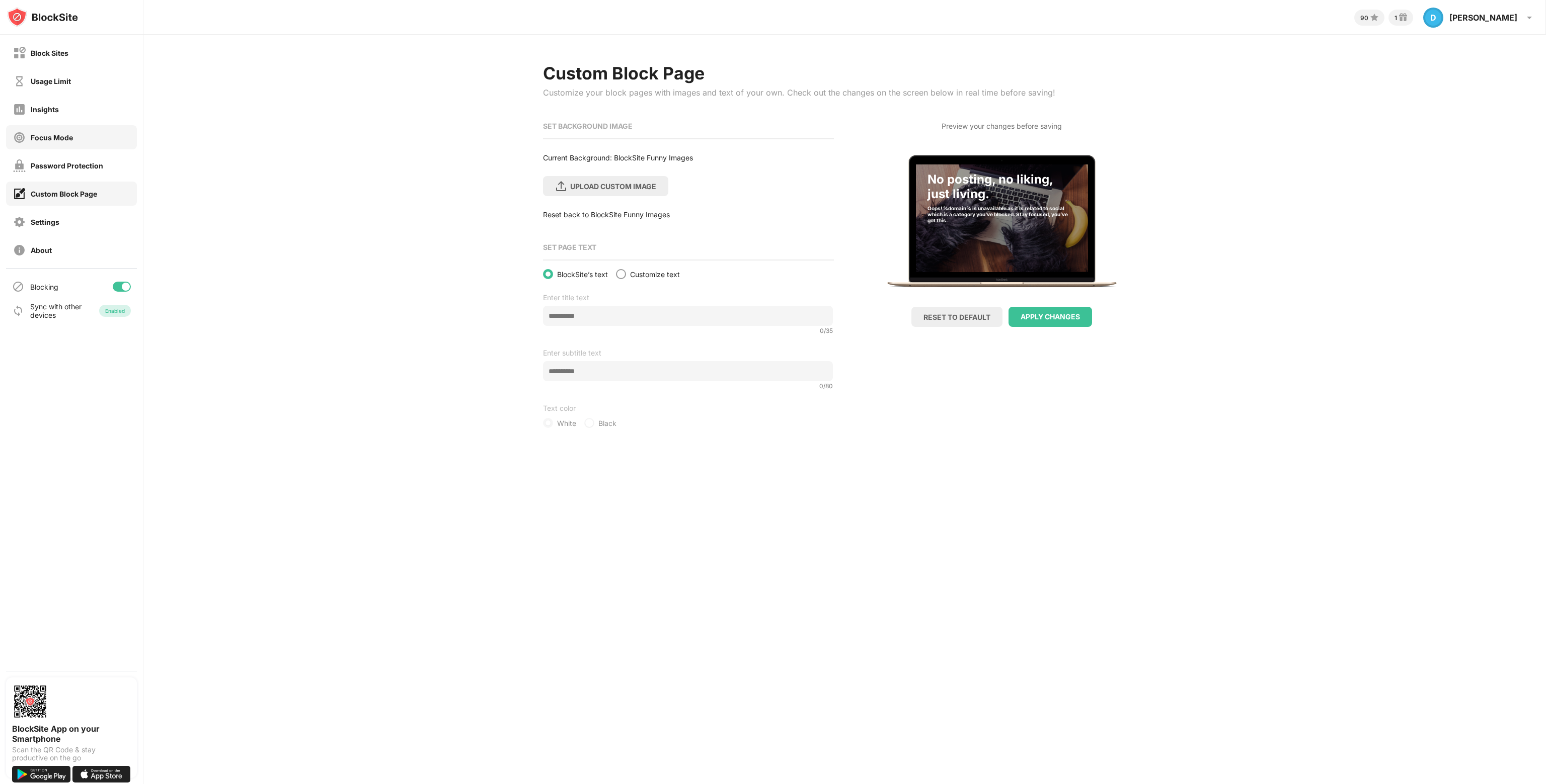
click at [64, 139] on div "Focus Mode" at bounding box center [52, 137] width 42 height 8
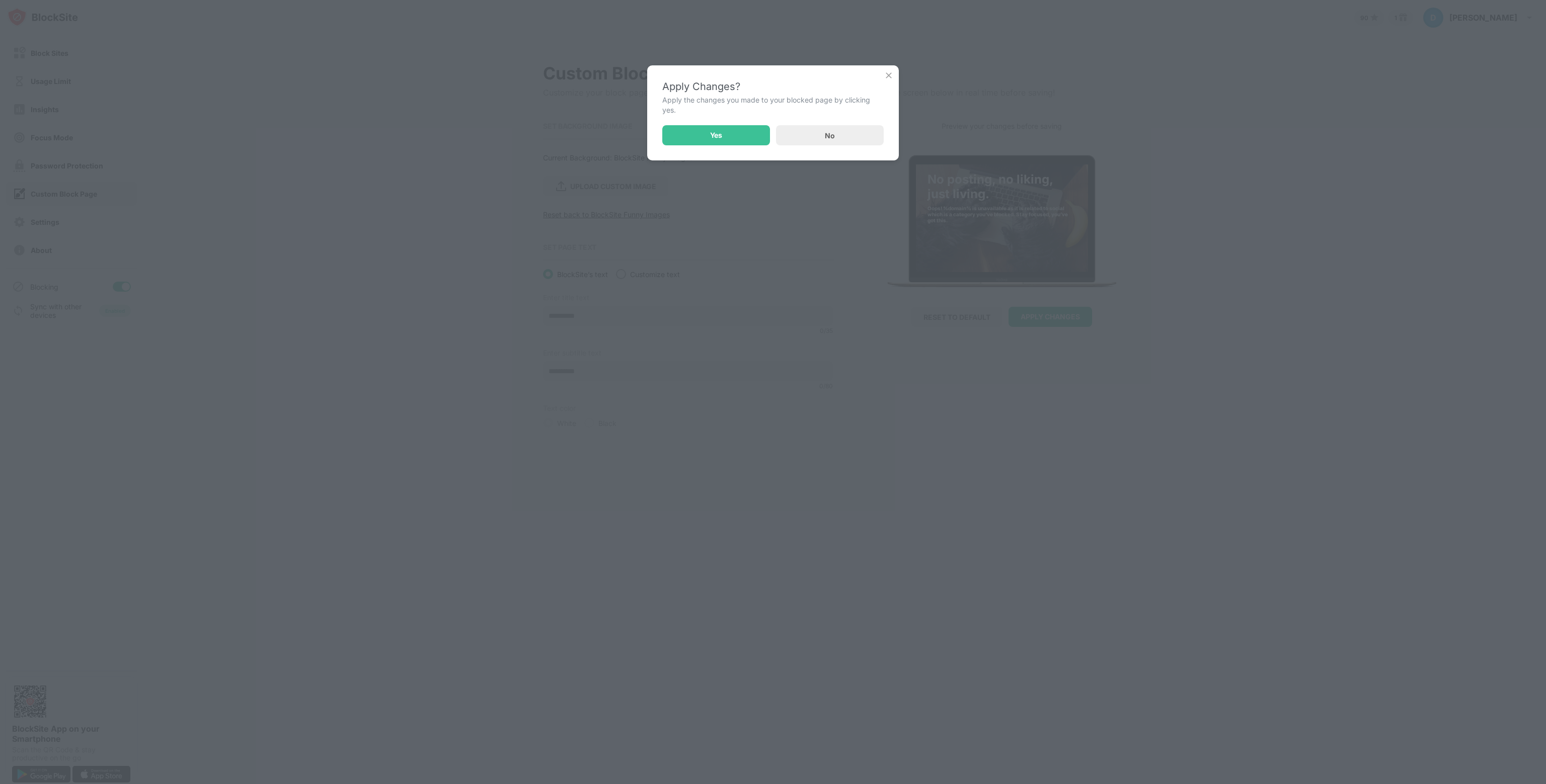
click at [891, 78] on img at bounding box center [888, 75] width 10 height 10
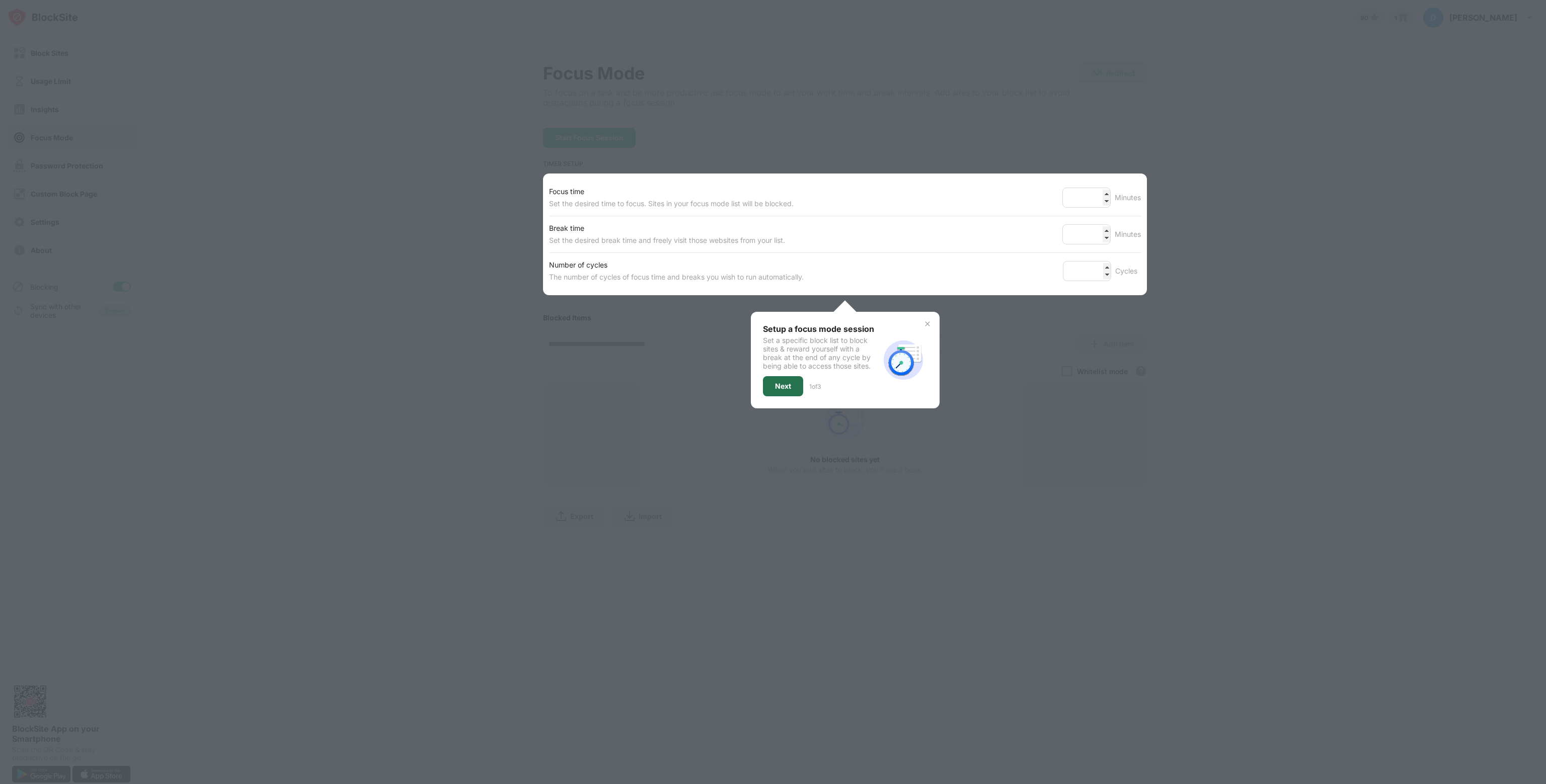
click at [790, 388] on div "Next" at bounding box center [783, 386] width 16 height 8
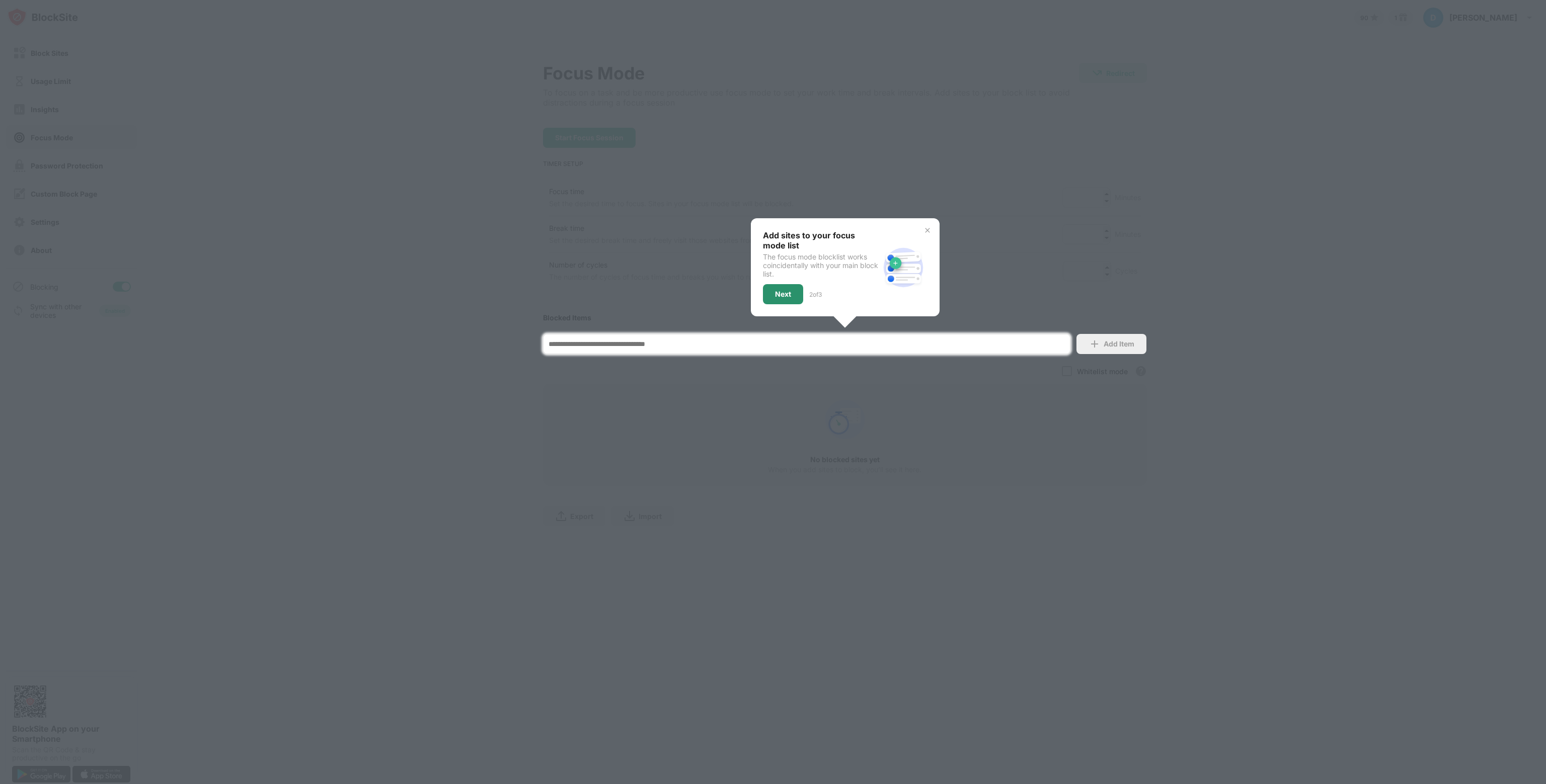
click at [789, 294] on div "Next" at bounding box center [783, 294] width 16 height 8
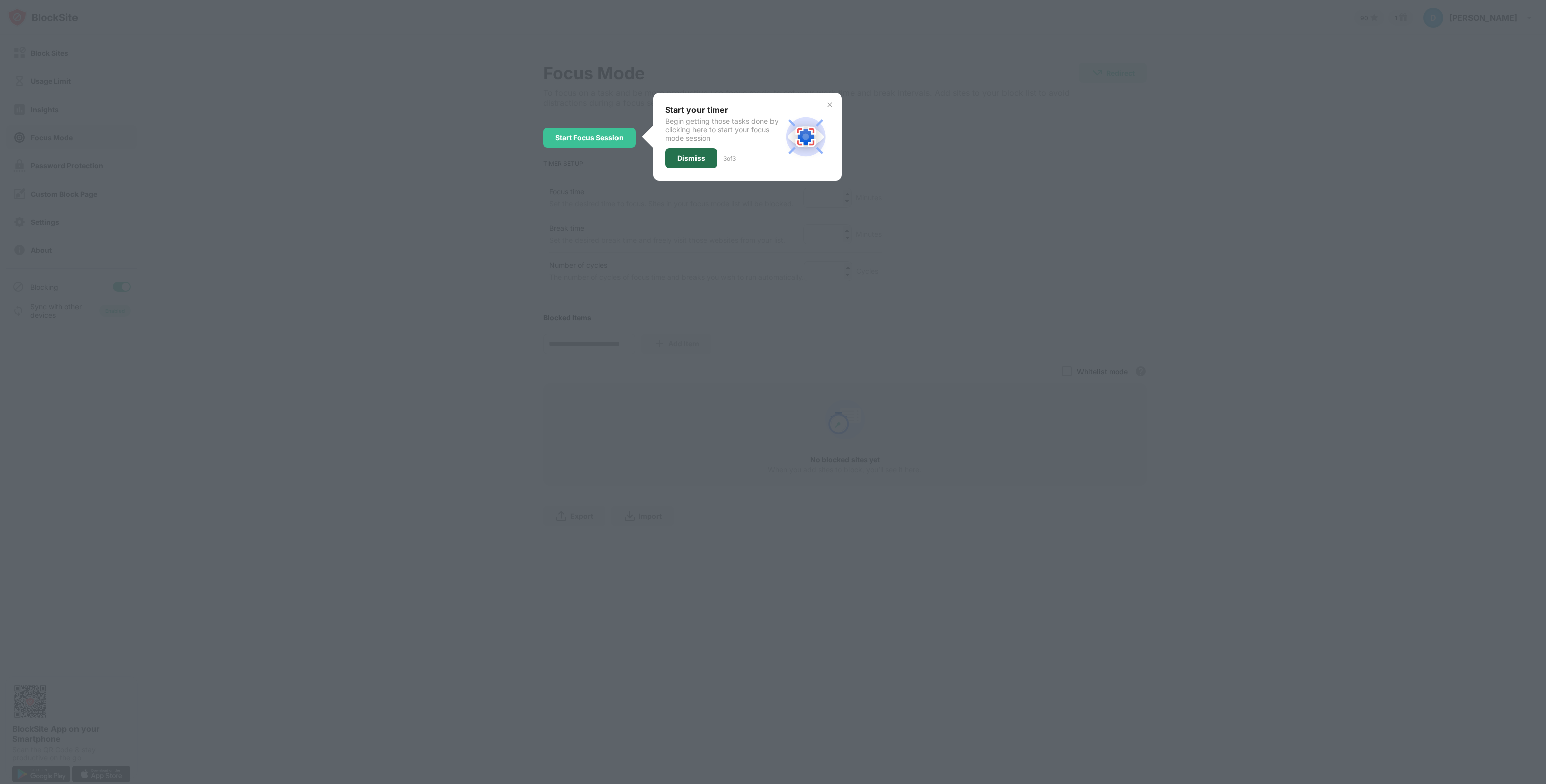
click at [700, 160] on div "Dismiss" at bounding box center [691, 158] width 28 height 8
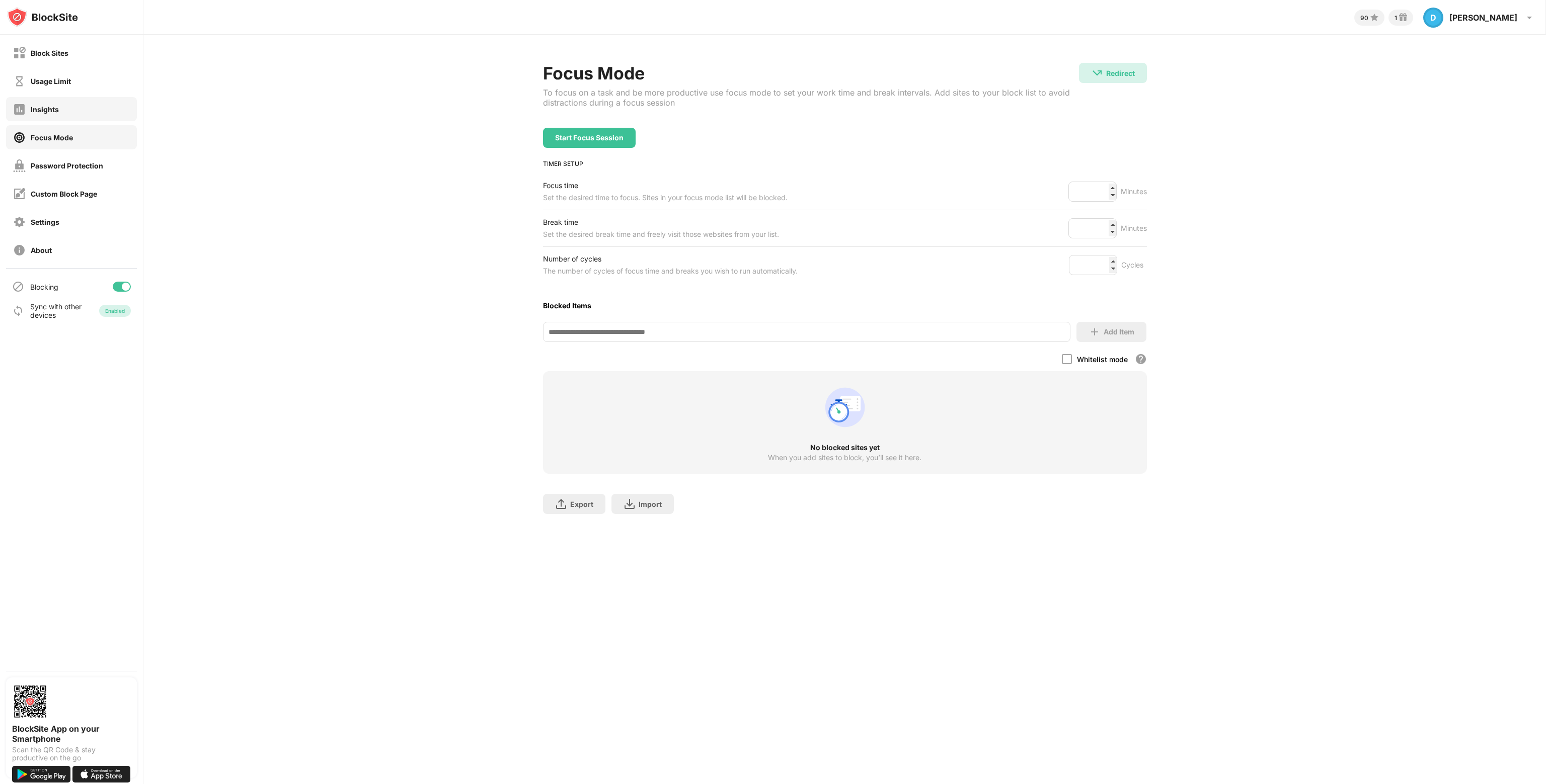
click at [74, 107] on div "Insights" at bounding box center [71, 109] width 131 height 24
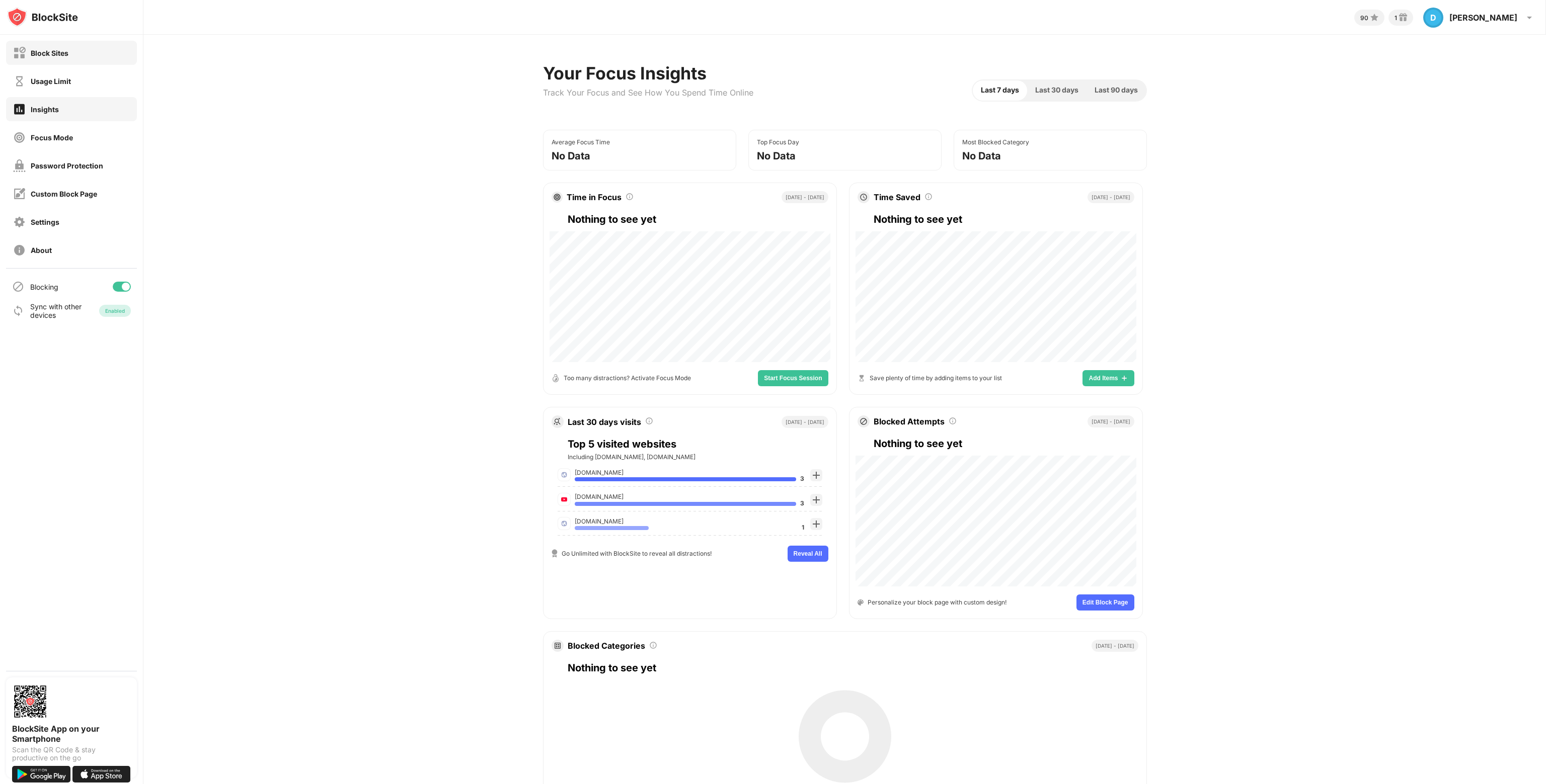
click at [79, 53] on div "Block Sites" at bounding box center [71, 53] width 131 height 24
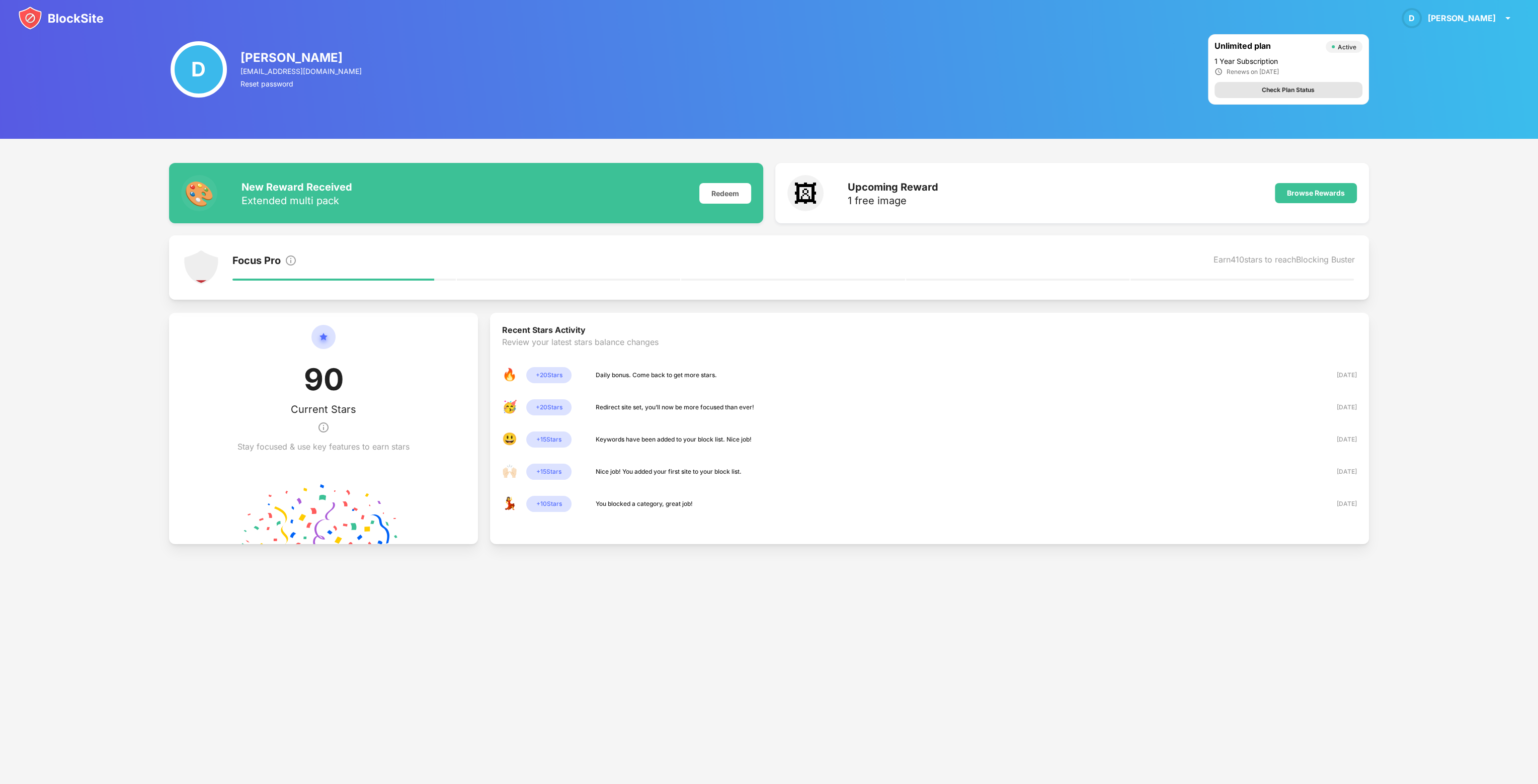
click at [1261, 82] on div "Check Plan Status" at bounding box center [1288, 90] width 148 height 16
click at [198, 74] on div "D" at bounding box center [199, 70] width 56 height 56
